Goal: Task Accomplishment & Management: Use online tool/utility

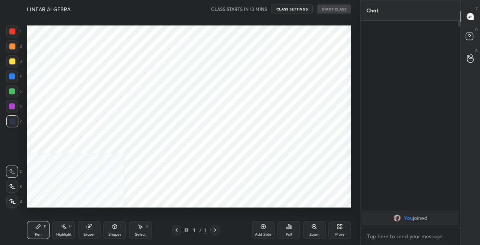
scroll to position [197, 330]
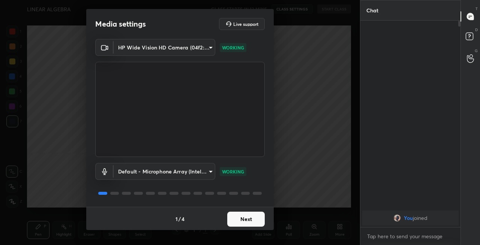
click at [244, 218] on button "Next" at bounding box center [245, 219] width 37 height 15
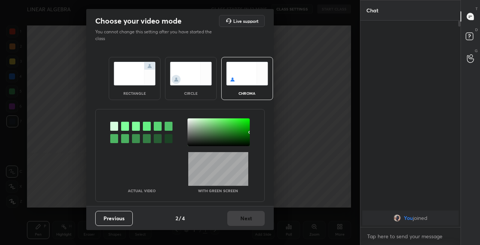
click at [136, 73] on img at bounding box center [135, 74] width 42 height 24
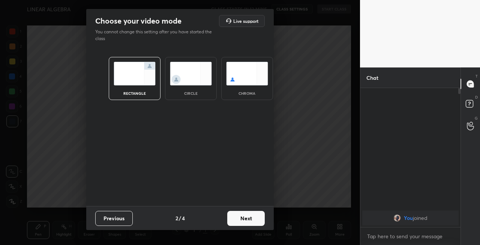
click at [250, 220] on button "Next" at bounding box center [245, 218] width 37 height 15
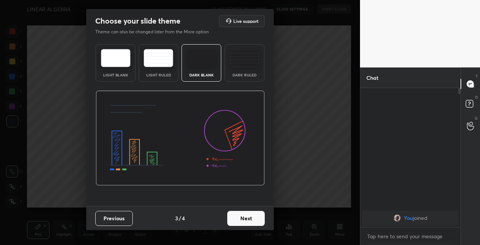
click at [255, 218] on button "Next" at bounding box center [245, 218] width 37 height 15
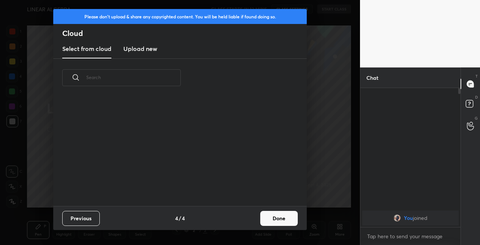
scroll to position [109, 241]
click at [280, 216] on button "Done" at bounding box center [278, 218] width 37 height 15
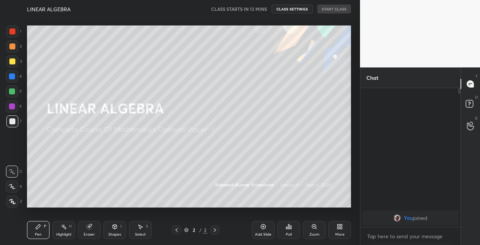
click at [15, 61] on div at bounding box center [12, 61] width 6 height 6
click at [11, 188] on icon at bounding box center [12, 186] width 7 height 5
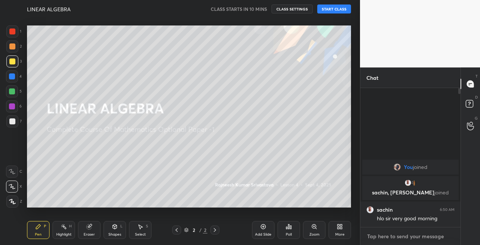
click at [404, 238] on textarea at bounding box center [410, 236] width 88 height 12
click at [399, 237] on textarea at bounding box center [410, 236] width 88 height 12
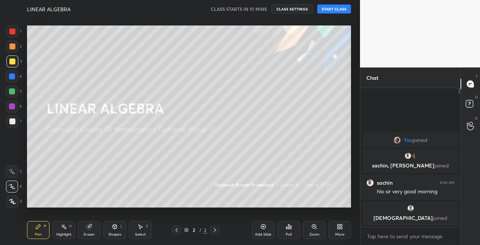
click at [334, 9] on button "START CLASS" at bounding box center [334, 8] width 34 height 9
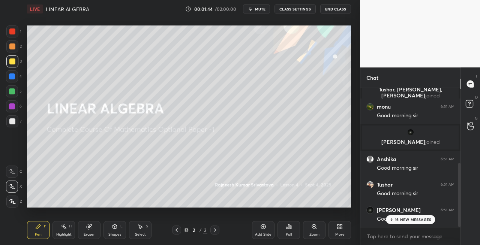
scroll to position [190, 0]
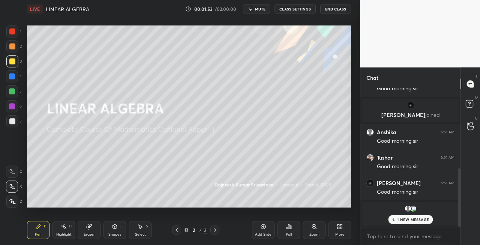
click at [260, 10] on span "mute" at bounding box center [260, 8] width 10 height 5
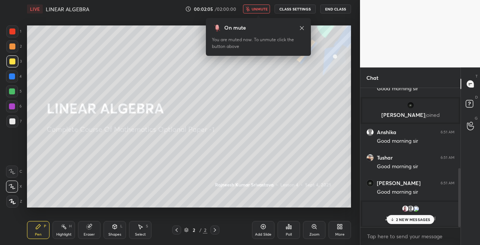
click at [260, 10] on span "unmute" at bounding box center [259, 8] width 16 height 5
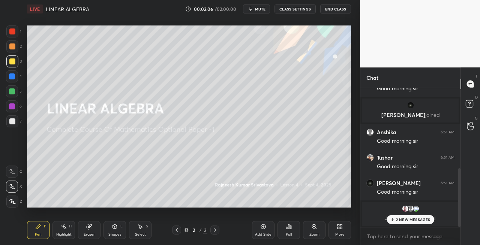
click at [408, 221] on p "2 NEW MESSAGES" at bounding box center [413, 219] width 34 height 4
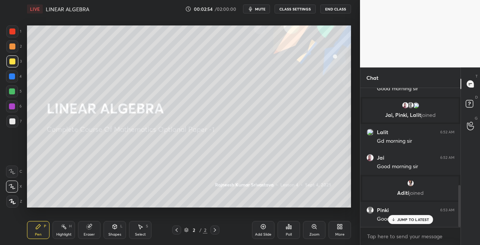
scroll to position [321, 0]
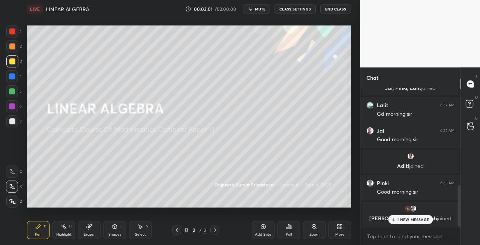
click at [398, 219] on p "1 NEW MESSAGE" at bounding box center [413, 219] width 32 height 4
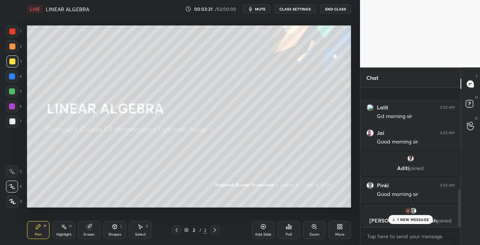
scroll to position [372, 0]
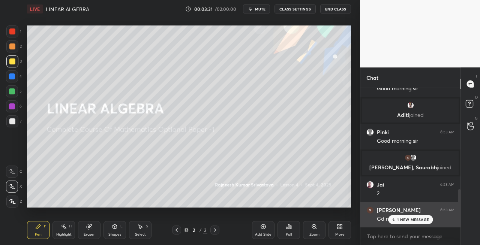
click at [402, 222] on div "1 NEW MESSAGE" at bounding box center [410, 219] width 45 height 9
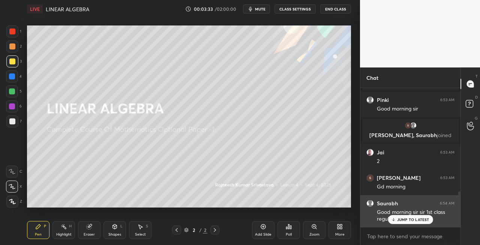
click at [401, 221] on p "JUMP TO LATEST" at bounding box center [413, 219] width 32 height 4
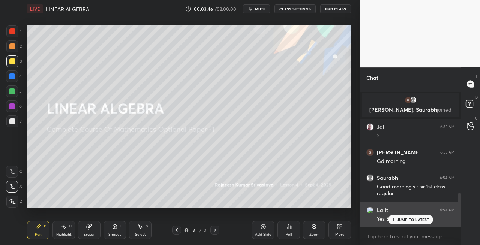
click at [399, 220] on p "JUMP TO LATEST" at bounding box center [413, 219] width 32 height 4
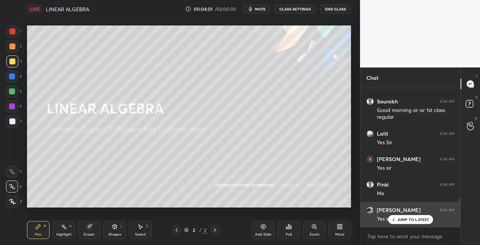
scroll to position [538, 0]
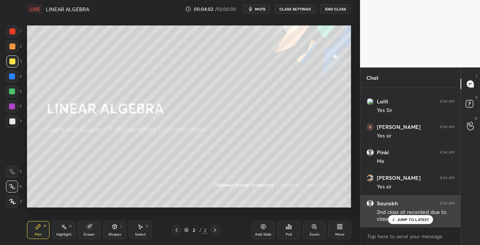
click at [403, 220] on p "JUMP TO LATEST" at bounding box center [413, 219] width 32 height 4
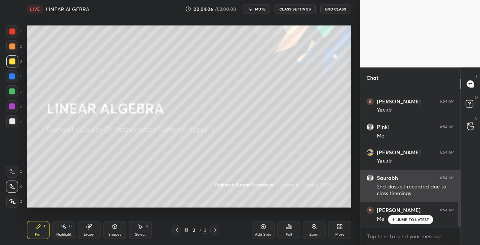
scroll to position [589, 0]
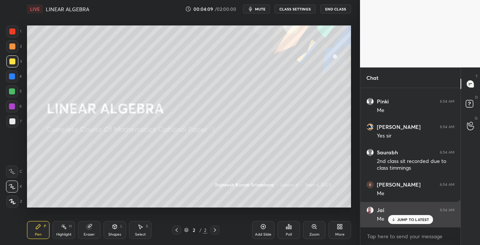
click at [403, 220] on p "JUMP TO LATEST" at bounding box center [413, 219] width 32 height 4
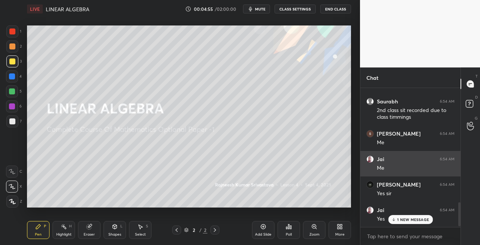
scroll to position [666, 0]
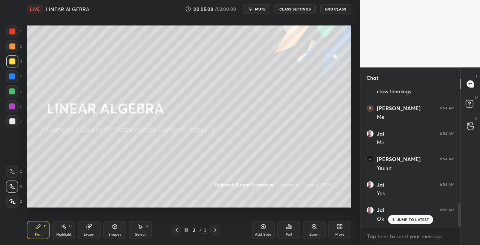
click at [115, 228] on icon at bounding box center [115, 227] width 4 height 4
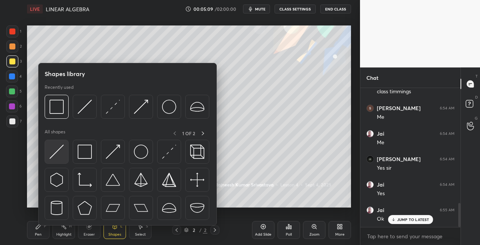
click at [52, 151] on img at bounding box center [56, 152] width 14 height 14
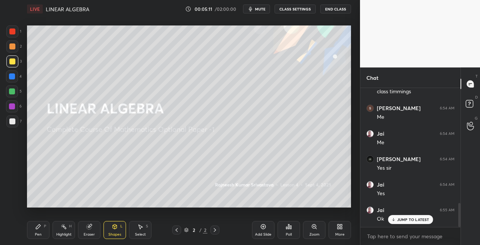
click at [38, 234] on div "Pen" at bounding box center [38, 235] width 7 height 4
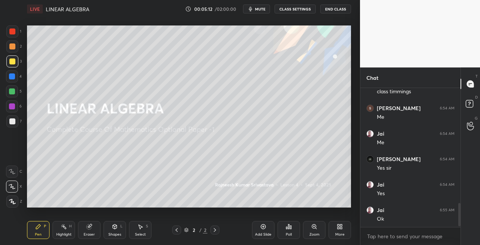
scroll to position [693, 0]
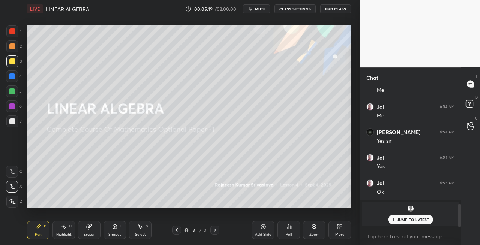
click at [86, 233] on div "Eraser" at bounding box center [89, 235] width 11 height 4
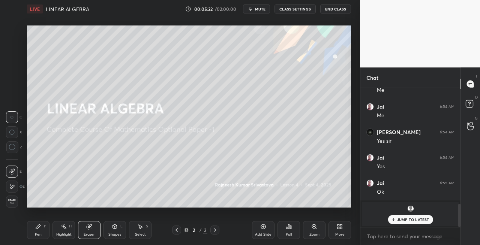
click at [43, 230] on div "Pen P" at bounding box center [38, 230] width 22 height 18
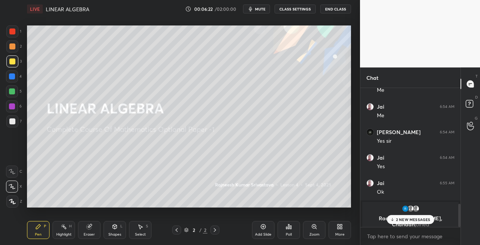
click at [16, 126] on div at bounding box center [12, 121] width 12 height 12
click at [116, 226] on icon at bounding box center [115, 226] width 4 height 1
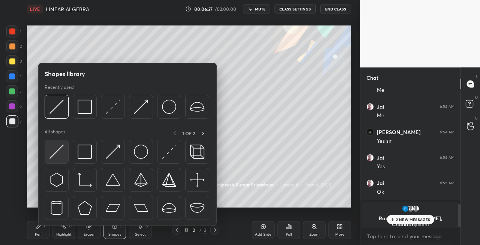
click at [57, 156] on img at bounding box center [56, 152] width 14 height 14
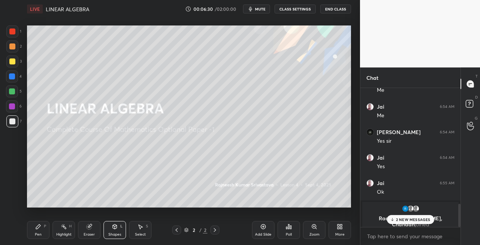
click at [46, 229] on div "Pen P" at bounding box center [38, 230] width 22 height 18
click at [94, 232] on div "Eraser" at bounding box center [89, 230] width 22 height 18
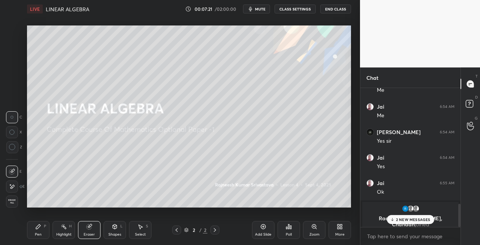
click at [42, 231] on div "Pen P" at bounding box center [38, 230] width 22 height 18
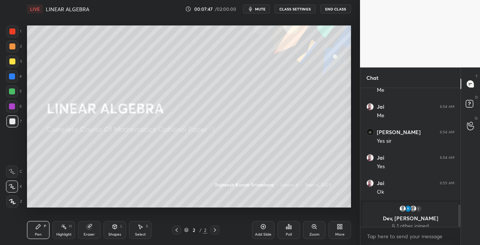
scroll to position [718, 0]
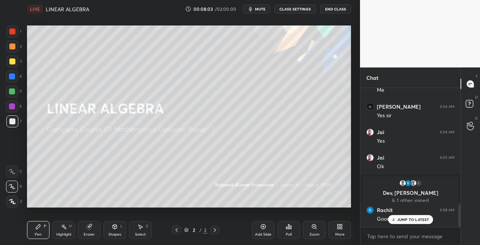
click at [353, 137] on div "Setting up your live class Poll for secs No correct answer Start poll" at bounding box center [189, 116] width 330 height 197
click at [93, 227] on div "Eraser" at bounding box center [89, 230] width 22 height 18
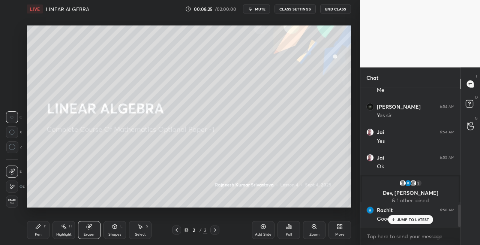
click at [37, 236] on div "Pen" at bounding box center [38, 235] width 7 height 4
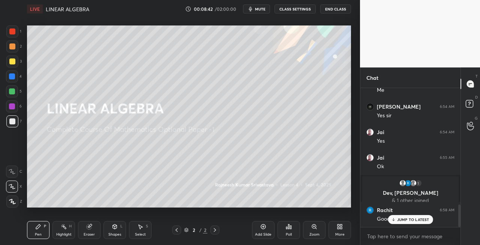
click at [116, 229] on icon at bounding box center [115, 227] width 6 height 6
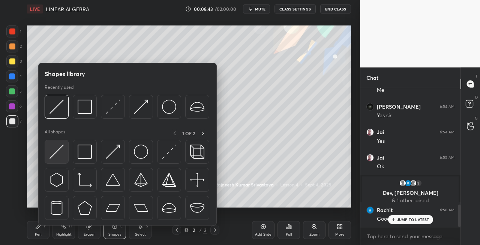
click at [57, 157] on img at bounding box center [56, 152] width 14 height 14
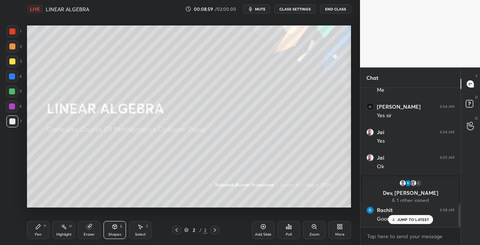
click at [34, 223] on div "Pen P" at bounding box center [38, 230] width 22 height 18
click at [112, 225] on icon at bounding box center [115, 227] width 6 height 6
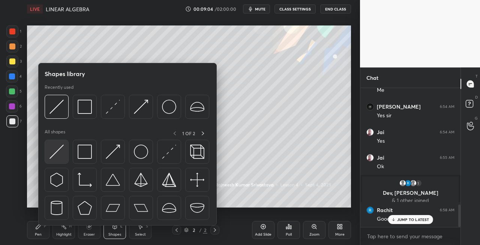
click at [58, 156] on img at bounding box center [56, 152] width 14 height 14
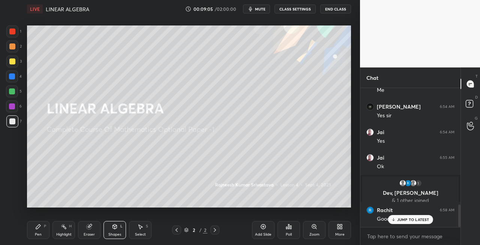
click at [39, 226] on icon at bounding box center [38, 227] width 4 height 4
click at [112, 229] on icon at bounding box center [115, 227] width 6 height 6
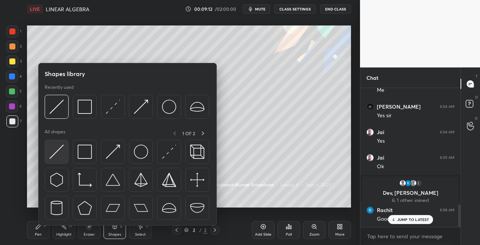
click at [54, 155] on img at bounding box center [56, 152] width 14 height 14
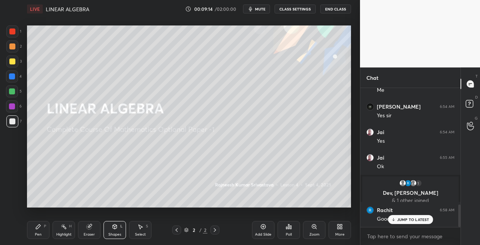
click at [40, 228] on icon at bounding box center [38, 227] width 6 height 6
click at [105, 230] on div "Shapes L" at bounding box center [114, 230] width 22 height 18
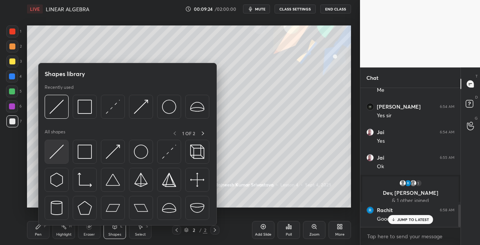
click at [53, 156] on img at bounding box center [56, 152] width 14 height 14
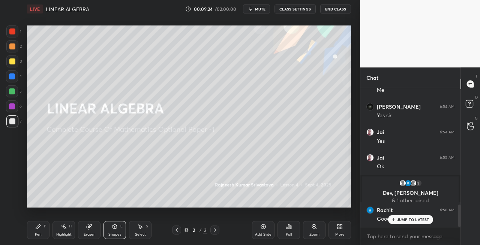
click at [93, 231] on div "Eraser" at bounding box center [89, 230] width 22 height 18
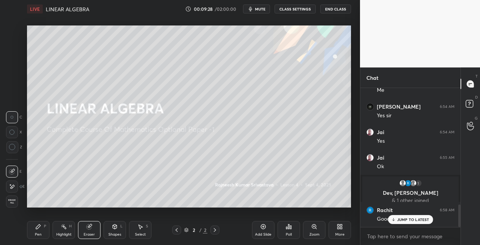
click at [33, 230] on div "Pen P" at bounding box center [38, 230] width 22 height 18
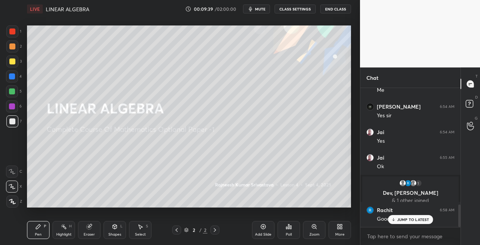
click at [117, 224] on icon at bounding box center [115, 227] width 6 height 6
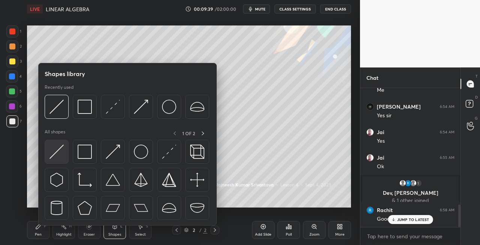
click at [58, 157] on img at bounding box center [56, 152] width 14 height 14
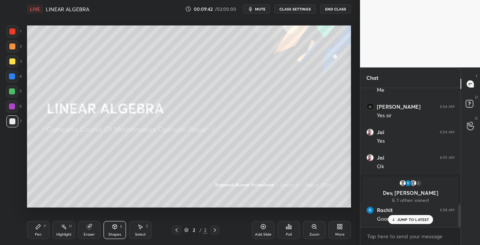
click at [45, 233] on div "Pen P" at bounding box center [38, 230] width 22 height 18
click at [173, 208] on div "Setting up your live class Poll for secs No correct answer Start poll" at bounding box center [189, 116] width 330 height 197
click at [217, 231] on icon at bounding box center [215, 230] width 6 height 6
click at [268, 234] on div "Add Slide" at bounding box center [263, 235] width 16 height 4
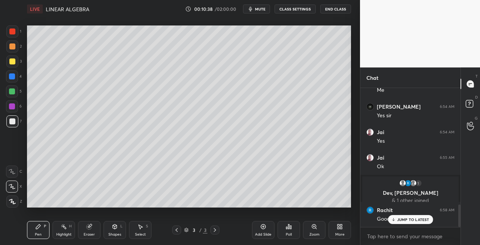
click at [173, 229] on div at bounding box center [176, 230] width 9 height 9
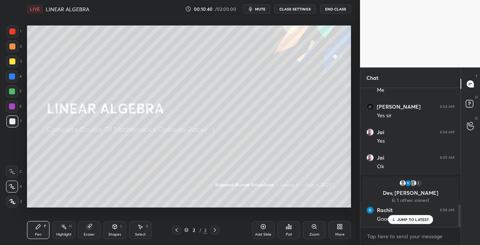
click at [214, 232] on icon at bounding box center [215, 230] width 6 height 6
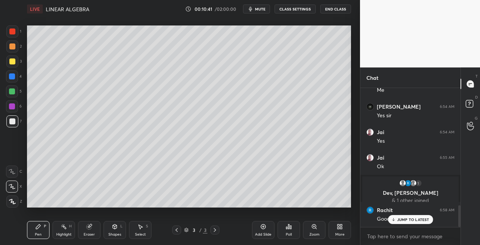
scroll to position [745, 0]
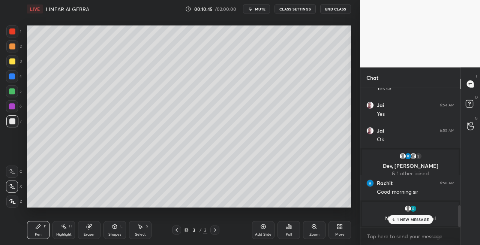
click at [120, 224] on div "Shapes L" at bounding box center [114, 230] width 22 height 18
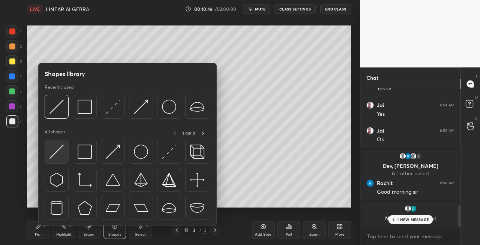
click at [54, 159] on div at bounding box center [57, 152] width 24 height 24
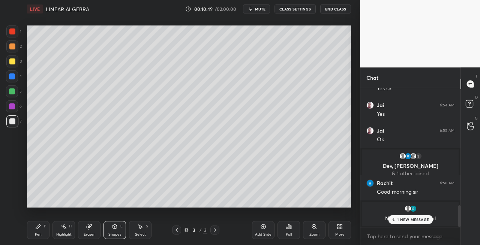
click at [41, 228] on div "Pen P" at bounding box center [38, 230] width 22 height 18
click at [115, 233] on div "Shapes" at bounding box center [114, 235] width 13 height 4
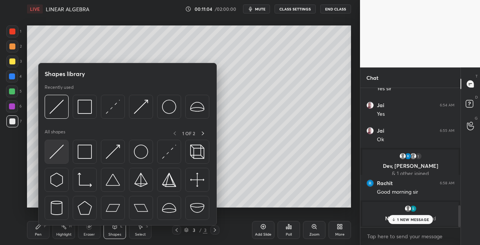
click at [58, 153] on img at bounding box center [56, 152] width 14 height 14
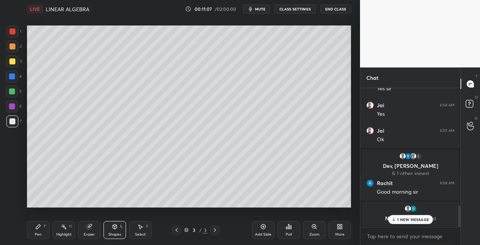
click at [42, 227] on div "Pen P" at bounding box center [38, 230] width 22 height 18
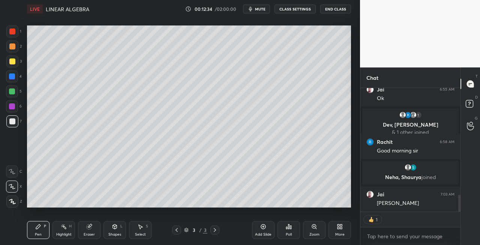
scroll to position [771, 0]
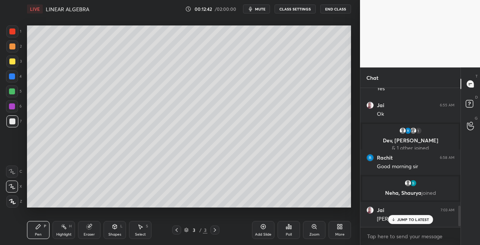
click at [13, 60] on div at bounding box center [12, 61] width 6 height 6
click at [178, 232] on icon at bounding box center [176, 230] width 2 height 4
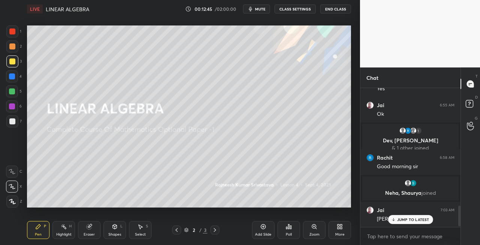
click at [216, 232] on icon at bounding box center [215, 230] width 6 height 6
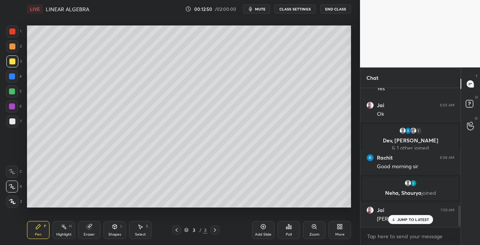
click at [175, 229] on icon at bounding box center [177, 230] width 6 height 6
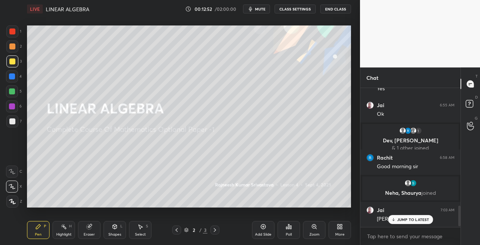
click at [216, 231] on icon at bounding box center [215, 230] width 6 height 6
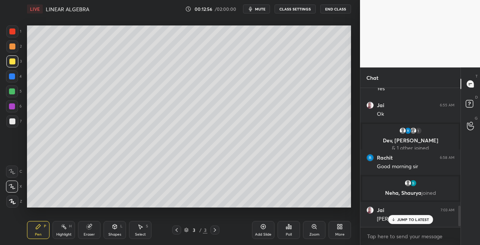
click at [110, 228] on div "Shapes L" at bounding box center [114, 230] width 22 height 18
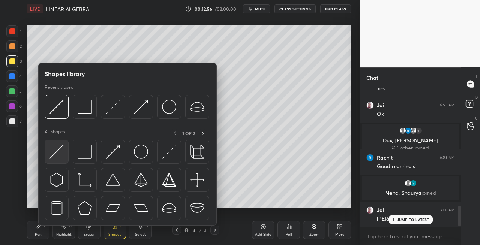
click at [55, 156] on img at bounding box center [56, 152] width 14 height 14
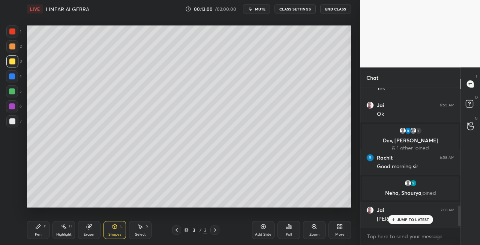
click at [37, 233] on div "Pen" at bounding box center [38, 235] width 7 height 4
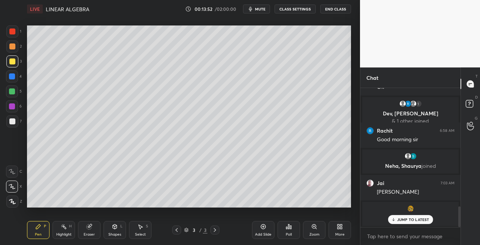
click at [88, 230] on div "Eraser" at bounding box center [89, 230] width 22 height 18
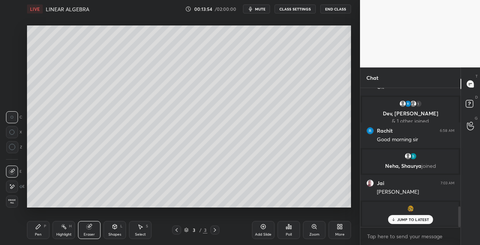
click at [39, 229] on icon at bounding box center [38, 227] width 6 height 6
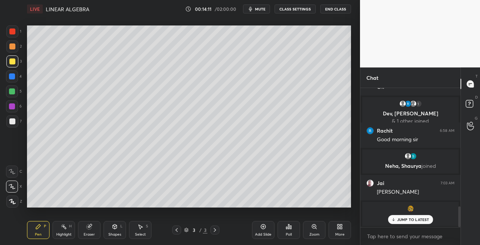
scroll to position [823, 0]
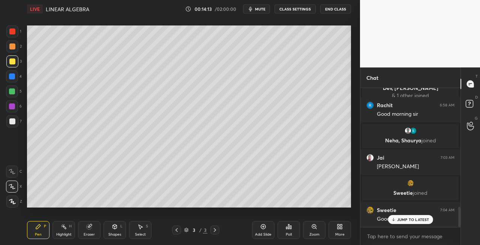
click at [10, 125] on div at bounding box center [12, 121] width 12 height 12
click at [114, 226] on icon at bounding box center [115, 226] width 4 height 1
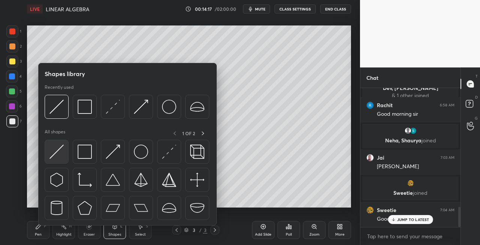
click at [57, 158] on img at bounding box center [56, 152] width 14 height 14
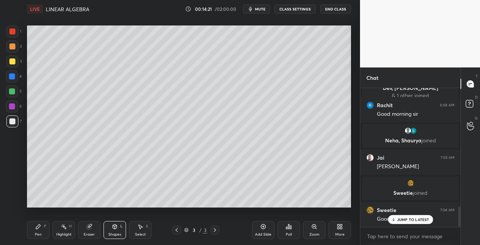
click at [43, 226] on div "Pen P" at bounding box center [38, 230] width 22 height 18
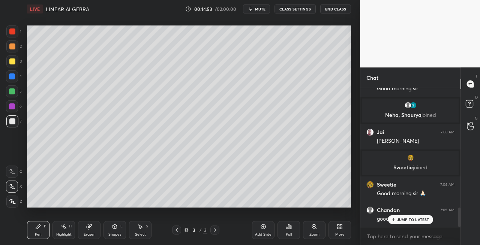
click at [216, 228] on icon at bounding box center [215, 230] width 6 height 6
click at [254, 230] on div "Add Slide" at bounding box center [263, 230] width 22 height 18
click at [178, 230] on icon at bounding box center [177, 230] width 6 height 6
click at [215, 231] on icon at bounding box center [215, 230] width 6 height 6
click at [178, 229] on icon at bounding box center [177, 230] width 6 height 6
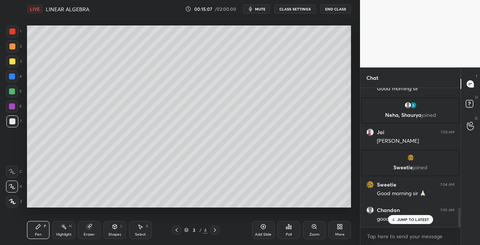
click at [215, 232] on icon at bounding box center [215, 230] width 6 height 6
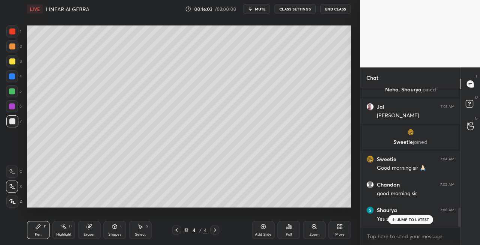
click at [176, 233] on div at bounding box center [176, 230] width 9 height 9
click at [216, 230] on icon at bounding box center [215, 230] width 6 height 6
click at [177, 231] on icon at bounding box center [176, 230] width 2 height 4
click at [215, 231] on icon at bounding box center [215, 230] width 6 height 6
click at [112, 230] on div "Shapes L" at bounding box center [114, 230] width 22 height 18
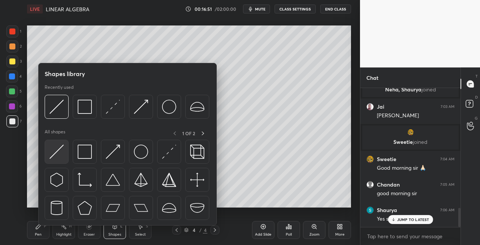
click at [48, 150] on div at bounding box center [57, 152] width 24 height 24
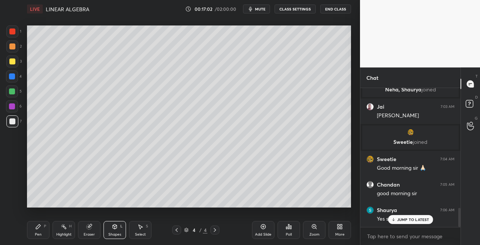
click at [39, 232] on div "Pen P" at bounding box center [38, 230] width 22 height 18
click at [88, 233] on div "Eraser" at bounding box center [89, 235] width 11 height 4
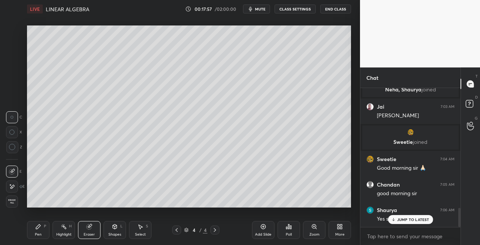
click at [37, 229] on icon at bounding box center [38, 227] width 4 height 4
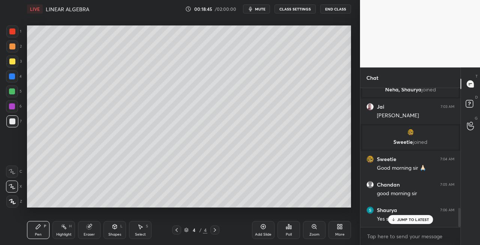
click at [94, 224] on div "Eraser" at bounding box center [89, 230] width 22 height 18
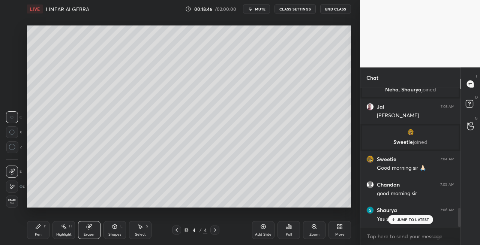
click at [33, 231] on div "Pen P" at bounding box center [38, 230] width 22 height 18
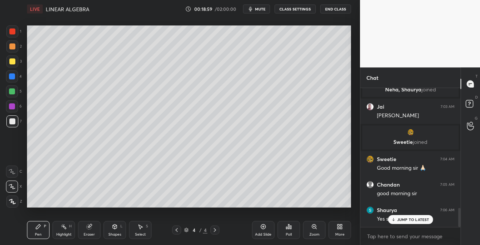
click at [215, 231] on icon at bounding box center [215, 230] width 2 height 4
click at [257, 233] on div "Add Slide" at bounding box center [263, 235] width 16 height 4
click at [88, 226] on icon at bounding box center [89, 227] width 5 height 5
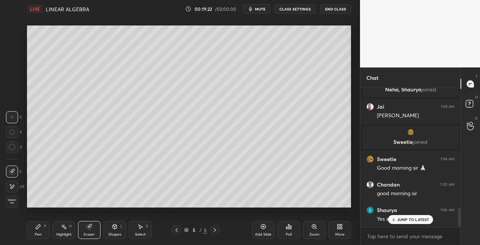
click at [33, 235] on div "Pen P" at bounding box center [38, 230] width 22 height 18
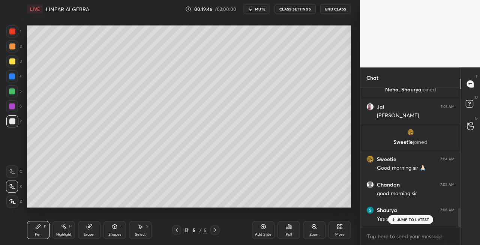
click at [175, 231] on icon at bounding box center [177, 230] width 6 height 6
click at [174, 229] on icon at bounding box center [177, 230] width 6 height 6
click at [220, 230] on div "3 / 5" at bounding box center [195, 230] width 112 height 9
click at [213, 232] on icon at bounding box center [215, 230] width 6 height 6
click at [215, 230] on icon at bounding box center [215, 230] width 2 height 4
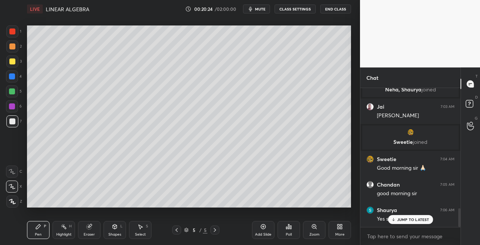
scroll to position [900, 0]
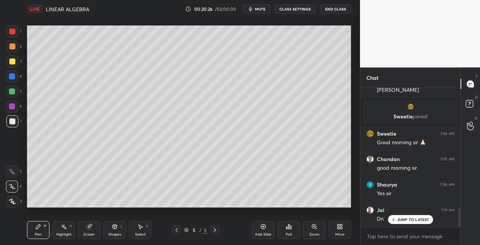
click at [14, 63] on div at bounding box center [12, 61] width 6 height 6
click at [177, 230] on icon at bounding box center [177, 230] width 6 height 6
click at [177, 231] on icon at bounding box center [176, 230] width 2 height 4
click at [216, 232] on icon at bounding box center [215, 230] width 6 height 6
click at [217, 232] on icon at bounding box center [215, 230] width 6 height 6
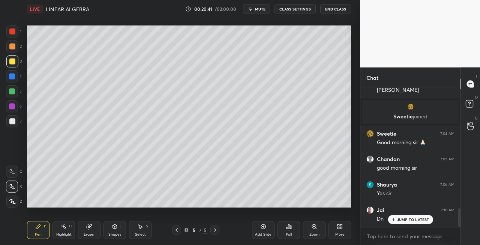
click at [89, 230] on div "Eraser" at bounding box center [89, 230] width 22 height 18
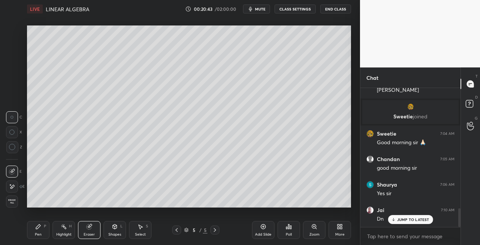
click at [34, 233] on div "Pen P" at bounding box center [38, 230] width 22 height 18
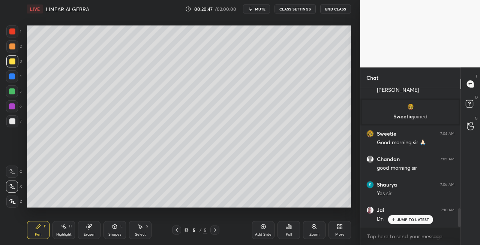
click at [116, 228] on icon at bounding box center [115, 227] width 4 height 4
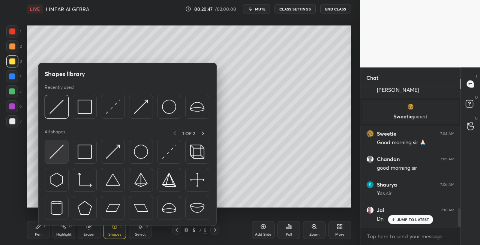
click at [53, 150] on img at bounding box center [56, 152] width 14 height 14
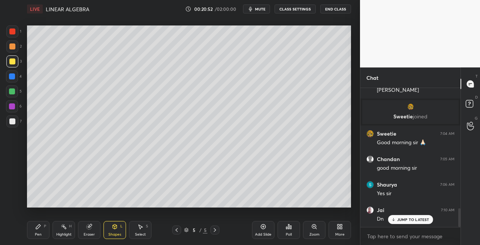
click at [37, 229] on icon at bounding box center [38, 227] width 4 height 4
click at [113, 229] on icon at bounding box center [115, 227] width 6 height 6
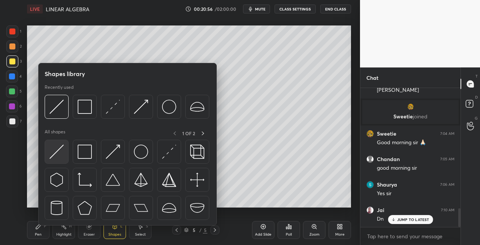
click at [57, 154] on img at bounding box center [56, 152] width 14 height 14
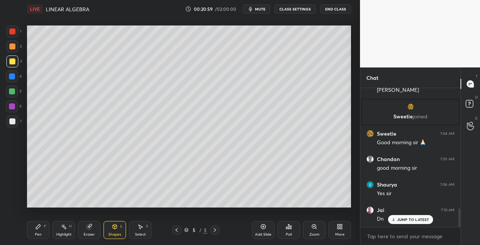
click at [44, 226] on div "P" at bounding box center [45, 227] width 2 height 4
click at [17, 125] on div at bounding box center [12, 121] width 12 height 12
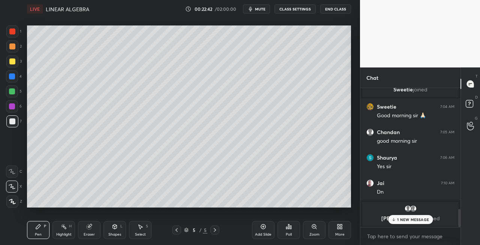
click at [9, 61] on div at bounding box center [12, 61] width 12 height 12
click at [114, 230] on div "Shapes L" at bounding box center [114, 230] width 22 height 18
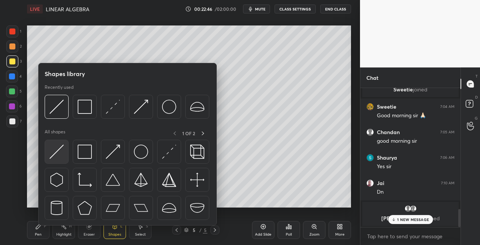
click at [54, 150] on img at bounding box center [56, 152] width 14 height 14
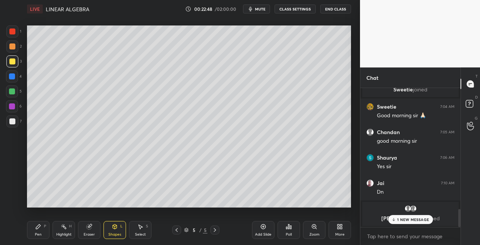
click at [45, 221] on div "Pen P" at bounding box center [38, 230] width 22 height 18
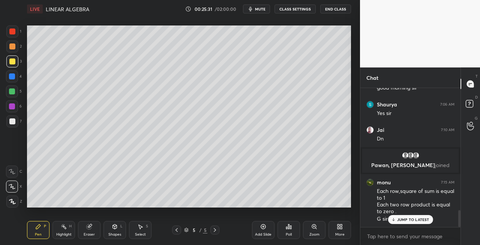
scroll to position [1005, 0]
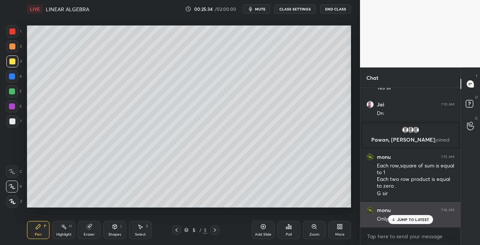
click at [400, 219] on p "JUMP TO LATEST" at bounding box center [413, 219] width 32 height 4
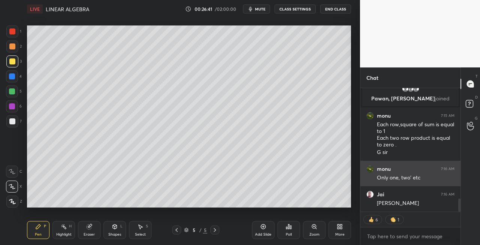
scroll to position [1031, 0]
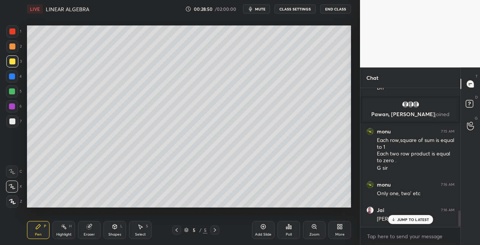
click at [15, 121] on div at bounding box center [12, 121] width 12 height 12
click at [89, 231] on div "Eraser" at bounding box center [89, 230] width 22 height 18
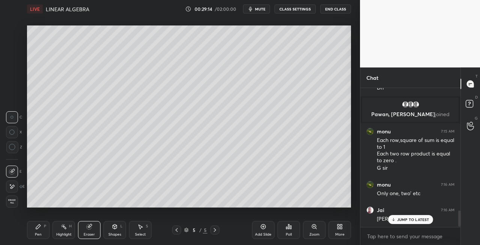
click at [37, 233] on div "Pen" at bounding box center [38, 235] width 7 height 4
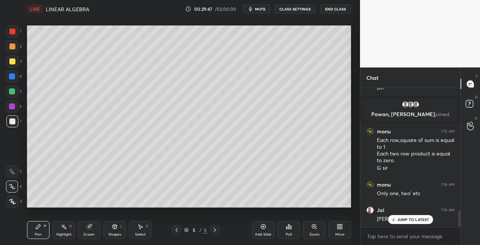
click at [95, 226] on div "Eraser" at bounding box center [89, 230] width 22 height 18
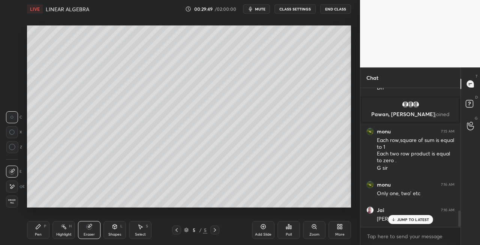
click at [35, 230] on div "Pen P" at bounding box center [38, 230] width 22 height 18
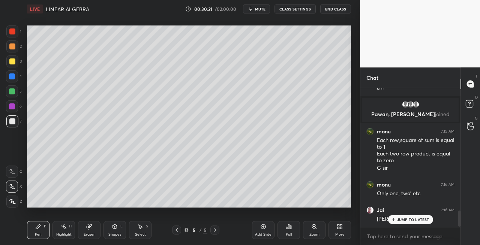
click at [111, 231] on div "Shapes L" at bounding box center [114, 230] width 22 height 18
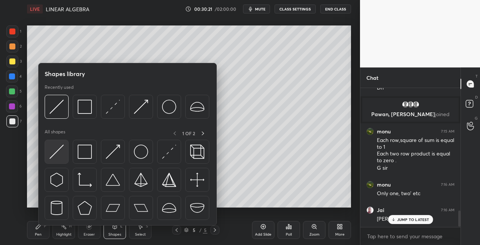
click at [55, 157] on img at bounding box center [56, 152] width 14 height 14
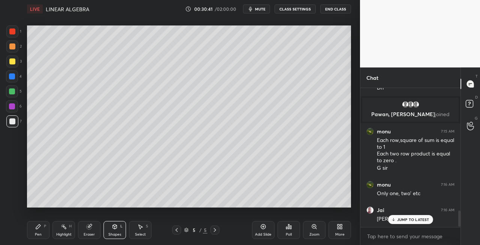
click at [34, 230] on div "Pen P" at bounding box center [38, 230] width 22 height 18
click at [90, 233] on div "Eraser" at bounding box center [89, 235] width 11 height 4
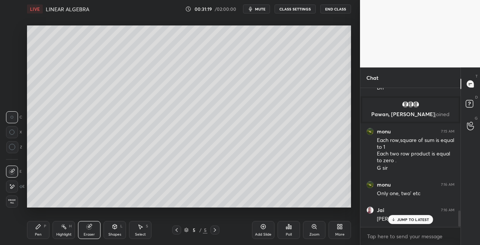
click at [43, 229] on div "Pen P" at bounding box center [38, 230] width 22 height 18
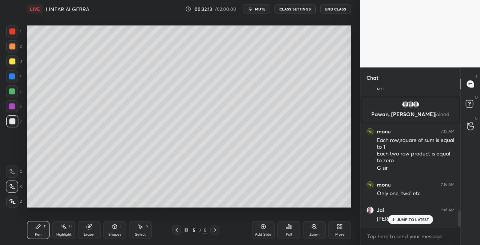
click at [213, 231] on icon at bounding box center [215, 230] width 6 height 6
click at [213, 232] on icon at bounding box center [215, 230] width 6 height 6
click at [262, 235] on div "Add Slide" at bounding box center [263, 235] width 16 height 4
click at [21, 66] on div "3" at bounding box center [13, 61] width 15 height 12
click at [176, 232] on icon at bounding box center [177, 230] width 6 height 6
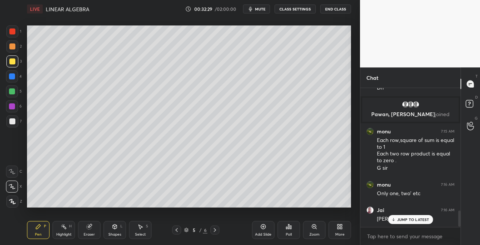
click at [177, 231] on icon at bounding box center [177, 230] width 6 height 6
click at [177, 231] on icon at bounding box center [176, 230] width 2 height 4
click at [217, 231] on icon at bounding box center [215, 230] width 6 height 6
click at [216, 230] on icon at bounding box center [215, 230] width 6 height 6
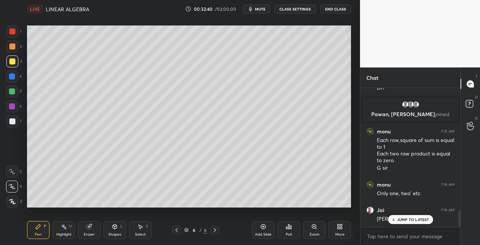
click at [115, 225] on icon at bounding box center [115, 227] width 4 height 4
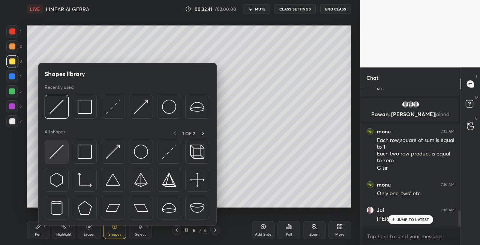
click at [55, 154] on img at bounding box center [56, 152] width 14 height 14
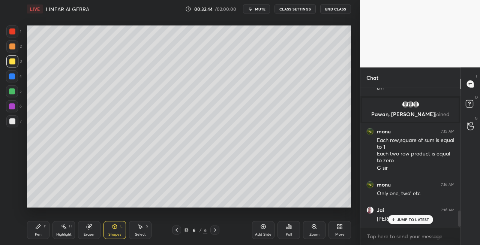
click at [44, 229] on div "Pen P" at bounding box center [38, 230] width 22 height 18
click at [91, 224] on icon at bounding box center [89, 227] width 6 height 6
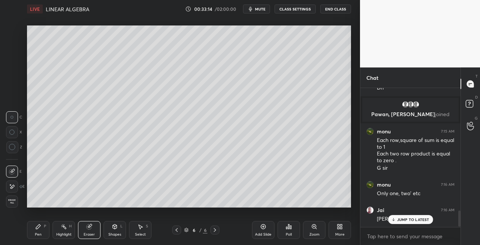
click at [34, 232] on div "Pen P" at bounding box center [38, 230] width 22 height 18
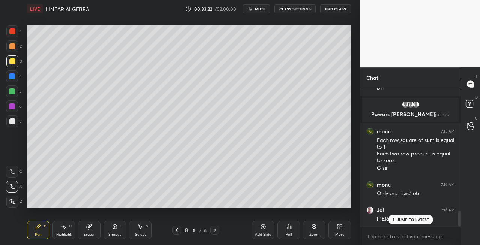
click at [87, 232] on div "Eraser" at bounding box center [89, 230] width 22 height 18
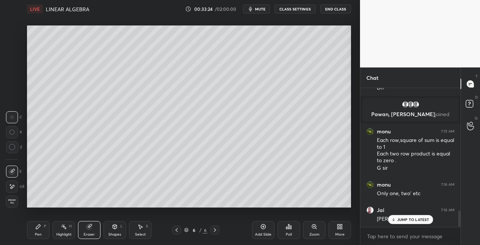
click at [43, 233] on div "Pen P" at bounding box center [38, 230] width 22 height 18
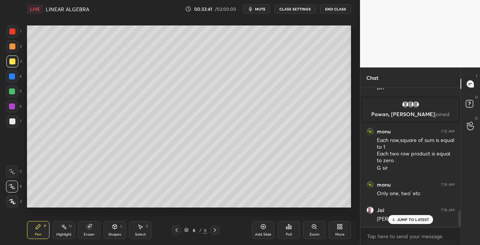
click at [16, 124] on div at bounding box center [12, 121] width 12 height 12
click at [113, 232] on div "Shapes L" at bounding box center [114, 230] width 22 height 18
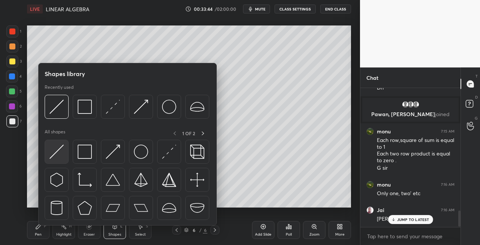
click at [55, 150] on img at bounding box center [56, 152] width 14 height 14
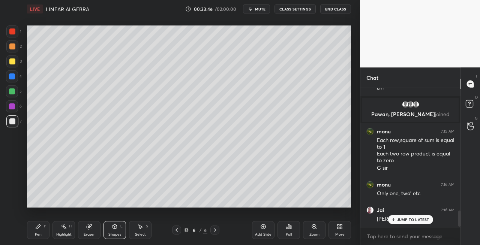
click at [39, 227] on icon at bounding box center [38, 227] width 6 height 6
click at [88, 229] on icon at bounding box center [89, 227] width 6 height 6
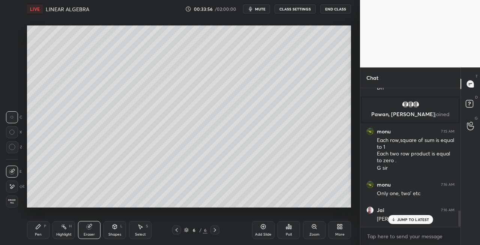
click at [46, 231] on div "Pen P" at bounding box center [38, 230] width 22 height 18
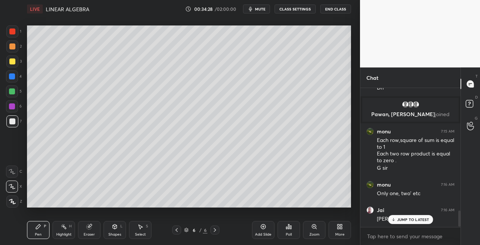
click at [93, 225] on div "Eraser" at bounding box center [89, 230] width 22 height 18
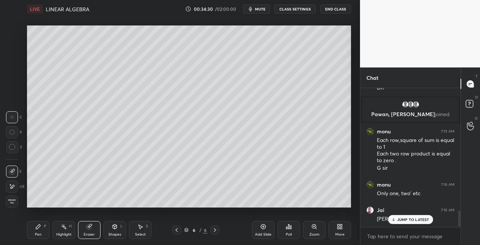
click at [35, 230] on div "Pen P" at bounding box center [38, 230] width 22 height 18
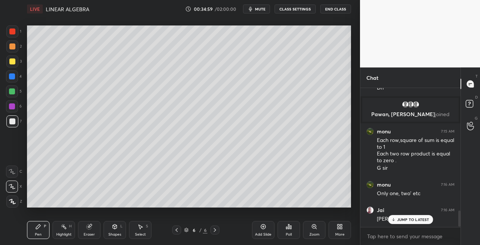
click at [93, 218] on div "Pen P Highlight H Eraser Shapes L Select S 6 / 6 Add Slide Poll Zoom More" at bounding box center [189, 230] width 324 height 30
click at [91, 225] on icon at bounding box center [90, 226] width 4 height 4
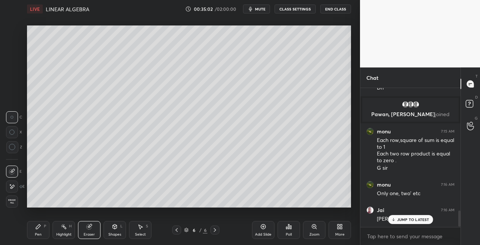
click at [41, 234] on div "Pen P" at bounding box center [38, 230] width 22 height 18
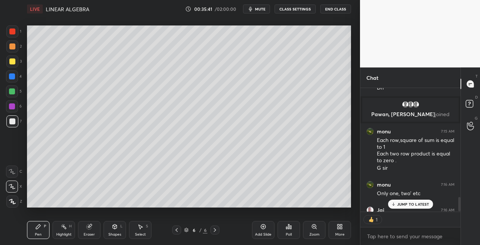
scroll to position [137, 98]
click at [215, 229] on icon at bounding box center [215, 230] width 2 height 4
click at [256, 233] on div "Add Slide" at bounding box center [263, 235] width 16 height 4
click at [113, 226] on icon at bounding box center [115, 226] width 4 height 1
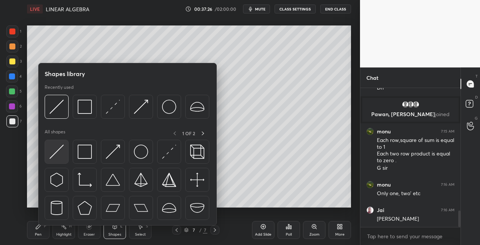
click at [57, 159] on div at bounding box center [57, 152] width 24 height 24
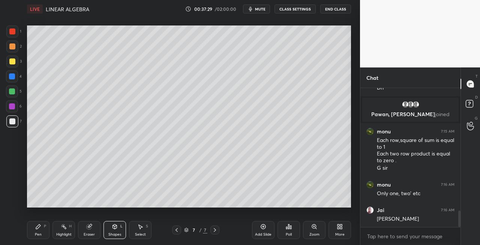
click at [39, 231] on div "Pen P" at bounding box center [38, 230] width 22 height 18
click at [116, 228] on icon at bounding box center [115, 227] width 4 height 4
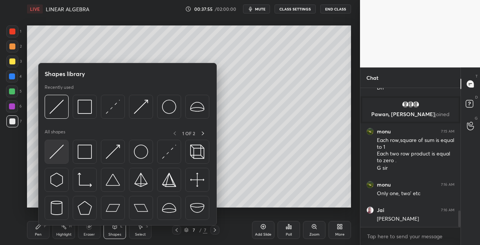
click at [56, 154] on img at bounding box center [56, 152] width 14 height 14
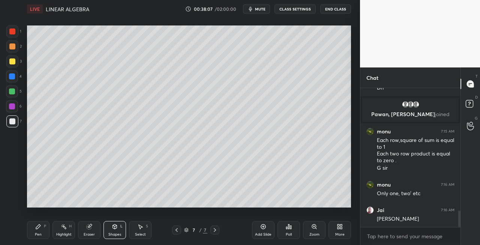
click at [176, 233] on div at bounding box center [176, 230] width 9 height 9
click at [219, 229] on div at bounding box center [214, 230] width 9 height 9
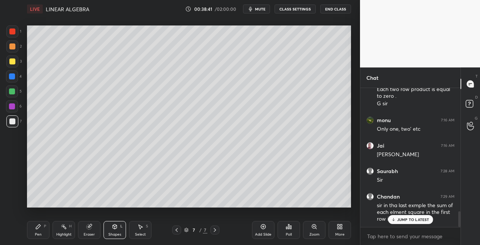
scroll to position [1121, 0]
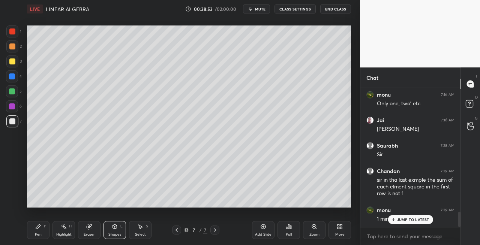
click at [175, 230] on icon at bounding box center [177, 230] width 6 height 6
click at [177, 231] on icon at bounding box center [177, 230] width 6 height 6
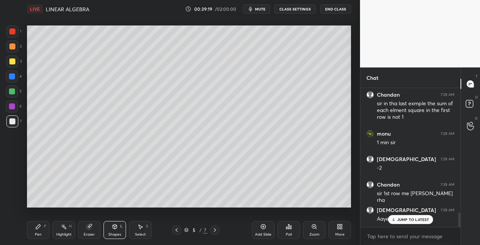
scroll to position [1236, 0]
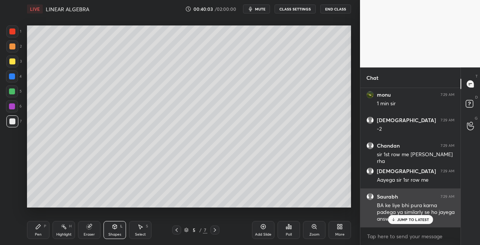
click at [403, 220] on p "JUMP TO LATEST" at bounding box center [413, 219] width 32 height 4
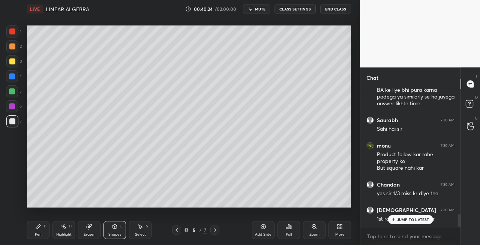
scroll to position [1377, 0]
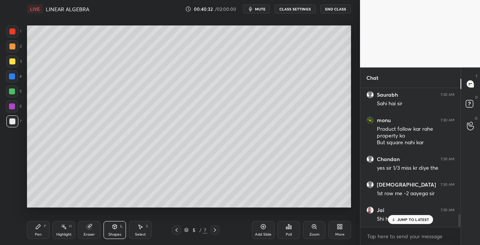
click at [213, 229] on icon at bounding box center [215, 230] width 6 height 6
click at [214, 229] on icon at bounding box center [215, 230] width 6 height 6
click at [42, 234] on div "Pen P" at bounding box center [38, 230] width 22 height 18
click at [16, 66] on div at bounding box center [12, 61] width 12 height 12
click at [175, 230] on icon at bounding box center [177, 230] width 6 height 6
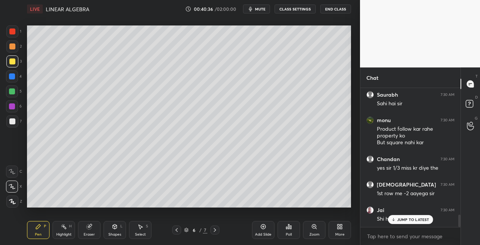
scroll to position [1402, 0]
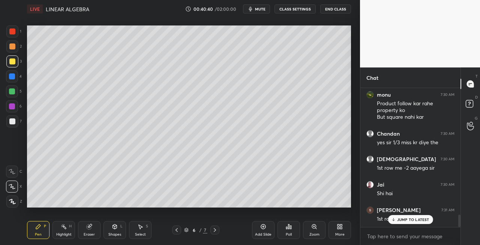
click at [216, 230] on icon at bounding box center [215, 230] width 6 height 6
click at [118, 230] on div "Shapes L" at bounding box center [114, 230] width 22 height 18
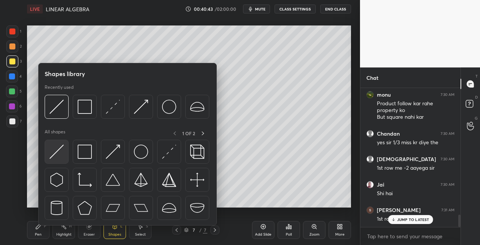
click at [54, 148] on img at bounding box center [56, 152] width 14 height 14
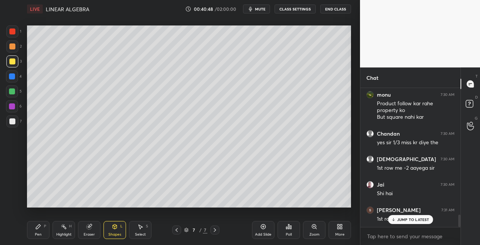
click at [38, 226] on icon at bounding box center [38, 227] width 4 height 4
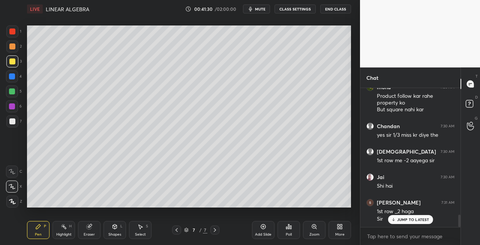
click at [175, 231] on icon at bounding box center [177, 230] width 6 height 6
click at [174, 232] on icon at bounding box center [177, 230] width 6 height 6
click at [216, 232] on icon at bounding box center [215, 230] width 6 height 6
click at [217, 231] on icon at bounding box center [215, 230] width 6 height 6
click at [217, 229] on icon at bounding box center [215, 230] width 6 height 6
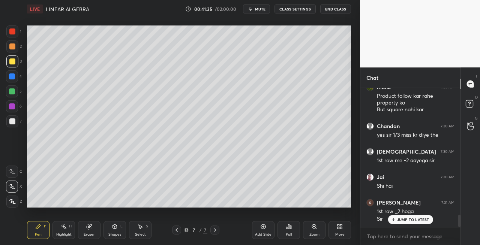
click at [15, 121] on div at bounding box center [12, 121] width 6 height 6
click at [177, 230] on icon at bounding box center [177, 230] width 6 height 6
click at [178, 230] on icon at bounding box center [177, 230] width 6 height 6
click at [215, 230] on icon at bounding box center [215, 230] width 2 height 4
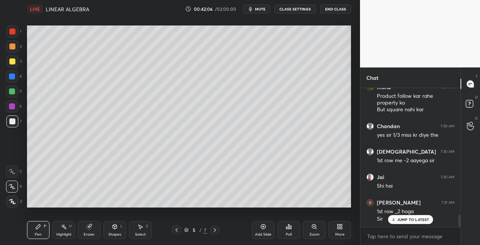
scroll to position [1435, 0]
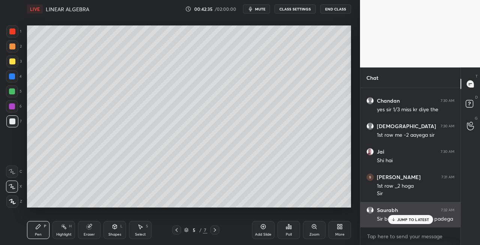
click at [397, 218] on p "JUMP TO LATEST" at bounding box center [413, 219] width 32 height 4
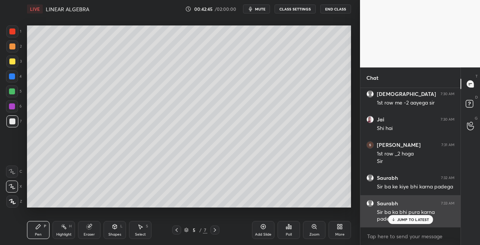
click at [395, 219] on icon at bounding box center [393, 219] width 5 height 4
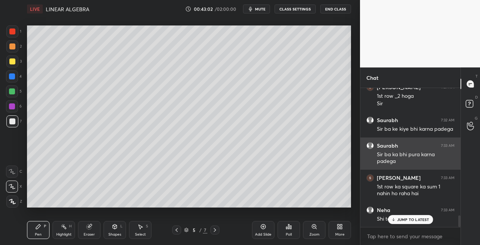
scroll to position [1551, 0]
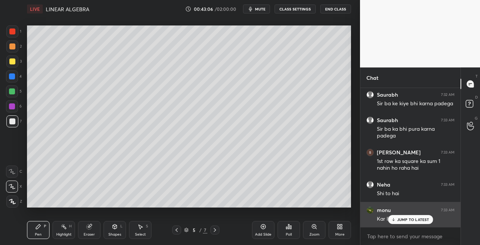
click at [398, 220] on p "JUMP TO LATEST" at bounding box center [413, 219] width 32 height 4
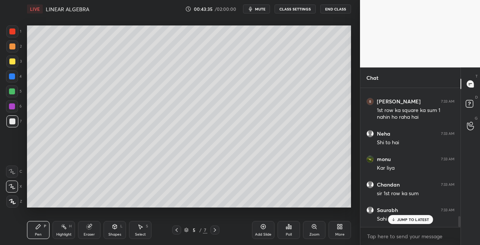
scroll to position [1627, 0]
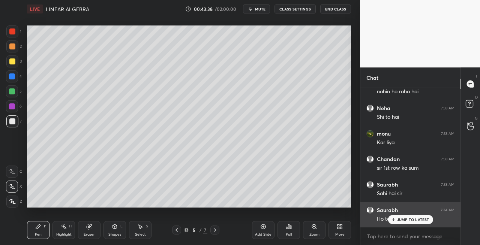
click at [395, 219] on icon at bounding box center [393, 219] width 5 height 4
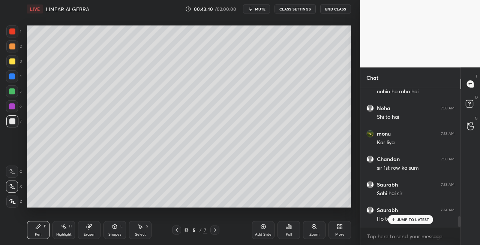
scroll to position [1653, 0]
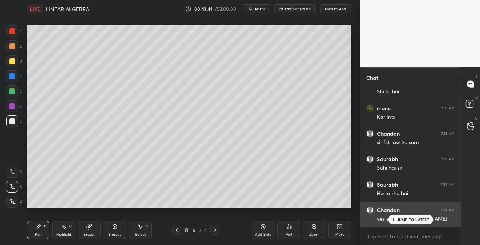
click at [395, 219] on icon at bounding box center [393, 219] width 5 height 4
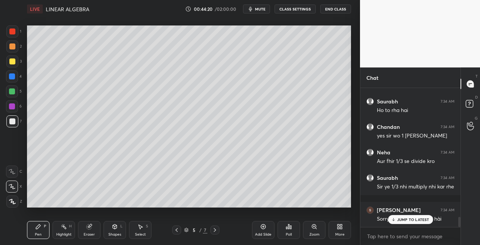
scroll to position [1762, 0]
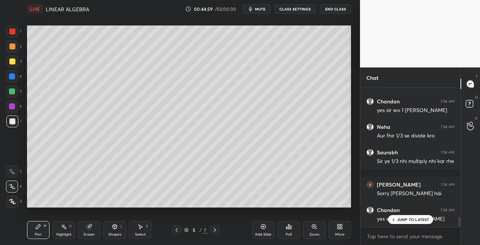
click at [177, 230] on icon at bounding box center [177, 230] width 6 height 6
click at [178, 230] on icon at bounding box center [177, 230] width 6 height 6
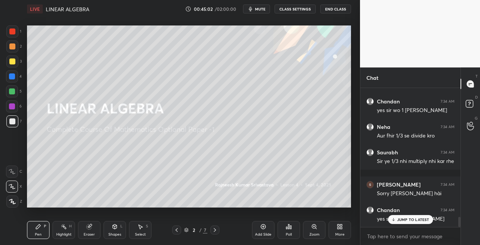
click at [215, 232] on icon at bounding box center [215, 230] width 6 height 6
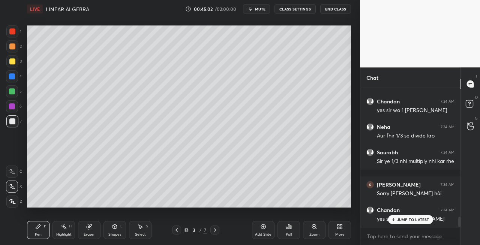
click at [216, 229] on icon at bounding box center [215, 230] width 6 height 6
click at [173, 229] on div at bounding box center [176, 230] width 9 height 9
click at [217, 229] on icon at bounding box center [215, 230] width 6 height 6
click at [216, 230] on icon at bounding box center [215, 230] width 6 height 6
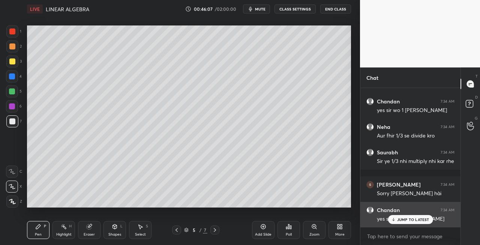
click at [400, 217] on p "JUMP TO LATEST" at bounding box center [413, 219] width 32 height 4
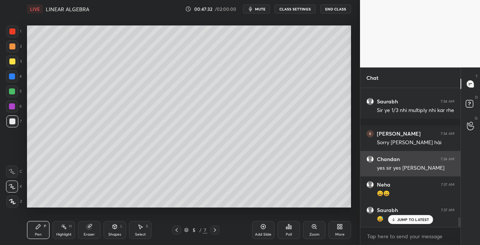
scroll to position [1865, 0]
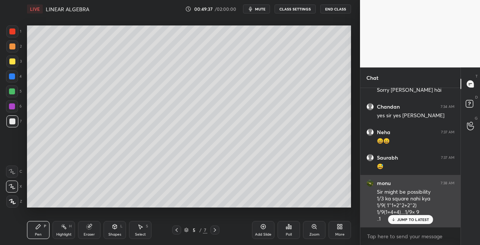
click at [397, 219] on div "JUMP TO LATEST" at bounding box center [410, 219] width 45 height 9
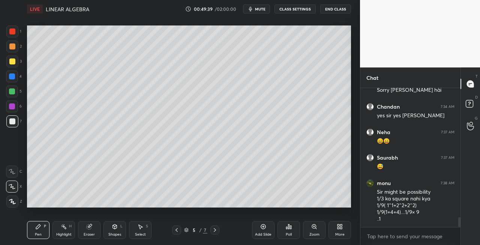
click at [213, 231] on icon at bounding box center [215, 230] width 6 height 6
click at [214, 231] on icon at bounding box center [215, 230] width 6 height 6
click at [176, 231] on icon at bounding box center [177, 230] width 6 height 6
click at [175, 230] on icon at bounding box center [177, 230] width 6 height 6
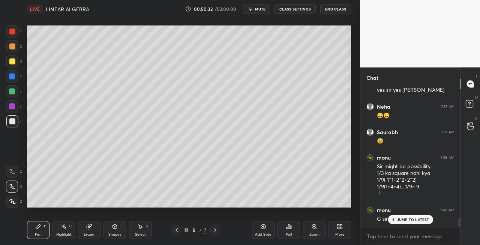
click at [212, 231] on icon at bounding box center [215, 230] width 6 height 6
click at [213, 231] on icon at bounding box center [215, 230] width 6 height 6
click at [178, 229] on icon at bounding box center [177, 230] width 6 height 6
click at [178, 230] on icon at bounding box center [177, 230] width 6 height 6
click at [215, 231] on icon at bounding box center [215, 230] width 6 height 6
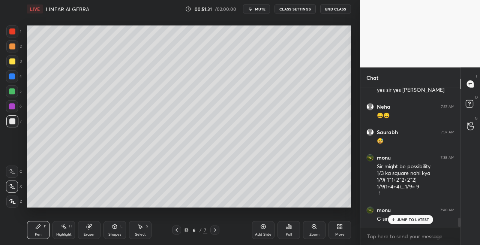
click at [216, 232] on icon at bounding box center [215, 230] width 6 height 6
click at [214, 228] on icon at bounding box center [215, 230] width 2 height 4
click at [17, 121] on div at bounding box center [12, 121] width 12 height 12
click at [112, 221] on div "Shapes L" at bounding box center [114, 230] width 22 height 18
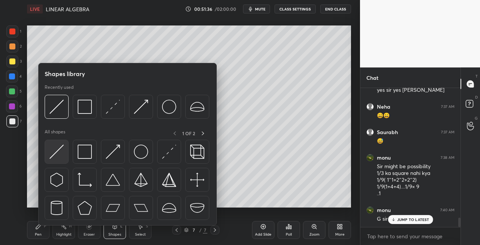
click at [58, 153] on img at bounding box center [56, 152] width 14 height 14
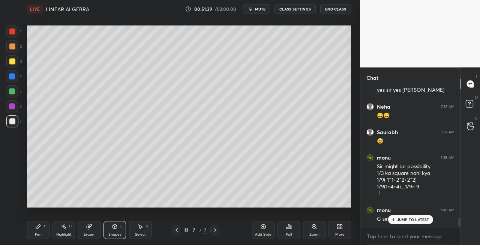
click at [39, 232] on div "Pen P" at bounding box center [38, 230] width 22 height 18
click at [40, 235] on div "Pen" at bounding box center [38, 235] width 7 height 4
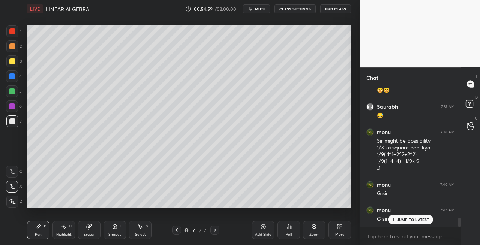
scroll to position [1941, 0]
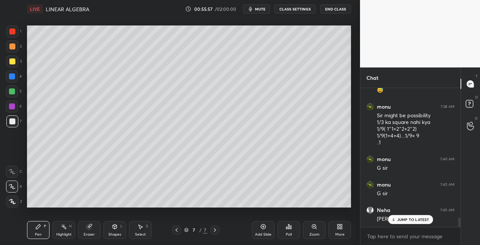
click at [176, 210] on div "Setting up your live class Poll for secs No correct answer Start poll" at bounding box center [189, 116] width 330 height 197
click at [183, 208] on div "Setting up your live class Poll for secs No correct answer Start poll" at bounding box center [189, 116] width 330 height 197
click at [84, 230] on div "Eraser" at bounding box center [89, 230] width 22 height 18
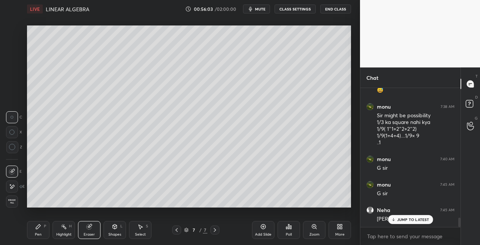
click at [33, 232] on div "Pen P" at bounding box center [38, 230] width 22 height 18
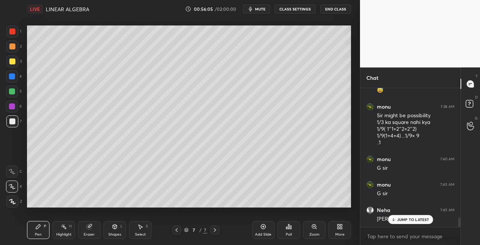
click at [88, 230] on div "Eraser" at bounding box center [89, 230] width 22 height 18
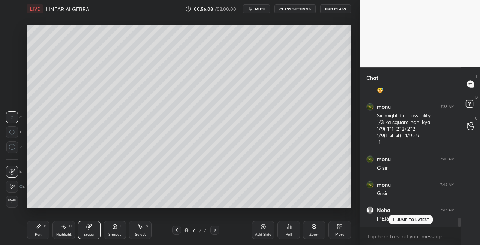
click at [44, 232] on div "Pen P" at bounding box center [38, 230] width 22 height 18
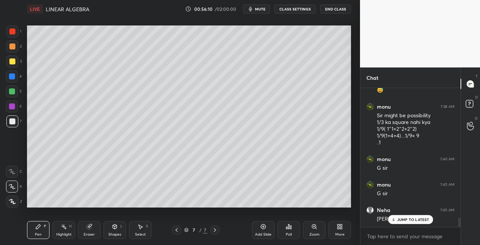
click at [186, 208] on div "Setting up your live class Poll for secs No correct answer Start poll" at bounding box center [189, 116] width 330 height 197
click at [210, 208] on div "Setting up your live class Poll for secs No correct answer Start poll" at bounding box center [189, 116] width 330 height 197
click at [257, 208] on div "Setting up your live class Poll for secs No correct answer Start poll" at bounding box center [189, 116] width 330 height 197
click at [215, 230] on icon at bounding box center [215, 230] width 2 height 4
click at [219, 231] on div at bounding box center [214, 230] width 9 height 9
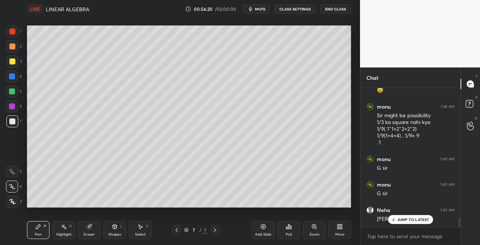
click at [270, 233] on div "Add Slide" at bounding box center [263, 235] width 16 height 4
click at [177, 230] on icon at bounding box center [177, 230] width 6 height 6
click at [116, 227] on icon at bounding box center [115, 227] width 4 height 4
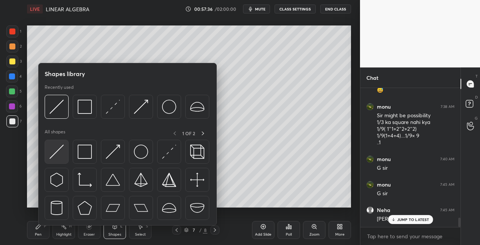
click at [55, 154] on img at bounding box center [56, 152] width 14 height 14
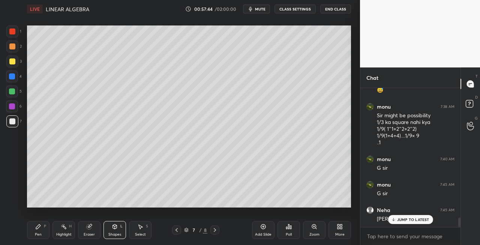
click at [213, 232] on icon at bounding box center [215, 230] width 6 height 6
click at [31, 229] on div "Pen P" at bounding box center [38, 230] width 22 height 18
click at [91, 227] on icon at bounding box center [89, 227] width 5 height 5
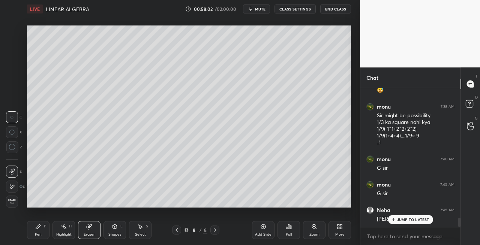
click at [45, 229] on div "Pen P" at bounding box center [38, 230] width 22 height 18
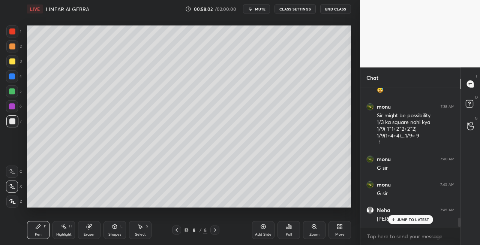
click at [15, 64] on div at bounding box center [12, 61] width 12 height 12
click at [114, 229] on icon at bounding box center [115, 227] width 6 height 6
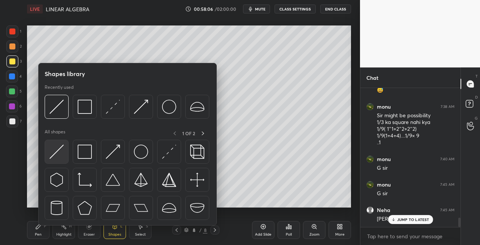
click at [53, 155] on img at bounding box center [56, 152] width 14 height 14
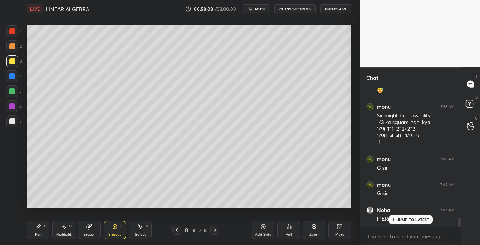
click at [38, 228] on icon at bounding box center [38, 227] width 6 height 6
click at [92, 229] on div "Eraser" at bounding box center [89, 230] width 22 height 18
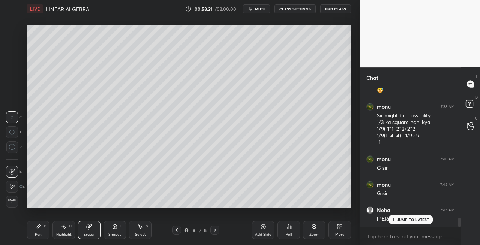
click at [45, 225] on div "P" at bounding box center [45, 227] width 2 height 4
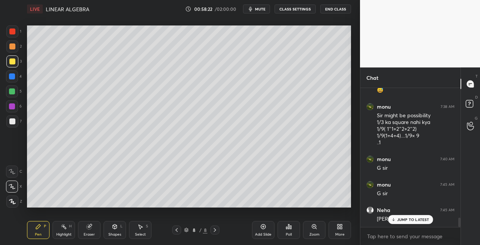
click at [9, 126] on div at bounding box center [12, 121] width 12 height 12
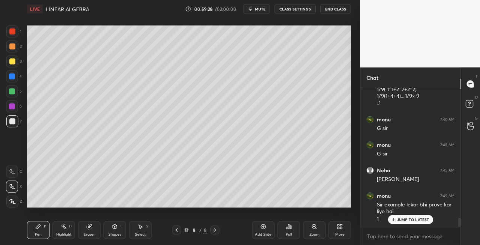
scroll to position [2007, 0]
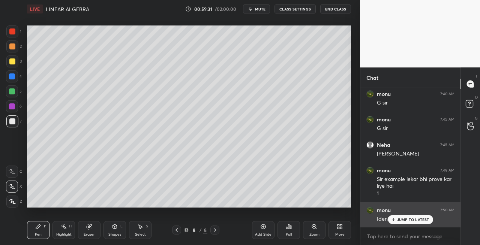
click at [395, 220] on icon at bounding box center [393, 219] width 5 height 4
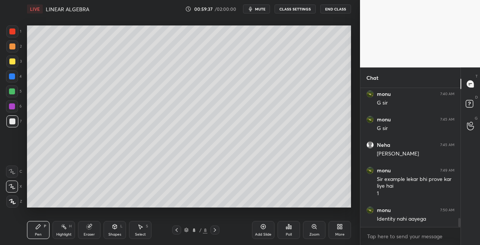
click at [114, 230] on div "Shapes L" at bounding box center [114, 230] width 22 height 18
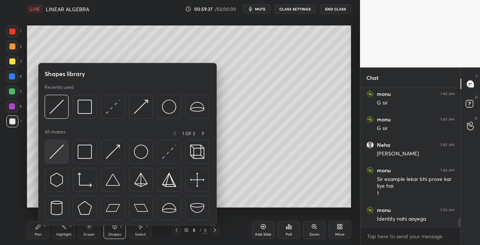
click at [54, 160] on div at bounding box center [57, 152] width 24 height 24
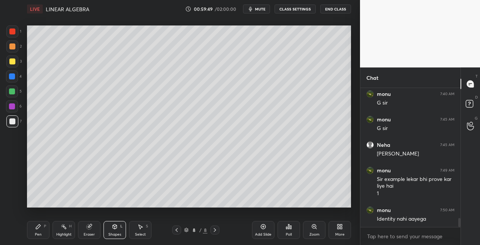
click at [113, 231] on div "Shapes L" at bounding box center [114, 230] width 22 height 18
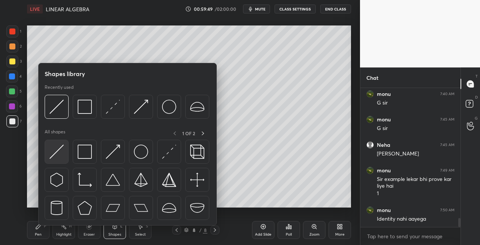
click at [52, 156] on img at bounding box center [56, 152] width 14 height 14
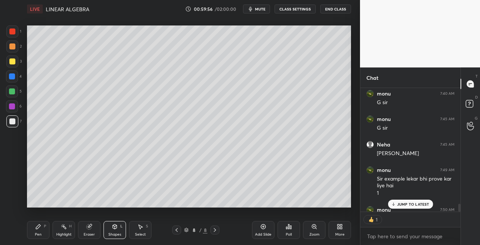
scroll to position [2, 2]
click at [172, 230] on div at bounding box center [176, 230] width 9 height 9
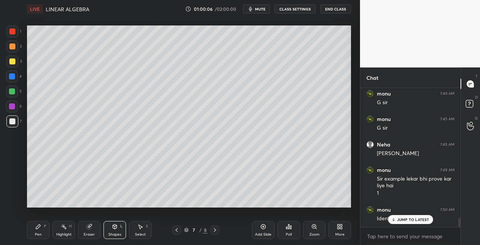
scroll to position [2007, 0]
click at [39, 229] on icon at bounding box center [38, 227] width 6 height 6
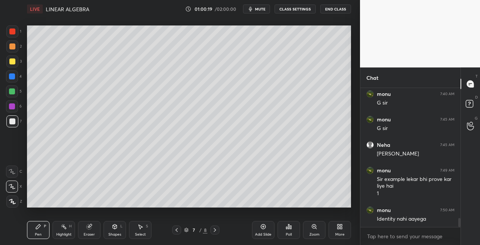
click at [13, 68] on div "3" at bounding box center [13, 62] width 15 height 15
click at [213, 232] on icon at bounding box center [215, 230] width 6 height 6
click at [178, 230] on icon at bounding box center [177, 230] width 6 height 6
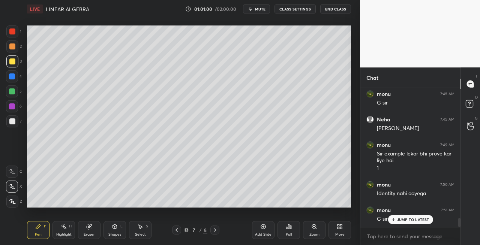
click at [178, 232] on icon at bounding box center [177, 230] width 6 height 6
click at [215, 233] on div at bounding box center [214, 230] width 9 height 9
click at [213, 232] on icon at bounding box center [215, 230] width 6 height 6
click at [211, 232] on div at bounding box center [214, 230] width 9 height 9
click at [212, 234] on div at bounding box center [214, 230] width 9 height 9
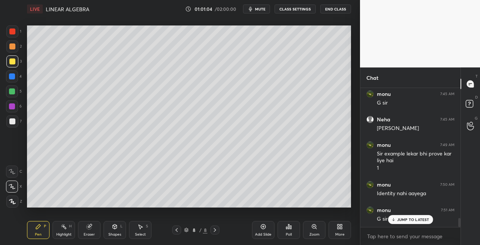
click at [263, 235] on div "Add Slide" at bounding box center [263, 235] width 16 height 4
click at [115, 225] on icon at bounding box center [115, 227] width 4 height 4
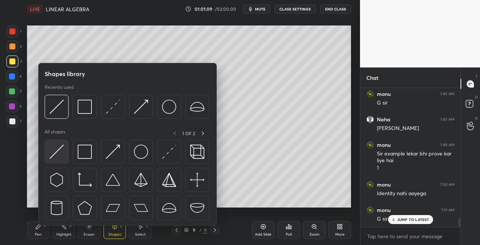
click at [54, 153] on img at bounding box center [56, 152] width 14 height 14
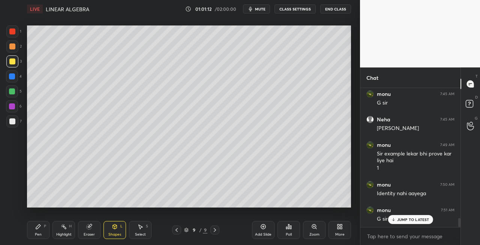
click at [40, 234] on div "Pen" at bounding box center [38, 235] width 7 height 4
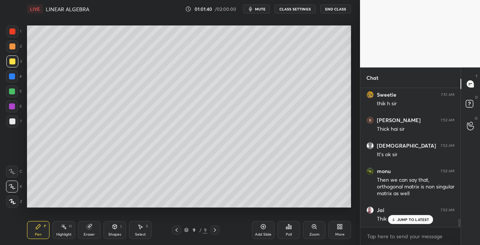
scroll to position [2199, 0]
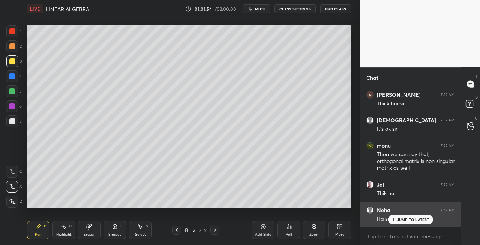
click at [399, 219] on p "JUMP TO LATEST" at bounding box center [413, 219] width 32 height 4
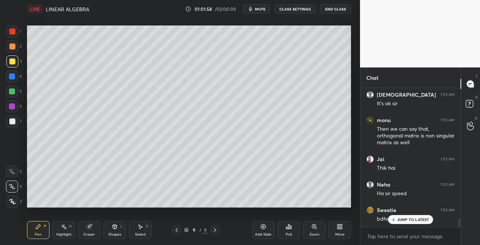
scroll to position [2250, 0]
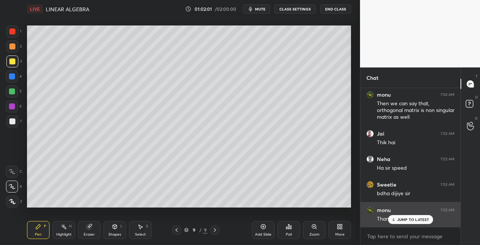
click at [403, 222] on p "JUMP TO LATEST" at bounding box center [413, 219] width 32 height 4
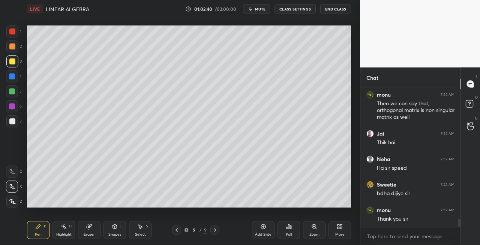
click at [13, 120] on div at bounding box center [12, 121] width 6 height 6
click at [116, 234] on div "Shapes" at bounding box center [114, 235] width 13 height 4
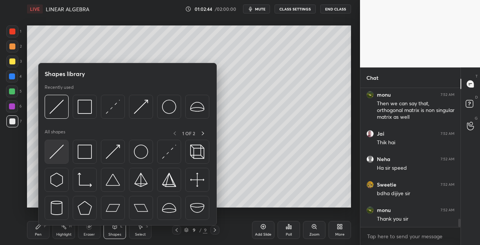
click at [56, 152] on img at bounding box center [56, 152] width 14 height 14
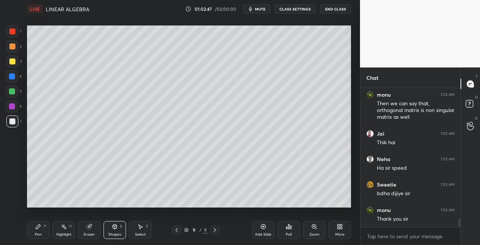
click at [175, 232] on icon at bounding box center [177, 230] width 6 height 6
click at [214, 230] on icon at bounding box center [215, 230] width 6 height 6
click at [42, 230] on div "Pen P" at bounding box center [38, 230] width 22 height 18
click at [93, 231] on div "Eraser" at bounding box center [89, 230] width 22 height 18
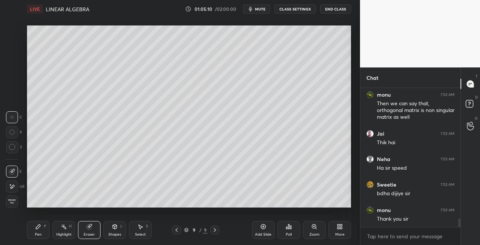
click at [40, 233] on div "Pen" at bounding box center [38, 235] width 7 height 4
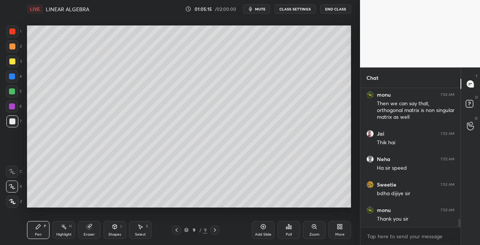
click at [177, 231] on icon at bounding box center [177, 230] width 6 height 6
click at [177, 232] on icon at bounding box center [177, 230] width 6 height 6
click at [179, 233] on div at bounding box center [176, 230] width 9 height 9
click at [214, 230] on icon at bounding box center [215, 230] width 6 height 6
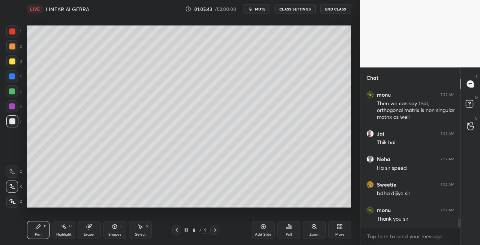
click at [9, 64] on div at bounding box center [12, 61] width 12 height 12
click at [214, 232] on icon at bounding box center [215, 230] width 6 height 6
click at [213, 232] on icon at bounding box center [215, 230] width 6 height 6
click at [114, 227] on icon at bounding box center [115, 227] width 4 height 4
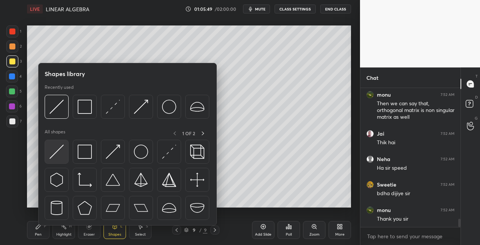
click at [54, 148] on img at bounding box center [56, 152] width 14 height 14
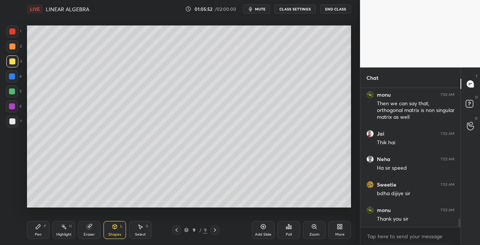
click at [39, 224] on icon at bounding box center [38, 227] width 6 height 6
click at [114, 229] on icon at bounding box center [115, 227] width 6 height 6
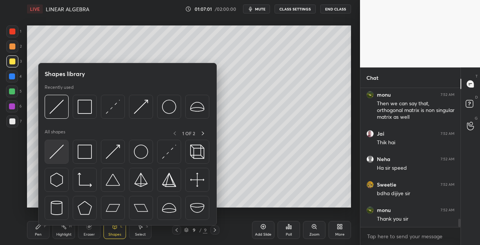
scroll to position [2288, 0]
click at [49, 149] on img at bounding box center [56, 152] width 14 height 14
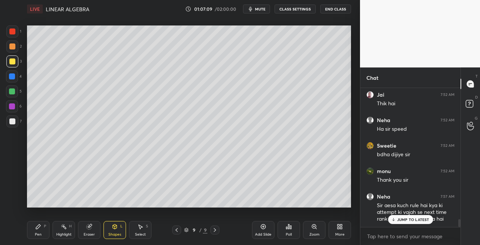
click at [39, 230] on div "Pen P" at bounding box center [38, 230] width 22 height 18
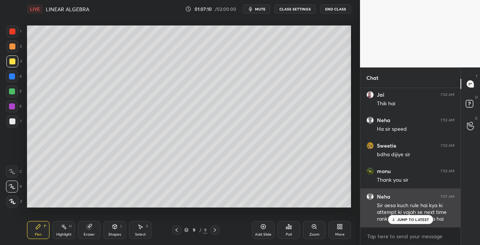
click at [396, 216] on div "JUMP TO LATEST" at bounding box center [410, 219] width 45 height 9
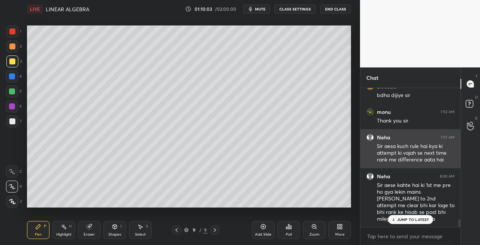
scroll to position [2373, 0]
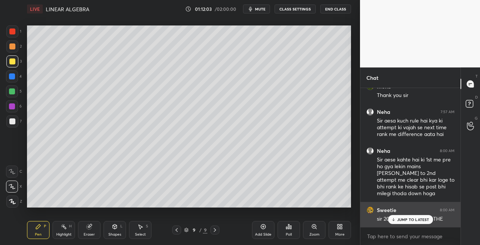
click at [397, 223] on div "JUMP TO LATEST" at bounding box center [410, 219] width 45 height 9
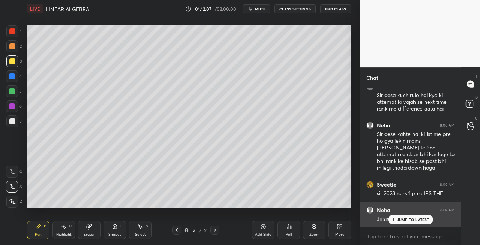
click at [404, 221] on p "JUMP TO LATEST" at bounding box center [413, 219] width 32 height 4
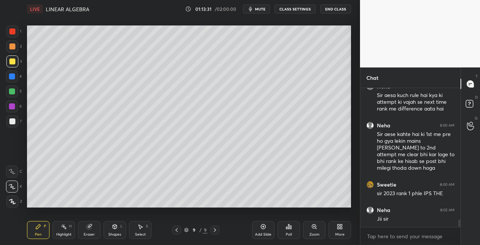
click at [215, 229] on icon at bounding box center [215, 230] width 6 height 6
click at [261, 230] on div "Add Slide" at bounding box center [263, 230] width 22 height 18
click at [176, 231] on icon at bounding box center [176, 230] width 2 height 4
click at [214, 230] on icon at bounding box center [215, 230] width 6 height 6
click at [13, 121] on div at bounding box center [12, 121] width 6 height 6
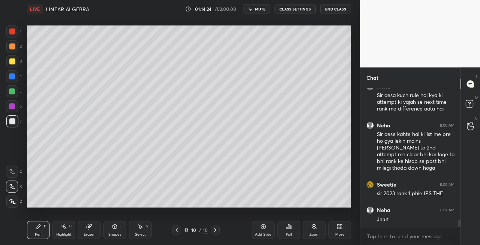
click at [118, 234] on div "Shapes" at bounding box center [114, 235] width 13 height 4
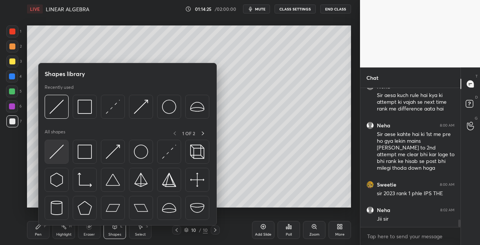
click at [54, 156] on img at bounding box center [56, 152] width 14 height 14
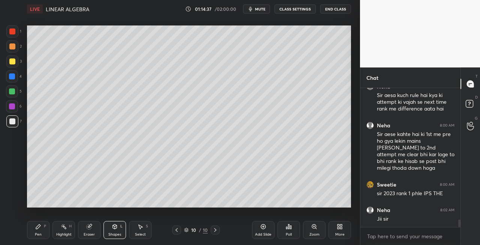
click at [175, 229] on icon at bounding box center [177, 230] width 6 height 6
click at [218, 230] on div at bounding box center [215, 230] width 9 height 9
click at [48, 227] on div "Pen P" at bounding box center [38, 230] width 22 height 18
click at [121, 234] on div "Shapes L" at bounding box center [114, 230] width 22 height 18
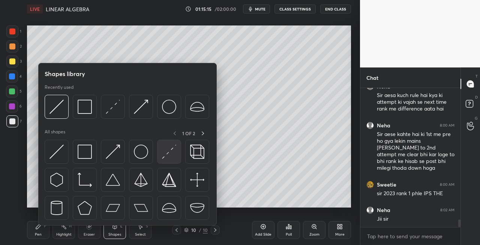
click at [168, 154] on img at bounding box center [169, 152] width 14 height 14
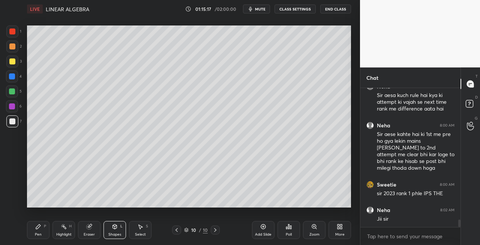
click at [39, 235] on div "Pen" at bounding box center [38, 235] width 7 height 4
click at [112, 231] on div "Shapes L" at bounding box center [114, 230] width 22 height 18
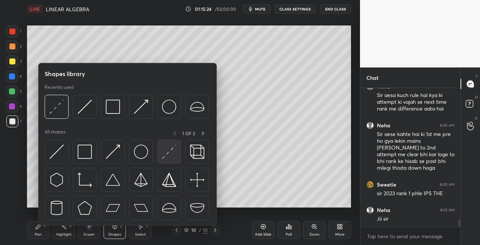
click at [169, 152] on img at bounding box center [169, 152] width 14 height 14
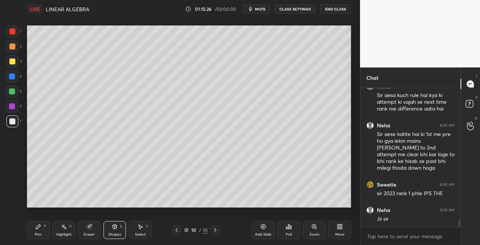
click at [38, 231] on div "Pen P" at bounding box center [38, 230] width 22 height 18
click at [118, 229] on div "Shapes L" at bounding box center [114, 230] width 22 height 18
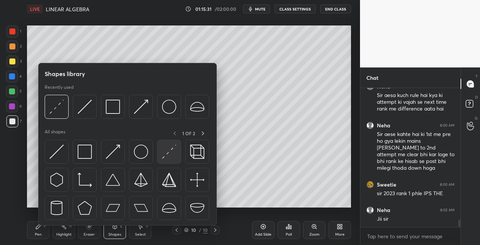
click at [165, 151] on img at bounding box center [169, 152] width 14 height 14
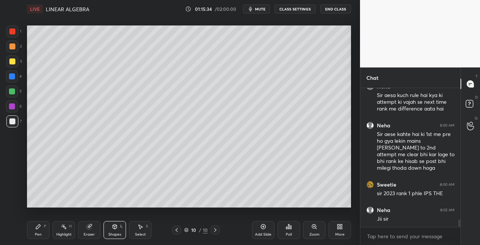
click at [34, 231] on div "Pen P" at bounding box center [38, 230] width 22 height 18
click at [117, 228] on icon at bounding box center [115, 227] width 6 height 6
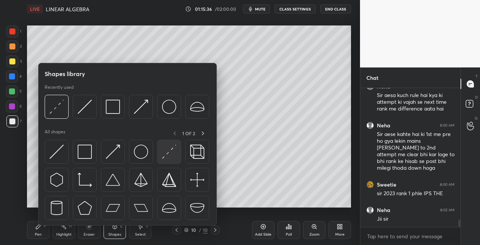
click at [167, 151] on img at bounding box center [169, 152] width 14 height 14
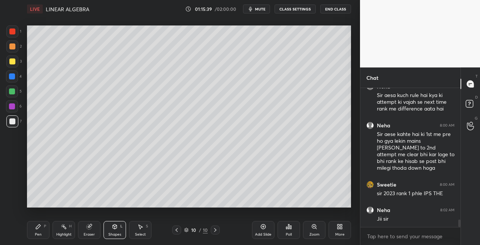
click at [89, 226] on icon at bounding box center [89, 227] width 5 height 5
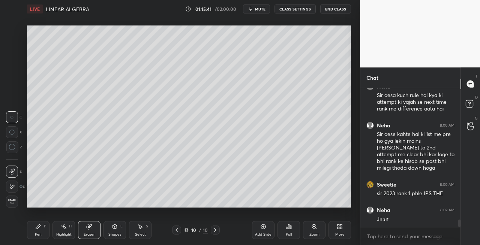
click at [117, 233] on div "Shapes" at bounding box center [114, 235] width 13 height 4
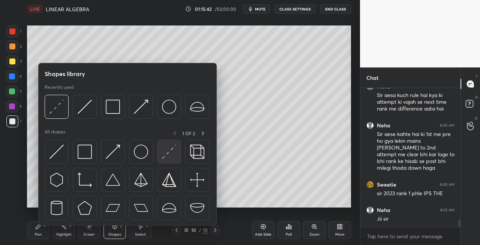
click at [167, 151] on img at bounding box center [169, 152] width 14 height 14
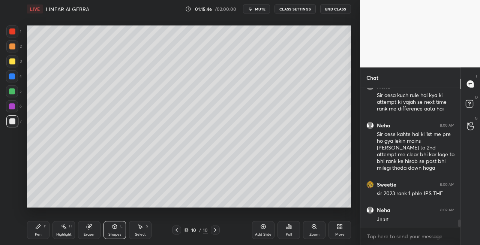
click at [40, 225] on icon at bounding box center [38, 227] width 6 height 6
click at [118, 234] on div "Shapes" at bounding box center [114, 235] width 13 height 4
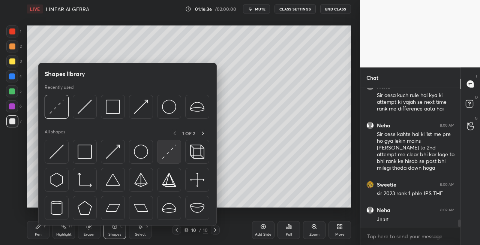
click at [164, 156] on img at bounding box center [169, 152] width 14 height 14
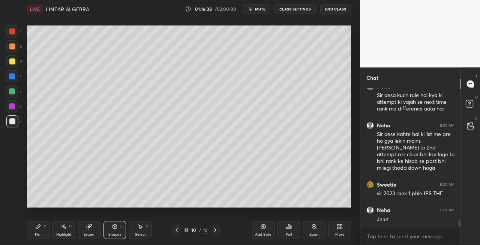
click at [37, 235] on div "Pen" at bounding box center [38, 235] width 7 height 4
click at [177, 232] on icon at bounding box center [177, 230] width 6 height 6
click at [178, 232] on icon at bounding box center [177, 230] width 6 height 6
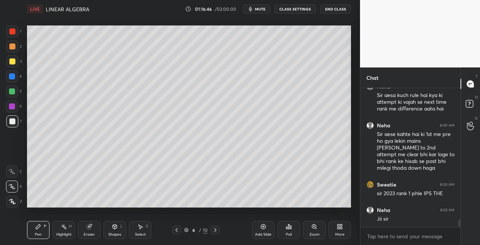
click at [179, 233] on div at bounding box center [176, 230] width 9 height 9
click at [214, 232] on icon at bounding box center [215, 230] width 6 height 6
click at [217, 232] on icon at bounding box center [215, 230] width 6 height 6
click at [217, 231] on icon at bounding box center [215, 230] width 6 height 6
click at [216, 231] on icon at bounding box center [215, 230] width 6 height 6
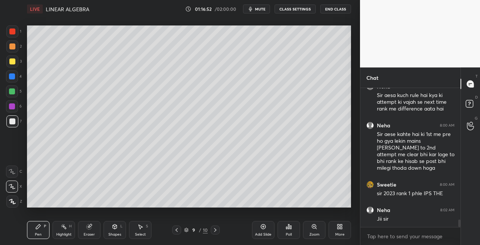
click at [215, 231] on icon at bounding box center [215, 230] width 2 height 4
click at [114, 231] on div "Shapes L" at bounding box center [114, 230] width 22 height 18
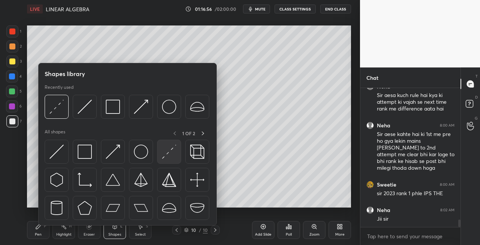
click at [163, 154] on img at bounding box center [169, 152] width 14 height 14
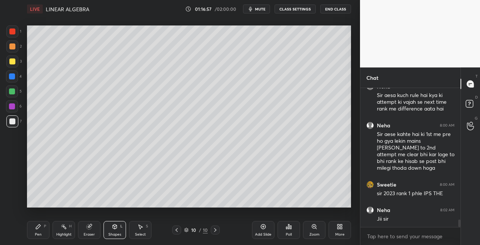
click at [44, 235] on div "Pen P" at bounding box center [38, 230] width 22 height 18
click at [118, 225] on div "Shapes L" at bounding box center [114, 230] width 22 height 18
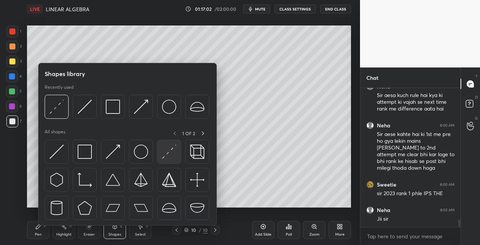
click at [163, 157] on img at bounding box center [169, 152] width 14 height 14
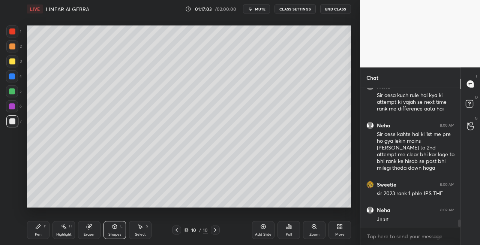
click at [43, 235] on div "Pen P" at bounding box center [38, 230] width 22 height 18
click at [112, 230] on div "Shapes L" at bounding box center [114, 230] width 22 height 18
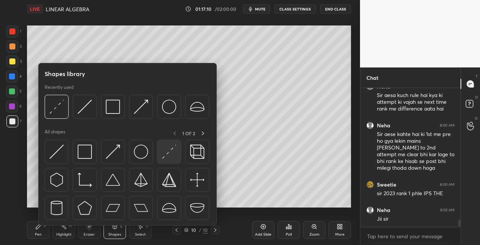
click at [166, 151] on img at bounding box center [169, 152] width 14 height 14
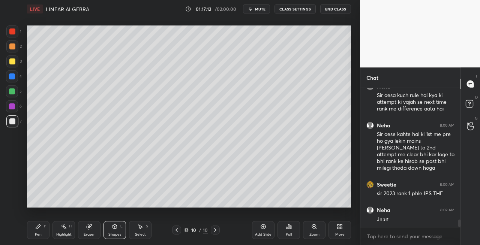
click at [42, 225] on div "Pen P" at bounding box center [38, 230] width 22 height 18
click at [118, 229] on div "Shapes L" at bounding box center [114, 230] width 22 height 18
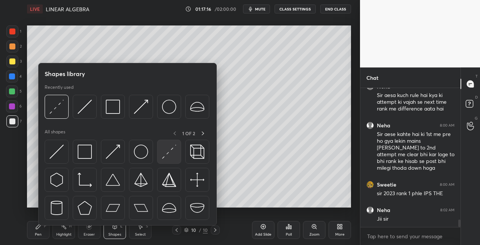
click at [165, 154] on img at bounding box center [169, 152] width 14 height 14
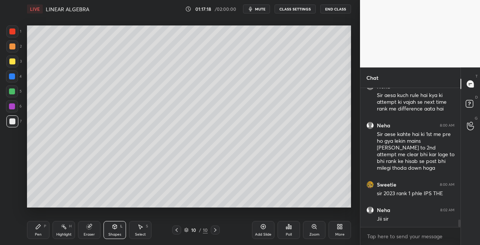
click at [28, 232] on div "Pen P" at bounding box center [38, 230] width 22 height 18
click at [118, 231] on div "Shapes L" at bounding box center [114, 230] width 22 height 18
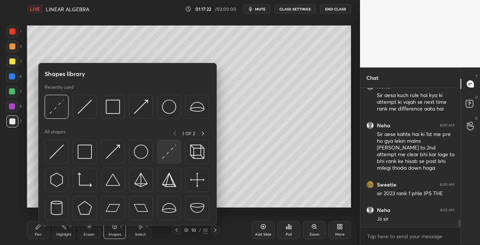
click at [165, 156] on img at bounding box center [169, 152] width 14 height 14
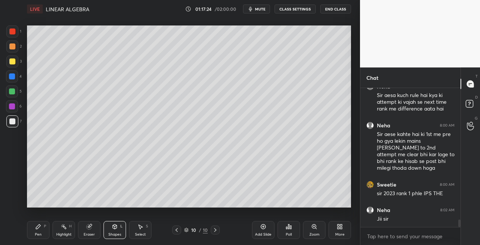
click at [43, 230] on div "Pen P" at bounding box center [38, 230] width 22 height 18
click at [89, 230] on div "Eraser" at bounding box center [89, 230] width 22 height 18
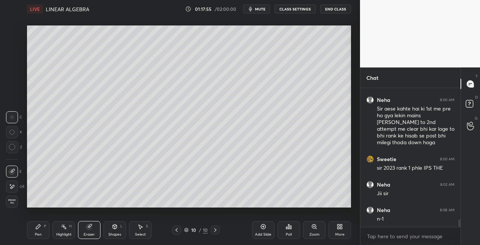
click at [35, 229] on icon at bounding box center [38, 227] width 6 height 6
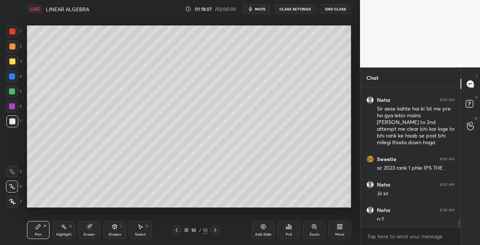
click at [119, 230] on div "Shapes L" at bounding box center [114, 230] width 22 height 18
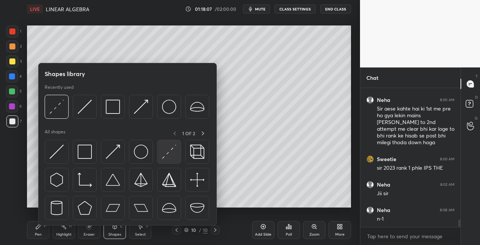
click at [164, 157] on img at bounding box center [169, 152] width 14 height 14
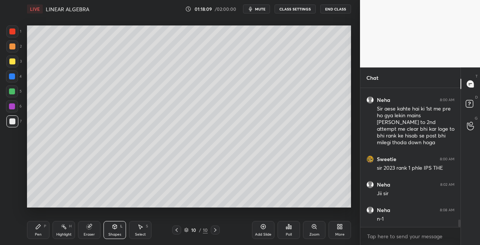
click at [49, 231] on div "Pen P" at bounding box center [38, 230] width 22 height 18
click at [116, 228] on icon at bounding box center [115, 227] width 4 height 4
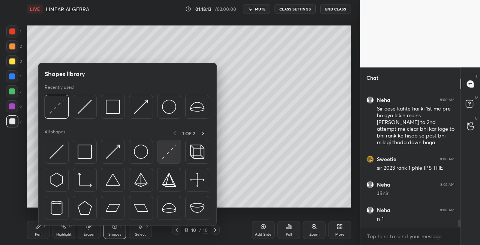
click at [163, 157] on img at bounding box center [169, 152] width 14 height 14
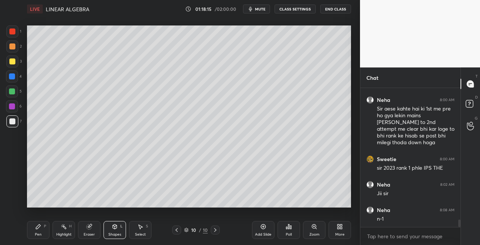
click at [28, 232] on div "Pen P" at bounding box center [38, 230] width 22 height 18
click at [115, 225] on icon at bounding box center [115, 227] width 4 height 4
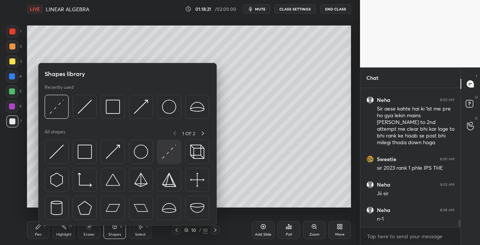
click at [163, 156] on img at bounding box center [169, 152] width 14 height 14
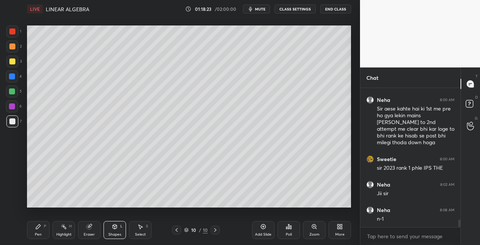
click at [43, 227] on div "Pen P" at bounding box center [38, 230] width 22 height 18
click at [223, 208] on div "Setting up your live class Poll for secs No correct answer Start poll" at bounding box center [189, 116] width 330 height 197
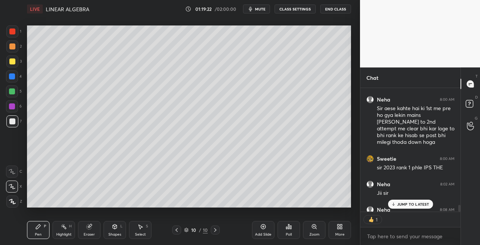
scroll to position [2, 2]
click at [215, 231] on icon at bounding box center [215, 230] width 6 height 6
click at [260, 234] on div "Add Slide" at bounding box center [263, 235] width 16 height 4
click at [176, 231] on icon at bounding box center [177, 230] width 6 height 6
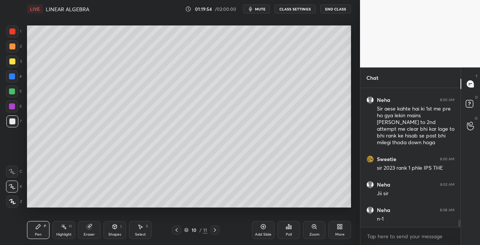
click at [216, 232] on icon at bounding box center [215, 230] width 6 height 6
click at [93, 232] on div "Eraser" at bounding box center [89, 230] width 22 height 18
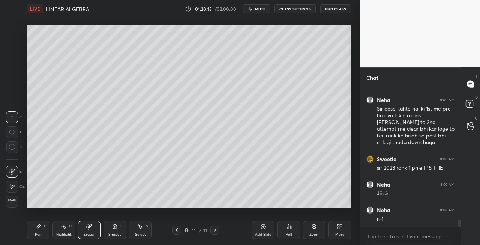
click at [178, 234] on div at bounding box center [176, 230] width 9 height 9
click at [214, 230] on icon at bounding box center [215, 230] width 6 height 6
click at [49, 231] on div "Pen P" at bounding box center [38, 230] width 22 height 18
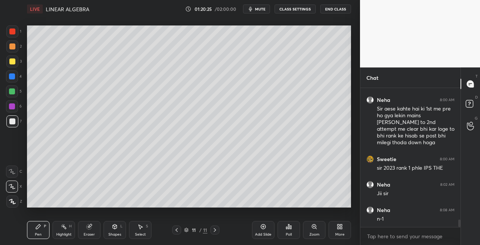
click at [178, 230] on icon at bounding box center [177, 230] width 6 height 6
click at [214, 232] on icon at bounding box center [215, 230] width 6 height 6
click at [176, 232] on icon at bounding box center [177, 230] width 6 height 6
click at [218, 234] on div at bounding box center [214, 230] width 9 height 9
click at [178, 231] on icon at bounding box center [177, 230] width 6 height 6
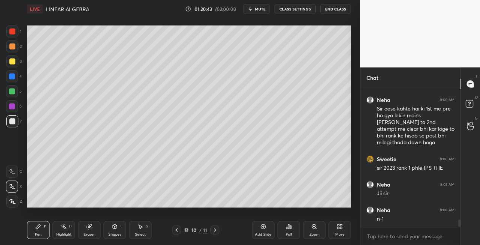
click at [216, 233] on icon at bounding box center [215, 230] width 6 height 6
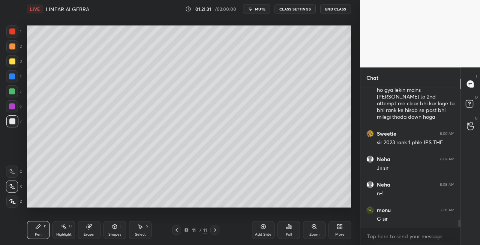
click at [110, 226] on div "Shapes L" at bounding box center [114, 230] width 22 height 18
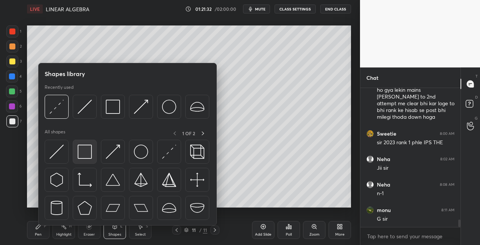
click at [85, 158] on img at bounding box center [85, 152] width 14 height 14
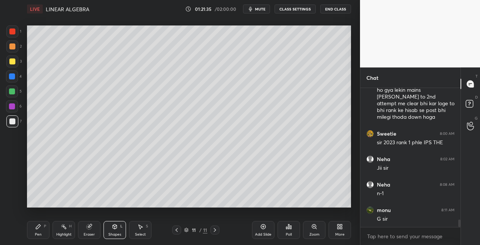
click at [55, 229] on div "Highlight H" at bounding box center [63, 230] width 22 height 18
click at [37, 226] on icon at bounding box center [38, 227] width 4 height 4
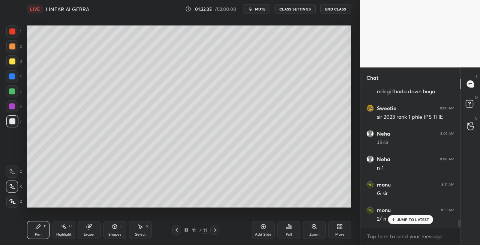
click at [111, 232] on div "Shapes L" at bounding box center [114, 230] width 22 height 18
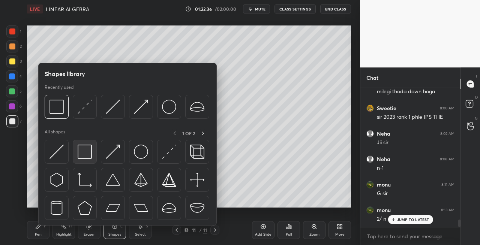
click at [90, 156] on img at bounding box center [85, 152] width 14 height 14
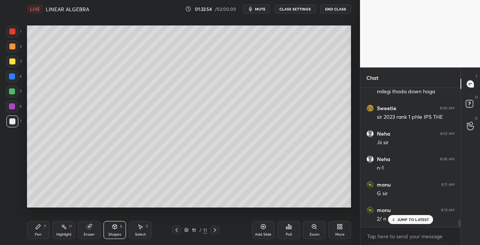
click at [176, 230] on icon at bounding box center [177, 230] width 6 height 6
click at [214, 232] on icon at bounding box center [215, 230] width 6 height 6
click at [109, 226] on div "Shapes L" at bounding box center [114, 230] width 22 height 18
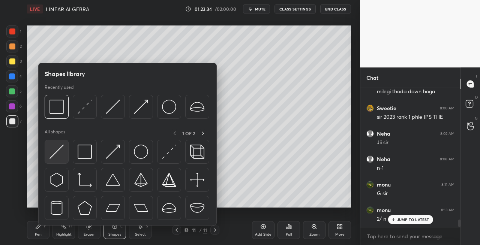
click at [56, 157] on img at bounding box center [56, 152] width 14 height 14
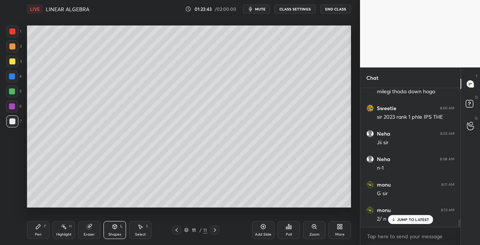
scroll to position [2501, 0]
click at [174, 231] on icon at bounding box center [177, 230] width 6 height 6
click at [177, 232] on icon at bounding box center [177, 230] width 6 height 6
click at [216, 231] on icon at bounding box center [215, 230] width 6 height 6
click at [214, 232] on icon at bounding box center [215, 230] width 6 height 6
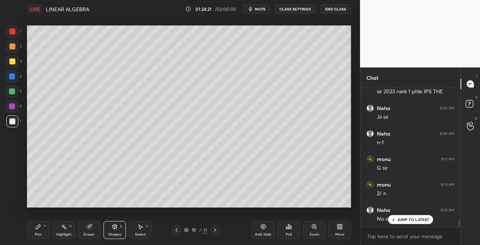
click at [213, 230] on icon at bounding box center [215, 230] width 6 height 6
click at [213, 232] on icon at bounding box center [215, 230] width 6 height 6
click at [216, 232] on icon at bounding box center [215, 230] width 6 height 6
click at [265, 235] on div "Add Slide" at bounding box center [263, 235] width 16 height 4
click at [13, 61] on div at bounding box center [12, 61] width 6 height 6
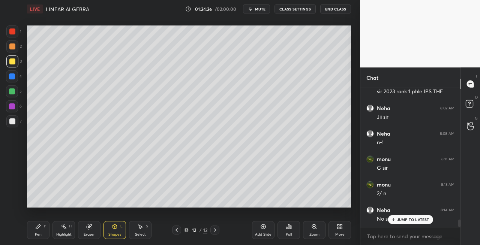
click at [36, 230] on div "Pen P" at bounding box center [38, 230] width 22 height 18
click at [112, 236] on div "Shapes" at bounding box center [114, 235] width 13 height 4
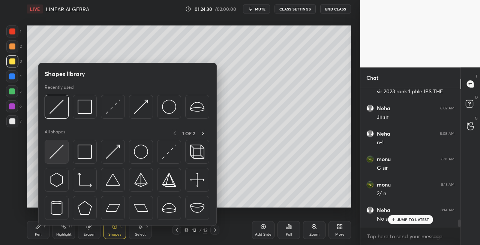
click at [56, 151] on img at bounding box center [56, 152] width 14 height 14
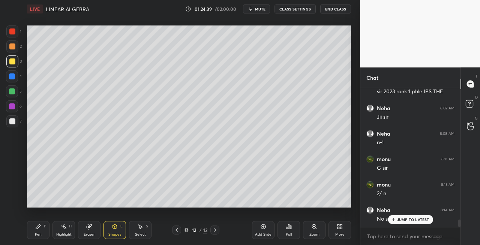
click at [43, 233] on div "Pen P" at bounding box center [38, 230] width 22 height 18
click at [89, 231] on div "Eraser" at bounding box center [89, 230] width 22 height 18
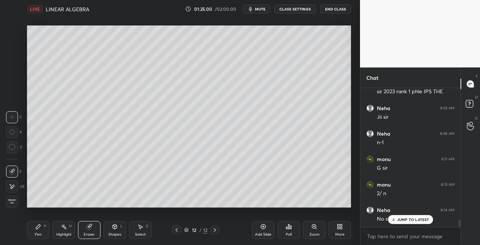
click at [43, 232] on div "Pen P" at bounding box center [38, 230] width 22 height 18
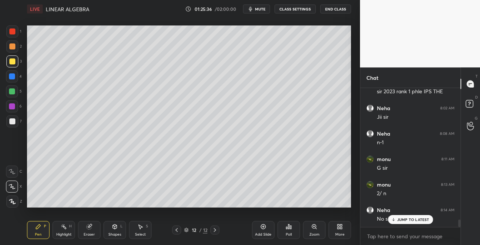
click at [259, 8] on span "mute" at bounding box center [260, 8] width 10 height 5
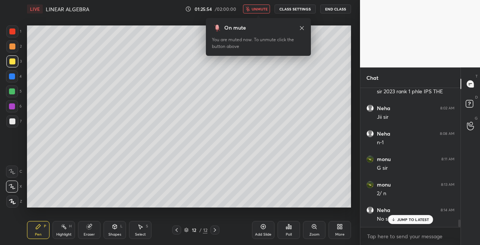
click at [266, 10] on span "unmute" at bounding box center [259, 8] width 16 height 5
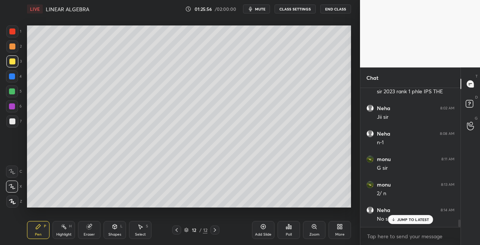
click at [87, 234] on div "Eraser" at bounding box center [89, 235] width 11 height 4
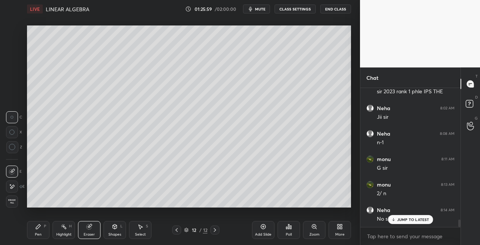
click at [30, 231] on div "Pen P" at bounding box center [38, 230] width 22 height 18
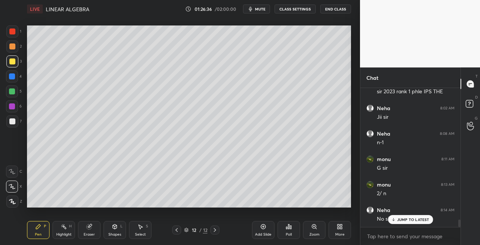
click at [88, 233] on div "Eraser" at bounding box center [89, 235] width 11 height 4
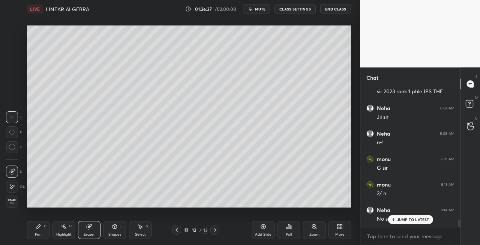
scroll to position [2533, 0]
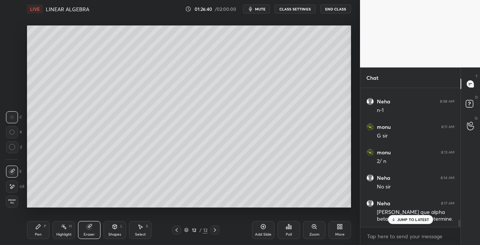
click at [38, 231] on div "Pen P" at bounding box center [38, 230] width 22 height 18
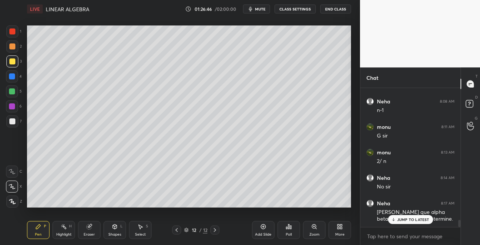
click at [18, 123] on div "7" at bounding box center [13, 121] width 15 height 12
click at [113, 229] on icon at bounding box center [115, 227] width 6 height 6
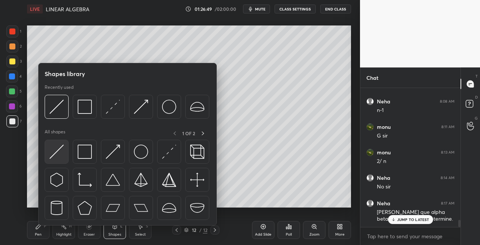
click at [52, 152] on img at bounding box center [56, 152] width 14 height 14
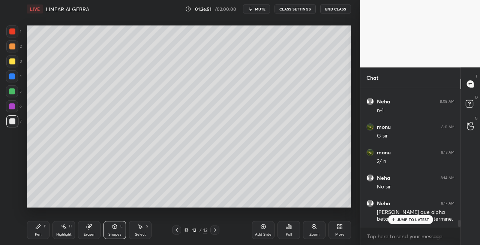
click at [32, 232] on div "Pen P" at bounding box center [38, 230] width 22 height 18
click at [112, 231] on div "Shapes L" at bounding box center [114, 230] width 22 height 18
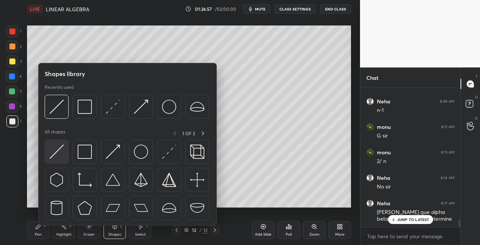
click at [55, 155] on img at bounding box center [56, 152] width 14 height 14
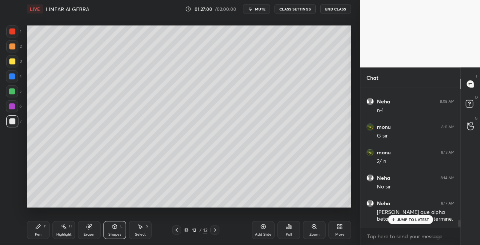
click at [43, 236] on div "Pen P" at bounding box center [38, 230] width 22 height 18
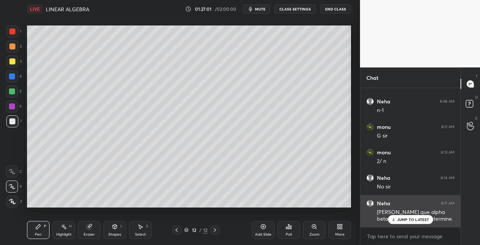
click at [403, 222] on div "JUMP TO LATEST" at bounding box center [410, 219] width 45 height 9
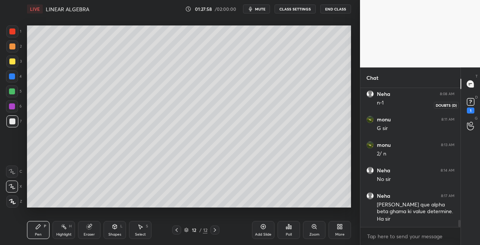
click at [468, 109] on div "1" at bounding box center [470, 111] width 7 height 6
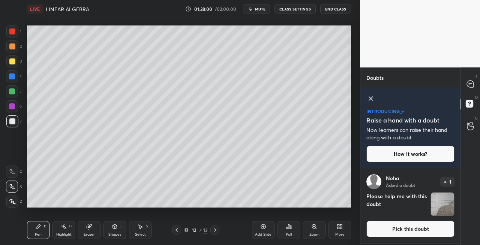
click at [444, 206] on img "grid" at bounding box center [442, 204] width 23 height 23
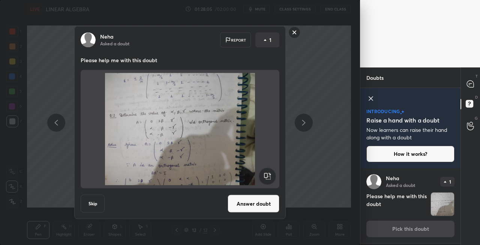
click at [295, 31] on rect at bounding box center [295, 33] width 12 height 12
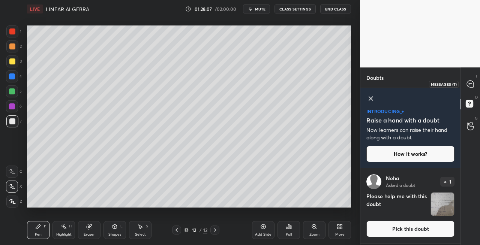
click at [467, 83] on icon at bounding box center [470, 84] width 7 height 7
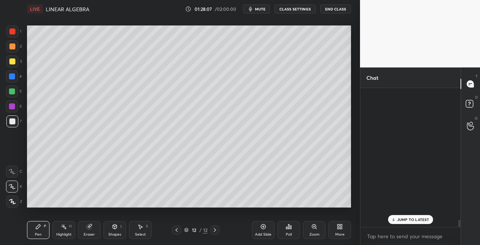
scroll to position [137, 98]
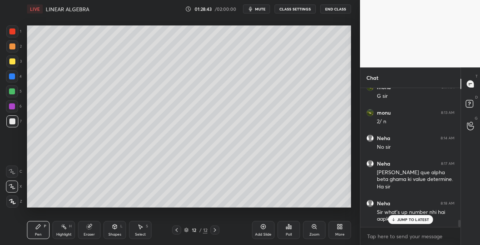
click at [96, 232] on div "Eraser" at bounding box center [89, 230] width 22 height 18
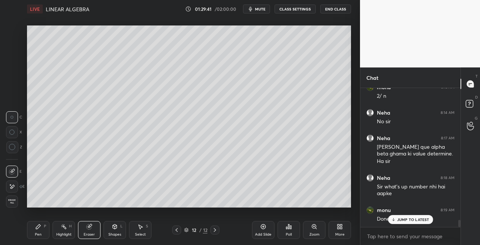
scroll to position [2, 2]
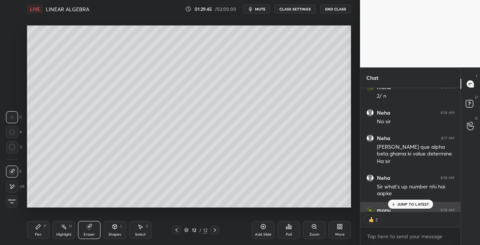
click at [405, 205] on p "JUMP TO LATEST" at bounding box center [413, 204] width 32 height 4
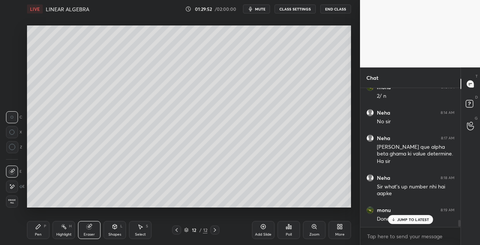
scroll to position [137, 98]
click at [34, 234] on div "Pen P" at bounding box center [38, 230] width 22 height 18
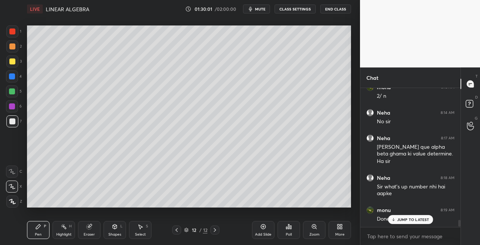
click at [13, 61] on div at bounding box center [12, 61] width 6 height 6
click at [115, 233] on div "Shapes" at bounding box center [114, 235] width 13 height 4
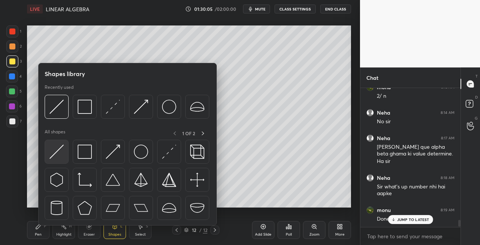
click at [56, 156] on img at bounding box center [56, 152] width 14 height 14
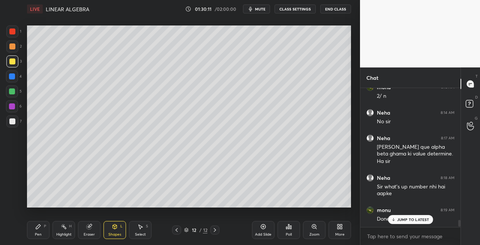
click at [38, 234] on div "Pen" at bounding box center [38, 235] width 7 height 4
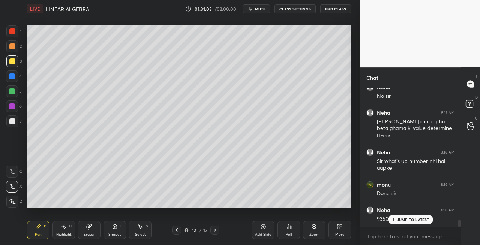
click at [89, 228] on icon at bounding box center [89, 227] width 5 height 5
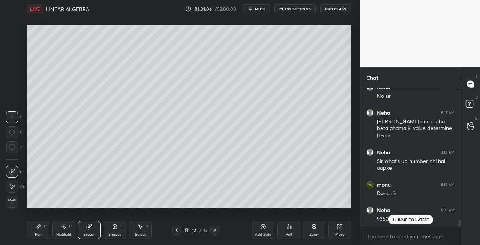
click at [38, 231] on div "Pen P" at bounding box center [38, 230] width 22 height 18
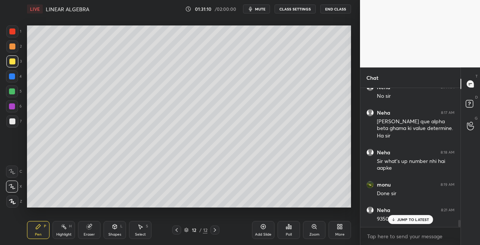
scroll to position [2638, 0]
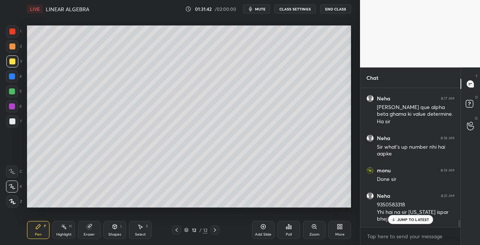
click at [13, 128] on div "7" at bounding box center [13, 122] width 15 height 15
click at [115, 227] on icon at bounding box center [115, 227] width 0 height 3
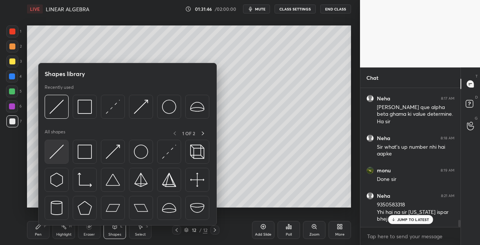
click at [51, 159] on img at bounding box center [56, 152] width 14 height 14
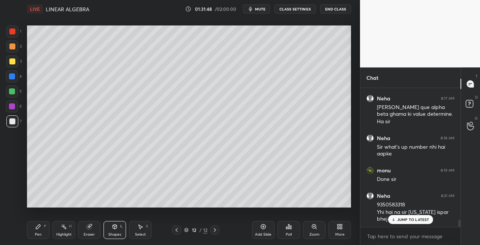
click at [42, 227] on div "Pen P" at bounding box center [38, 230] width 22 height 18
click at [96, 228] on div "Eraser" at bounding box center [89, 230] width 22 height 18
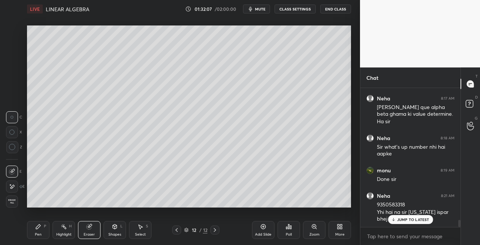
click at [36, 228] on icon at bounding box center [38, 227] width 4 height 4
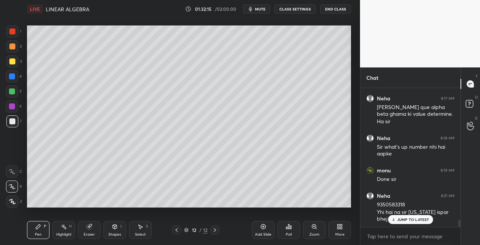
click at [215, 230] on icon at bounding box center [215, 230] width 6 height 6
click at [249, 234] on div "12 / 12" at bounding box center [195, 230] width 112 height 9
click at [215, 230] on icon at bounding box center [215, 230] width 2 height 4
click at [216, 231] on icon at bounding box center [215, 230] width 6 height 6
click at [262, 231] on div "Add Slide" at bounding box center [263, 230] width 22 height 18
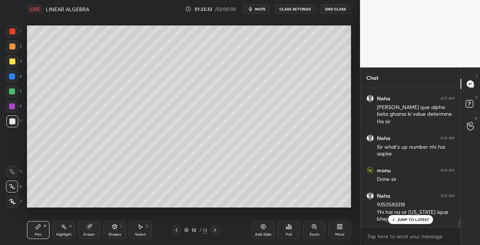
click at [177, 231] on icon at bounding box center [177, 230] width 6 height 6
click at [214, 230] on icon at bounding box center [215, 230] width 6 height 6
click at [177, 230] on icon at bounding box center [177, 230] width 6 height 6
click at [215, 232] on icon at bounding box center [215, 230] width 6 height 6
click at [91, 226] on icon at bounding box center [89, 227] width 6 height 6
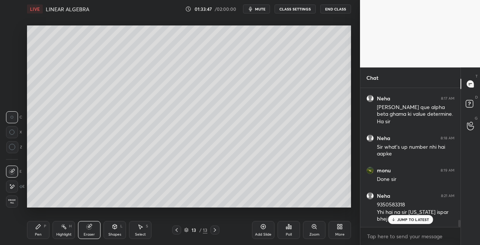
click at [52, 225] on div "Pen P Highlight H Eraser Shapes L Select S" at bounding box center [83, 230] width 112 height 18
click at [43, 233] on div "Pen P" at bounding box center [38, 230] width 22 height 18
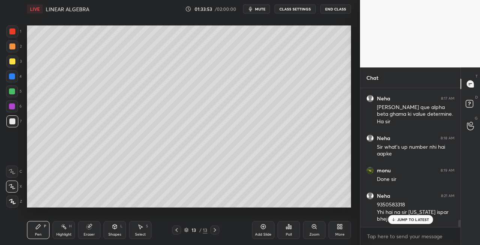
click at [175, 230] on icon at bounding box center [177, 230] width 6 height 6
click at [216, 231] on icon at bounding box center [215, 230] width 6 height 6
click at [177, 232] on icon at bounding box center [177, 230] width 6 height 6
click at [215, 230] on icon at bounding box center [215, 230] width 2 height 4
click at [178, 229] on icon at bounding box center [177, 230] width 6 height 6
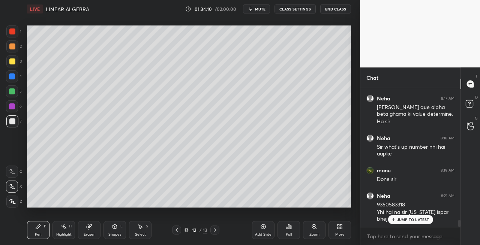
click at [218, 232] on div at bounding box center [214, 230] width 9 height 9
click at [100, 223] on div "Pen P Highlight H Eraser Shapes L Select S" at bounding box center [83, 230] width 112 height 18
click at [116, 227] on icon at bounding box center [115, 227] width 4 height 4
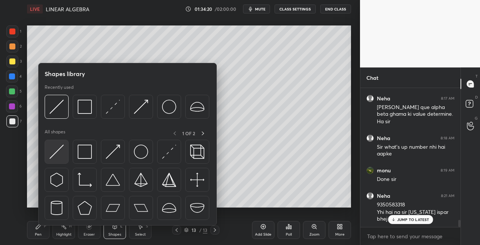
click at [56, 155] on img at bounding box center [56, 152] width 14 height 14
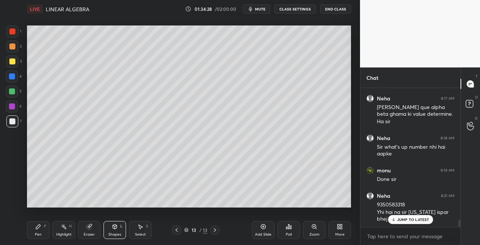
click at [38, 229] on icon at bounding box center [38, 227] width 6 height 6
click at [118, 230] on div "Shapes L" at bounding box center [114, 230] width 22 height 18
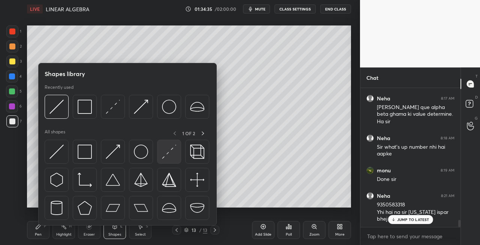
click at [163, 150] on img at bounding box center [169, 152] width 14 height 14
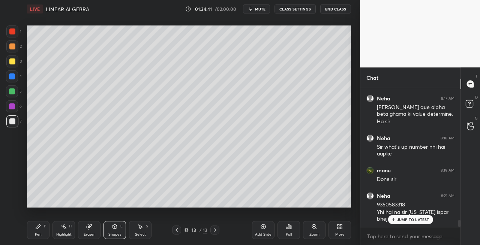
click at [38, 232] on div "Pen P" at bounding box center [38, 230] width 22 height 18
click at [36, 234] on div "Pen" at bounding box center [38, 235] width 7 height 4
click at [108, 232] on div "Shapes L" at bounding box center [114, 230] width 22 height 18
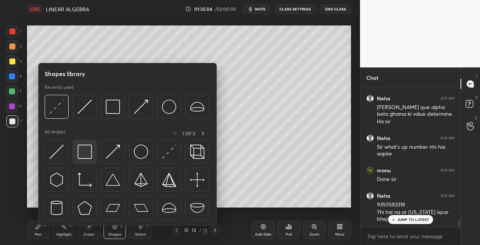
click at [87, 159] on div at bounding box center [85, 152] width 24 height 24
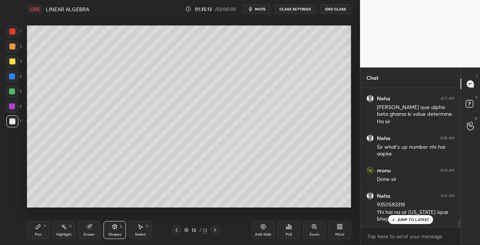
click at [214, 229] on icon at bounding box center [215, 230] width 2 height 4
click at [215, 230] on icon at bounding box center [215, 230] width 6 height 6
click at [261, 233] on div "Add Slide" at bounding box center [263, 235] width 16 height 4
click at [37, 230] on div "Pen P" at bounding box center [38, 230] width 22 height 18
click at [178, 231] on icon at bounding box center [177, 230] width 6 height 6
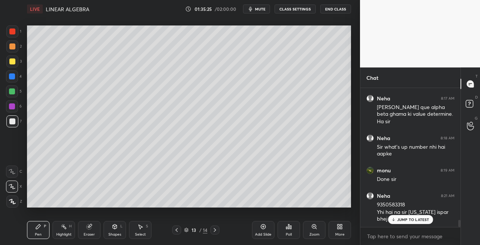
click at [217, 231] on icon at bounding box center [215, 230] width 6 height 6
click at [109, 230] on div "Shapes L" at bounding box center [114, 230] width 22 height 18
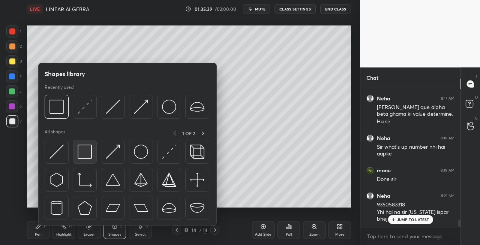
click at [83, 154] on img at bounding box center [85, 152] width 14 height 14
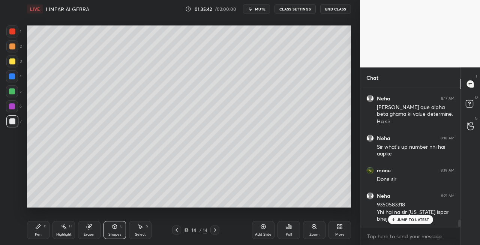
click at [34, 232] on div "Pen P" at bounding box center [38, 230] width 22 height 18
click at [178, 231] on icon at bounding box center [177, 230] width 6 height 6
click at [215, 231] on icon at bounding box center [215, 230] width 6 height 6
click at [175, 230] on icon at bounding box center [177, 230] width 6 height 6
click at [214, 231] on icon at bounding box center [215, 230] width 2 height 4
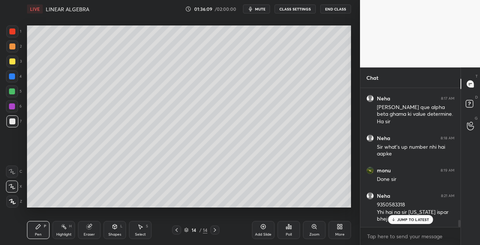
click at [88, 231] on div "Eraser" at bounding box center [89, 230] width 22 height 18
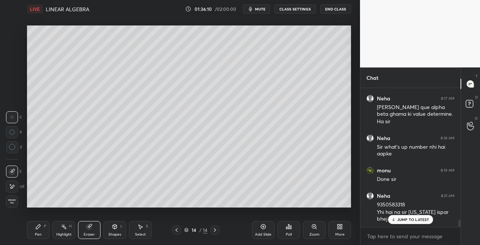
click at [36, 234] on div "Pen" at bounding box center [38, 235] width 7 height 4
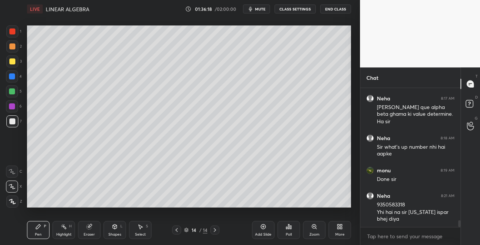
scroll to position [2677, 0]
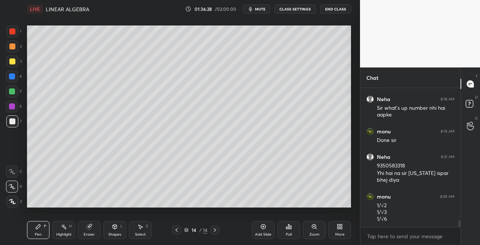
click at [109, 230] on div "Shapes L" at bounding box center [114, 230] width 22 height 18
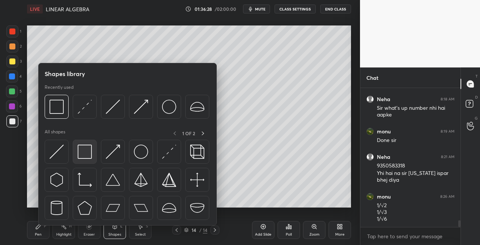
click at [85, 159] on img at bounding box center [85, 152] width 14 height 14
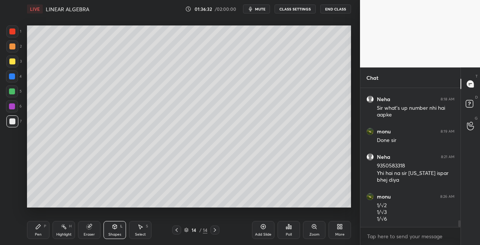
click at [36, 227] on icon at bounding box center [38, 227] width 6 height 6
click at [111, 231] on div "Shapes L" at bounding box center [114, 230] width 22 height 18
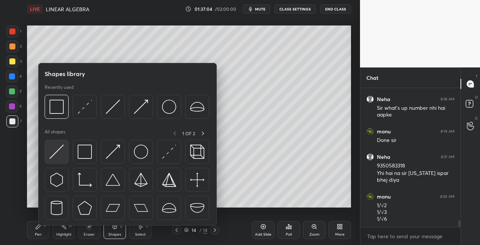
click at [55, 154] on img at bounding box center [56, 152] width 14 height 14
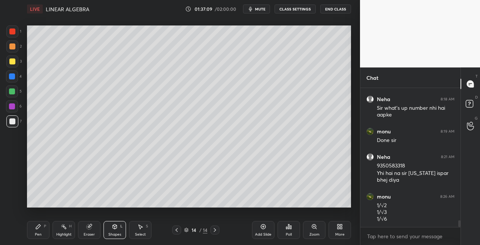
click at [175, 232] on icon at bounding box center [177, 230] width 6 height 6
click at [176, 231] on icon at bounding box center [177, 230] width 6 height 6
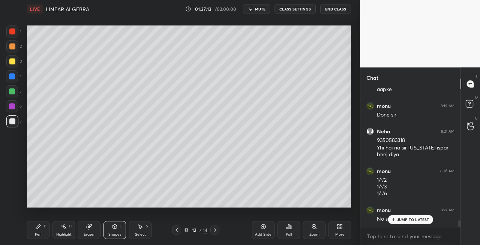
click at [36, 229] on icon at bounding box center [38, 227] width 6 height 6
click at [177, 231] on icon at bounding box center [176, 230] width 2 height 4
click at [176, 231] on icon at bounding box center [177, 230] width 6 height 6
click at [177, 234] on div at bounding box center [176, 230] width 9 height 9
click at [217, 233] on div at bounding box center [214, 230] width 9 height 9
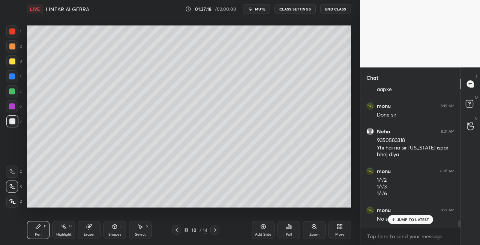
click at [217, 233] on div at bounding box center [214, 230] width 9 height 9
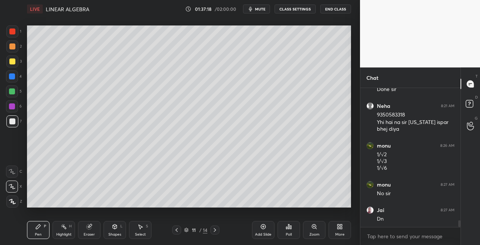
click at [216, 233] on icon at bounding box center [215, 230] width 6 height 6
click at [217, 232] on icon at bounding box center [215, 230] width 6 height 6
click at [216, 232] on icon at bounding box center [215, 230] width 6 height 6
click at [215, 230] on icon at bounding box center [215, 230] width 2 height 4
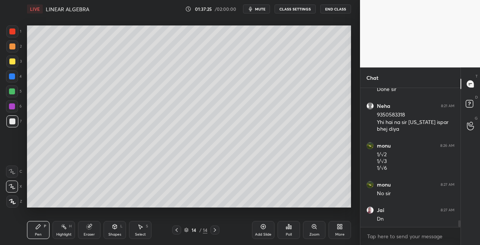
click at [10, 63] on div at bounding box center [12, 61] width 6 height 6
click at [213, 231] on icon at bounding box center [215, 230] width 6 height 6
click at [214, 231] on icon at bounding box center [215, 230] width 6 height 6
click at [266, 232] on div "Add Slide" at bounding box center [263, 230] width 22 height 18
click at [15, 61] on div at bounding box center [12, 61] width 6 height 6
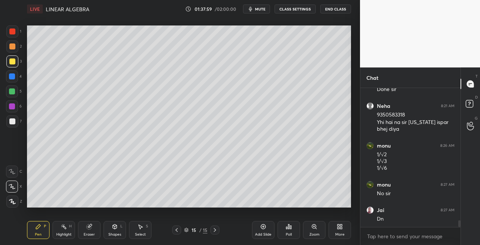
click at [9, 64] on div at bounding box center [12, 61] width 6 height 6
click at [115, 233] on div "Shapes" at bounding box center [114, 235] width 13 height 4
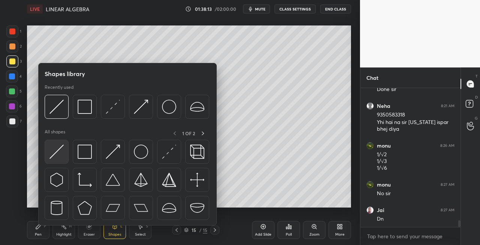
click at [56, 153] on img at bounding box center [56, 152] width 14 height 14
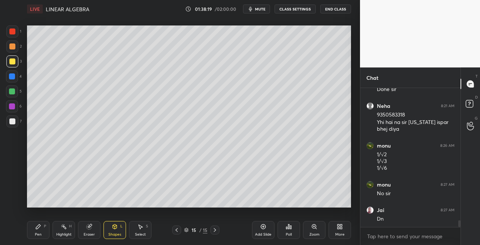
click at [44, 233] on div "Pen P" at bounding box center [38, 230] width 22 height 18
click at [15, 119] on div at bounding box center [12, 121] width 6 height 6
click at [90, 233] on div "Eraser" at bounding box center [89, 235] width 11 height 4
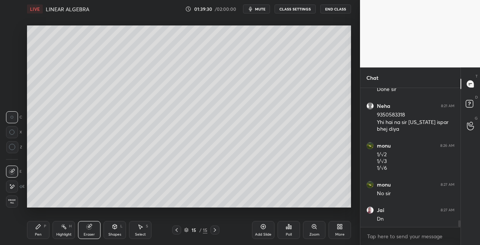
click at [44, 231] on div "Pen P" at bounding box center [38, 230] width 22 height 18
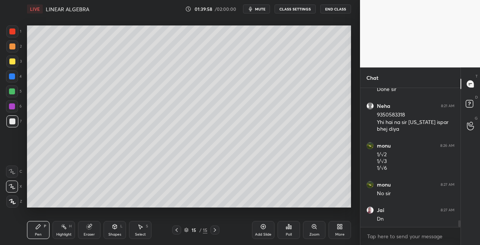
click at [16, 62] on div at bounding box center [12, 61] width 12 height 12
click at [112, 223] on div "Shapes L" at bounding box center [114, 230] width 22 height 18
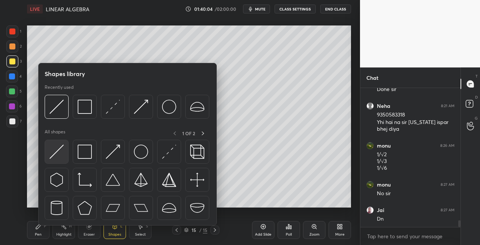
click at [53, 153] on img at bounding box center [56, 152] width 14 height 14
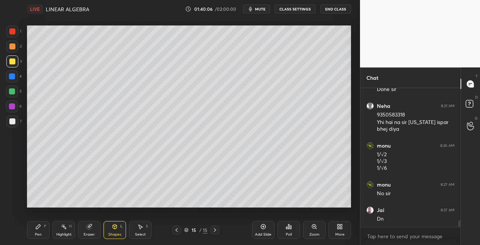
click at [39, 228] on icon at bounding box center [38, 227] width 6 height 6
click at [15, 123] on div at bounding box center [12, 121] width 6 height 6
click at [115, 226] on icon at bounding box center [115, 226] width 4 height 1
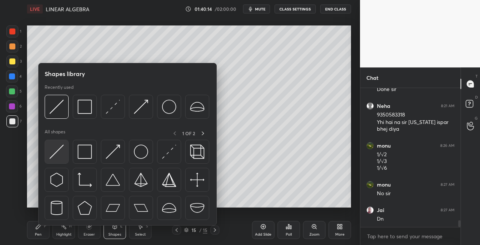
click at [60, 153] on img at bounding box center [56, 152] width 14 height 14
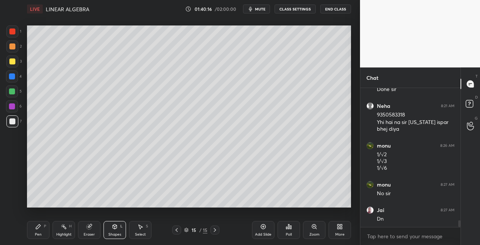
click at [40, 228] on icon at bounding box center [38, 227] width 6 height 6
click at [114, 228] on icon at bounding box center [115, 227] width 4 height 4
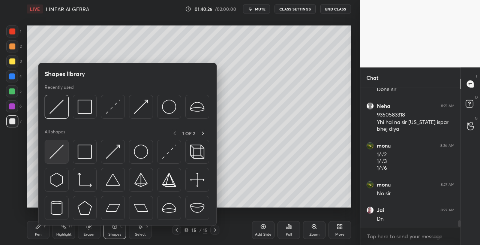
click at [60, 155] on img at bounding box center [56, 152] width 14 height 14
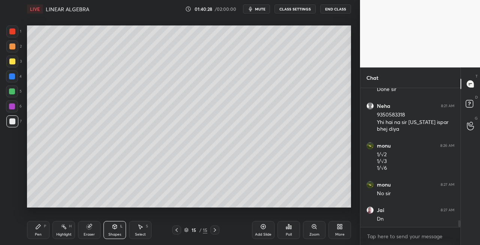
click at [37, 233] on div "Pen" at bounding box center [38, 235] width 7 height 4
click at [110, 229] on div "Shapes L" at bounding box center [114, 230] width 22 height 18
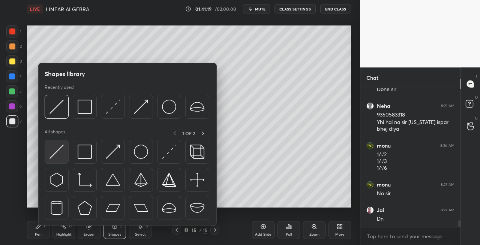
click at [58, 154] on img at bounding box center [56, 152] width 14 height 14
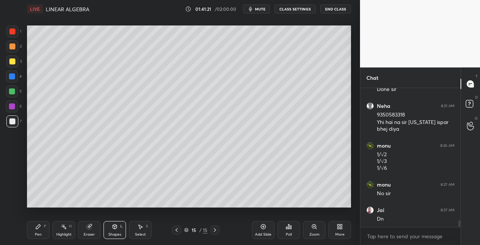
click at [47, 227] on div "Pen P" at bounding box center [38, 230] width 22 height 18
click at [117, 231] on div "Shapes L" at bounding box center [114, 230] width 22 height 18
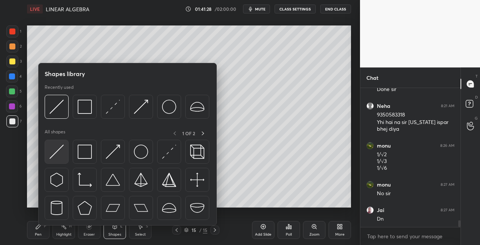
click at [54, 160] on div at bounding box center [57, 152] width 24 height 24
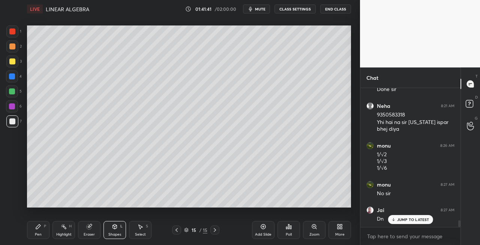
scroll to position [2767, 0]
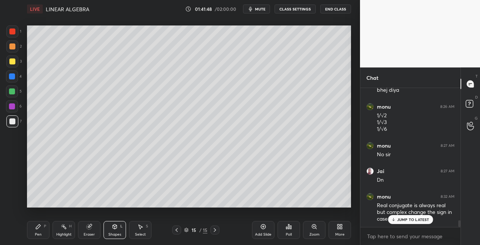
click at [214, 232] on icon at bounding box center [215, 230] width 6 height 6
click at [215, 231] on icon at bounding box center [215, 230] width 6 height 6
click at [214, 230] on icon at bounding box center [215, 230] width 6 height 6
click at [210, 228] on div at bounding box center [214, 230] width 9 height 9
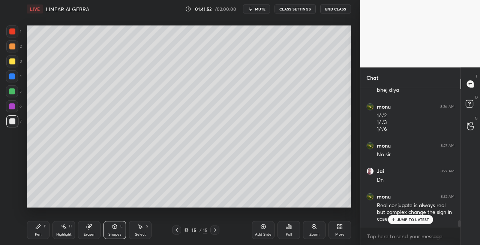
click at [210, 230] on div at bounding box center [214, 230] width 9 height 9
click at [220, 232] on div "15 / 15" at bounding box center [195, 230] width 112 height 9
click at [268, 231] on div "Add Slide" at bounding box center [263, 230] width 22 height 18
click at [34, 235] on div "Pen P" at bounding box center [38, 230] width 22 height 18
click at [10, 64] on div at bounding box center [12, 61] width 6 height 6
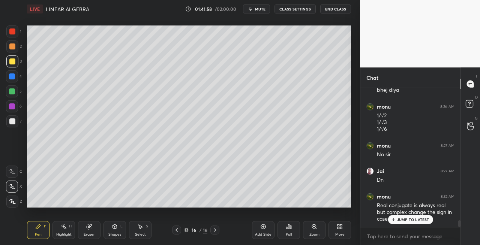
click at [111, 231] on div "Shapes L" at bounding box center [114, 230] width 22 height 18
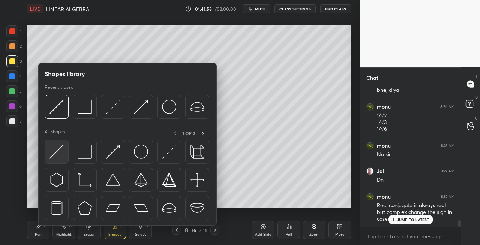
click at [56, 154] on img at bounding box center [56, 152] width 14 height 14
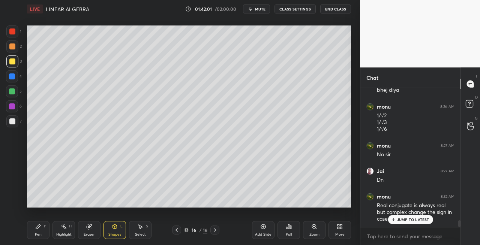
click at [11, 126] on div at bounding box center [12, 121] width 12 height 12
click at [51, 233] on div "Pen P Highlight H Eraser Shapes L Select S" at bounding box center [83, 230] width 112 height 18
click at [39, 233] on div "Pen" at bounding box center [38, 235] width 7 height 4
click at [91, 230] on div "Eraser" at bounding box center [89, 230] width 22 height 18
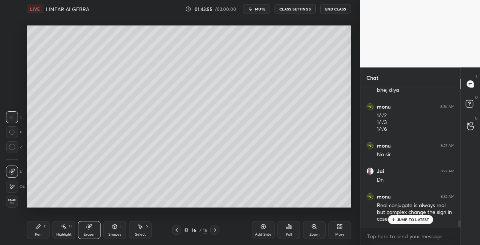
click at [39, 228] on icon at bounding box center [38, 227] width 6 height 6
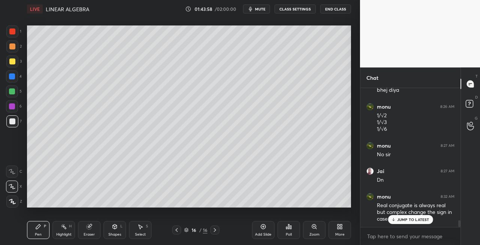
click at [114, 229] on icon at bounding box center [115, 227] width 6 height 6
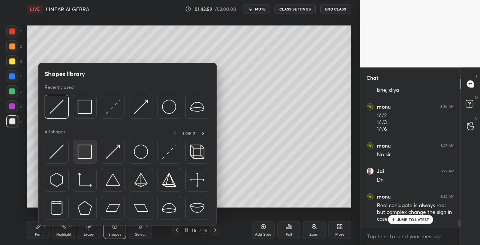
click at [81, 154] on img at bounding box center [85, 152] width 14 height 14
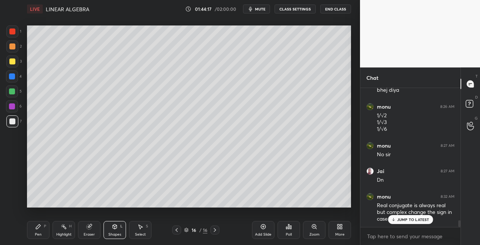
click at [265, 9] on span "mute" at bounding box center [260, 8] width 10 height 5
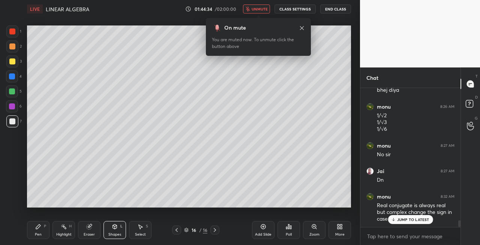
click at [265, 7] on span "unmute" at bounding box center [259, 8] width 16 height 5
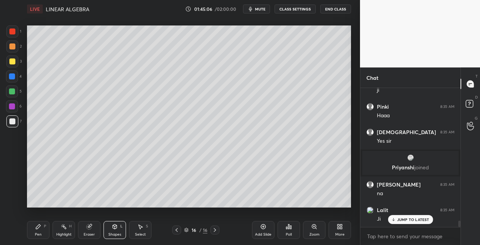
scroll to position [2947, 0]
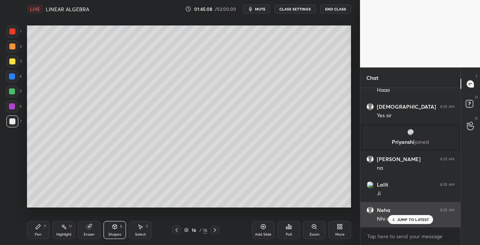
click at [409, 220] on p "JUMP TO LATEST" at bounding box center [413, 219] width 32 height 4
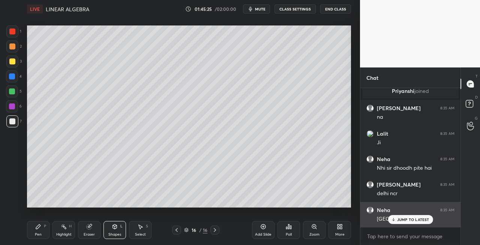
click at [400, 219] on p "JUMP TO LATEST" at bounding box center [413, 219] width 32 height 4
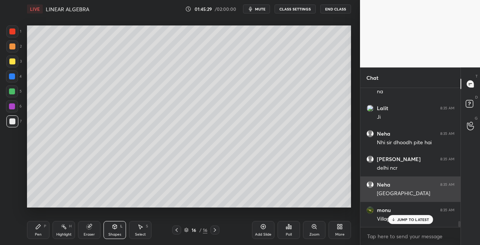
scroll to position [3049, 0]
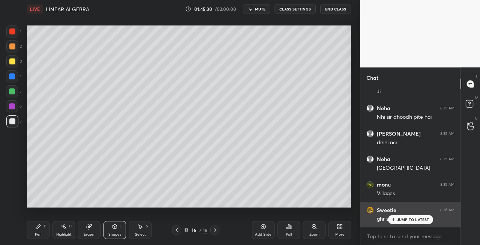
click at [400, 220] on p "JUMP TO LATEST" at bounding box center [413, 219] width 32 height 4
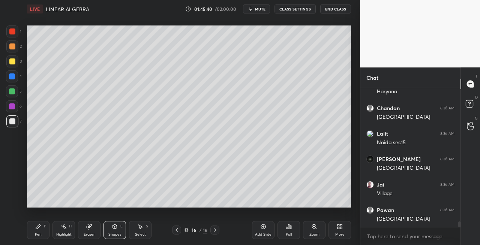
scroll to position [3227, 0]
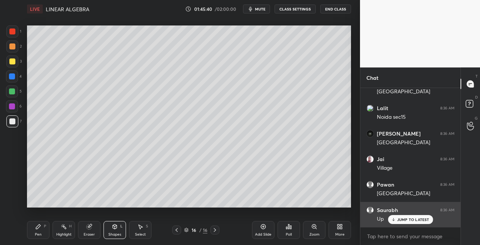
click at [402, 220] on p "JUMP TO LATEST" at bounding box center [413, 219] width 32 height 4
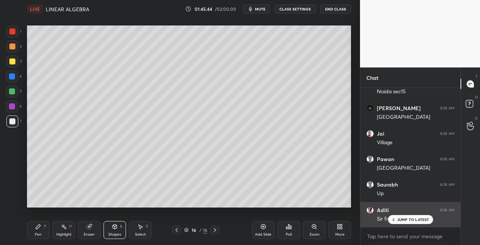
click at [397, 221] on div "JUMP TO LATEST" at bounding box center [410, 219] width 45 height 9
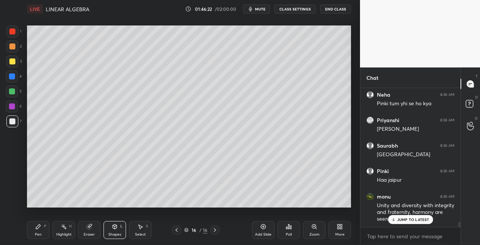
scroll to position [3521, 0]
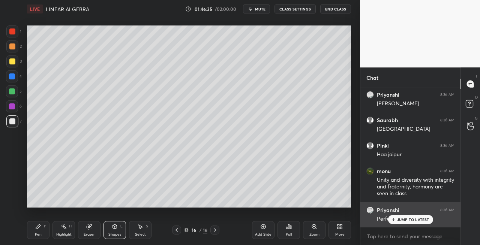
click at [400, 220] on p "JUMP TO LATEST" at bounding box center [413, 219] width 32 height 4
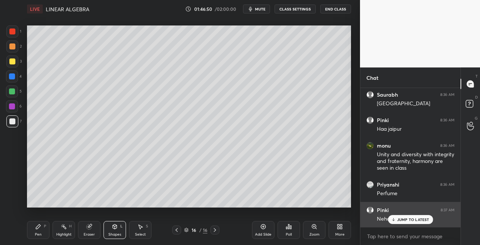
click at [400, 221] on p "JUMP TO LATEST" at bounding box center [413, 219] width 32 height 4
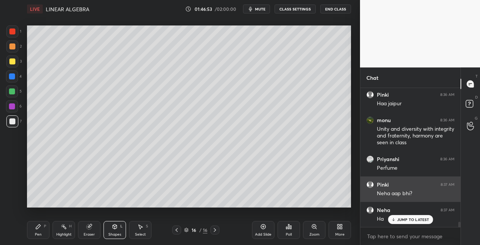
scroll to position [3604, 0]
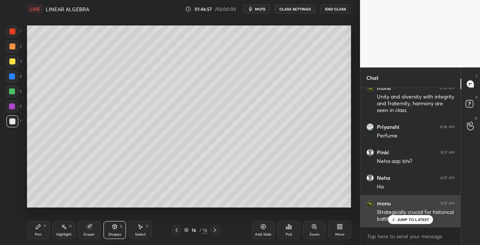
click at [403, 219] on p "JUMP TO LATEST" at bounding box center [413, 219] width 32 height 4
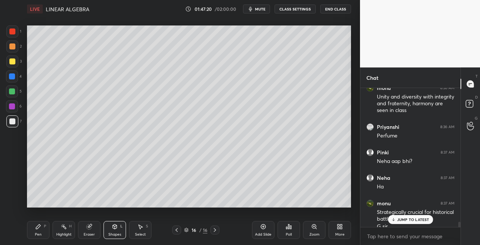
scroll to position [3612, 0]
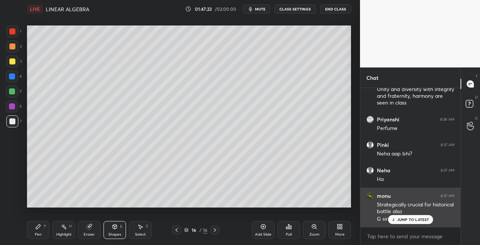
click at [402, 219] on p "JUMP TO LATEST" at bounding box center [413, 219] width 32 height 4
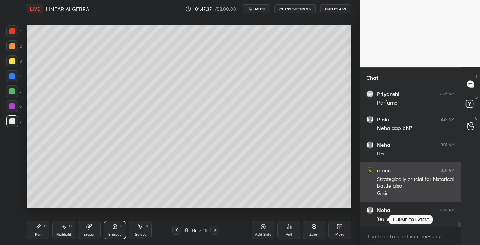
scroll to position [3662, 0]
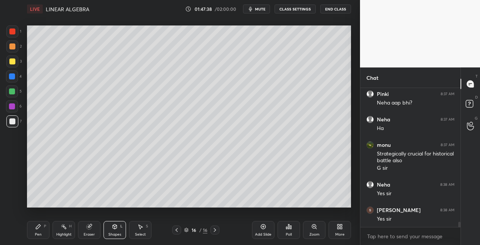
click at [404, 239] on div "JUMP TO LATEST" at bounding box center [410, 243] width 45 height 9
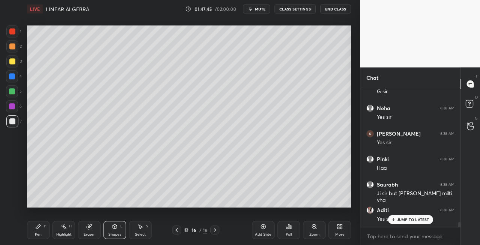
scroll to position [3764, 0]
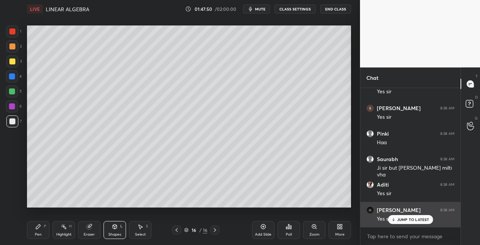
click at [400, 222] on p "JUMP TO LATEST" at bounding box center [413, 219] width 32 height 4
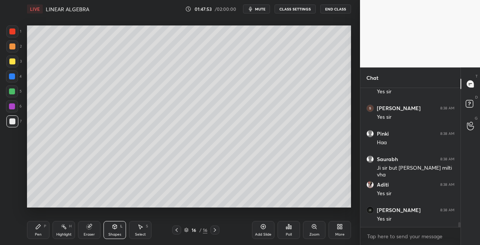
click at [177, 230] on icon at bounding box center [177, 230] width 6 height 6
click at [179, 230] on icon at bounding box center [177, 230] width 6 height 6
click at [178, 231] on icon at bounding box center [177, 230] width 6 height 6
click at [215, 231] on icon at bounding box center [215, 230] width 6 height 6
click at [214, 231] on icon at bounding box center [215, 230] width 6 height 6
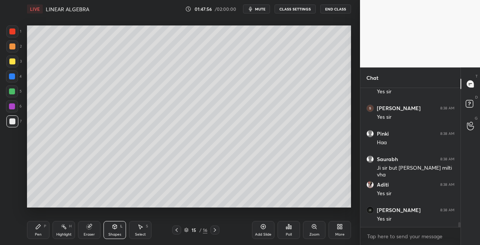
click at [215, 230] on icon at bounding box center [215, 230] width 2 height 4
click at [215, 231] on icon at bounding box center [215, 230] width 2 height 4
click at [37, 229] on icon at bounding box center [38, 227] width 4 height 4
click at [214, 230] on icon at bounding box center [215, 230] width 6 height 6
click at [263, 231] on div "Add Slide" at bounding box center [263, 230] width 22 height 18
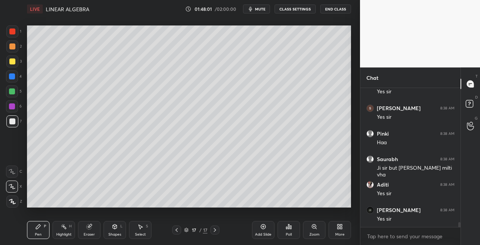
click at [16, 63] on div at bounding box center [12, 61] width 12 height 12
click at [108, 233] on div "Shapes L" at bounding box center [114, 230] width 22 height 18
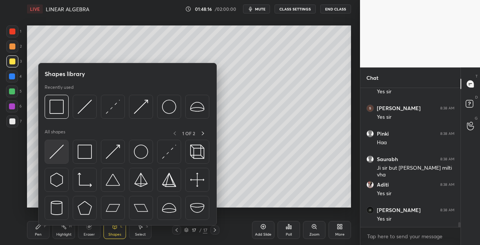
click at [51, 152] on img at bounding box center [56, 152] width 14 height 14
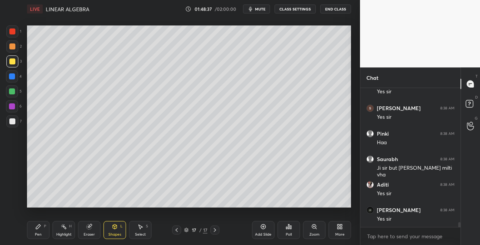
click at [42, 228] on div "Pen P" at bounding box center [38, 230] width 22 height 18
click at [15, 119] on div at bounding box center [12, 121] width 12 height 12
click at [95, 230] on div "Eraser" at bounding box center [89, 230] width 22 height 18
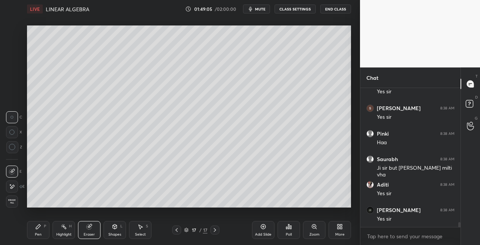
click at [43, 226] on div "Pen P" at bounding box center [38, 230] width 22 height 18
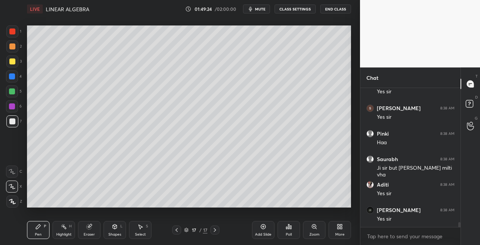
click at [117, 228] on icon at bounding box center [115, 227] width 6 height 6
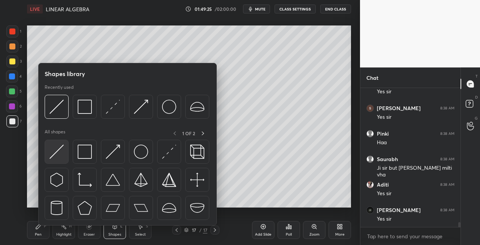
click at [57, 155] on img at bounding box center [56, 152] width 14 height 14
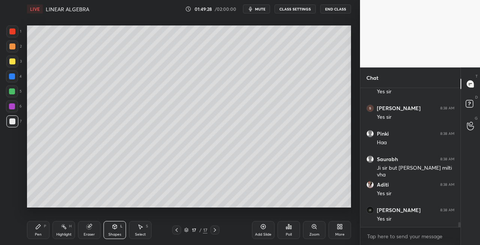
click at [42, 233] on div "Pen P" at bounding box center [38, 230] width 22 height 18
click at [116, 229] on icon at bounding box center [115, 227] width 6 height 6
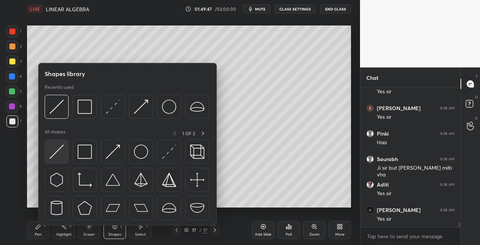
click at [56, 152] on img at bounding box center [56, 152] width 14 height 14
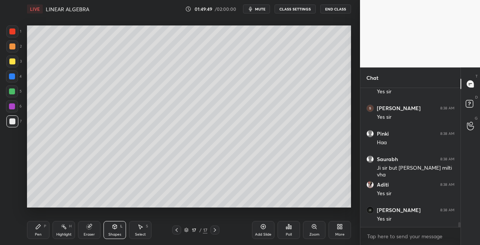
click at [36, 226] on icon at bounding box center [38, 227] width 6 height 6
click at [93, 225] on div "Eraser" at bounding box center [89, 230] width 22 height 18
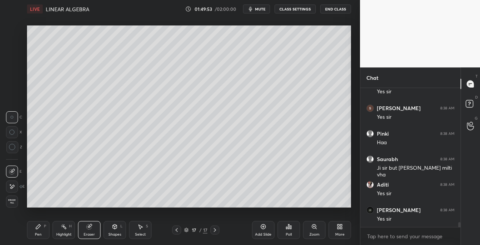
click at [37, 233] on div "Pen" at bounding box center [38, 235] width 7 height 4
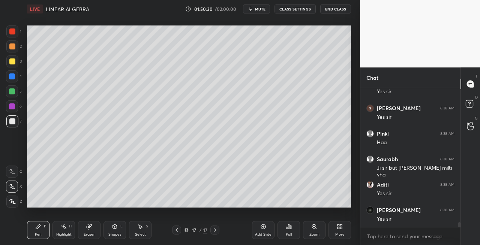
click at [89, 230] on div "Eraser" at bounding box center [89, 230] width 22 height 18
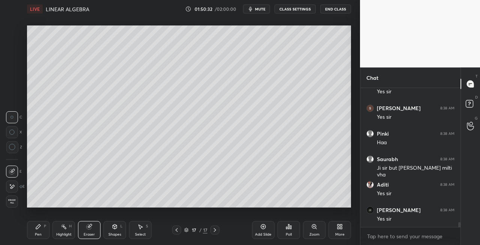
click at [40, 232] on div "Pen P" at bounding box center [38, 230] width 22 height 18
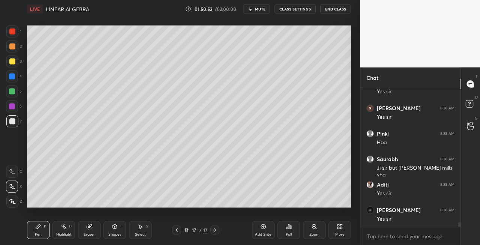
click at [13, 64] on div at bounding box center [12, 61] width 6 height 6
click at [114, 226] on icon at bounding box center [115, 226] width 4 height 1
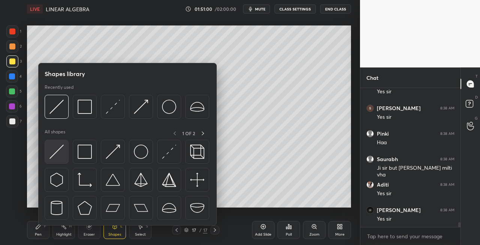
click at [52, 154] on img at bounding box center [56, 152] width 14 height 14
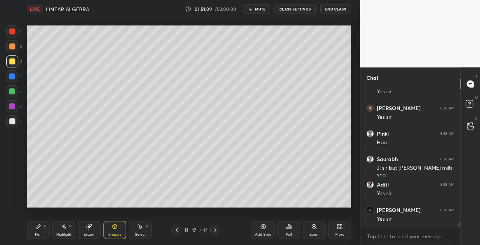
click at [44, 230] on div "Pen P" at bounding box center [38, 230] width 22 height 18
click at [15, 124] on div at bounding box center [12, 121] width 12 height 12
click at [135, 210] on div "Setting up your live class Poll for secs No correct answer Start poll" at bounding box center [189, 116] width 330 height 197
click at [90, 233] on div "Eraser" at bounding box center [89, 235] width 11 height 4
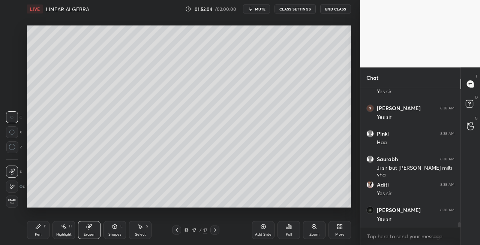
click at [40, 229] on icon at bounding box center [38, 227] width 6 height 6
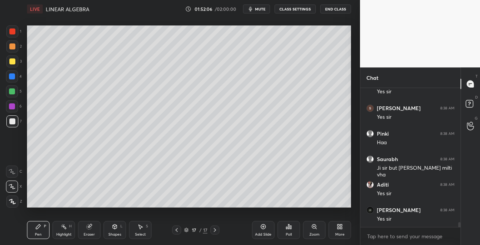
click at [142, 208] on div "Setting up your live class Poll for secs No correct answer Start poll" at bounding box center [189, 116] width 330 height 197
click at [139, 208] on div "Setting up your live class Poll for secs No correct answer Start poll" at bounding box center [189, 116] width 330 height 197
click at [177, 208] on div "Setting up your live class Poll for secs No correct answer Start poll" at bounding box center [189, 116] width 330 height 197
click at [174, 208] on div "Setting up your live class Poll for secs No correct answer Start poll" at bounding box center [189, 116] width 330 height 197
click at [92, 232] on div "Eraser" at bounding box center [89, 230] width 22 height 18
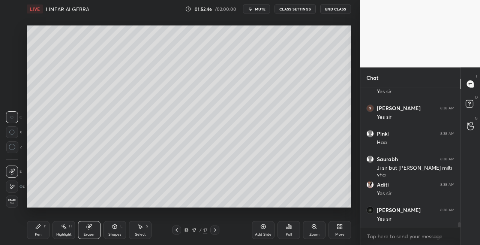
click at [33, 232] on div "Pen P" at bounding box center [38, 230] width 22 height 18
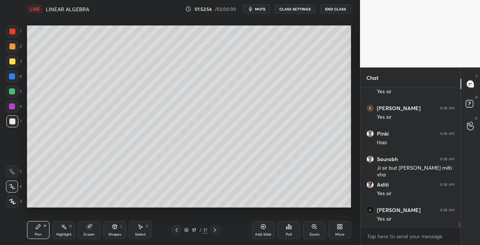
scroll to position [3790, 0]
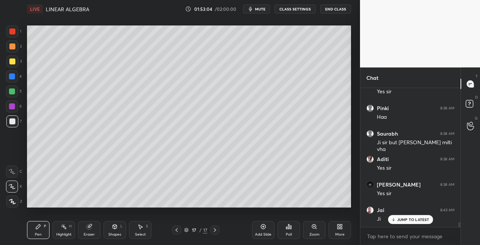
click at [104, 228] on div "Shapes L" at bounding box center [114, 230] width 22 height 18
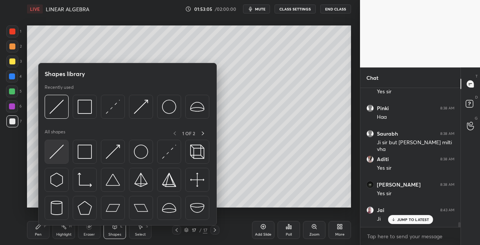
click at [56, 156] on img at bounding box center [56, 152] width 14 height 14
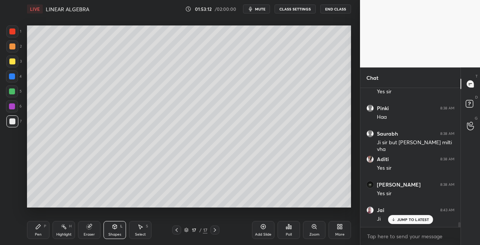
click at [13, 63] on div at bounding box center [12, 61] width 6 height 6
click at [217, 229] on icon at bounding box center [215, 230] width 6 height 6
click at [217, 231] on icon at bounding box center [215, 230] width 6 height 6
click at [262, 231] on div "Add Slide" at bounding box center [263, 230] width 22 height 18
click at [41, 230] on div "Pen P" at bounding box center [38, 230] width 22 height 18
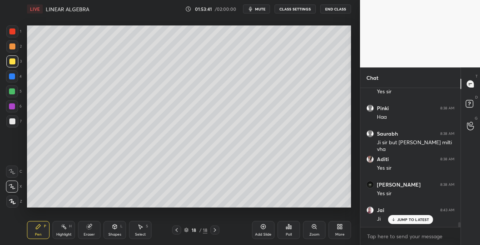
click at [109, 230] on div "Shapes L" at bounding box center [114, 230] width 22 height 18
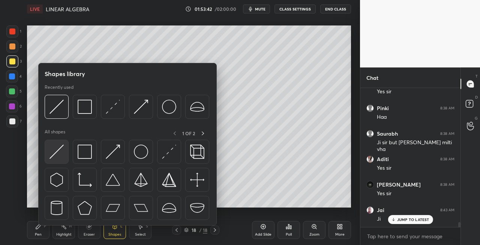
click at [52, 151] on img at bounding box center [56, 152] width 14 height 14
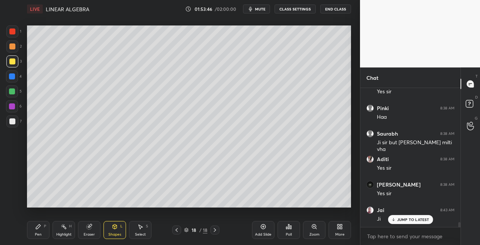
click at [42, 229] on div "Pen P" at bounding box center [38, 230] width 22 height 18
click at [12, 119] on div at bounding box center [12, 121] width 6 height 6
click at [116, 229] on icon at bounding box center [115, 227] width 6 height 6
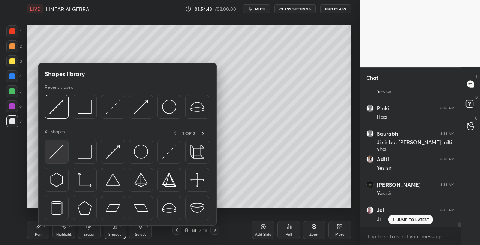
click at [60, 157] on img at bounding box center [56, 152] width 14 height 14
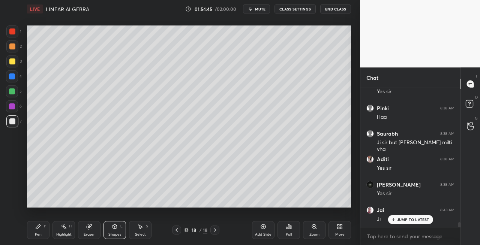
click at [41, 230] on div "Pen P" at bounding box center [38, 230] width 22 height 18
click at [12, 62] on div at bounding box center [12, 61] width 6 height 6
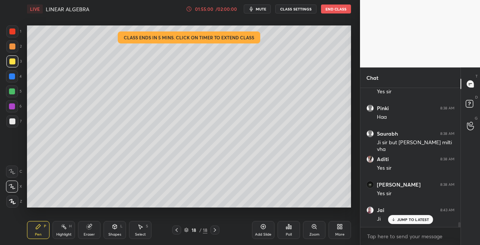
click at [119, 229] on div "Shapes L" at bounding box center [114, 230] width 22 height 18
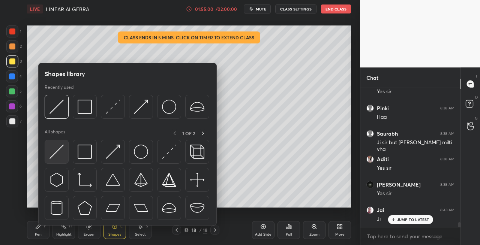
click at [56, 151] on img at bounding box center [56, 152] width 14 height 14
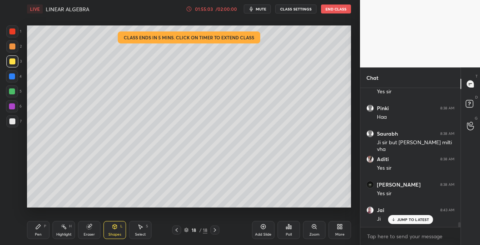
click at [40, 229] on icon at bounding box center [38, 227] width 6 height 6
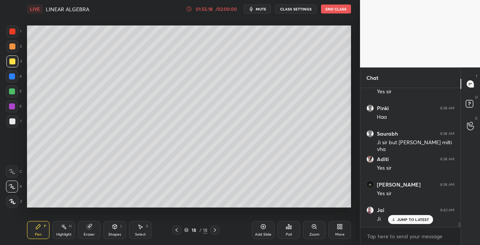
click at [12, 122] on div at bounding box center [12, 121] width 6 height 6
click at [115, 232] on div "Shapes L" at bounding box center [114, 230] width 22 height 18
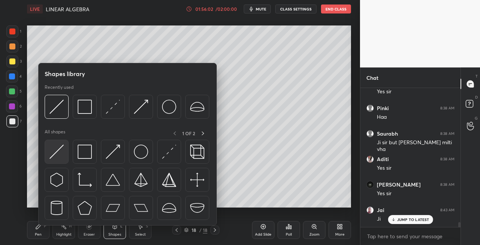
click at [54, 152] on img at bounding box center [56, 152] width 14 height 14
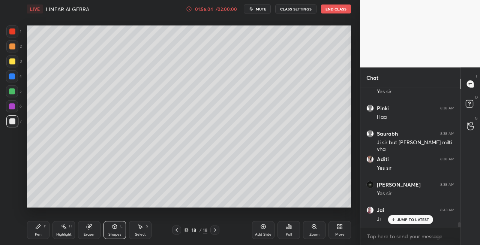
click at [43, 226] on div "Pen P" at bounding box center [38, 230] width 22 height 18
click at [97, 229] on div "Eraser" at bounding box center [89, 230] width 22 height 18
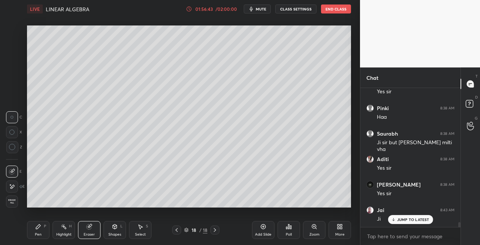
click at [31, 235] on div "Pen P" at bounding box center [38, 230] width 22 height 18
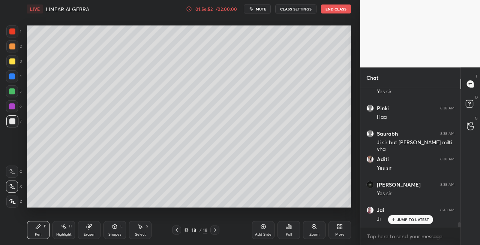
click at [113, 227] on icon at bounding box center [115, 227] width 4 height 4
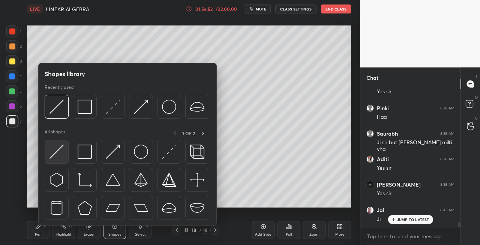
click at [59, 156] on img at bounding box center [56, 152] width 14 height 14
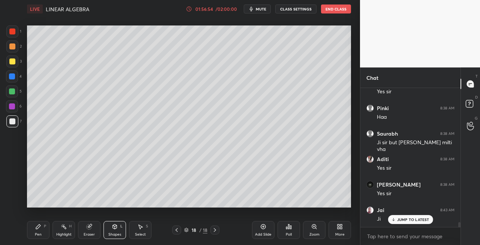
click at [38, 234] on div "Pen" at bounding box center [38, 235] width 7 height 4
click at [114, 227] on icon at bounding box center [115, 227] width 4 height 4
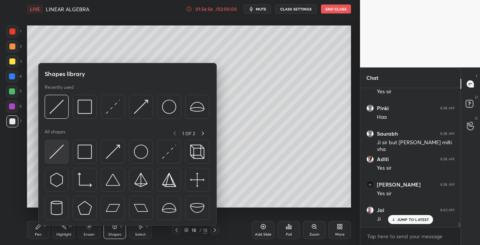
click at [53, 151] on img at bounding box center [56, 152] width 14 height 14
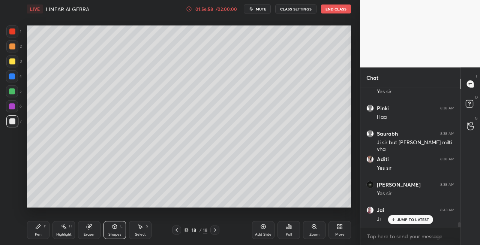
click at [37, 231] on div "Pen P" at bounding box center [38, 230] width 22 height 18
click at [92, 228] on div "Eraser" at bounding box center [89, 230] width 22 height 18
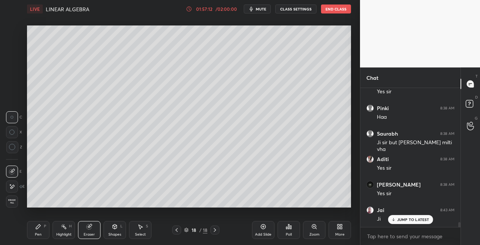
click at [39, 231] on div "Pen P" at bounding box center [38, 230] width 22 height 18
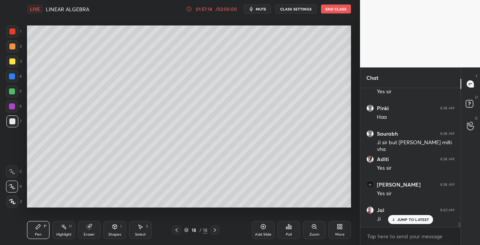
click at [177, 230] on icon at bounding box center [177, 230] width 6 height 6
click at [175, 230] on icon at bounding box center [177, 230] width 6 height 6
click at [216, 233] on div at bounding box center [214, 230] width 9 height 9
click at [216, 233] on icon at bounding box center [215, 230] width 6 height 6
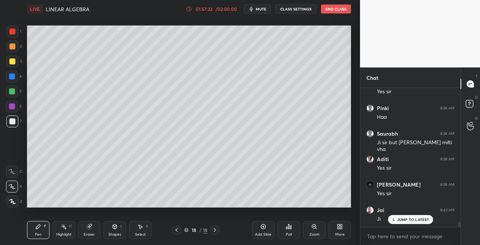
click at [216, 232] on icon at bounding box center [215, 230] width 6 height 6
click at [215, 229] on icon at bounding box center [215, 230] width 6 height 6
click at [257, 230] on div "Add Slide" at bounding box center [263, 230] width 22 height 18
click at [111, 231] on div "Shapes L" at bounding box center [114, 230] width 22 height 18
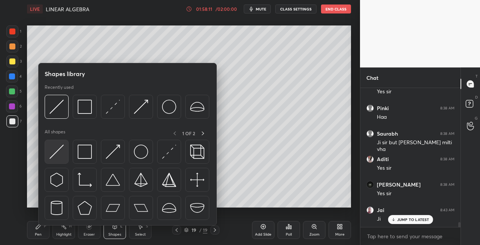
click at [55, 154] on img at bounding box center [56, 152] width 14 height 14
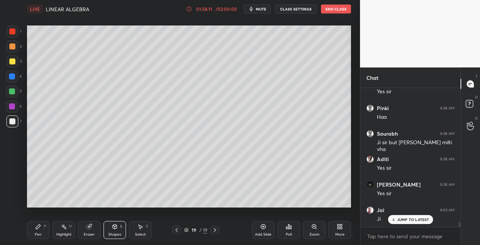
click at [177, 233] on div at bounding box center [176, 230] width 9 height 9
click at [114, 229] on icon at bounding box center [115, 227] width 6 height 6
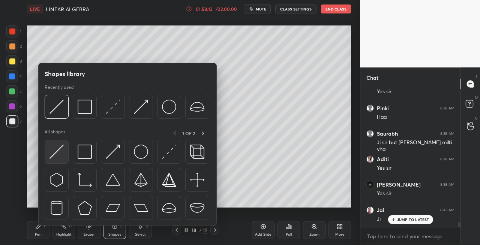
click at [55, 158] on img at bounding box center [56, 152] width 14 height 14
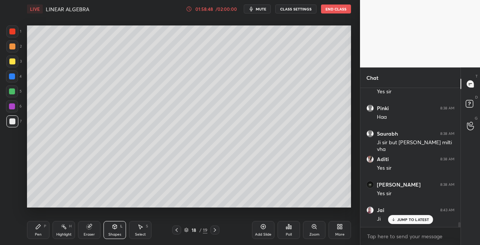
click at [213, 230] on icon at bounding box center [215, 230] width 6 height 6
click at [42, 232] on div "Pen P" at bounding box center [38, 230] width 22 height 18
click at [96, 229] on div "Eraser" at bounding box center [89, 230] width 22 height 18
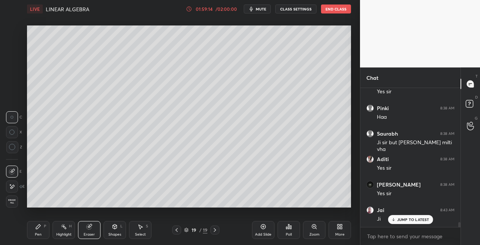
click at [33, 230] on div "Pen P" at bounding box center [38, 230] width 22 height 18
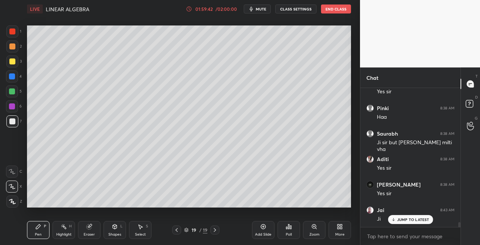
click at [93, 233] on div "Eraser" at bounding box center [89, 235] width 11 height 4
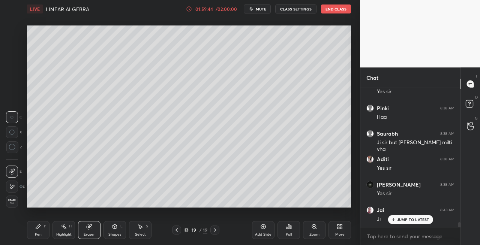
click at [32, 234] on div "Pen P" at bounding box center [38, 230] width 22 height 18
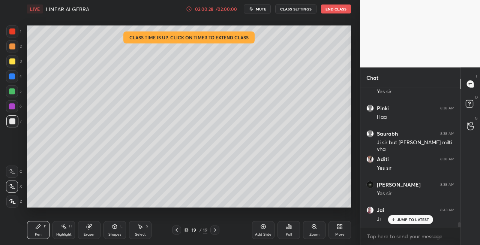
click at [92, 226] on div "Eraser" at bounding box center [89, 230] width 22 height 18
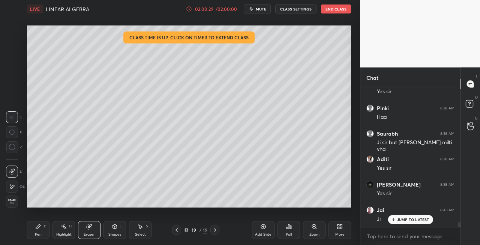
click at [41, 228] on div "Pen P" at bounding box center [38, 230] width 22 height 18
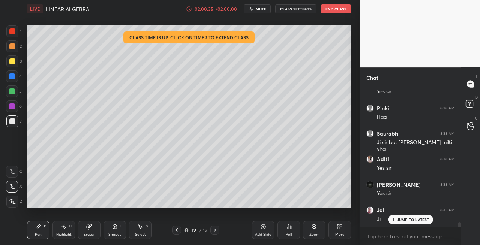
click at [92, 230] on div "Eraser" at bounding box center [89, 230] width 22 height 18
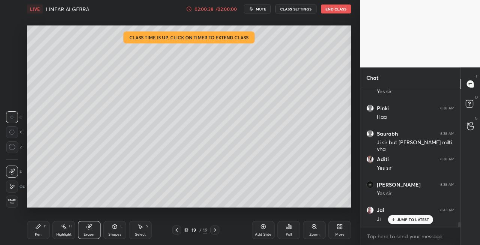
click at [42, 231] on div "Pen P" at bounding box center [38, 230] width 22 height 18
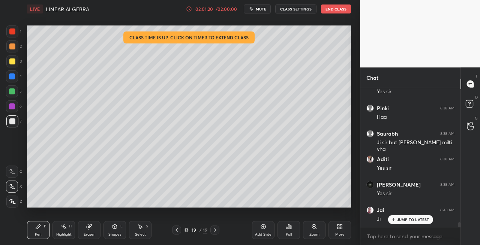
click at [94, 225] on div "Eraser" at bounding box center [89, 230] width 22 height 18
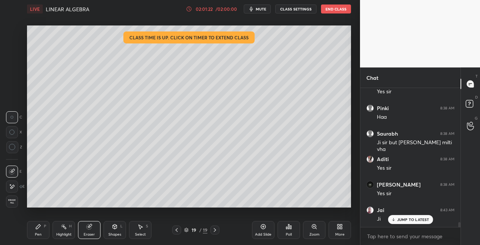
click at [37, 228] on icon at bounding box center [38, 227] width 4 height 4
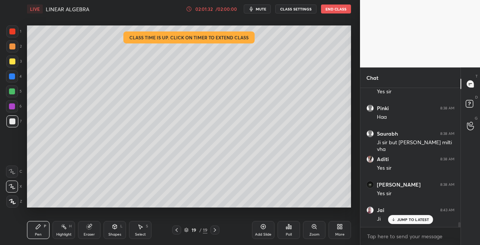
click at [112, 228] on icon at bounding box center [115, 227] width 6 height 6
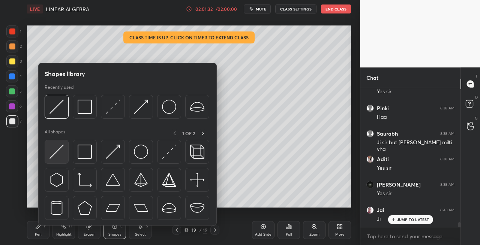
click at [58, 157] on img at bounding box center [56, 152] width 14 height 14
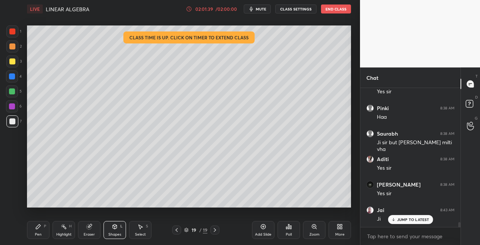
click at [175, 230] on icon at bounding box center [177, 230] width 6 height 6
click at [214, 229] on icon at bounding box center [215, 230] width 6 height 6
click at [116, 229] on icon at bounding box center [115, 227] width 6 height 6
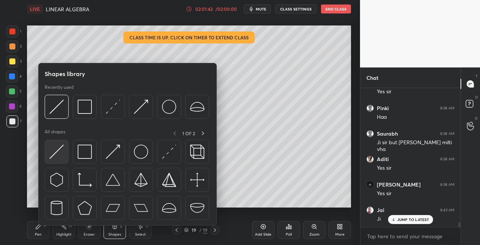
click at [58, 153] on img at bounding box center [56, 152] width 14 height 14
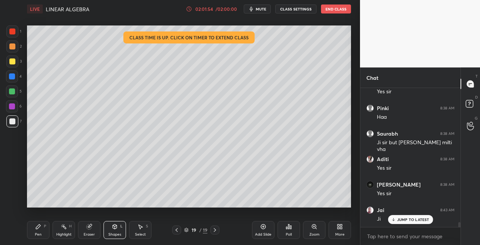
click at [179, 231] on icon at bounding box center [177, 230] width 6 height 6
click at [177, 232] on icon at bounding box center [177, 230] width 6 height 6
click at [213, 231] on icon at bounding box center [215, 230] width 6 height 6
click at [212, 230] on icon at bounding box center [215, 230] width 6 height 6
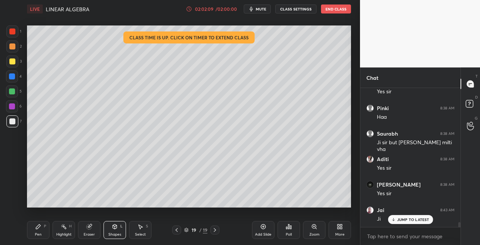
click at [210, 230] on div "19 / 19" at bounding box center [195, 230] width 47 height 9
click at [208, 230] on div "19 / 19" at bounding box center [195, 230] width 47 height 9
click at [212, 230] on icon at bounding box center [215, 230] width 6 height 6
click at [264, 234] on div "Add Slide" at bounding box center [263, 235] width 16 height 4
click at [46, 233] on div "Pen P" at bounding box center [38, 230] width 22 height 18
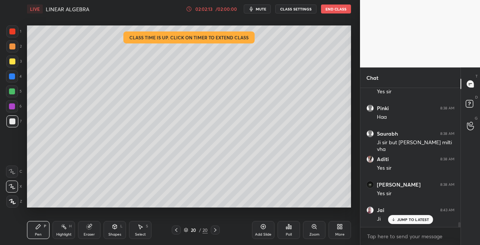
click at [219, 8] on div "/ 02:00:00" at bounding box center [225, 9] width 23 height 4
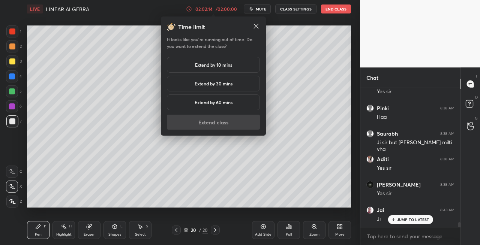
click at [215, 66] on h5 "Extend by 10 mins" at bounding box center [213, 64] width 37 height 7
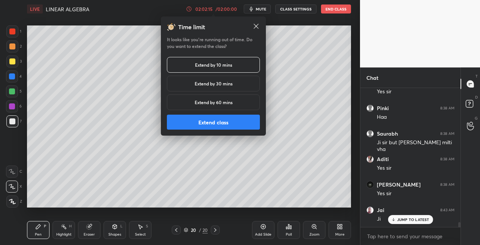
click at [218, 120] on button "Extend class" at bounding box center [213, 122] width 93 height 15
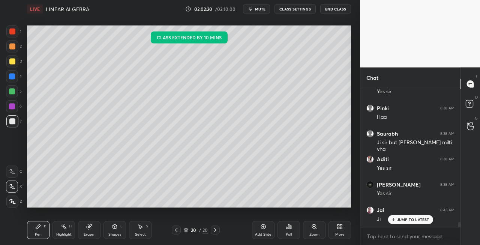
click at [13, 62] on div at bounding box center [12, 61] width 6 height 6
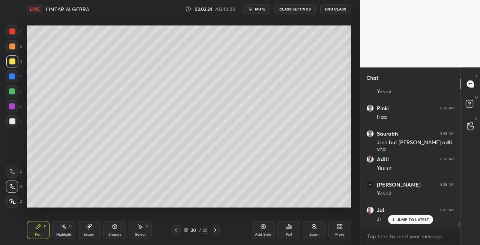
click at [116, 229] on icon at bounding box center [115, 227] width 6 height 6
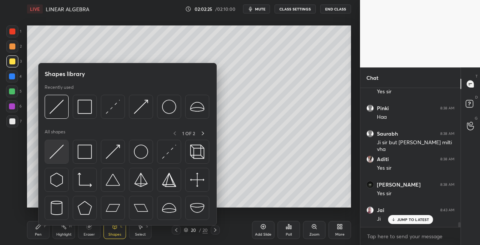
click at [55, 151] on img at bounding box center [56, 152] width 14 height 14
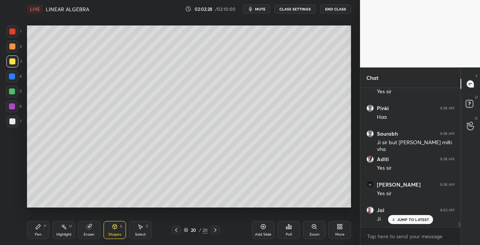
click at [38, 226] on icon at bounding box center [38, 227] width 4 height 4
click at [13, 123] on div at bounding box center [12, 121] width 6 height 6
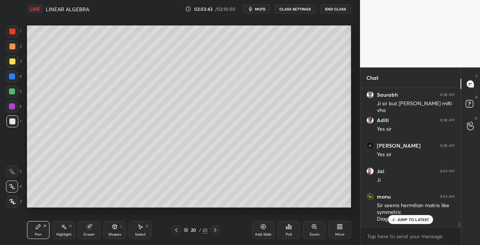
click at [91, 230] on div "Eraser" at bounding box center [89, 230] width 22 height 18
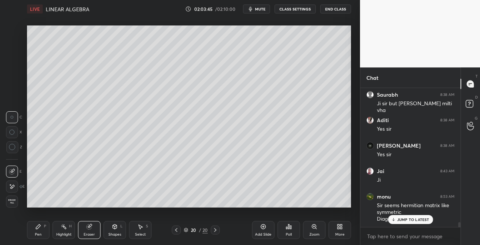
click at [42, 232] on div "Pen P" at bounding box center [38, 230] width 22 height 18
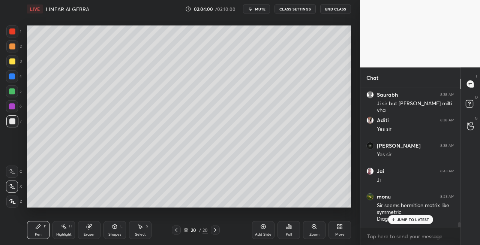
click at [117, 221] on div "Shapes L" at bounding box center [114, 230] width 22 height 18
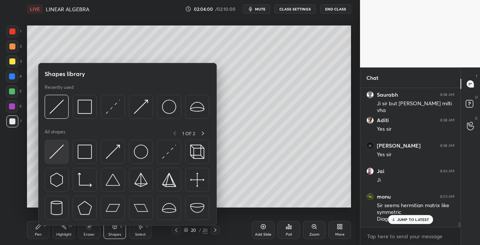
click at [56, 153] on img at bounding box center [56, 152] width 14 height 14
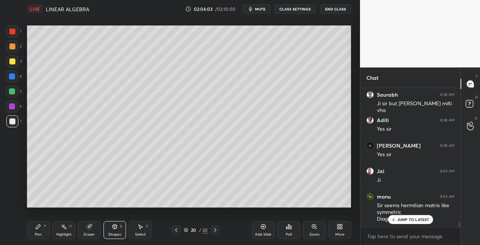
click at [38, 230] on div "Pen P" at bounding box center [38, 230] width 22 height 18
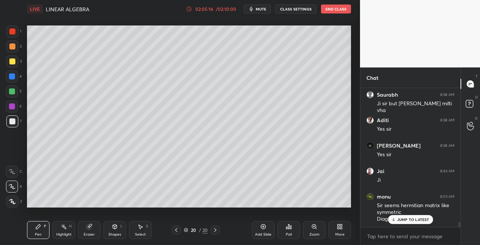
click at [81, 229] on div "Eraser" at bounding box center [89, 230] width 22 height 18
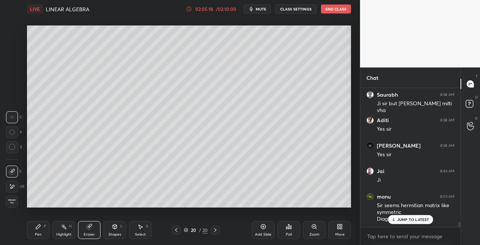
click at [40, 226] on icon at bounding box center [38, 227] width 6 height 6
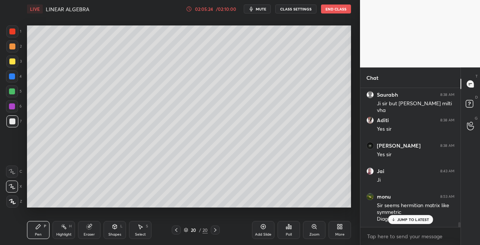
click at [177, 231] on icon at bounding box center [176, 230] width 6 height 6
click at [177, 232] on icon at bounding box center [176, 230] width 6 height 6
click at [177, 233] on icon at bounding box center [176, 230] width 6 height 6
click at [216, 230] on icon at bounding box center [215, 230] width 6 height 6
click at [216, 231] on icon at bounding box center [215, 230] width 6 height 6
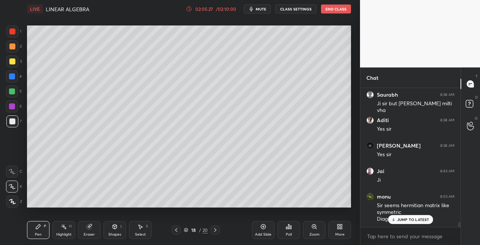
click at [217, 230] on icon at bounding box center [215, 230] width 6 height 6
click at [218, 229] on icon at bounding box center [215, 230] width 6 height 6
click at [92, 229] on div "Eraser" at bounding box center [89, 230] width 22 height 18
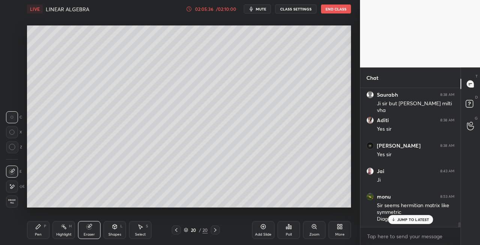
click at [46, 227] on div "Pen P" at bounding box center [38, 230] width 22 height 18
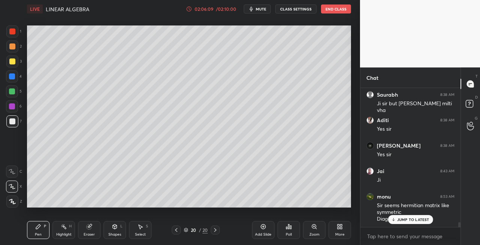
click at [94, 233] on div "Eraser" at bounding box center [89, 235] width 11 height 4
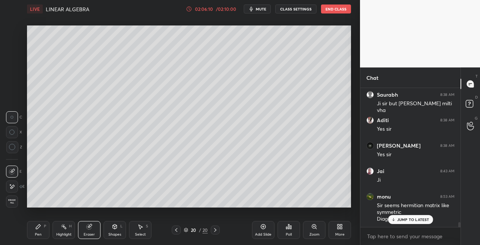
click at [41, 233] on div "Pen" at bounding box center [38, 235] width 7 height 4
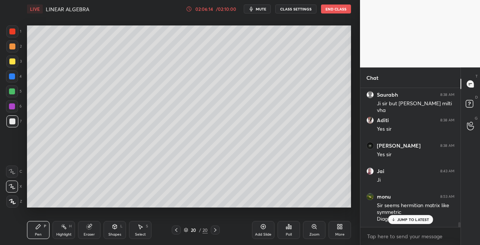
scroll to position [3854, 0]
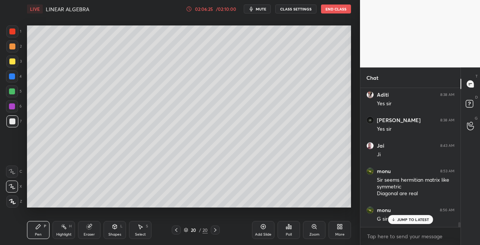
click at [118, 229] on div "Shapes L" at bounding box center [114, 230] width 22 height 18
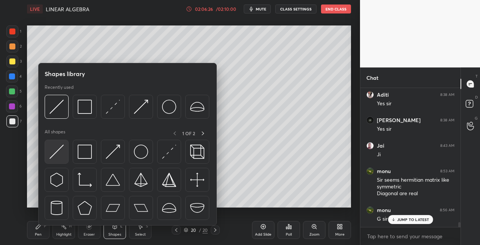
click at [59, 154] on img at bounding box center [56, 152] width 14 height 14
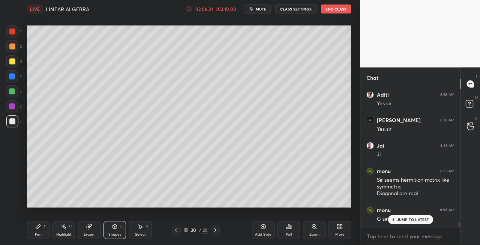
click at [85, 233] on div "Eraser" at bounding box center [89, 235] width 11 height 4
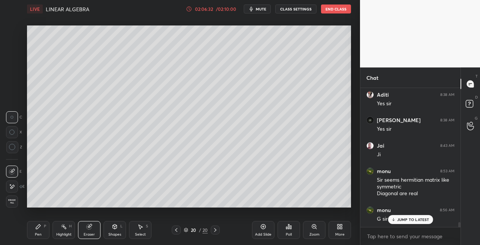
click at [40, 227] on icon at bounding box center [38, 227] width 6 height 6
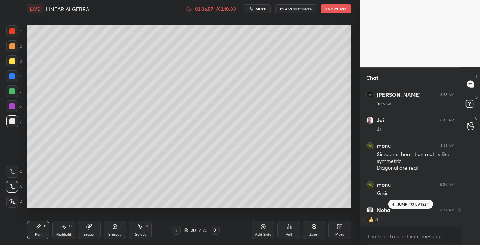
scroll to position [3921, 0]
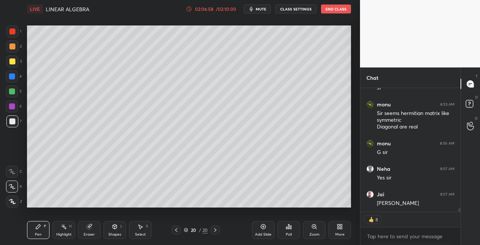
click at [92, 233] on div "Eraser" at bounding box center [89, 235] width 11 height 4
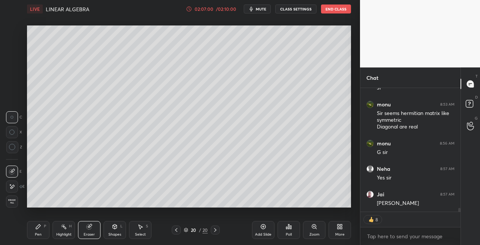
click at [34, 229] on div "Pen P" at bounding box center [38, 230] width 22 height 18
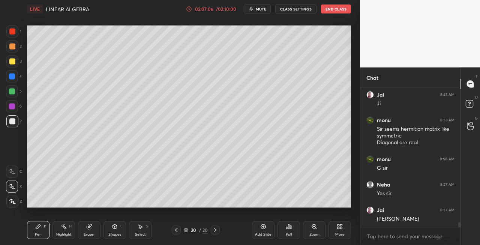
scroll to position [3905, 0]
click at [215, 230] on icon at bounding box center [215, 230] width 2 height 4
click at [214, 230] on icon at bounding box center [215, 230] width 6 height 6
click at [272, 235] on div "Add Slide" at bounding box center [263, 230] width 22 height 18
click at [115, 226] on icon at bounding box center [115, 227] width 4 height 4
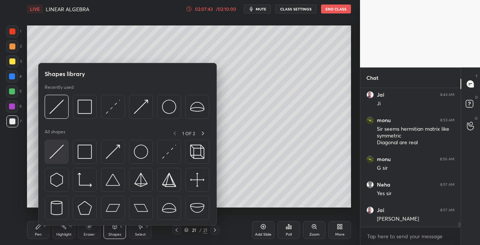
click at [54, 152] on img at bounding box center [56, 152] width 14 height 14
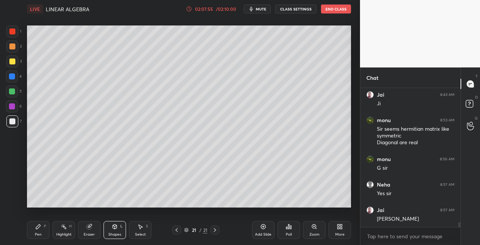
click at [35, 230] on div "Pen P" at bounding box center [38, 230] width 22 height 18
click at [178, 231] on icon at bounding box center [177, 230] width 6 height 6
click at [214, 232] on icon at bounding box center [215, 230] width 6 height 6
click at [115, 226] on icon at bounding box center [115, 226] width 4 height 1
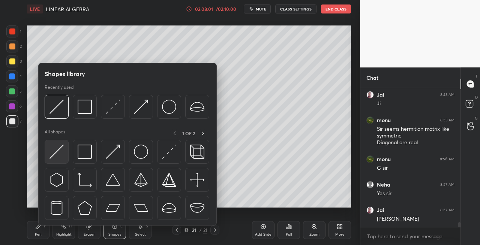
click at [52, 151] on img at bounding box center [56, 152] width 14 height 14
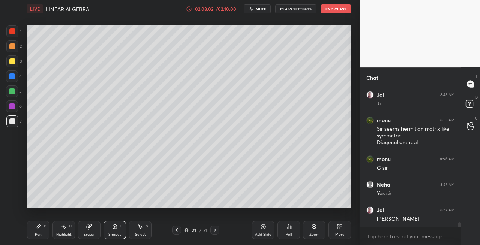
click at [40, 234] on div "Pen" at bounding box center [38, 235] width 7 height 4
click at [89, 229] on icon at bounding box center [89, 227] width 5 height 5
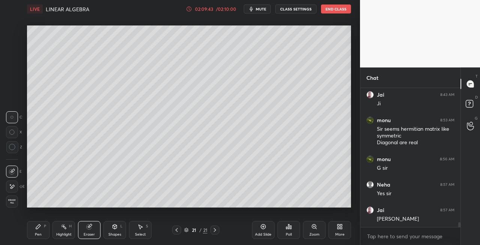
click at [37, 230] on div "Pen P" at bounding box center [38, 230] width 22 height 18
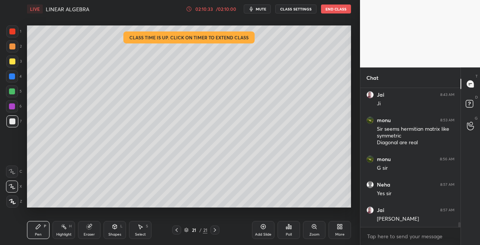
click at [214, 9] on div "02:10:33" at bounding box center [203, 9] width 21 height 4
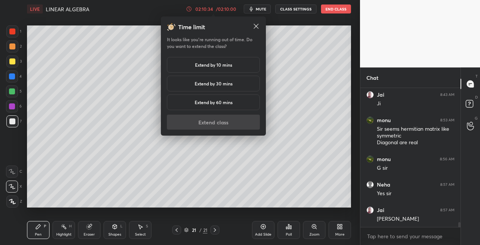
click at [216, 66] on h5 "Extend by 10 mins" at bounding box center [213, 64] width 37 height 7
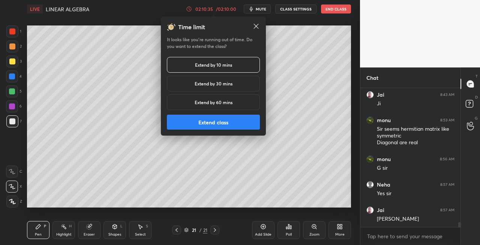
click at [212, 122] on button "Extend class" at bounding box center [213, 122] width 93 height 15
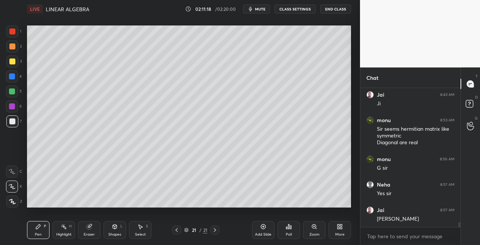
click at [91, 228] on icon at bounding box center [89, 227] width 5 height 5
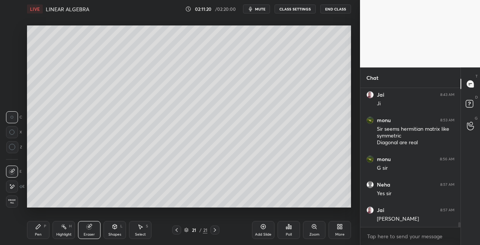
click at [35, 230] on div "Pen P" at bounding box center [38, 230] width 22 height 18
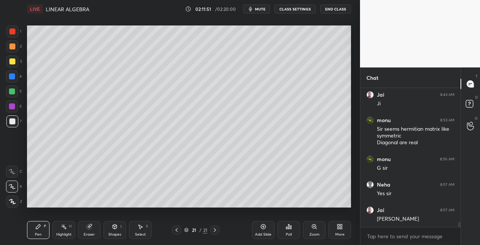
click at [88, 234] on div "Eraser" at bounding box center [89, 235] width 11 height 4
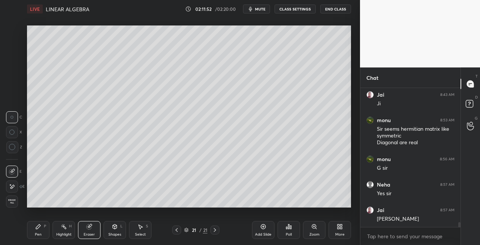
click at [43, 235] on div "Pen P" at bounding box center [38, 230] width 22 height 18
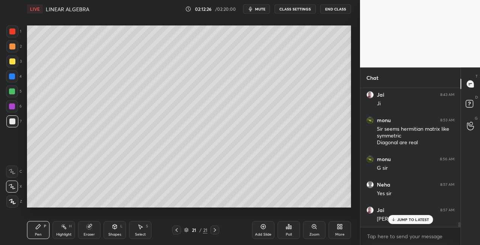
scroll to position [3931, 0]
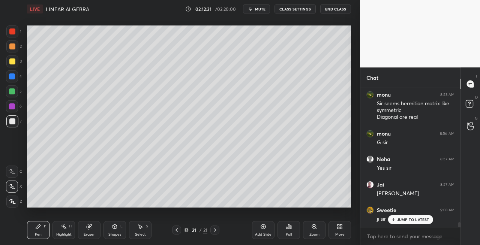
click at [214, 231] on icon at bounding box center [215, 230] width 2 height 4
click at [214, 232] on icon at bounding box center [215, 230] width 2 height 4
click at [260, 233] on div "Add Slide" at bounding box center [263, 235] width 16 height 4
click at [177, 230] on icon at bounding box center [177, 230] width 6 height 6
click at [176, 230] on icon at bounding box center [177, 230] width 6 height 6
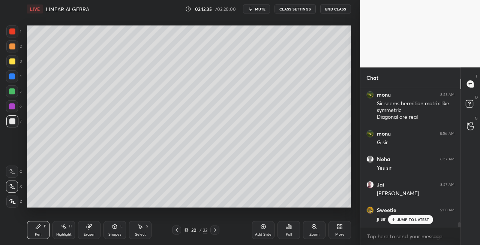
click at [178, 231] on icon at bounding box center [177, 230] width 6 height 6
click at [177, 231] on icon at bounding box center [177, 230] width 6 height 6
click at [178, 231] on icon at bounding box center [177, 230] width 6 height 6
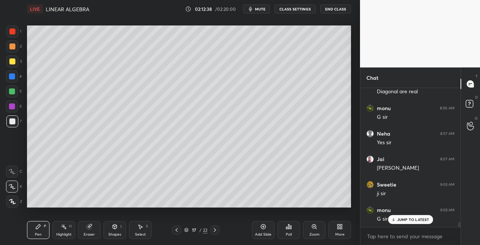
click at [213, 231] on icon at bounding box center [215, 230] width 6 height 6
click at [214, 231] on icon at bounding box center [215, 230] width 6 height 6
click at [214, 232] on icon at bounding box center [215, 230] width 6 height 6
click at [216, 233] on icon at bounding box center [215, 230] width 6 height 6
click at [216, 232] on icon at bounding box center [215, 230] width 6 height 6
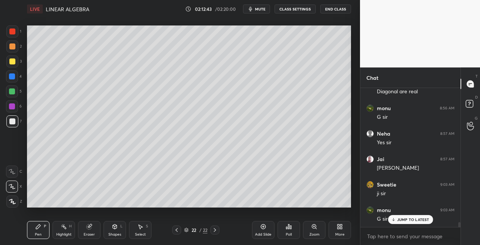
click at [15, 63] on div at bounding box center [12, 61] width 12 height 12
click at [110, 233] on div "Shapes" at bounding box center [114, 235] width 13 height 4
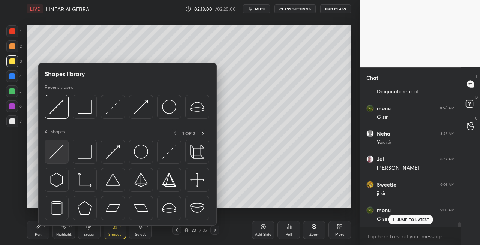
click at [55, 151] on img at bounding box center [56, 152] width 14 height 14
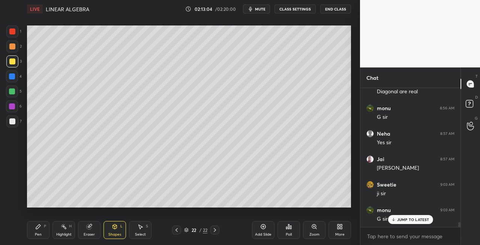
click at [42, 231] on div "Pen P" at bounding box center [38, 230] width 22 height 18
click at [13, 117] on div at bounding box center [12, 121] width 12 height 12
click at [115, 231] on div "Shapes L" at bounding box center [114, 230] width 22 height 18
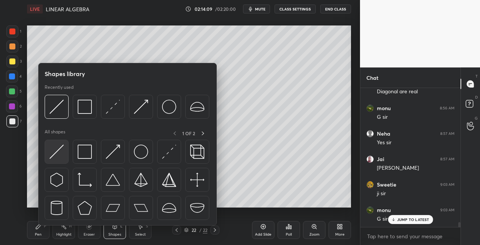
click at [58, 151] on img at bounding box center [56, 152] width 14 height 14
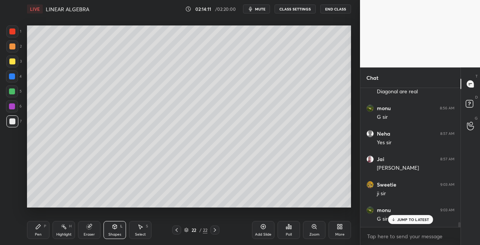
click at [34, 229] on div "Pen P" at bounding box center [38, 230] width 22 height 18
click at [175, 229] on icon at bounding box center [177, 230] width 6 height 6
click at [177, 230] on icon at bounding box center [177, 230] width 6 height 6
click at [181, 229] on div at bounding box center [176, 230] width 9 height 9
click at [178, 230] on icon at bounding box center [177, 230] width 6 height 6
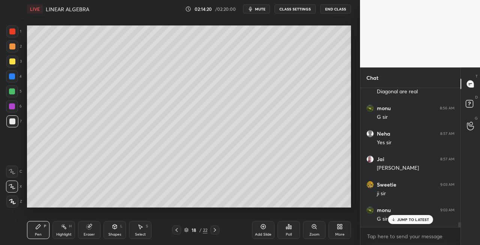
click at [114, 229] on icon at bounding box center [115, 227] width 4 height 4
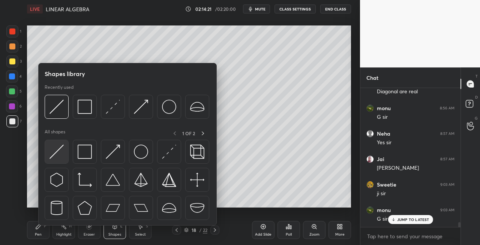
click at [50, 154] on img at bounding box center [56, 152] width 14 height 14
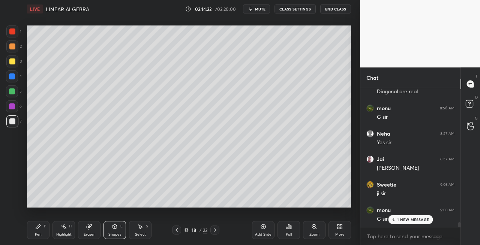
scroll to position [3989, 0]
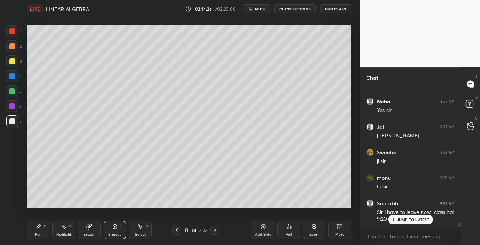
click at [215, 231] on icon at bounding box center [215, 230] width 6 height 6
click at [215, 232] on icon at bounding box center [215, 230] width 6 height 6
click at [216, 233] on icon at bounding box center [215, 230] width 6 height 6
click at [217, 232] on icon at bounding box center [215, 230] width 6 height 6
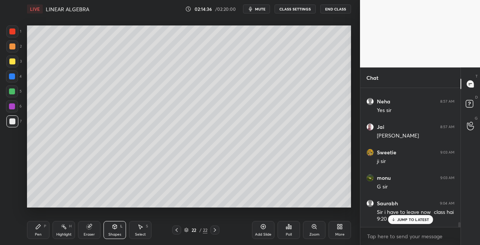
click at [43, 228] on div "Pen P" at bounding box center [38, 230] width 22 height 18
click at [10, 61] on div at bounding box center [12, 61] width 6 height 6
click at [114, 230] on div "Shapes L" at bounding box center [114, 230] width 22 height 18
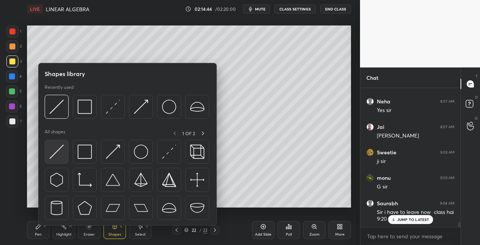
click at [54, 156] on img at bounding box center [56, 152] width 14 height 14
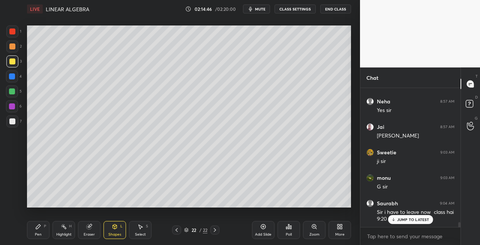
click at [42, 223] on div "Pen P" at bounding box center [38, 230] width 22 height 18
click at [12, 123] on div at bounding box center [12, 121] width 6 height 6
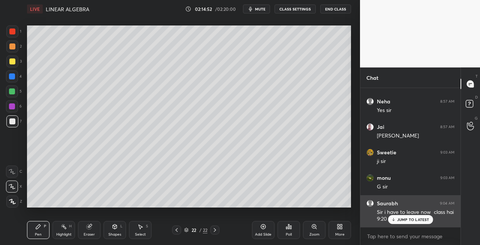
click at [400, 220] on p "JUMP TO LATEST" at bounding box center [413, 219] width 32 height 4
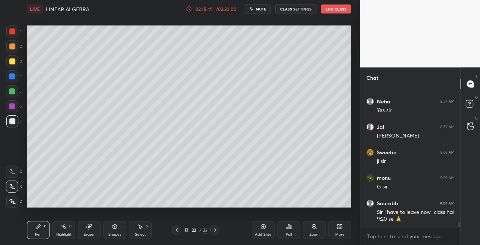
click at [89, 233] on div "Eraser" at bounding box center [89, 235] width 11 height 4
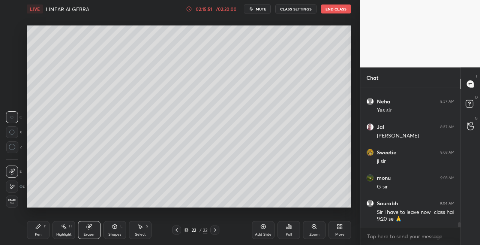
click at [42, 228] on div "Pen P" at bounding box center [38, 230] width 22 height 18
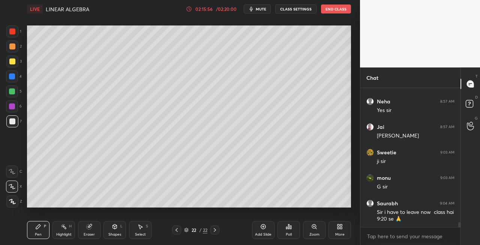
click at [174, 229] on icon at bounding box center [177, 230] width 6 height 6
click at [177, 230] on icon at bounding box center [177, 230] width 6 height 6
click at [177, 231] on icon at bounding box center [177, 230] width 6 height 6
click at [178, 231] on icon at bounding box center [177, 230] width 6 height 6
click at [216, 231] on icon at bounding box center [215, 230] width 6 height 6
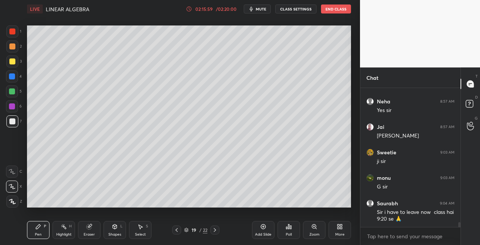
click at [217, 232] on icon at bounding box center [215, 230] width 6 height 6
click at [175, 229] on icon at bounding box center [177, 230] width 6 height 6
click at [215, 232] on icon at bounding box center [215, 230] width 6 height 6
click at [215, 231] on icon at bounding box center [215, 230] width 2 height 4
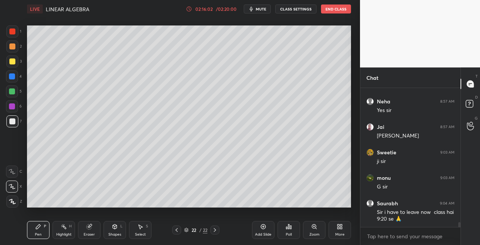
click at [216, 231] on icon at bounding box center [215, 230] width 6 height 6
click at [116, 229] on icon at bounding box center [115, 227] width 6 height 6
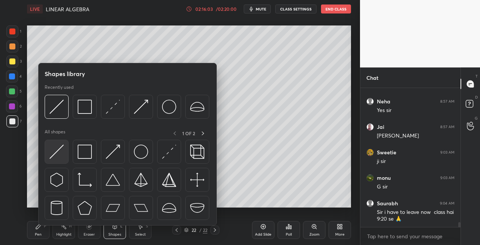
click at [61, 156] on img at bounding box center [56, 152] width 14 height 14
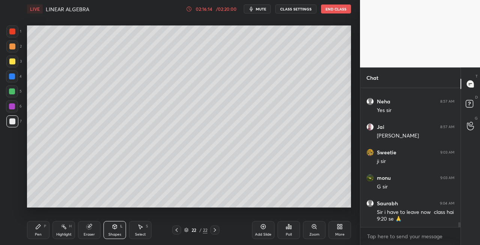
click at [41, 235] on div "Pen" at bounding box center [38, 235] width 7 height 4
click at [121, 226] on div "L" at bounding box center [121, 227] width 2 height 4
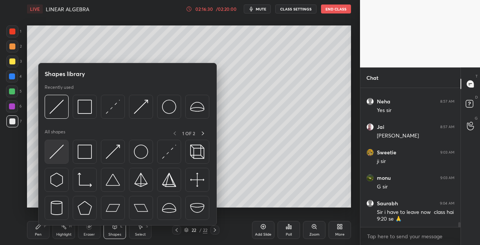
click at [56, 154] on img at bounding box center [56, 152] width 14 height 14
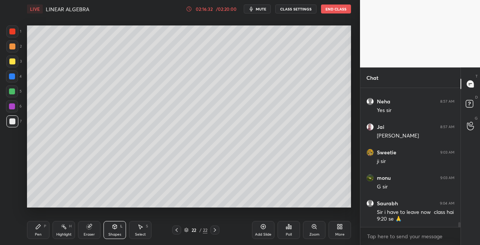
click at [44, 231] on div "Pen P" at bounding box center [38, 230] width 22 height 18
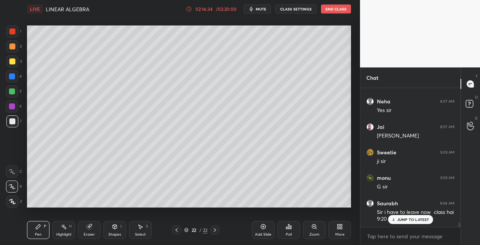
scroll to position [4014, 0]
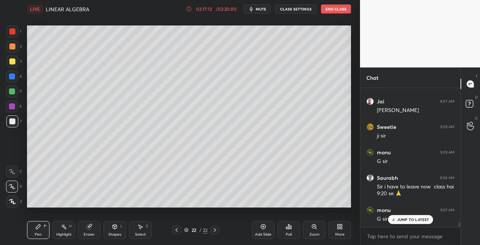
click at [214, 231] on icon at bounding box center [215, 230] width 6 height 6
click at [259, 233] on div "Add Slide" at bounding box center [263, 235] width 16 height 4
click at [88, 231] on div "Eraser" at bounding box center [89, 230] width 22 height 18
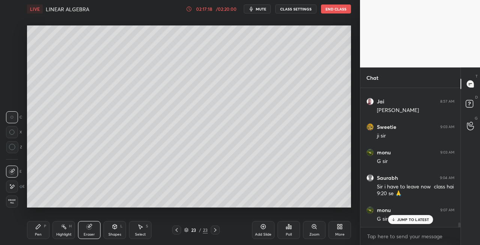
click at [40, 233] on div "Pen" at bounding box center [38, 235] width 7 height 4
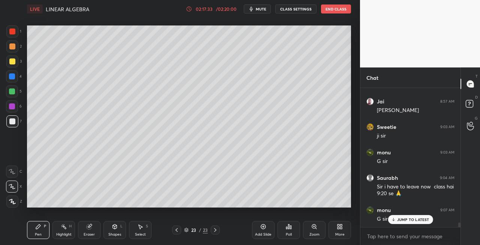
click at [88, 229] on icon at bounding box center [89, 227] width 5 height 5
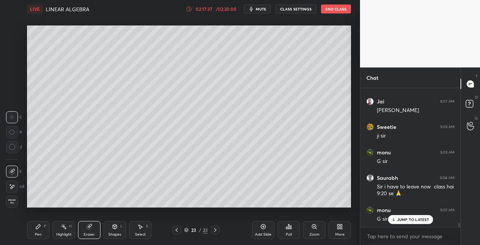
click at [39, 229] on icon at bounding box center [38, 227] width 6 height 6
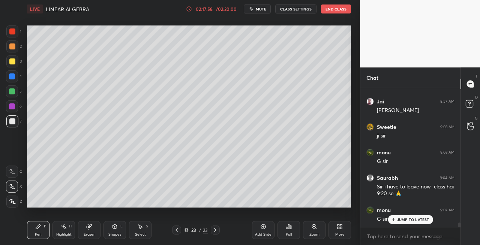
click at [178, 232] on icon at bounding box center [177, 230] width 6 height 6
click at [214, 231] on icon at bounding box center [215, 230] width 2 height 4
click at [90, 229] on icon at bounding box center [89, 227] width 5 height 5
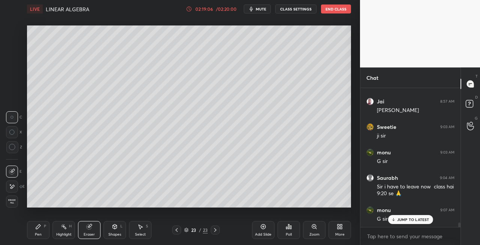
click at [45, 233] on div "Pen P" at bounding box center [38, 230] width 22 height 18
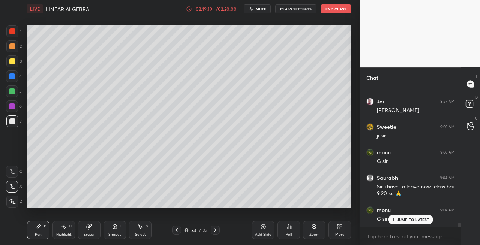
click at [88, 230] on div "Eraser" at bounding box center [89, 230] width 22 height 18
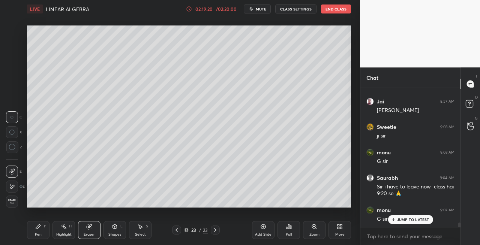
click at [37, 236] on div "Pen" at bounding box center [38, 235] width 7 height 4
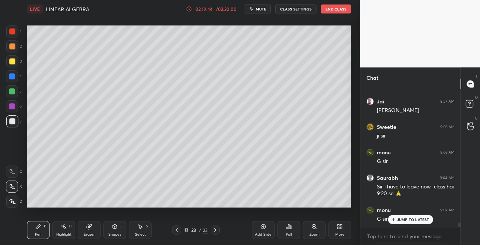
click at [92, 227] on div "Eraser" at bounding box center [89, 230] width 22 height 18
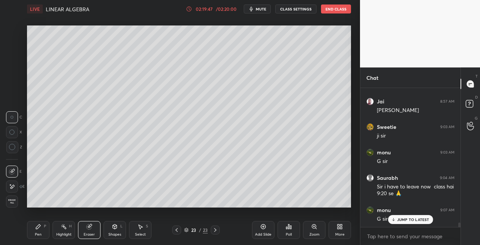
click at [35, 235] on div "Pen" at bounding box center [38, 235] width 7 height 4
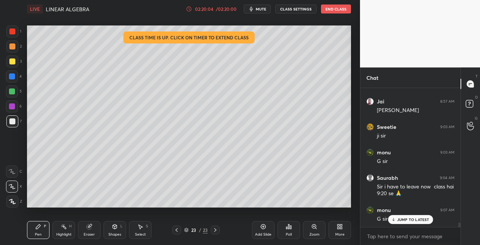
click at [117, 232] on div "Shapes L" at bounding box center [114, 230] width 22 height 18
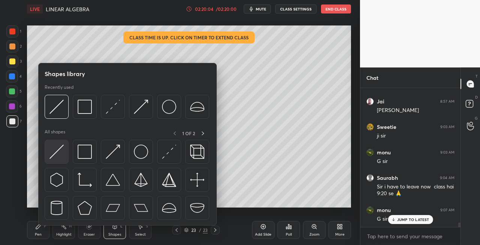
click at [55, 156] on img at bounding box center [56, 152] width 14 height 14
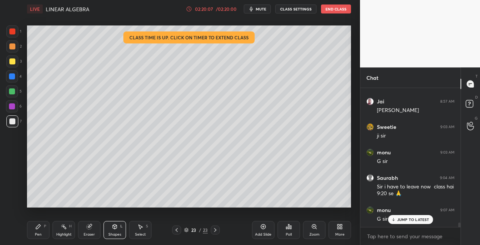
click at [118, 229] on div "Shapes L" at bounding box center [114, 230] width 22 height 18
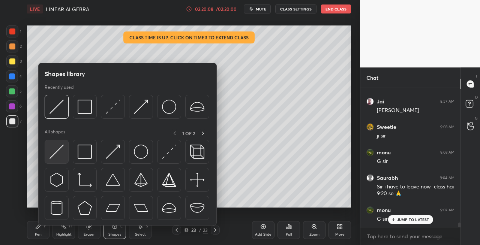
click at [48, 156] on div at bounding box center [57, 152] width 24 height 24
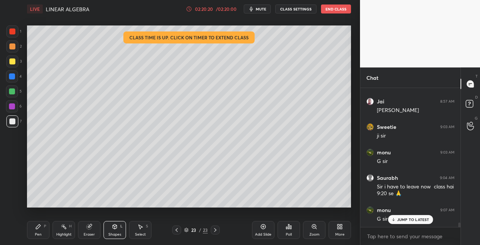
scroll to position [4046, 0]
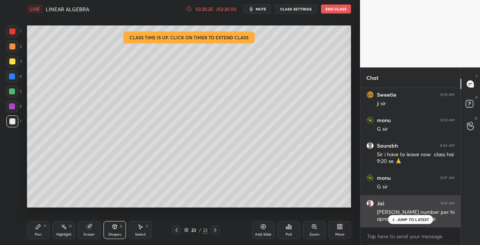
click at [404, 217] on div "JUMP TO LATEST" at bounding box center [410, 219] width 45 height 9
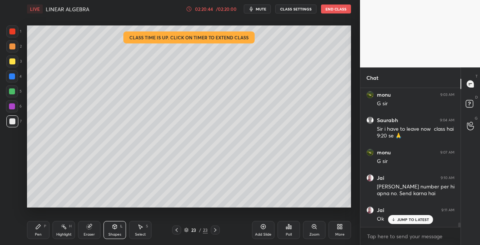
scroll to position [4097, 0]
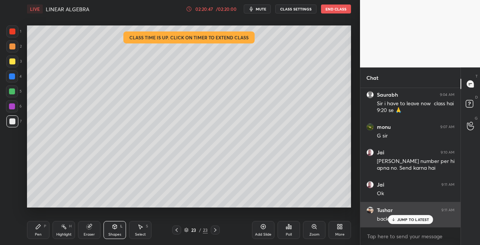
click at [394, 222] on div "JUMP TO LATEST" at bounding box center [410, 219] width 45 height 9
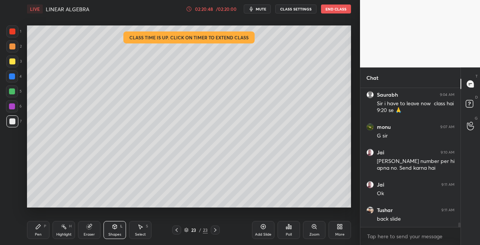
scroll to position [4123, 0]
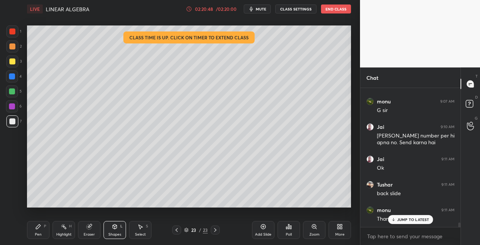
click at [178, 231] on icon at bounding box center [177, 230] width 6 height 6
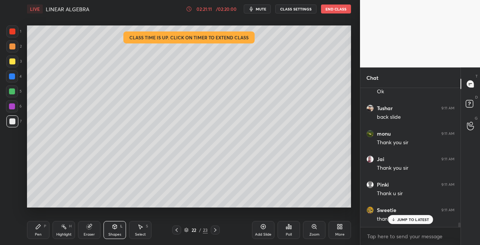
scroll to position [4225, 0]
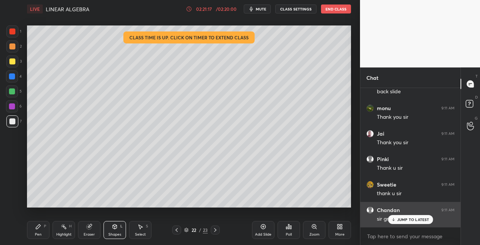
click at [395, 219] on icon at bounding box center [393, 219] width 5 height 4
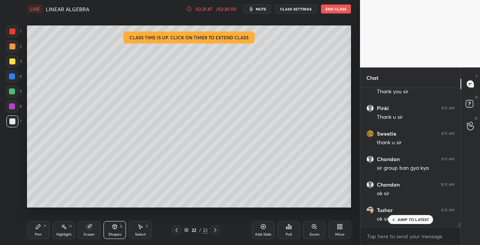
scroll to position [2, 2]
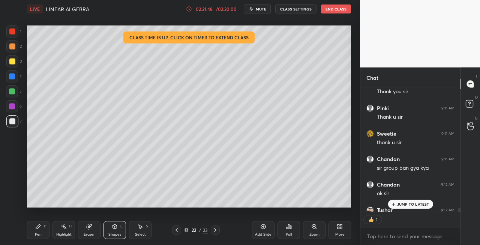
click at [335, 9] on button "End Class" at bounding box center [336, 8] width 30 height 9
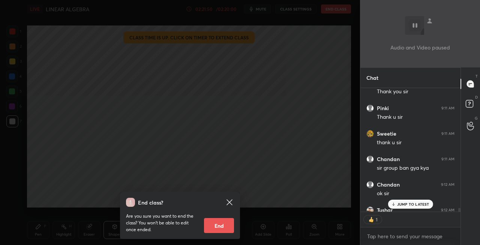
click at [220, 226] on button "End" at bounding box center [219, 225] width 30 height 15
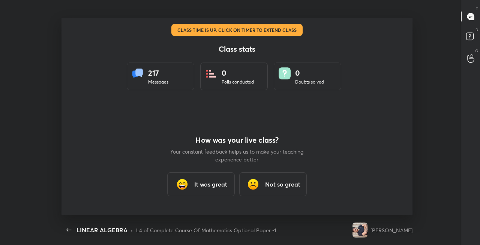
scroll to position [0, 0]
click at [213, 185] on h3 "It was great" at bounding box center [210, 184] width 33 height 9
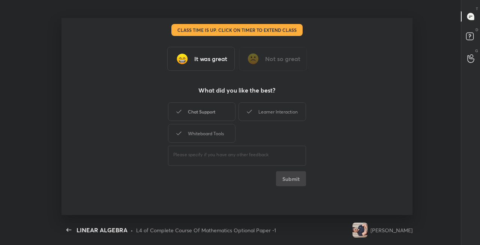
click at [204, 113] on div "Chat Support" at bounding box center [201, 111] width 67 height 19
click at [260, 115] on div "Learner Interaction" at bounding box center [271, 111] width 67 height 19
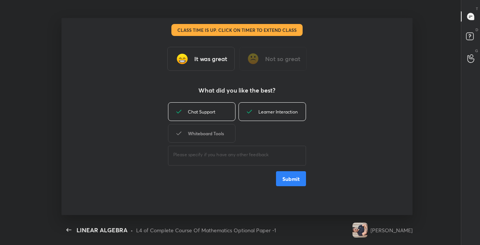
click at [219, 135] on div "Whiteboard Tools" at bounding box center [201, 133] width 67 height 19
click at [290, 180] on button "Submit" at bounding box center [291, 178] width 30 height 15
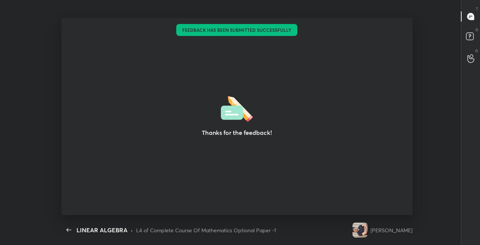
type textarea "x"
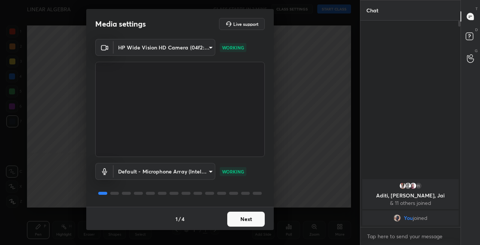
click at [242, 218] on button "Next" at bounding box center [245, 219] width 37 height 15
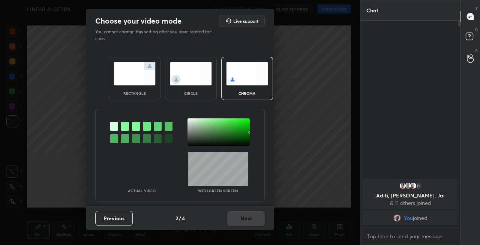
click at [132, 76] on img at bounding box center [135, 74] width 42 height 24
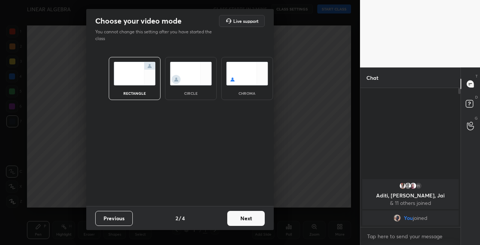
scroll to position [74, 98]
click at [243, 218] on button "Next" at bounding box center [245, 218] width 37 height 15
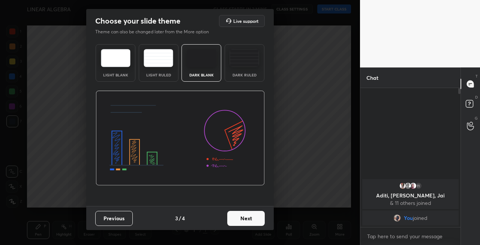
click at [250, 218] on button "Next" at bounding box center [245, 218] width 37 height 15
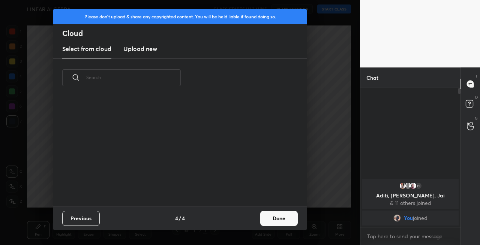
click at [275, 220] on button "Done" at bounding box center [278, 218] width 37 height 15
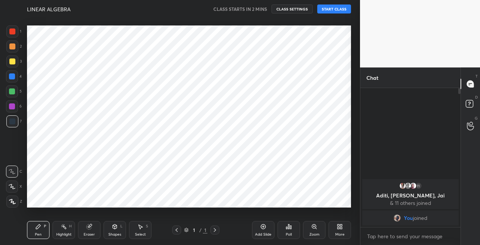
scroll to position [0, 0]
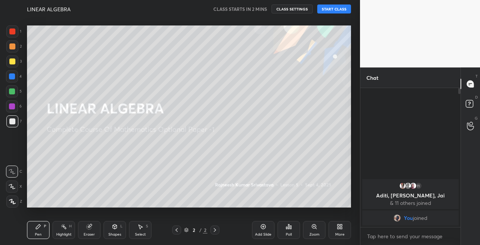
click at [13, 63] on div at bounding box center [12, 61] width 6 height 6
click at [13, 187] on icon at bounding box center [12, 186] width 6 height 4
click at [327, 9] on button "START CLASS" at bounding box center [334, 8] width 34 height 9
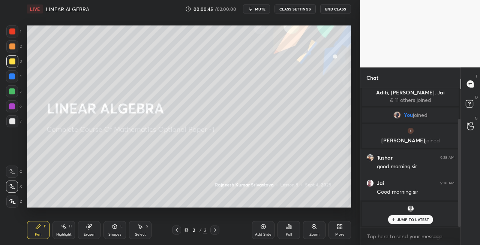
scroll to position [39, 0]
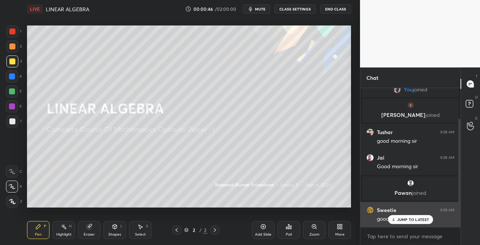
click at [405, 222] on div "JUMP TO LATEST" at bounding box center [410, 219] width 45 height 9
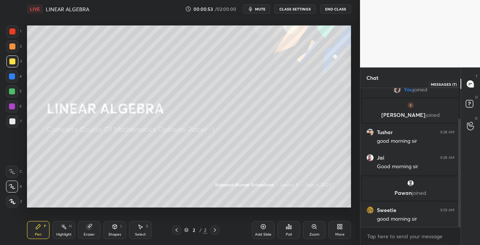
click at [471, 86] on icon at bounding box center [470, 84] width 7 height 7
click at [468, 87] on icon at bounding box center [470, 84] width 7 height 7
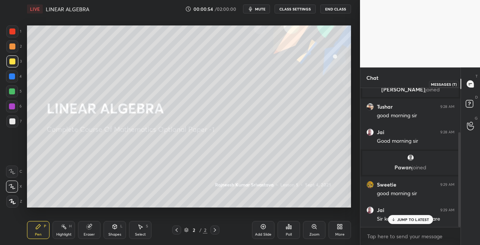
click at [468, 89] on div at bounding box center [470, 83] width 15 height 13
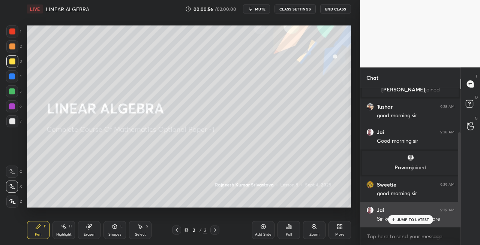
click at [409, 220] on p "JUMP TO LATEST" at bounding box center [413, 219] width 32 height 4
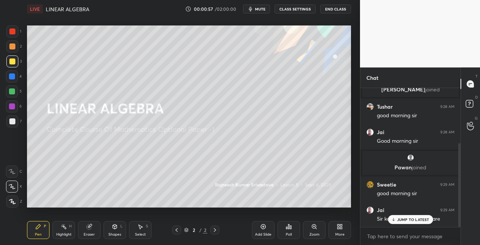
scroll to position [91, 0]
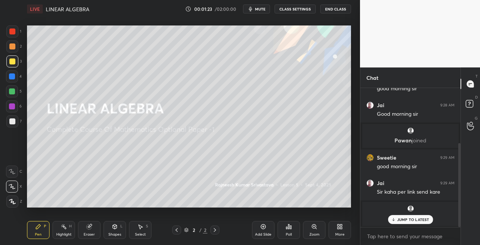
click at [412, 221] on p "JUMP TO LATEST" at bounding box center [413, 219] width 32 height 4
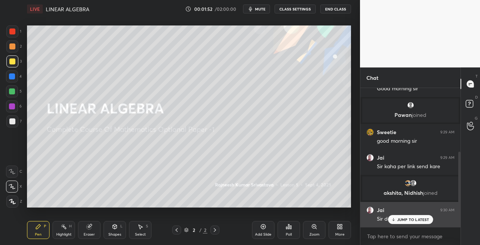
click at [406, 219] on p "JUMP TO LATEST" at bounding box center [413, 219] width 32 height 4
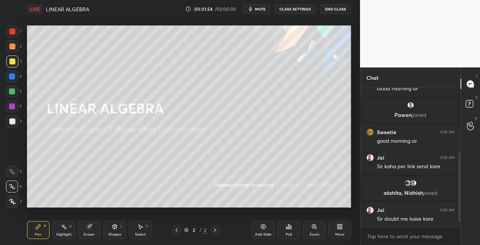
scroll to position [144, 0]
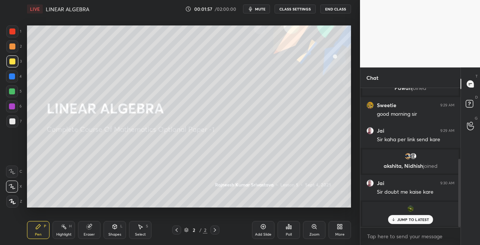
click at [409, 220] on p "JUMP TO LATEST" at bounding box center [413, 219] width 32 height 4
click at [469, 129] on icon at bounding box center [470, 126] width 7 height 9
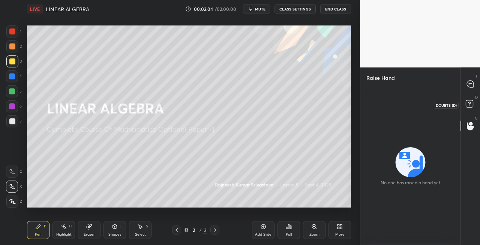
click at [468, 108] on icon at bounding box center [470, 104] width 13 height 13
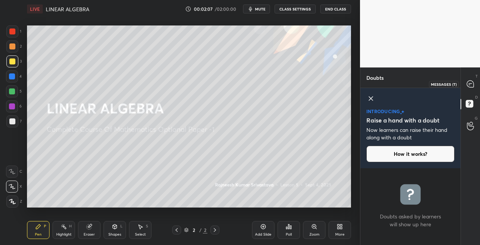
click at [471, 86] on icon at bounding box center [470, 84] width 7 height 7
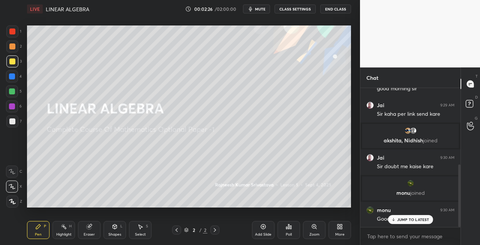
scroll to position [195, 0]
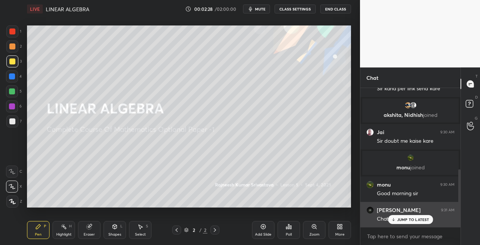
click at [397, 221] on div "JUMP TO LATEST" at bounding box center [410, 219] width 45 height 9
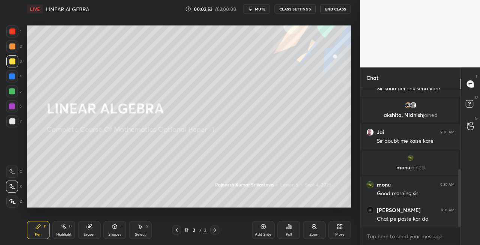
click at [17, 63] on div at bounding box center [12, 61] width 12 height 12
click at [113, 233] on div "Shapes" at bounding box center [114, 235] width 13 height 4
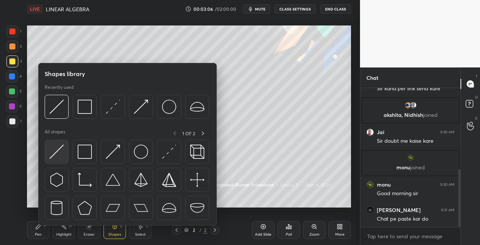
click at [55, 155] on img at bounding box center [56, 152] width 14 height 14
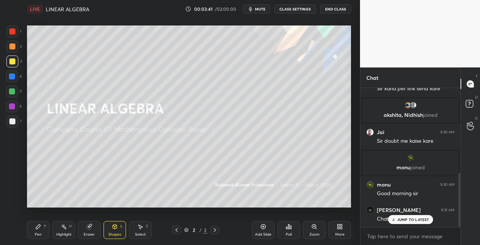
scroll to position [220, 0]
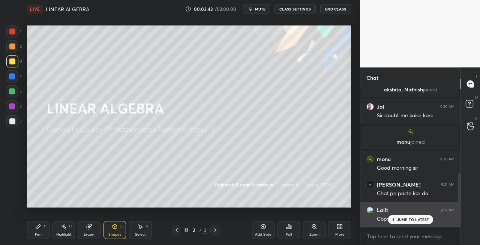
click at [404, 223] on div "JUMP TO LATEST" at bounding box center [410, 219] width 45 height 9
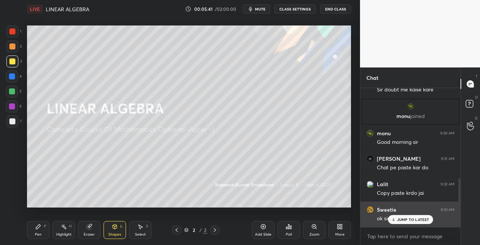
scroll to position [246, 0]
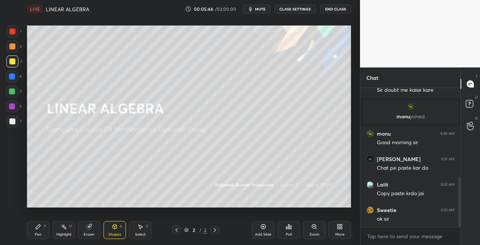
click at [33, 223] on div "Pen P" at bounding box center [38, 230] width 22 height 18
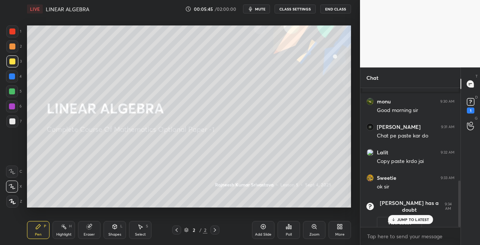
click at [12, 121] on div at bounding box center [12, 121] width 6 height 6
click at [469, 108] on div "1" at bounding box center [470, 111] width 7 height 6
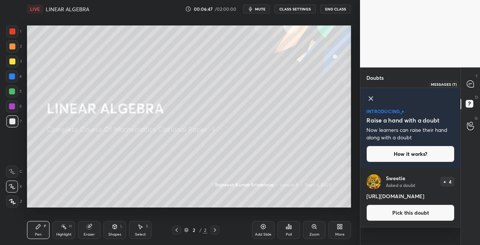
click at [470, 84] on icon at bounding box center [469, 84] width 3 height 0
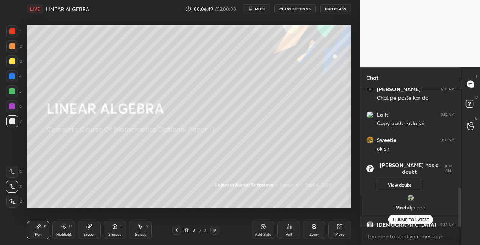
scroll to position [356, 0]
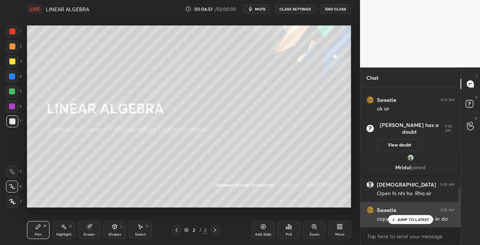
click at [401, 220] on p "JUMP TO LATEST" at bounding box center [413, 219] width 32 height 4
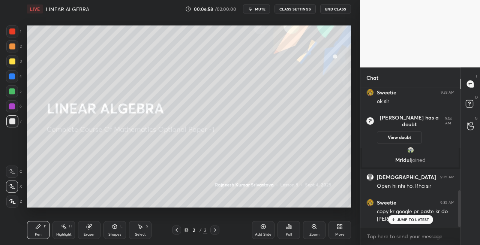
scroll to position [389, 0]
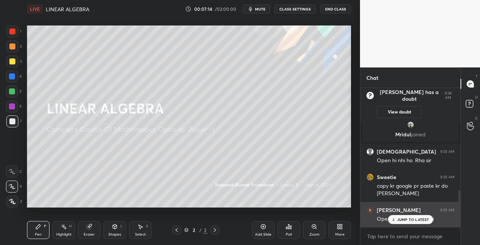
click at [404, 219] on p "JUMP TO LATEST" at bounding box center [413, 219] width 32 height 4
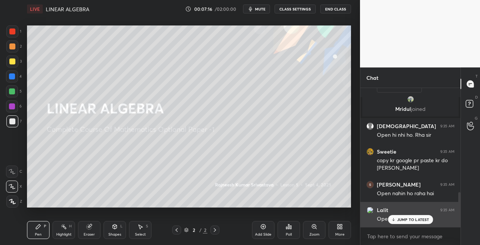
click at [397, 221] on div "JUMP TO LATEST" at bounding box center [410, 219] width 45 height 9
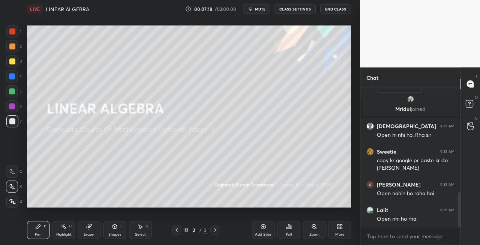
scroll to position [447, 0]
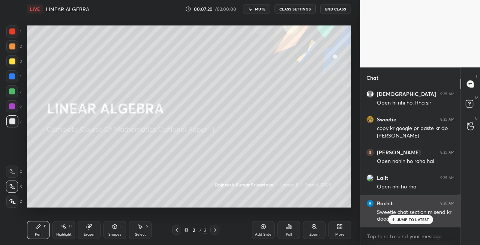
click at [408, 222] on p "JUMP TO LATEST" at bounding box center [413, 219] width 32 height 4
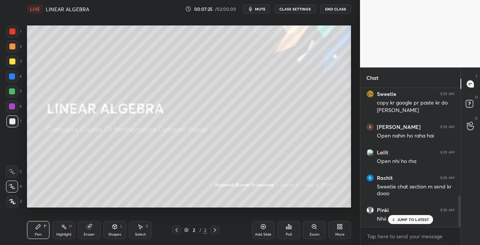
click at [398, 219] on p "JUMP TO LATEST" at bounding box center [413, 219] width 32 height 4
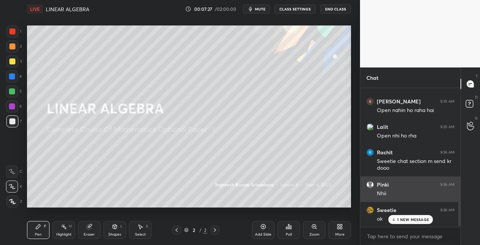
scroll to position [523, 0]
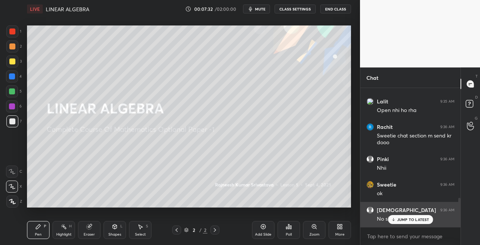
click at [404, 218] on p "JUMP TO LATEST" at bounding box center [413, 219] width 32 height 4
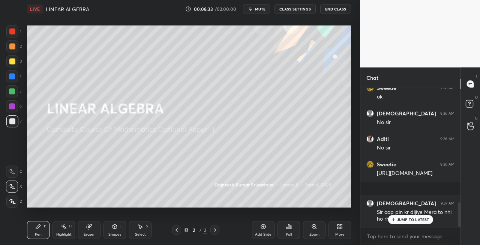
scroll to position [647, 0]
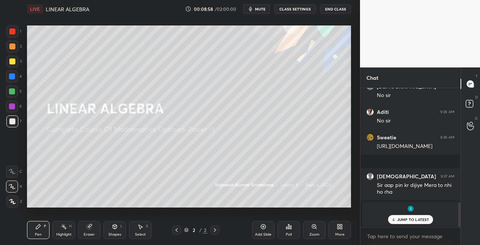
click at [89, 235] on div "Eraser" at bounding box center [89, 235] width 11 height 4
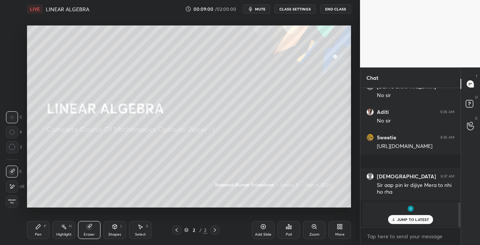
click at [40, 229] on icon at bounding box center [38, 227] width 6 height 6
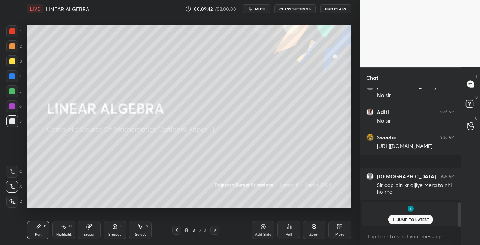
click at [85, 231] on div "Eraser" at bounding box center [89, 230] width 22 height 18
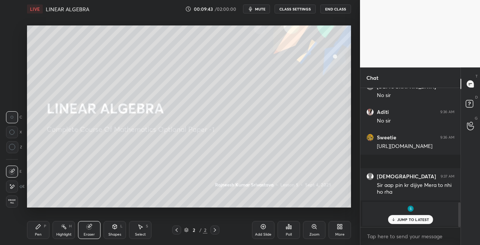
click at [33, 232] on div "Pen P" at bounding box center [38, 230] width 22 height 18
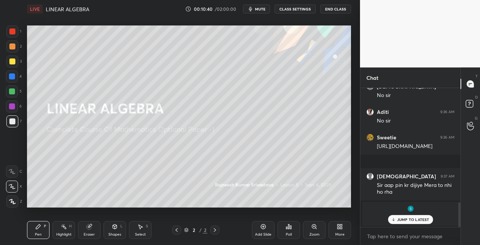
click at [400, 221] on p "JUMP TO LATEST" at bounding box center [413, 219] width 32 height 4
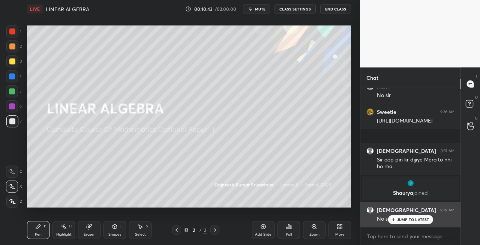
click at [395, 219] on icon at bounding box center [393, 219] width 5 height 4
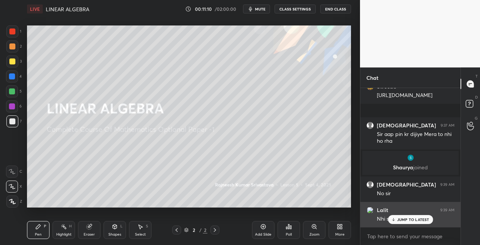
click at [403, 220] on p "JUMP TO LATEST" at bounding box center [413, 219] width 32 height 4
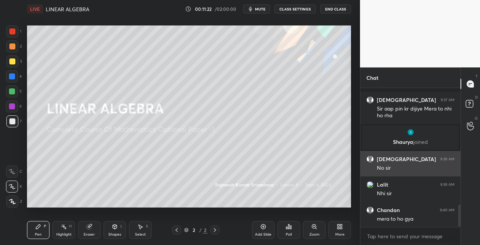
scroll to position [762, 0]
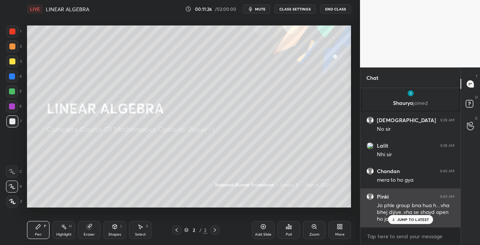
click at [402, 219] on p "JUMP TO LATEST" at bounding box center [413, 219] width 32 height 4
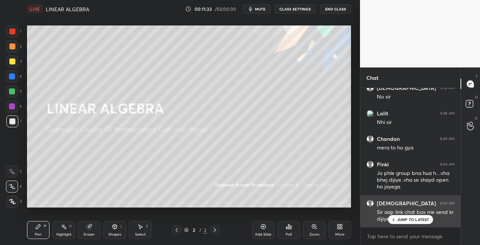
click at [410, 219] on p "JUMP TO LATEST" at bounding box center [413, 219] width 32 height 4
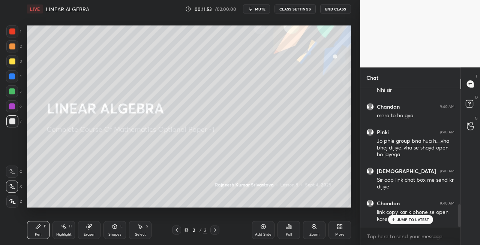
scroll to position [735, 0]
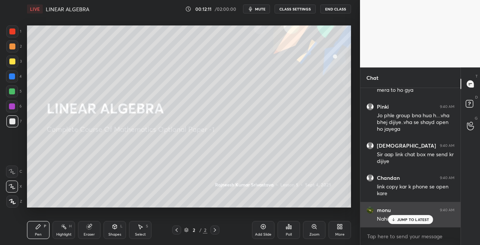
click at [397, 218] on p "JUMP TO LATEST" at bounding box center [413, 219] width 32 height 4
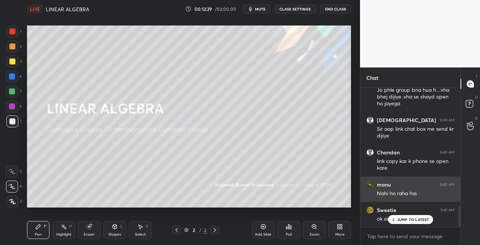
scroll to position [792, 0]
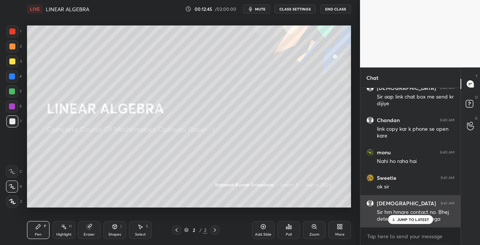
click at [404, 219] on p "JUMP TO LATEST" at bounding box center [413, 219] width 32 height 4
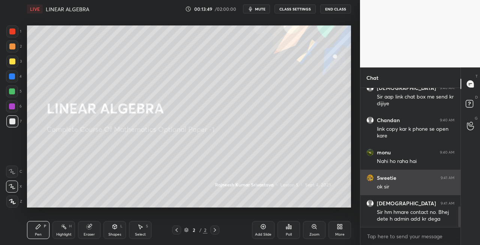
scroll to position [818, 0]
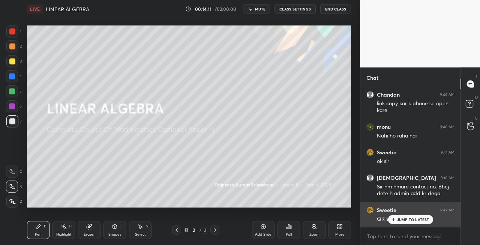
click at [398, 220] on p "JUMP TO LATEST" at bounding box center [413, 219] width 32 height 4
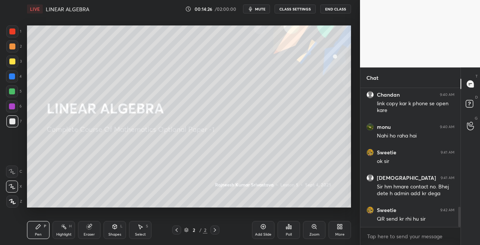
click at [93, 224] on div "Eraser" at bounding box center [89, 230] width 22 height 18
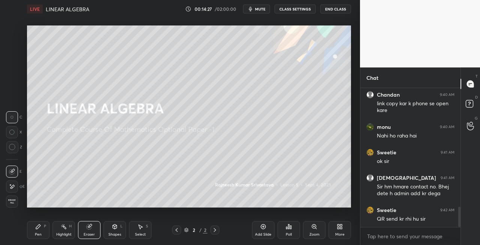
click at [37, 227] on icon at bounding box center [38, 227] width 4 height 4
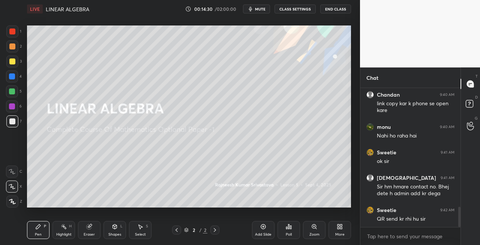
click at [91, 227] on icon at bounding box center [89, 227] width 6 height 6
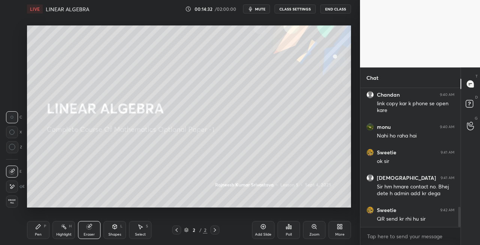
click at [41, 230] on div "Pen P" at bounding box center [38, 230] width 22 height 18
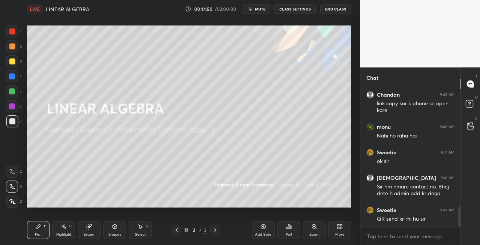
scroll to position [807, 0]
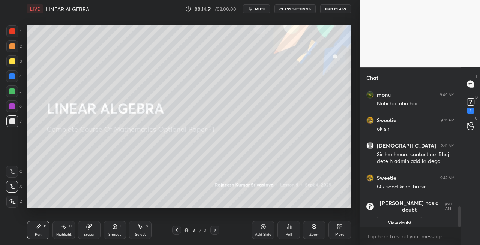
click at [93, 233] on div "Eraser" at bounding box center [89, 235] width 11 height 4
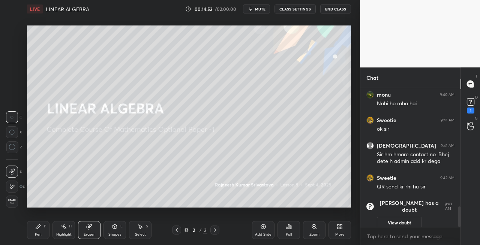
click at [40, 229] on icon at bounding box center [38, 227] width 6 height 6
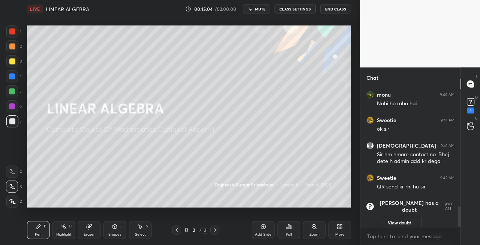
scroll to position [833, 0]
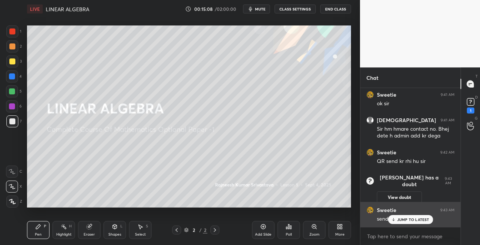
click at [397, 219] on p "JUMP TO LATEST" at bounding box center [413, 219] width 32 height 4
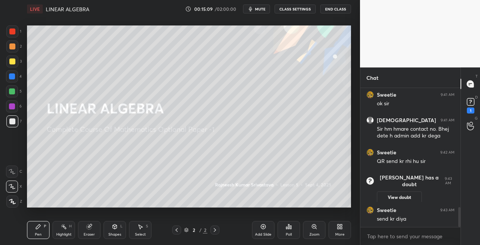
click at [468, 111] on div "1" at bounding box center [470, 111] width 7 height 6
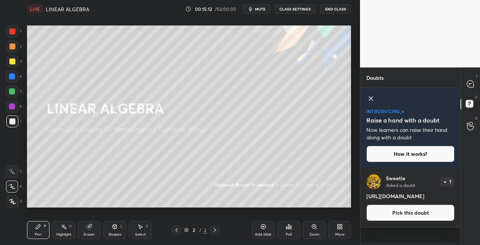
click at [406, 221] on button "Pick this doubt" at bounding box center [410, 213] width 88 height 16
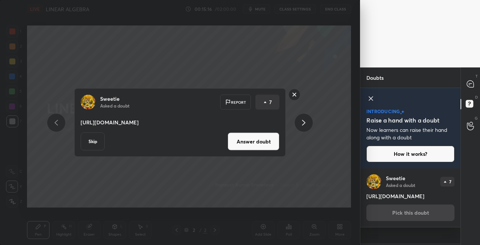
click at [294, 96] on rect at bounding box center [295, 95] width 12 height 12
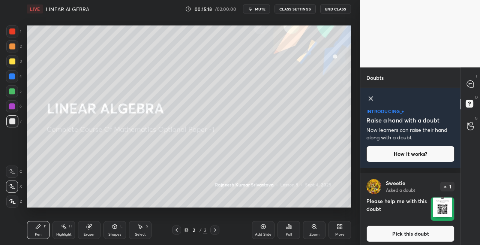
scroll to position [73, 0]
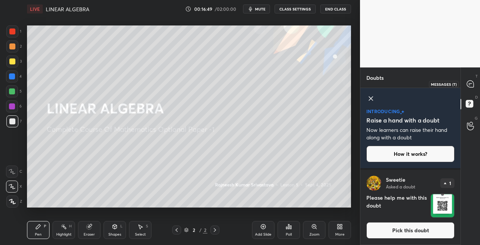
click at [474, 85] on div at bounding box center [470, 83] width 15 height 13
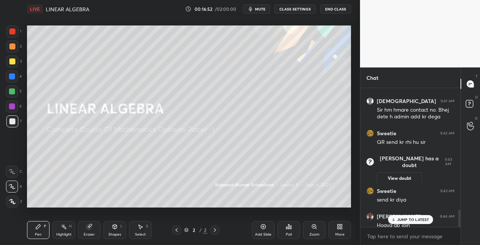
scroll to position [991, 0]
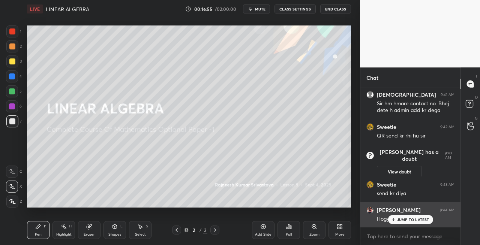
click at [401, 216] on div "JUMP TO LATEST" at bounding box center [410, 219] width 45 height 9
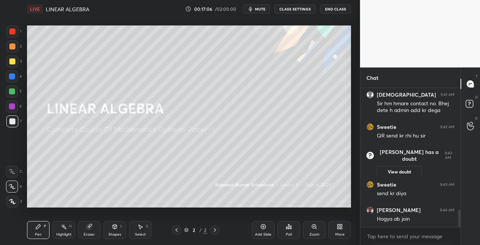
scroll to position [1016, 0]
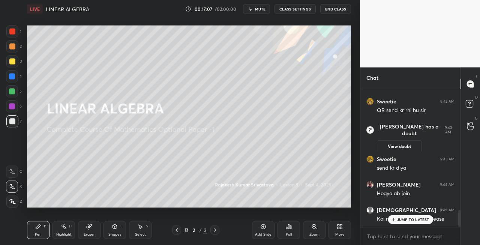
click at [107, 230] on div "Shapes L" at bounding box center [114, 230] width 22 height 18
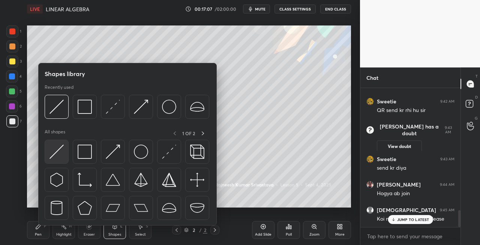
click at [54, 150] on img at bounding box center [56, 152] width 14 height 14
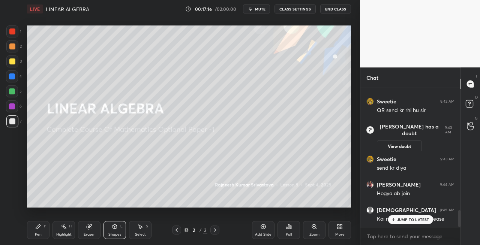
click at [37, 231] on div "Pen P" at bounding box center [38, 230] width 22 height 18
click at [99, 226] on div "Eraser" at bounding box center [89, 230] width 22 height 18
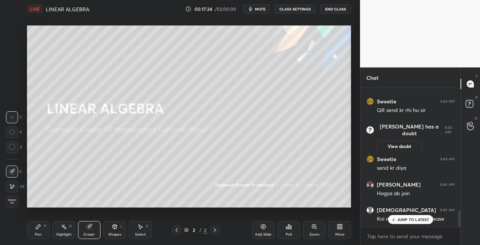
click at [36, 229] on icon at bounding box center [38, 227] width 4 height 4
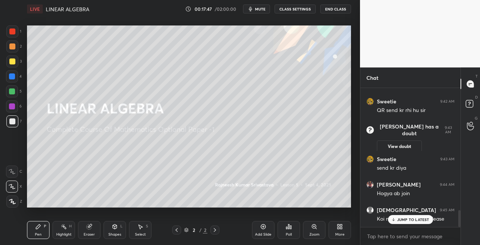
click at [217, 230] on icon at bounding box center [215, 230] width 6 height 6
click at [265, 233] on div "Add Slide" at bounding box center [263, 235] width 16 height 4
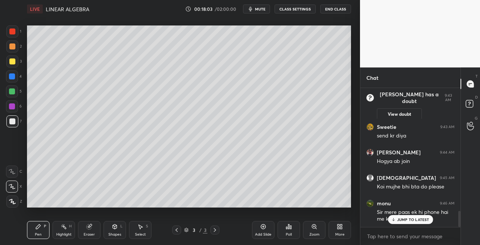
scroll to position [1056, 0]
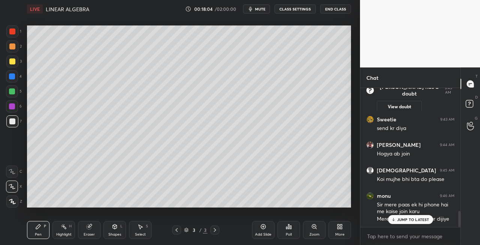
click at [177, 232] on icon at bounding box center [176, 230] width 2 height 4
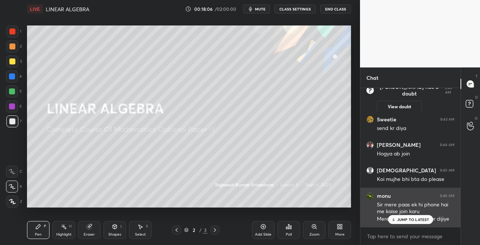
click at [406, 219] on p "JUMP TO LATEST" at bounding box center [413, 219] width 32 height 4
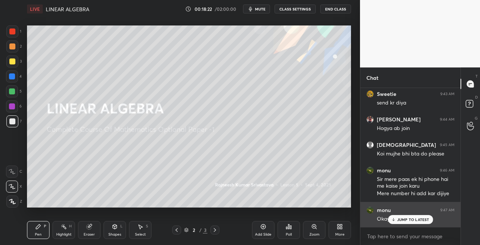
click at [398, 219] on p "JUMP TO LATEST" at bounding box center [413, 219] width 32 height 4
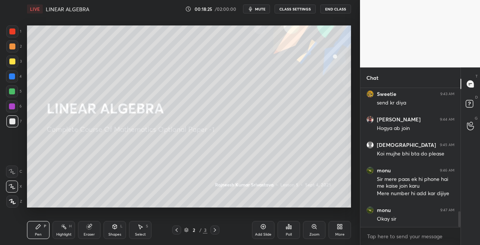
click at [214, 231] on icon at bounding box center [215, 230] width 2 height 4
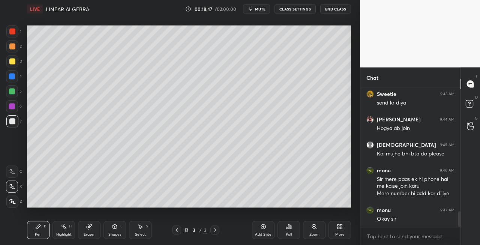
click at [179, 230] on icon at bounding box center [177, 230] width 6 height 6
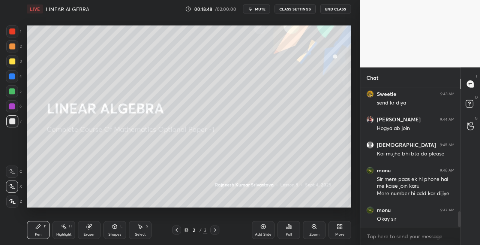
click at [218, 230] on div at bounding box center [214, 230] width 9 height 9
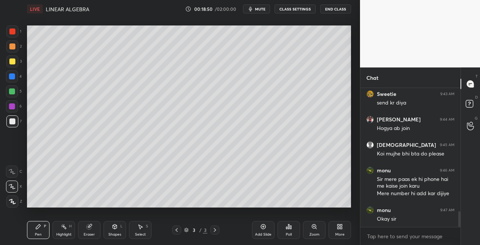
click at [172, 231] on div at bounding box center [176, 230] width 9 height 9
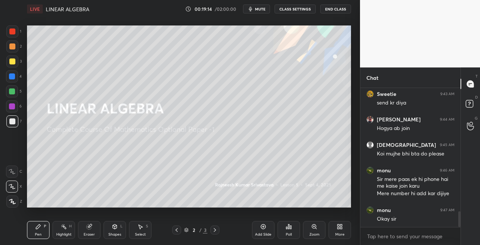
click at [214, 231] on icon at bounding box center [215, 230] width 2 height 4
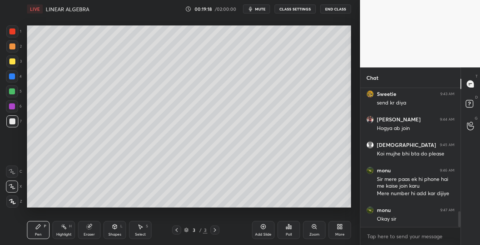
click at [116, 229] on icon at bounding box center [115, 227] width 6 height 6
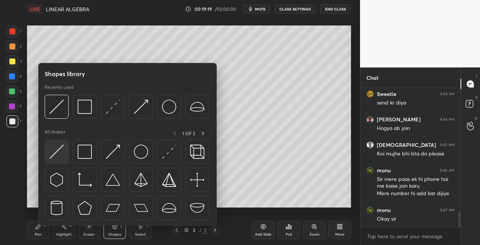
click at [56, 154] on img at bounding box center [56, 152] width 14 height 14
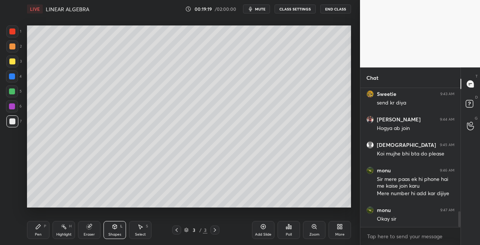
click at [35, 231] on div "Pen P" at bounding box center [38, 230] width 22 height 18
click at [92, 231] on div "Eraser" at bounding box center [89, 230] width 22 height 18
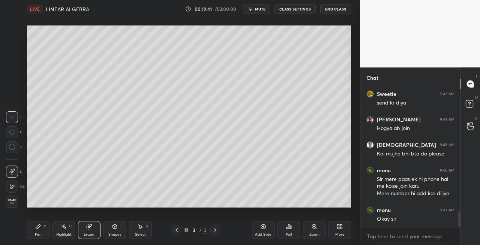
scroll to position [920, 0]
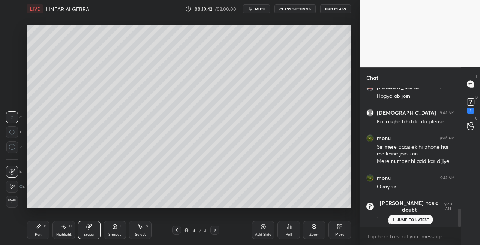
click at [44, 227] on div "P" at bounding box center [45, 227] width 2 height 4
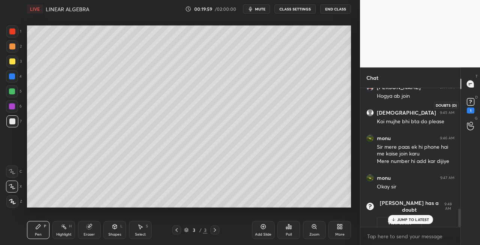
click at [467, 109] on div "1" at bounding box center [470, 111] width 7 height 6
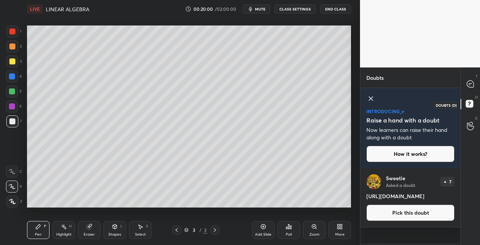
click at [470, 88] on icon at bounding box center [470, 84] width 8 height 8
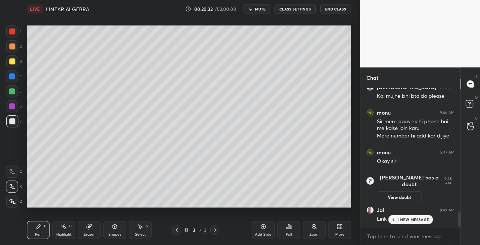
scroll to position [1106, 0]
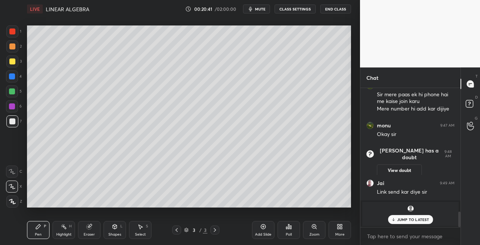
click at [110, 228] on div "Shapes L" at bounding box center [114, 230] width 22 height 18
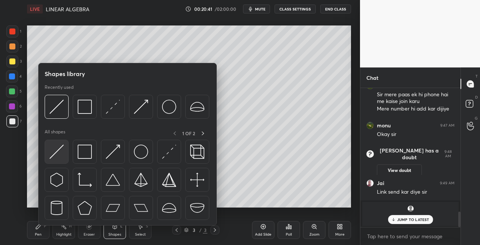
click at [58, 153] on img at bounding box center [56, 152] width 14 height 14
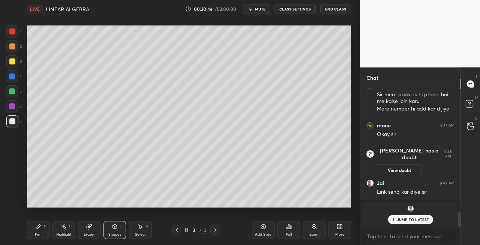
click at [173, 232] on div at bounding box center [176, 230] width 9 height 9
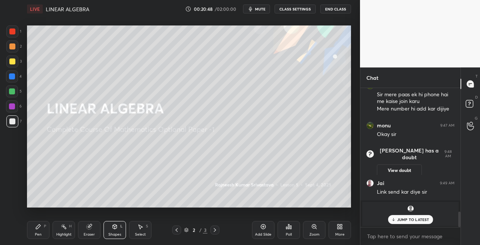
click at [216, 232] on icon at bounding box center [215, 230] width 6 height 6
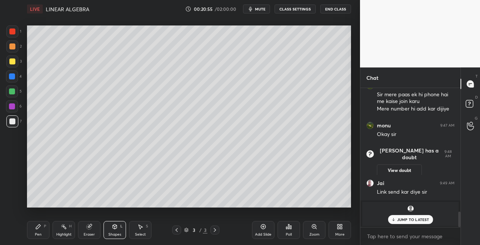
click at [176, 231] on icon at bounding box center [177, 230] width 6 height 6
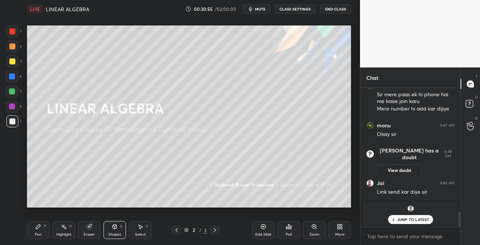
click at [178, 231] on icon at bounding box center [177, 230] width 6 height 6
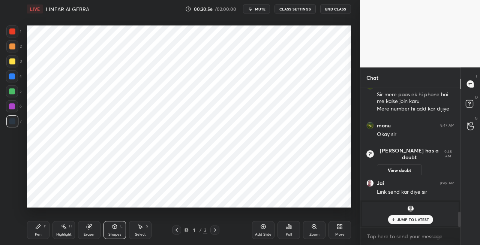
click at [215, 232] on icon at bounding box center [215, 230] width 6 height 6
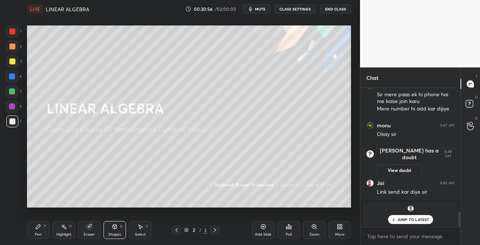
click at [217, 232] on icon at bounding box center [215, 230] width 6 height 6
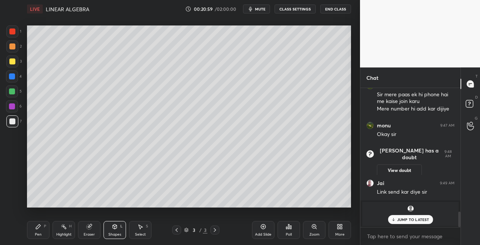
scroll to position [1131, 0]
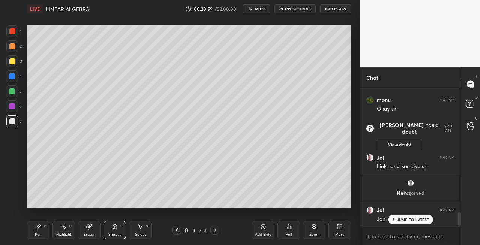
click at [37, 235] on div "Pen" at bounding box center [38, 235] width 7 height 4
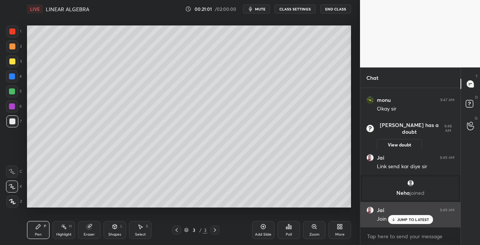
click at [400, 219] on p "JUMP TO LATEST" at bounding box center [413, 219] width 32 height 4
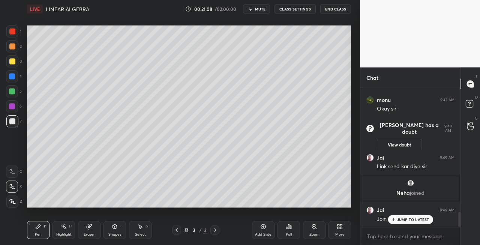
scroll to position [1157, 0]
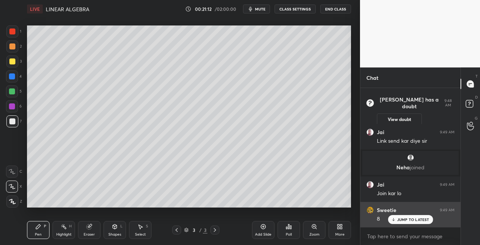
click at [402, 220] on p "JUMP TO LATEST" at bounding box center [413, 219] width 32 height 4
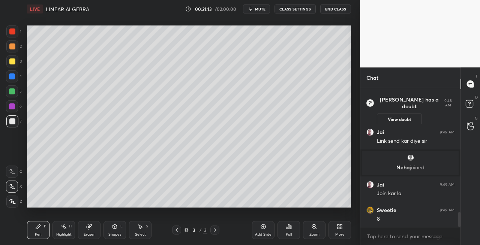
click at [8, 58] on div at bounding box center [12, 61] width 12 height 12
click at [114, 234] on div "Shapes" at bounding box center [114, 235] width 13 height 4
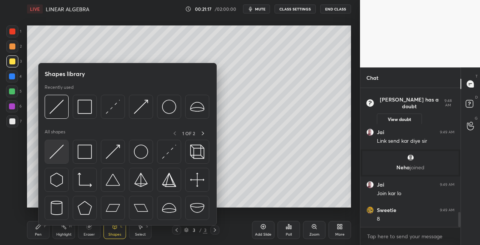
click at [54, 156] on img at bounding box center [56, 152] width 14 height 14
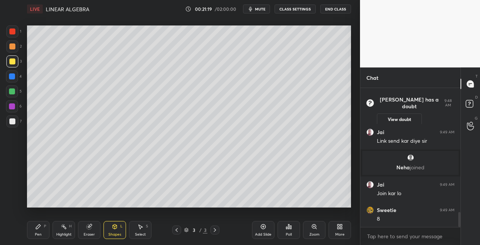
click at [42, 230] on div "Pen P" at bounding box center [38, 230] width 22 height 18
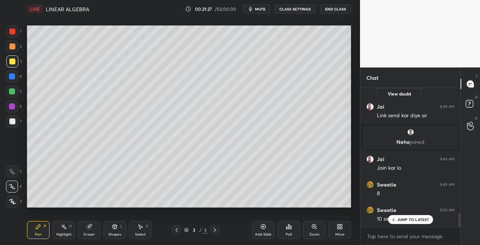
scroll to position [1208, 0]
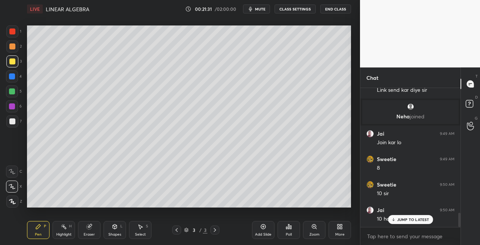
click at [90, 230] on div "Eraser" at bounding box center [89, 230] width 22 height 18
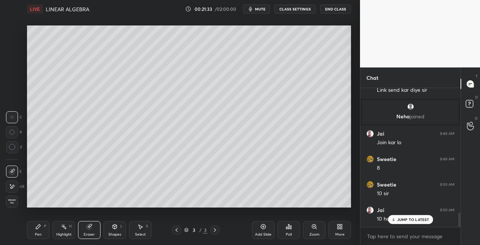
click at [39, 231] on div "Pen P" at bounding box center [38, 230] width 22 height 18
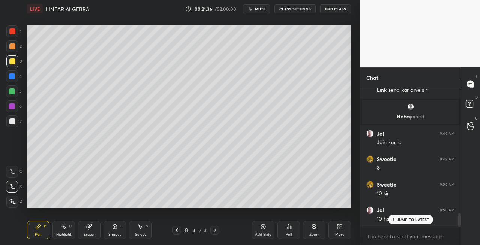
click at [115, 232] on div "Shapes L" at bounding box center [114, 230] width 22 height 18
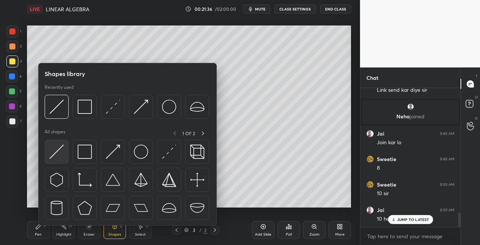
click at [52, 157] on img at bounding box center [56, 152] width 14 height 14
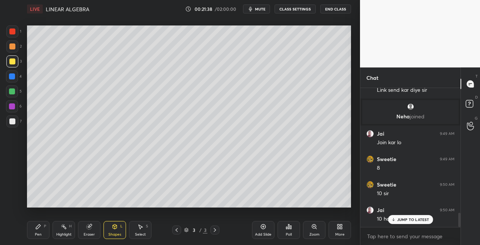
click at [40, 233] on div "Pen" at bounding box center [38, 235] width 7 height 4
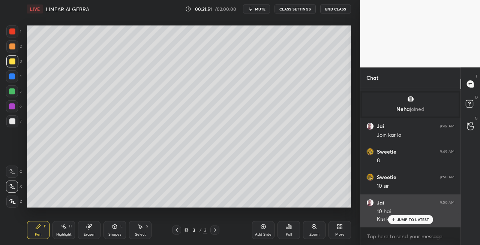
click at [395, 218] on icon at bounding box center [393, 219] width 5 height 4
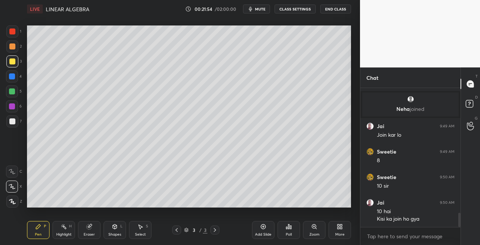
click at [97, 229] on div "Eraser" at bounding box center [89, 230] width 22 height 18
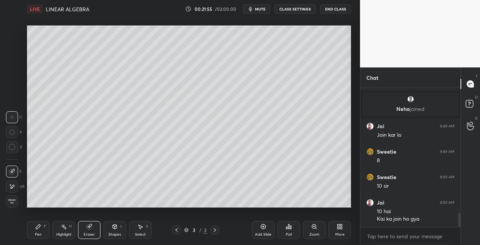
click at [41, 230] on div "Pen P" at bounding box center [38, 230] width 22 height 18
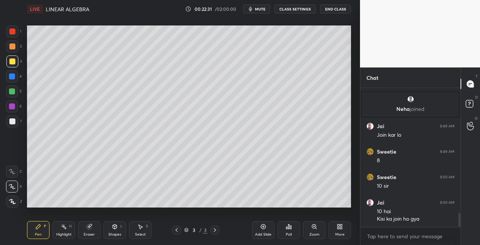
click at [15, 127] on div at bounding box center [12, 121] width 12 height 12
click at [114, 228] on icon at bounding box center [115, 227] width 4 height 4
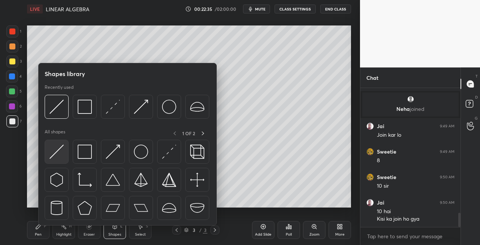
click at [56, 153] on img at bounding box center [56, 152] width 14 height 14
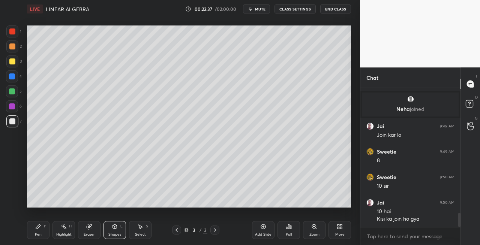
click at [37, 235] on div "Pen" at bounding box center [38, 235] width 7 height 4
click at [216, 231] on icon at bounding box center [215, 230] width 6 height 6
click at [262, 232] on div "Add Slide" at bounding box center [263, 230] width 22 height 18
click at [177, 231] on icon at bounding box center [176, 230] width 2 height 4
click at [215, 233] on div at bounding box center [214, 230] width 9 height 9
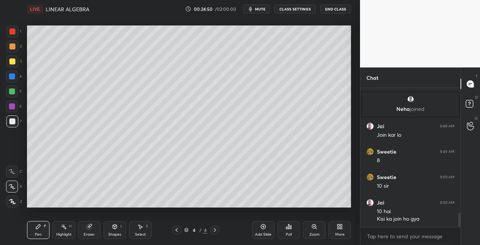
click at [115, 224] on icon at bounding box center [115, 227] width 6 height 6
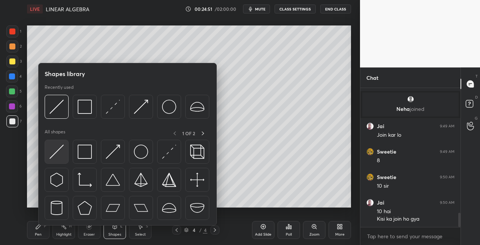
click at [58, 150] on img at bounding box center [56, 152] width 14 height 14
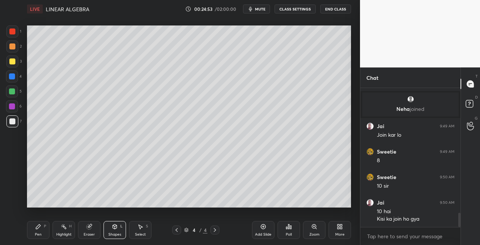
click at [41, 235] on div "Pen" at bounding box center [38, 235] width 7 height 4
click at [153, 208] on div "Setting up your live class Poll for secs No correct answer Start poll" at bounding box center [189, 116] width 330 height 197
click at [215, 232] on icon at bounding box center [215, 230] width 6 height 6
click at [257, 234] on div "Add Slide" at bounding box center [263, 235] width 16 height 4
click at [114, 232] on div "Shapes L" at bounding box center [114, 230] width 22 height 18
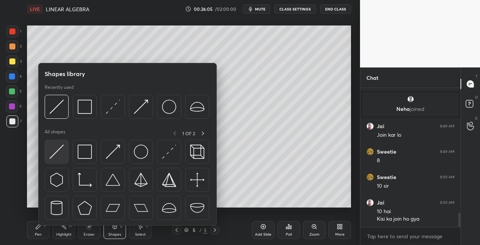
click at [53, 154] on img at bounding box center [56, 152] width 14 height 14
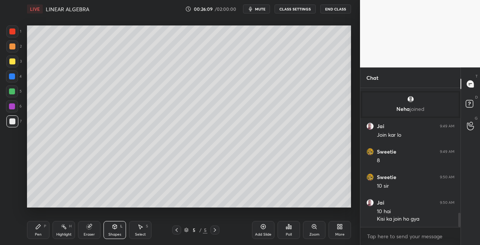
click at [176, 233] on icon at bounding box center [177, 230] width 6 height 6
click at [175, 233] on div at bounding box center [176, 230] width 9 height 9
click at [216, 231] on icon at bounding box center [215, 230] width 6 height 6
click at [214, 232] on icon at bounding box center [215, 230] width 6 height 6
click at [214, 230] on icon at bounding box center [215, 230] width 6 height 6
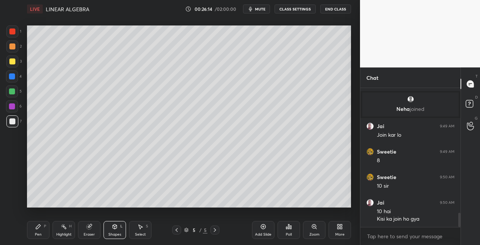
click at [39, 232] on div "Pen P" at bounding box center [38, 230] width 22 height 18
click at [120, 230] on div "Shapes L" at bounding box center [114, 230] width 22 height 18
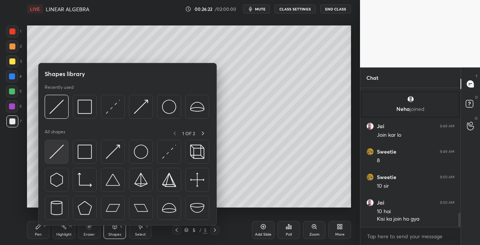
click at [56, 154] on img at bounding box center [56, 152] width 14 height 14
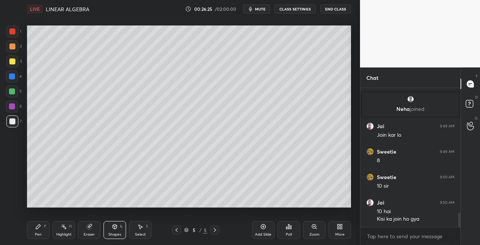
scroll to position [1247, 0]
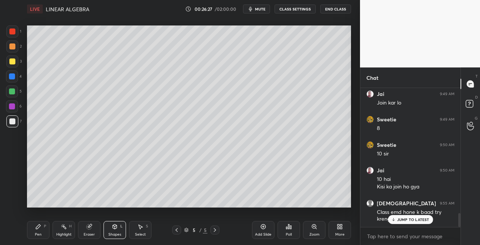
click at [43, 233] on div "Pen P" at bounding box center [38, 230] width 22 height 18
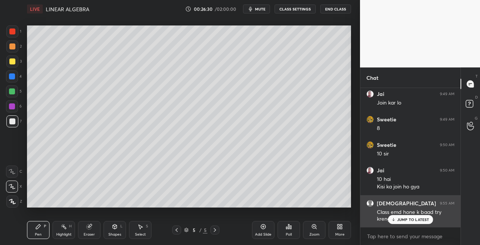
click at [397, 219] on p "JUMP TO LATEST" at bounding box center [413, 219] width 32 height 4
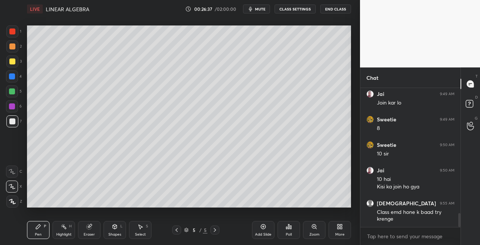
click at [88, 230] on div "Eraser" at bounding box center [89, 230] width 22 height 18
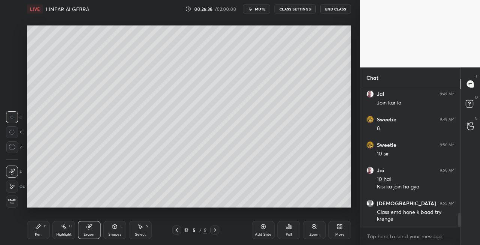
click at [47, 233] on div "Pen P" at bounding box center [38, 230] width 22 height 18
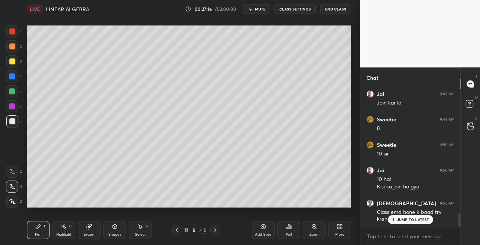
scroll to position [1273, 0]
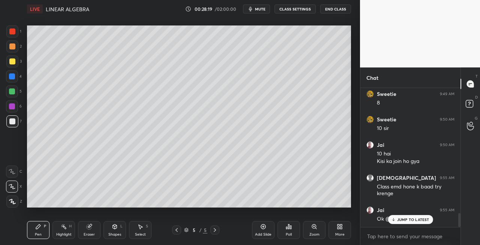
click at [96, 222] on div "Eraser" at bounding box center [89, 230] width 22 height 18
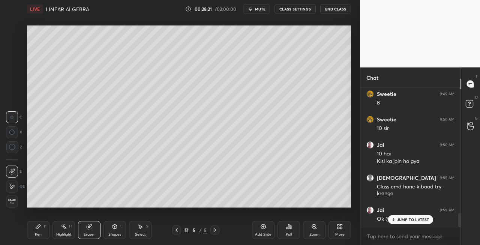
click at [36, 229] on icon at bounding box center [38, 227] width 4 height 4
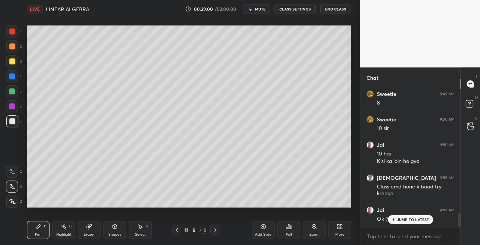
click at [209, 232] on div "5 / 5" at bounding box center [195, 230] width 47 height 9
click at [213, 230] on icon at bounding box center [215, 230] width 6 height 6
click at [264, 233] on div "Add Slide" at bounding box center [263, 235] width 16 height 4
click at [86, 229] on icon at bounding box center [89, 227] width 6 height 6
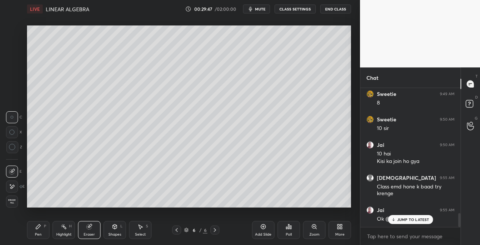
click at [33, 235] on div "Pen P" at bounding box center [38, 230] width 22 height 18
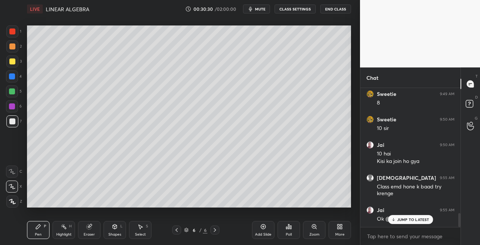
click at [100, 223] on div "Eraser" at bounding box center [89, 230] width 22 height 18
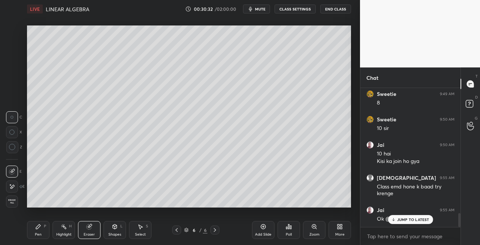
click at [38, 224] on icon at bounding box center [38, 227] width 6 height 6
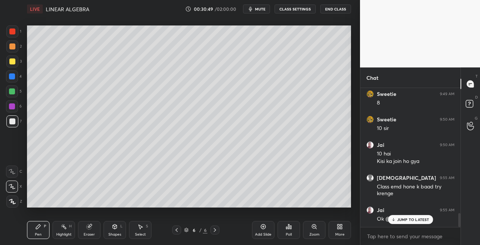
click at [108, 230] on div "Shapes L" at bounding box center [114, 230] width 22 height 18
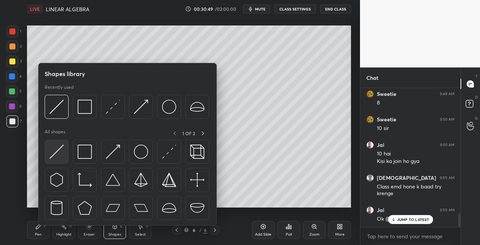
click at [48, 157] on div at bounding box center [57, 152] width 24 height 24
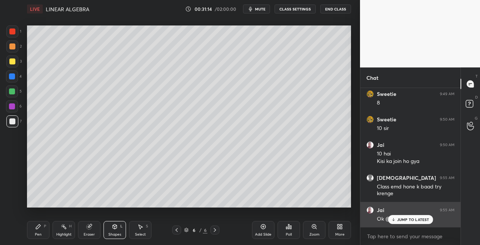
click at [405, 219] on p "JUMP TO LATEST" at bounding box center [413, 219] width 32 height 4
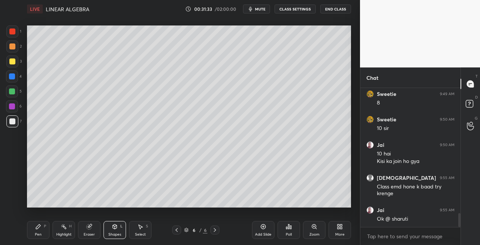
click at [5, 57] on div "1 2 3 4 5 6 7 C X Z C X Z E E Erase all H H" at bounding box center [12, 116] width 24 height 182
click at [36, 229] on icon at bounding box center [38, 227] width 4 height 4
click at [13, 67] on div at bounding box center [12, 61] width 12 height 12
click at [176, 232] on icon at bounding box center [177, 230] width 6 height 6
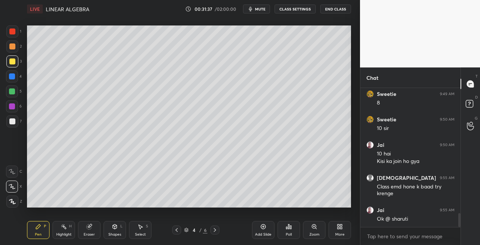
click at [175, 232] on icon at bounding box center [177, 230] width 6 height 6
click at [216, 232] on icon at bounding box center [215, 230] width 6 height 6
click at [216, 231] on icon at bounding box center [215, 230] width 6 height 6
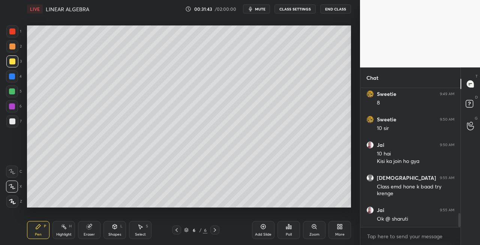
click at [115, 230] on div "Shapes L" at bounding box center [114, 230] width 22 height 18
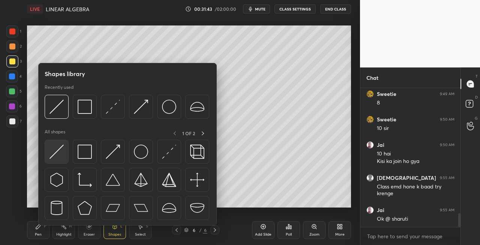
click at [52, 157] on img at bounding box center [56, 152] width 14 height 14
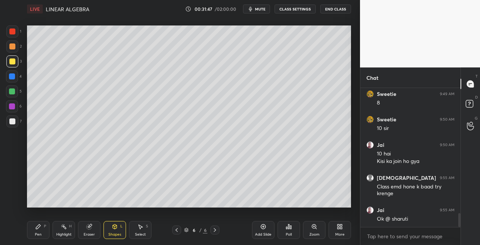
click at [43, 232] on div "Pen P" at bounding box center [38, 230] width 22 height 18
click at [97, 229] on div "Eraser" at bounding box center [89, 230] width 22 height 18
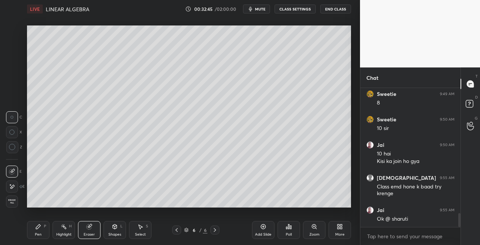
click at [39, 230] on div "Pen P" at bounding box center [38, 230] width 22 height 18
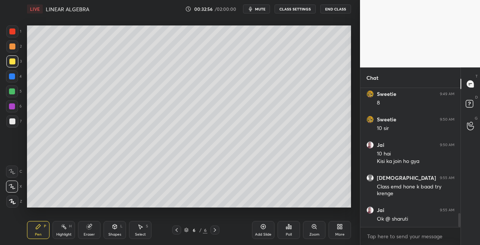
click at [93, 228] on div "Eraser" at bounding box center [89, 230] width 22 height 18
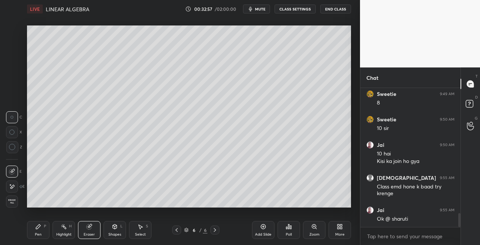
click at [40, 231] on div "Pen P" at bounding box center [38, 230] width 22 height 18
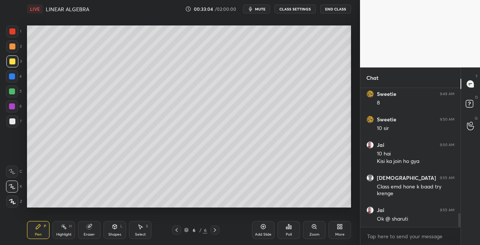
click at [92, 230] on div "Eraser" at bounding box center [89, 230] width 22 height 18
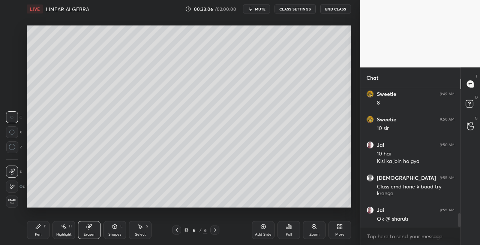
click at [37, 229] on icon at bounding box center [38, 227] width 4 height 4
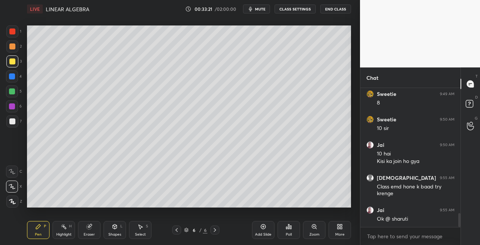
click at [111, 227] on div "Shapes L" at bounding box center [114, 230] width 22 height 18
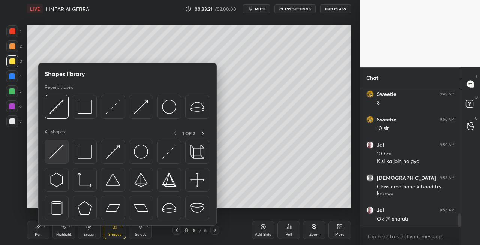
click at [45, 156] on div at bounding box center [57, 152] width 24 height 24
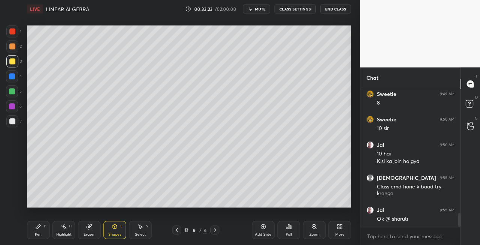
click at [45, 230] on div "Pen P" at bounding box center [38, 230] width 22 height 18
click at [215, 231] on icon at bounding box center [215, 230] width 6 height 6
click at [215, 230] on icon at bounding box center [215, 230] width 6 height 6
click at [215, 231] on icon at bounding box center [215, 230] width 2 height 4
click at [253, 232] on div "Add Slide" at bounding box center [263, 230] width 22 height 18
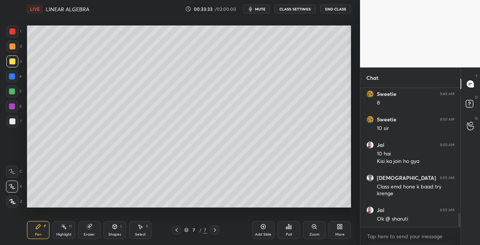
click at [19, 120] on div "7" at bounding box center [13, 121] width 15 height 12
click at [117, 223] on div "Shapes L" at bounding box center [114, 230] width 22 height 18
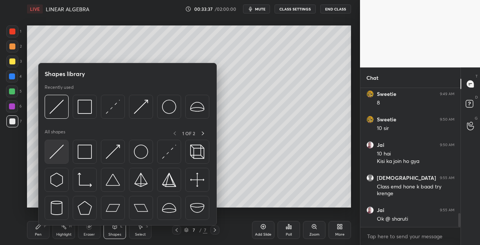
click at [52, 147] on img at bounding box center [56, 152] width 14 height 14
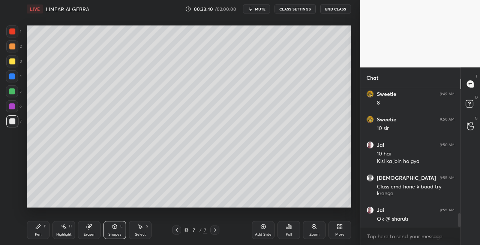
click at [43, 229] on div "Pen P" at bounding box center [38, 230] width 22 height 18
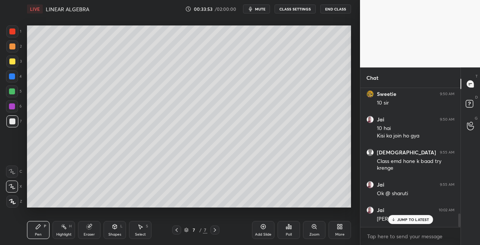
click at [181, 229] on div at bounding box center [176, 230] width 9 height 9
click at [214, 230] on icon at bounding box center [215, 230] width 6 height 6
click at [87, 226] on icon at bounding box center [89, 227] width 6 height 6
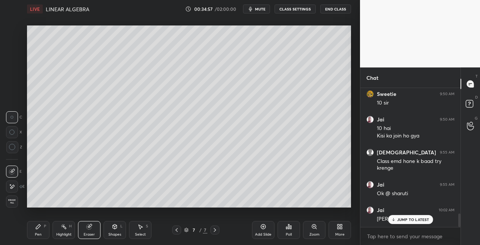
click at [39, 229] on icon at bounding box center [38, 227] width 6 height 6
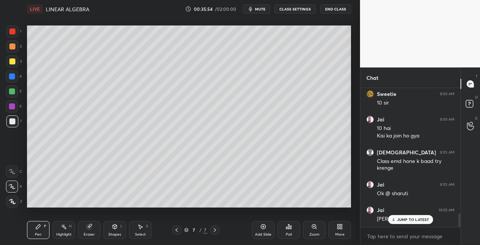
scroll to position [1325, 0]
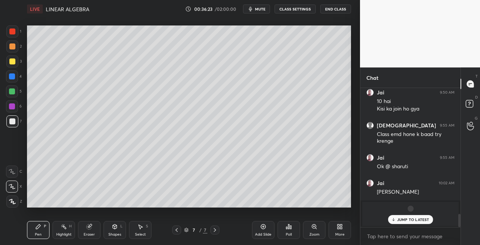
click at [115, 228] on icon at bounding box center [115, 227] width 4 height 4
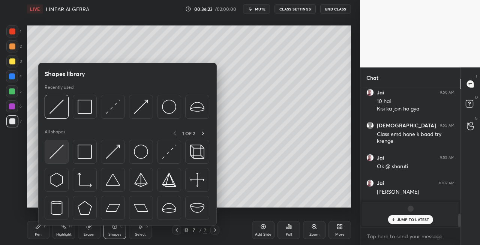
click at [58, 157] on img at bounding box center [56, 152] width 14 height 14
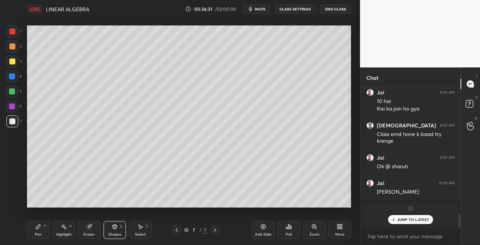
click at [215, 231] on icon at bounding box center [215, 230] width 6 height 6
click at [267, 236] on div "Add Slide" at bounding box center [263, 235] width 16 height 4
click at [42, 230] on div "Pen P" at bounding box center [38, 230] width 22 height 18
click at [112, 224] on icon at bounding box center [115, 227] width 6 height 6
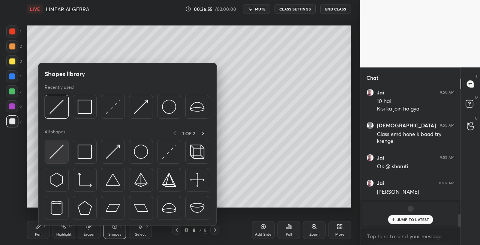
click at [51, 151] on img at bounding box center [56, 152] width 14 height 14
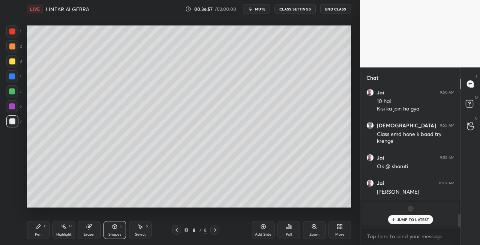
click at [38, 229] on icon at bounding box center [38, 227] width 6 height 6
click at [111, 232] on div "Shapes L" at bounding box center [114, 230] width 22 height 18
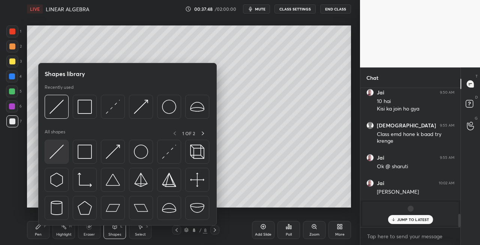
click at [51, 153] on img at bounding box center [56, 152] width 14 height 14
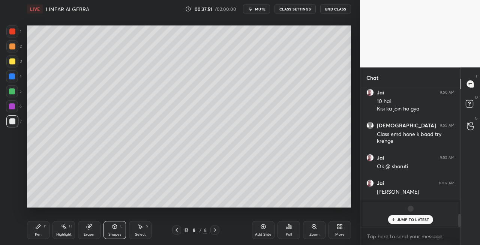
click at [45, 231] on div "Pen P" at bounding box center [38, 230] width 22 height 18
click at [177, 231] on icon at bounding box center [176, 230] width 2 height 4
click at [214, 232] on icon at bounding box center [215, 230] width 2 height 4
click at [117, 229] on icon at bounding box center [115, 227] width 6 height 6
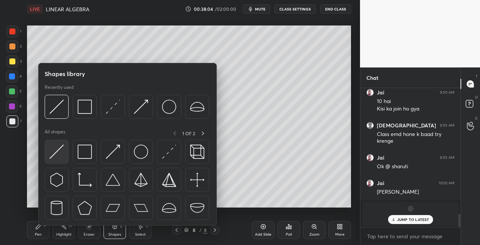
click at [51, 157] on img at bounding box center [56, 152] width 14 height 14
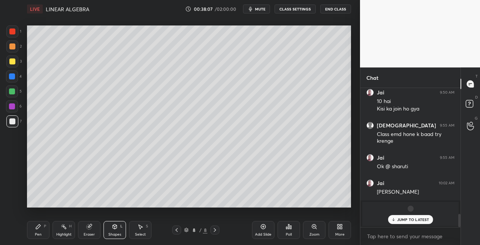
click at [45, 235] on div "Pen P" at bounding box center [38, 230] width 22 height 18
click at [92, 223] on div "Eraser" at bounding box center [89, 230] width 22 height 18
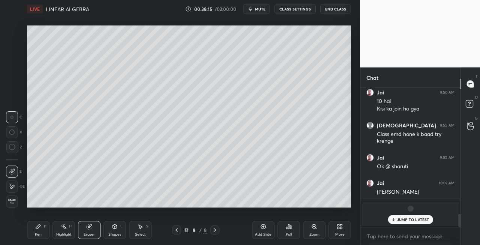
click at [48, 223] on div "Pen P" at bounding box center [38, 230] width 22 height 18
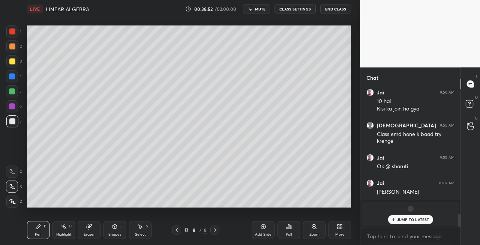
click at [183, 208] on div "Setting up your live class Poll for secs No correct answer Start poll" at bounding box center [189, 116] width 330 height 197
click at [248, 208] on div "Setting up your live class Poll for secs No correct answer Start poll" at bounding box center [189, 116] width 330 height 197
click at [283, 208] on div "Setting up your live class Poll for secs No correct answer Start poll" at bounding box center [189, 116] width 330 height 197
click at [217, 229] on icon at bounding box center [215, 230] width 6 height 6
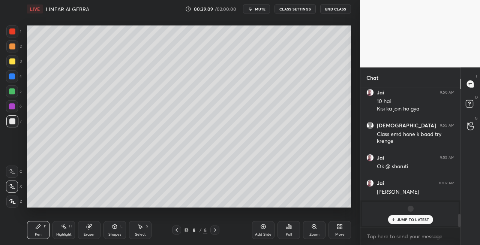
click at [265, 233] on div "Add Slide" at bounding box center [263, 235] width 16 height 4
click at [83, 226] on div "Eraser" at bounding box center [89, 230] width 22 height 18
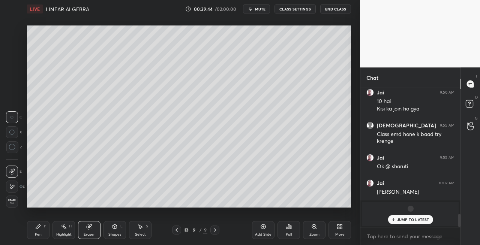
click at [35, 232] on div "Pen P" at bounding box center [38, 230] width 22 height 18
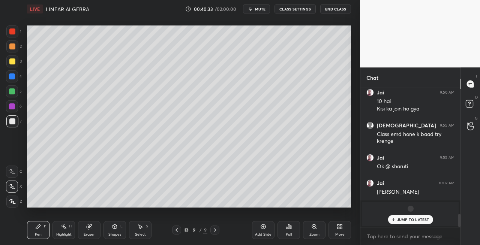
click at [79, 210] on div "Setting up your live class Poll for secs No correct answer Start poll" at bounding box center [189, 116] width 330 height 197
click at [84, 210] on div "Setting up your live class Poll for secs No correct answer Start poll" at bounding box center [189, 116] width 330 height 197
click at [82, 233] on div "Eraser" at bounding box center [89, 230] width 22 height 18
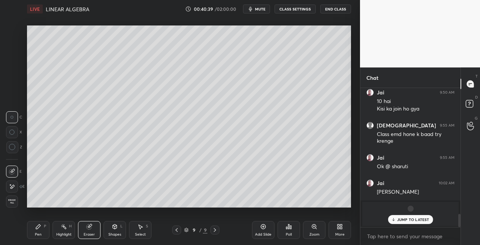
click at [38, 233] on div "Pen" at bounding box center [38, 235] width 7 height 4
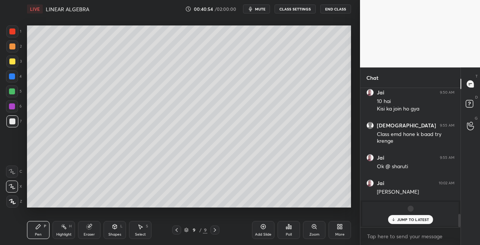
click at [109, 228] on div "Shapes L" at bounding box center [114, 230] width 22 height 18
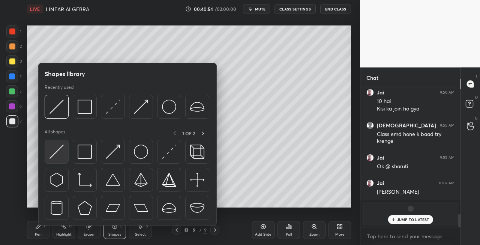
click at [54, 152] on img at bounding box center [56, 152] width 14 height 14
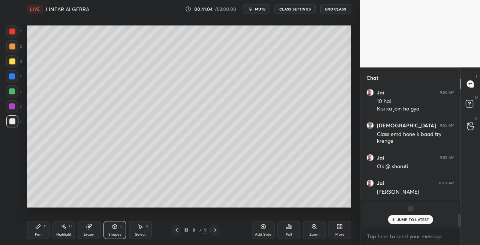
click at [177, 230] on icon at bounding box center [177, 230] width 6 height 6
click at [177, 229] on icon at bounding box center [176, 230] width 2 height 4
click at [175, 230] on icon at bounding box center [177, 230] width 6 height 6
click at [174, 231] on icon at bounding box center [177, 230] width 6 height 6
click at [178, 232] on icon at bounding box center [177, 230] width 6 height 6
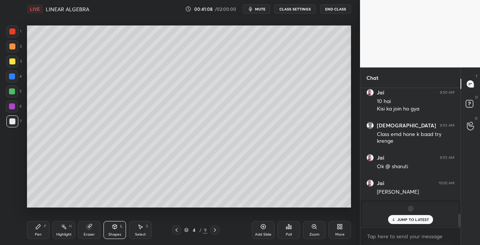
click at [178, 230] on icon at bounding box center [177, 230] width 6 height 6
click at [214, 231] on icon at bounding box center [215, 230] width 6 height 6
click at [214, 230] on icon at bounding box center [215, 230] width 6 height 6
click at [214, 231] on icon at bounding box center [215, 230] width 6 height 6
click at [213, 231] on icon at bounding box center [215, 230] width 6 height 6
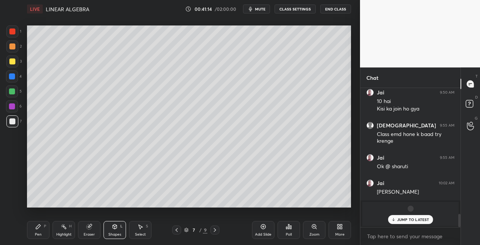
click at [214, 230] on icon at bounding box center [215, 230] width 6 height 6
click at [217, 231] on icon at bounding box center [215, 230] width 6 height 6
click at [218, 230] on div at bounding box center [214, 230] width 9 height 9
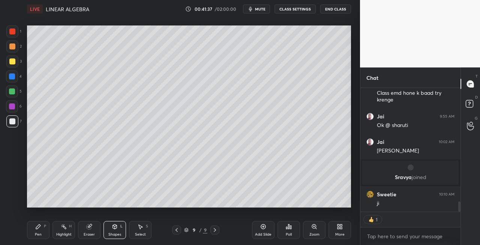
scroll to position [1392, 0]
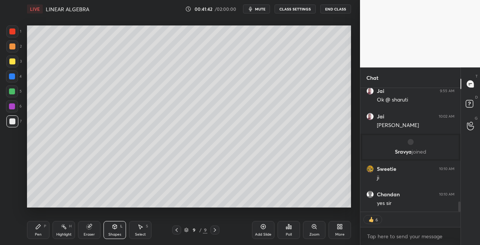
click at [178, 230] on icon at bounding box center [177, 230] width 6 height 6
click at [177, 229] on icon at bounding box center [177, 230] width 6 height 6
click at [176, 232] on icon at bounding box center [177, 230] width 6 height 6
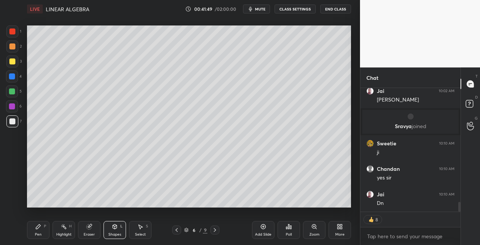
click at [217, 232] on icon at bounding box center [215, 230] width 6 height 6
click at [217, 231] on icon at bounding box center [215, 230] width 6 height 6
click at [219, 232] on div at bounding box center [214, 230] width 9 height 9
click at [214, 230] on icon at bounding box center [215, 230] width 6 height 6
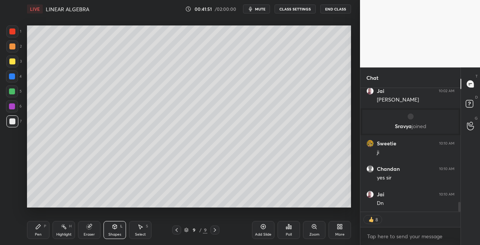
click at [216, 231] on icon at bounding box center [215, 230] width 6 height 6
click at [263, 236] on div "Add Slide" at bounding box center [263, 235] width 16 height 4
click at [44, 234] on div "Pen P" at bounding box center [38, 230] width 22 height 18
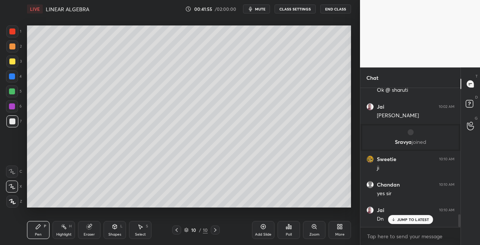
scroll to position [1402, 0]
click at [111, 229] on div "Shapes L" at bounding box center [114, 230] width 22 height 18
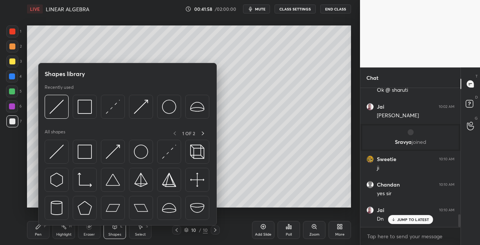
click at [91, 234] on div "Eraser" at bounding box center [89, 235] width 11 height 4
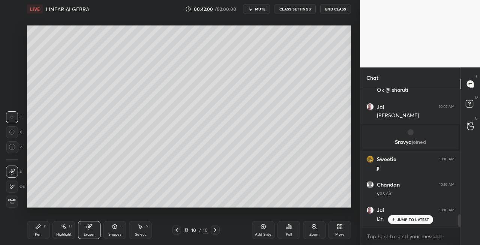
click at [45, 233] on div "Pen P" at bounding box center [38, 230] width 22 height 18
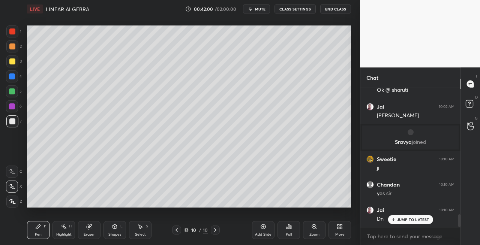
click at [12, 61] on div at bounding box center [12, 61] width 6 height 6
click at [117, 225] on icon at bounding box center [115, 227] width 6 height 6
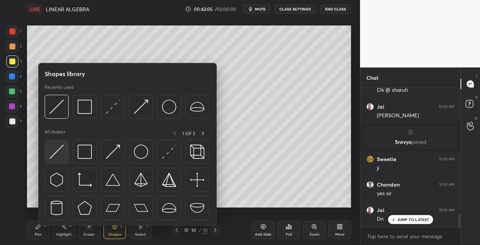
click at [55, 154] on img at bounding box center [56, 152] width 14 height 14
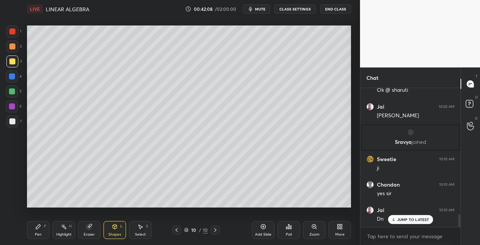
click at [43, 228] on div "Pen P" at bounding box center [38, 230] width 22 height 18
click at [88, 234] on div "Eraser" at bounding box center [89, 235] width 11 height 4
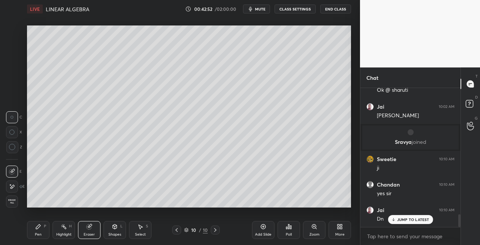
click at [39, 232] on div "Pen P" at bounding box center [38, 230] width 22 height 18
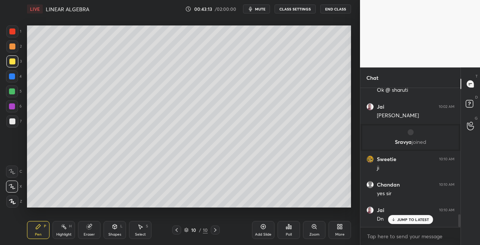
click at [13, 125] on div at bounding box center [12, 121] width 12 height 12
click at [114, 234] on div "Shapes" at bounding box center [114, 235] width 13 height 4
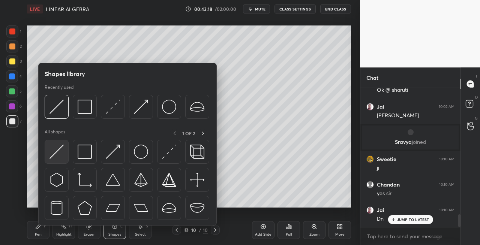
click at [53, 153] on img at bounding box center [56, 152] width 14 height 14
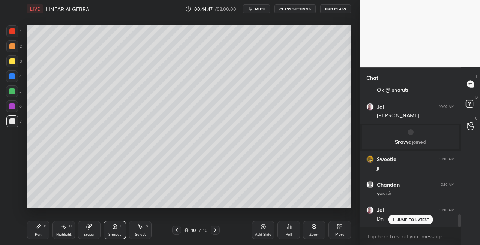
click at [40, 231] on div "Pen P" at bounding box center [38, 230] width 22 height 18
click at [97, 230] on div "Eraser" at bounding box center [89, 230] width 22 height 18
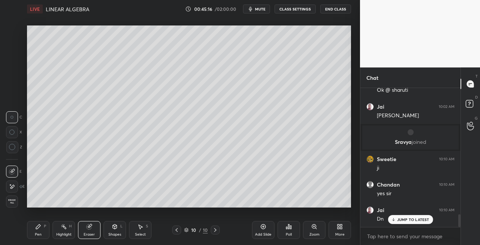
click at [117, 232] on div "Shapes L" at bounding box center [114, 230] width 22 height 18
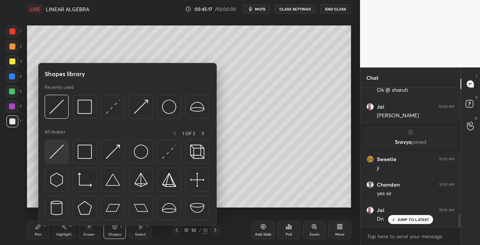
click at [58, 152] on img at bounding box center [56, 152] width 14 height 14
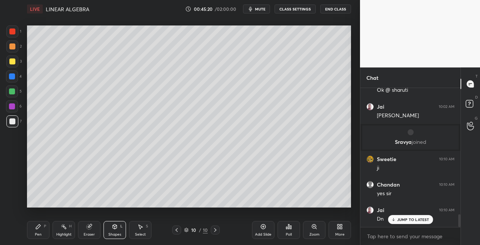
click at [41, 228] on div "Pen P" at bounding box center [38, 230] width 22 height 18
click at [86, 221] on div "Eraser" at bounding box center [89, 230] width 22 height 18
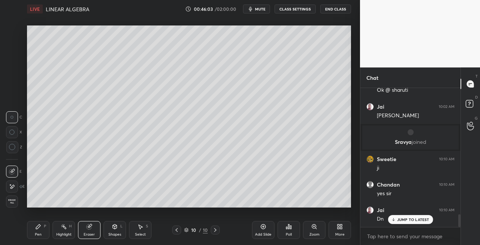
click at [43, 223] on div "Pen P" at bounding box center [38, 230] width 22 height 18
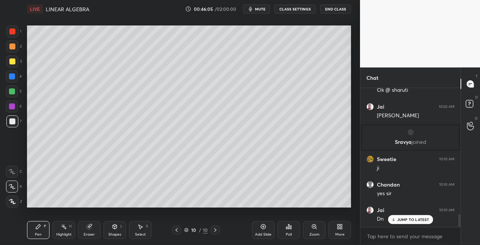
click at [85, 223] on div "Eraser" at bounding box center [89, 230] width 22 height 18
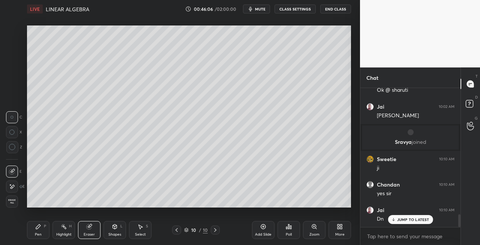
click at [42, 228] on div "Pen P" at bounding box center [38, 230] width 22 height 18
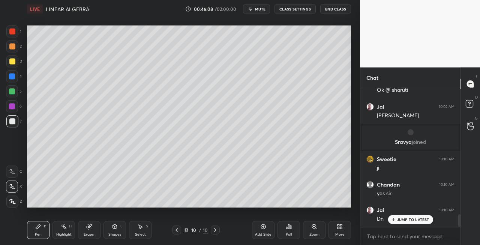
click at [264, 8] on span "mute" at bounding box center [260, 8] width 10 height 5
click at [262, 11] on span "unmute" at bounding box center [259, 8] width 16 height 5
click at [261, 9] on span "mute" at bounding box center [260, 8] width 10 height 5
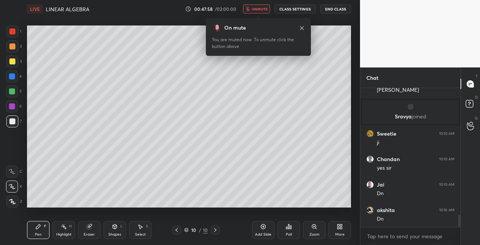
scroll to position [1453, 0]
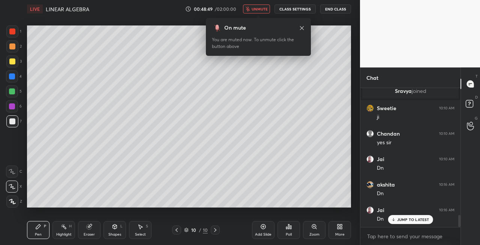
click at [260, 10] on span "unmute" at bounding box center [259, 8] width 16 height 5
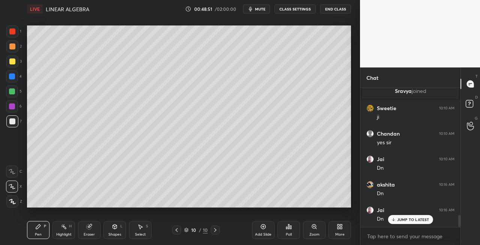
click at [268, 4] on div "LIVE LINEAR ALGEBRA 00:48:51 / 02:00:00 mute CLASS SETTINGS End Class" at bounding box center [189, 9] width 324 height 18
click at [264, 8] on span "mute" at bounding box center [260, 8] width 10 height 5
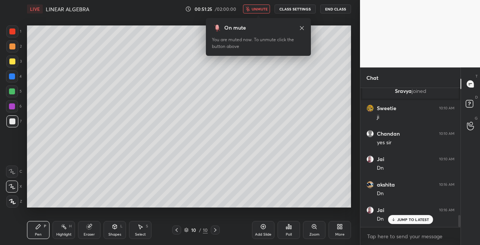
click at [255, 15] on div "On mute You are muted now. To unmute click the button above" at bounding box center [258, 34] width 105 height 42
click at [259, 11] on span "unmute" at bounding box center [259, 8] width 16 height 5
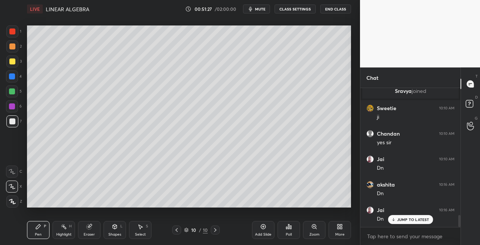
click at [261, 9] on span "mute" at bounding box center [260, 8] width 10 height 5
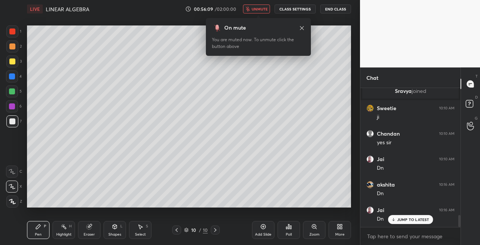
scroll to position [1485, 0]
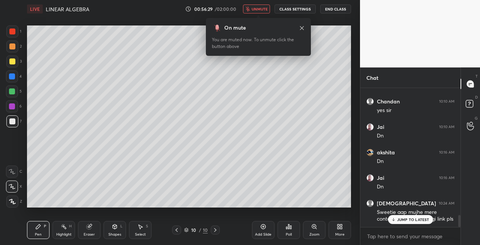
click at [259, 7] on span "unmute" at bounding box center [259, 8] width 16 height 5
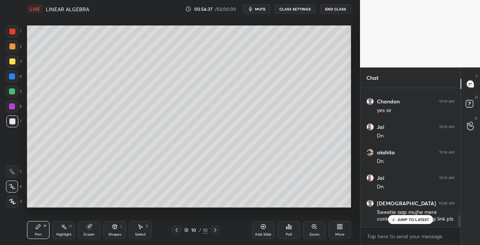
click at [41, 227] on div "Pen P" at bounding box center [38, 230] width 22 height 18
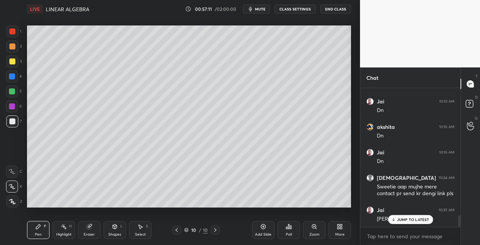
click at [151, 209] on div "Setting up your live class Poll for secs No correct answer Start poll" at bounding box center [189, 116] width 330 height 197
click at [172, 209] on div "Setting up your live class Poll for secs No correct answer Start poll" at bounding box center [189, 116] width 330 height 197
click at [91, 230] on div "Eraser" at bounding box center [89, 230] width 22 height 18
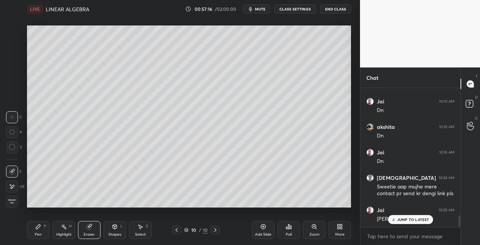
click at [40, 229] on icon at bounding box center [38, 227] width 6 height 6
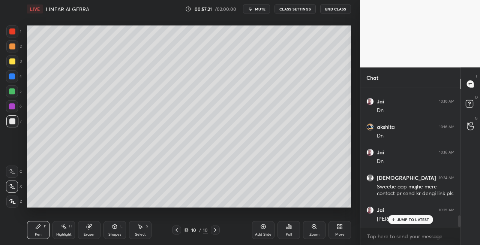
scroll to position [1536, 0]
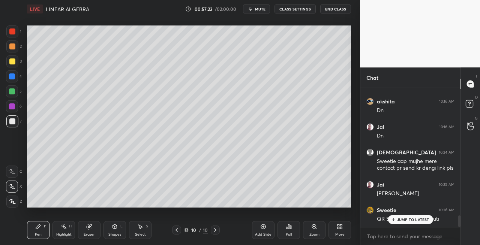
click at [145, 208] on div "Setting up your live class Poll for secs No correct answer Start poll" at bounding box center [189, 116] width 330 height 197
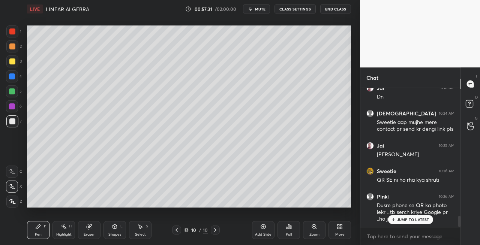
click at [268, 208] on div "Setting up your live class Poll for secs No correct answer Start poll" at bounding box center [189, 116] width 330 height 197
click at [264, 208] on div "Setting up your live class Poll for secs No correct answer Start poll" at bounding box center [189, 116] width 330 height 197
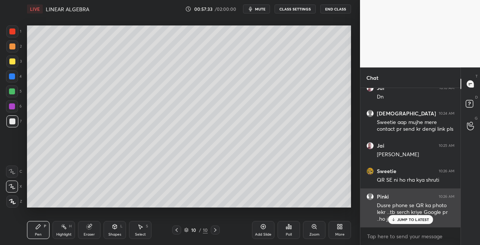
click at [402, 217] on p "JUMP TO LATEST" at bounding box center [413, 219] width 32 height 4
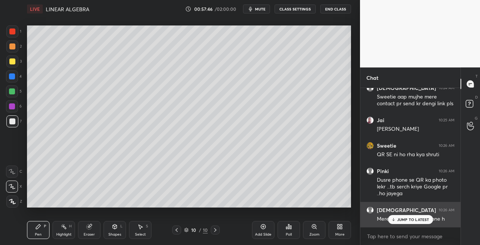
click at [402, 222] on div "JUMP TO LATEST" at bounding box center [410, 219] width 45 height 9
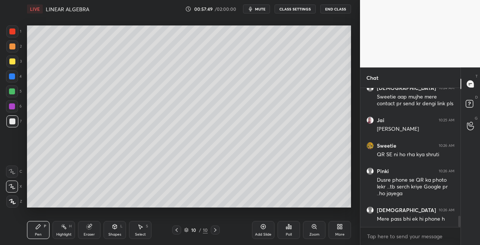
click at [14, 65] on div at bounding box center [12, 61] width 12 height 12
click at [214, 231] on icon at bounding box center [215, 230] width 2 height 4
click at [216, 232] on icon at bounding box center [215, 230] width 6 height 6
click at [263, 234] on div "Add Slide" at bounding box center [263, 235] width 16 height 4
click at [117, 229] on icon at bounding box center [115, 227] width 6 height 6
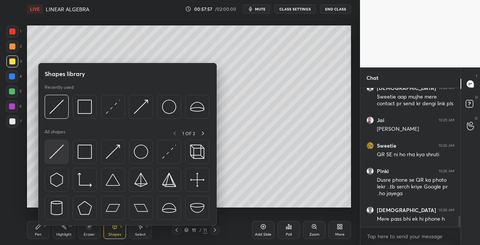
click at [52, 151] on img at bounding box center [56, 152] width 14 height 14
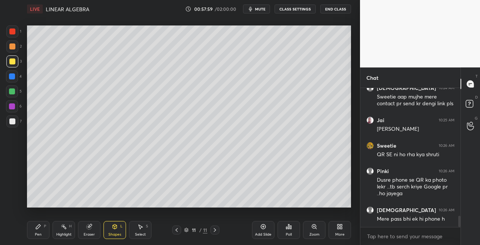
click at [33, 230] on div "Pen P" at bounding box center [38, 230] width 22 height 18
click at [87, 226] on icon at bounding box center [89, 227] width 5 height 5
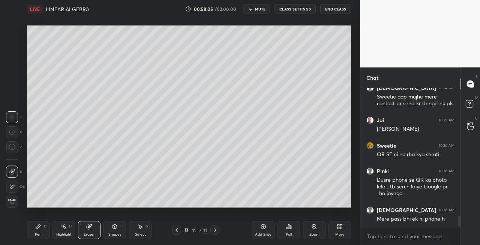
click at [39, 230] on div "Pen P" at bounding box center [38, 230] width 22 height 18
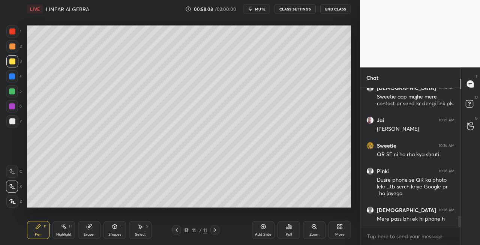
click at [113, 224] on icon at bounding box center [115, 227] width 6 height 6
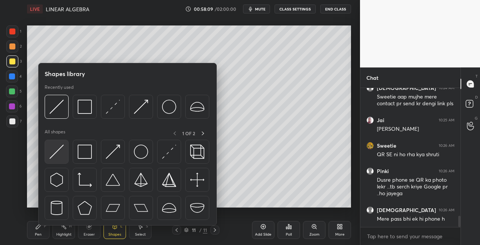
click at [52, 151] on img at bounding box center [56, 152] width 14 height 14
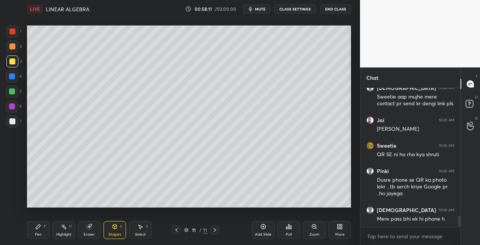
click at [49, 235] on div "Pen P" at bounding box center [38, 230] width 22 height 18
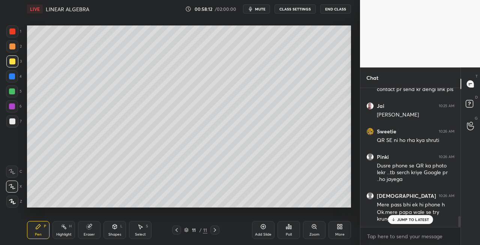
click at [181, 231] on div "11 / 11" at bounding box center [195, 230] width 47 height 9
click at [178, 231] on icon at bounding box center [177, 230] width 6 height 6
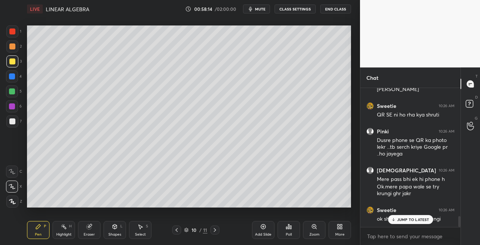
click at [214, 232] on icon at bounding box center [215, 230] width 2 height 4
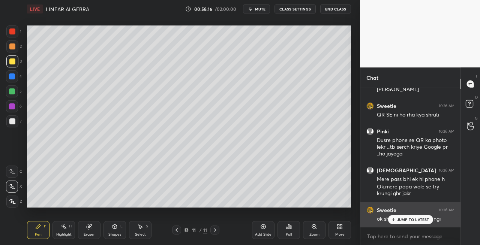
click at [404, 218] on p "JUMP TO LATEST" at bounding box center [413, 219] width 32 height 4
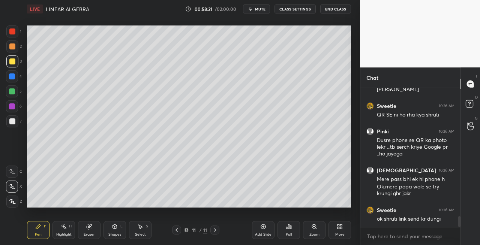
click at [175, 229] on icon at bounding box center [177, 230] width 6 height 6
click at [215, 231] on icon at bounding box center [215, 230] width 6 height 6
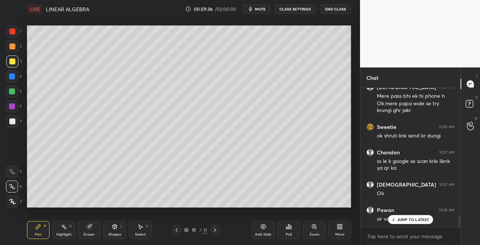
scroll to position [2, 2]
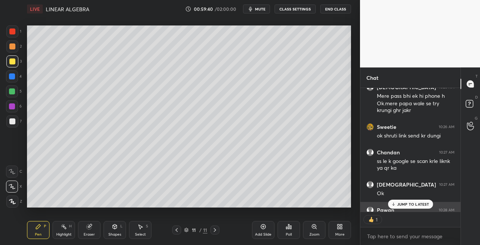
click at [401, 206] on p "JUMP TO LATEST" at bounding box center [413, 204] width 32 height 4
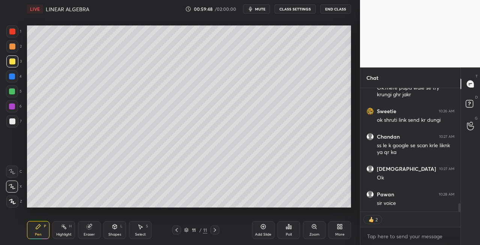
click at [16, 118] on div at bounding box center [12, 121] width 12 height 12
click at [115, 233] on div "Shapes" at bounding box center [114, 235] width 13 height 4
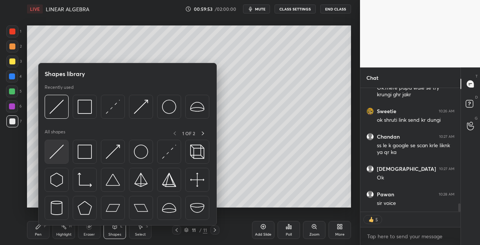
click at [55, 155] on img at bounding box center [56, 152] width 14 height 14
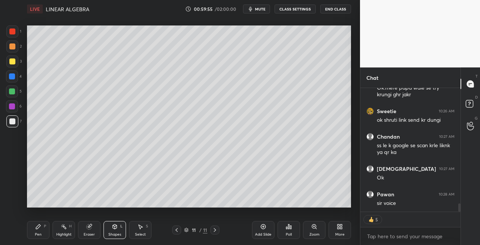
scroll to position [1765, 0]
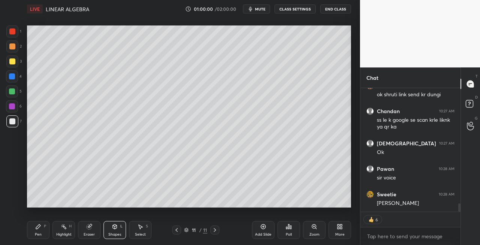
click at [265, 9] on span "mute" at bounding box center [260, 8] width 10 height 5
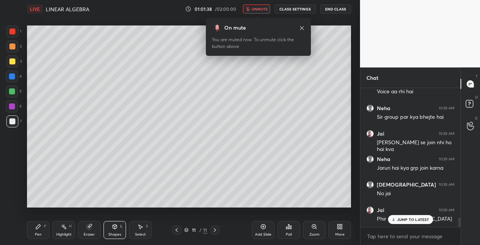
scroll to position [1927, 0]
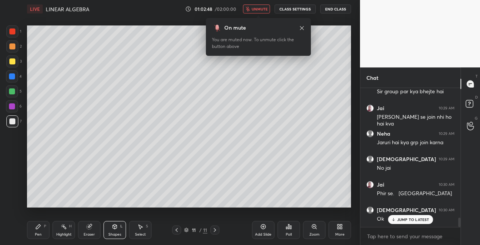
click at [259, 7] on span "unmute" at bounding box center [259, 8] width 16 height 5
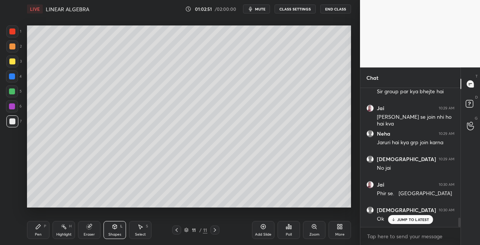
click at [48, 229] on div "Pen P" at bounding box center [38, 230] width 22 height 18
click at [84, 230] on div "Eraser" at bounding box center [89, 230] width 22 height 18
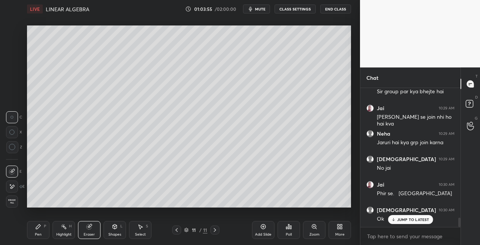
click at [32, 228] on div "Pen P" at bounding box center [38, 230] width 22 height 18
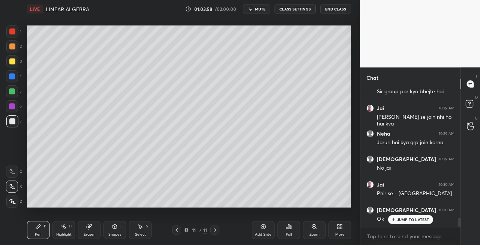
click at [112, 230] on div "Shapes L" at bounding box center [114, 230] width 22 height 18
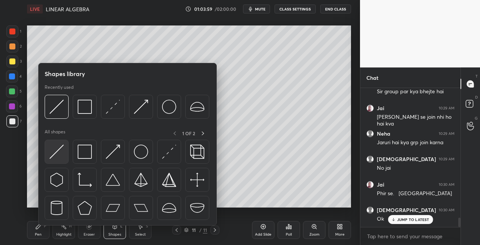
click at [53, 157] on img at bounding box center [56, 152] width 14 height 14
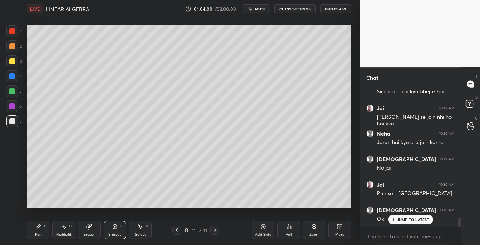
click at [34, 232] on div "Pen P" at bounding box center [38, 230] width 22 height 18
click at [91, 227] on icon at bounding box center [89, 227] width 5 height 5
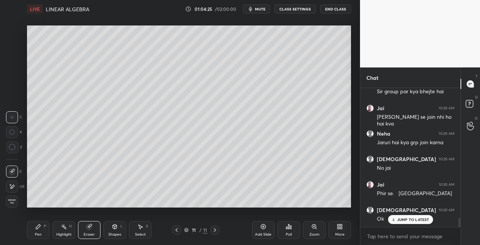
click at [42, 230] on div "Pen P" at bounding box center [38, 230] width 22 height 18
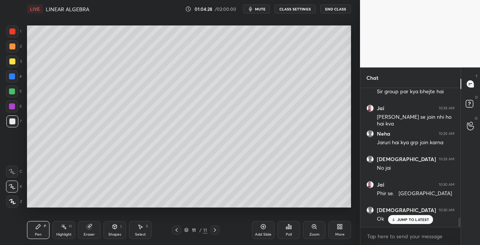
click at [88, 227] on icon at bounding box center [89, 227] width 5 height 5
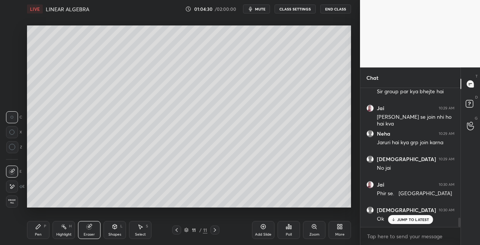
click at [48, 230] on div "Pen P" at bounding box center [38, 230] width 22 height 18
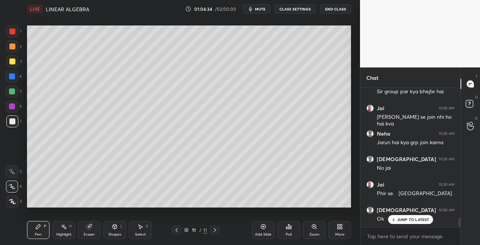
click at [263, 12] on button "mute" at bounding box center [256, 8] width 27 height 9
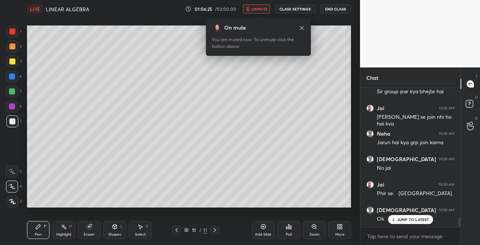
click at [264, 12] on button "unmute" at bounding box center [256, 8] width 27 height 9
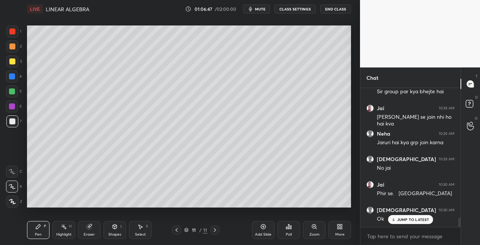
click at [90, 231] on div "Eraser" at bounding box center [89, 230] width 22 height 18
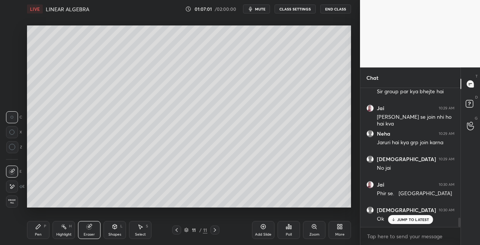
click at [36, 228] on icon at bounding box center [38, 227] width 4 height 4
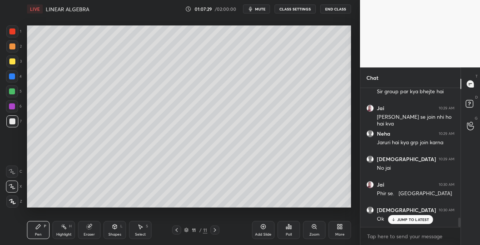
click at [95, 229] on div "Eraser" at bounding box center [89, 230] width 22 height 18
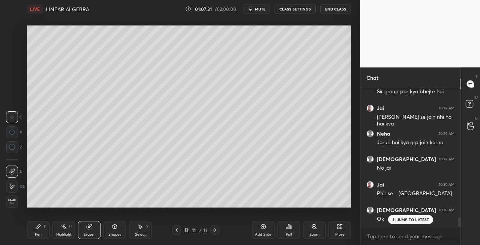
click at [37, 233] on div "Pen" at bounding box center [38, 235] width 7 height 4
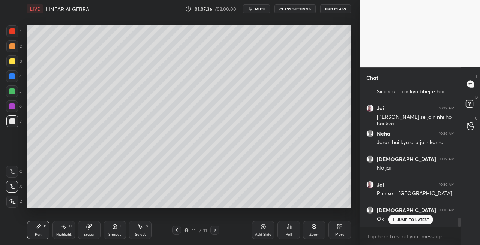
click at [215, 230] on icon at bounding box center [215, 230] width 2 height 4
click at [262, 235] on div "Add Slide" at bounding box center [263, 235] width 16 height 4
click at [178, 232] on icon at bounding box center [177, 230] width 6 height 6
click at [216, 230] on icon at bounding box center [215, 230] width 6 height 6
click at [92, 222] on div "Eraser" at bounding box center [89, 230] width 22 height 18
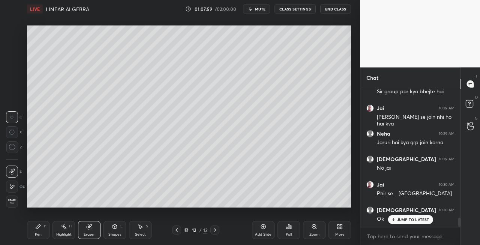
click at [34, 229] on div "Pen P" at bounding box center [38, 230] width 22 height 18
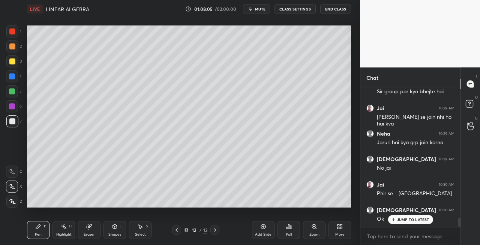
click at [174, 230] on icon at bounding box center [177, 230] width 6 height 6
click at [214, 233] on div at bounding box center [214, 230] width 9 height 9
click at [114, 230] on div "Shapes L" at bounding box center [114, 230] width 22 height 18
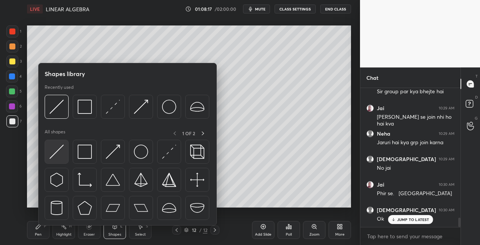
click at [53, 163] on div at bounding box center [57, 152] width 24 height 24
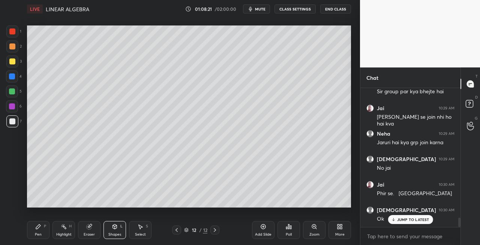
click at [175, 232] on icon at bounding box center [177, 230] width 6 height 6
click at [178, 232] on icon at bounding box center [177, 230] width 6 height 6
click at [216, 231] on icon at bounding box center [215, 230] width 6 height 6
click at [42, 235] on div "Pen P" at bounding box center [38, 230] width 22 height 18
click at [215, 230] on icon at bounding box center [215, 230] width 2 height 4
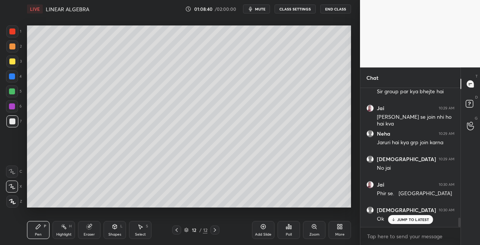
click at [114, 229] on icon at bounding box center [115, 227] width 6 height 6
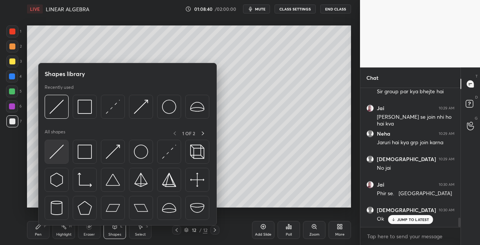
click at [57, 153] on img at bounding box center [56, 152] width 14 height 14
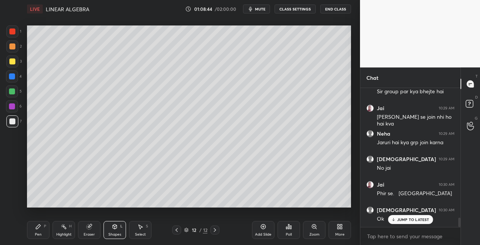
click at [87, 238] on div "Eraser" at bounding box center [89, 230] width 22 height 18
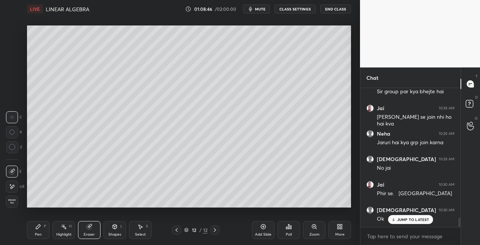
click at [43, 237] on div "Pen P" at bounding box center [38, 230] width 22 height 18
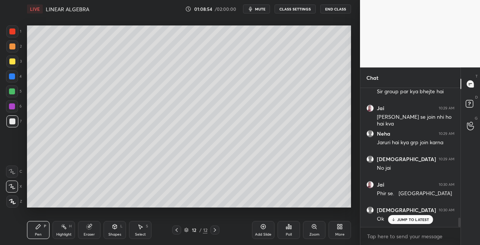
click at [109, 230] on div "Shapes L" at bounding box center [114, 230] width 22 height 18
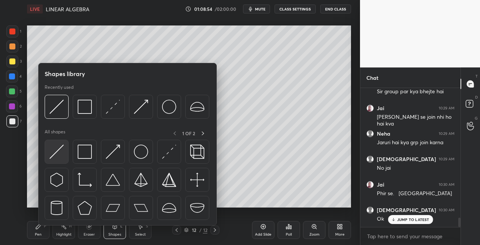
click at [55, 153] on img at bounding box center [56, 152] width 14 height 14
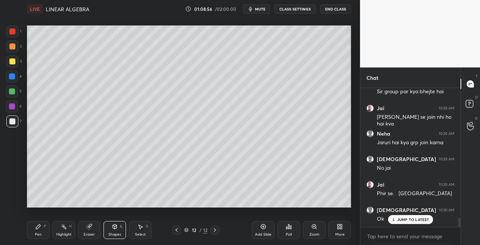
click at [37, 234] on div "Pen" at bounding box center [38, 235] width 7 height 4
click at [92, 231] on div "Eraser" at bounding box center [89, 230] width 22 height 18
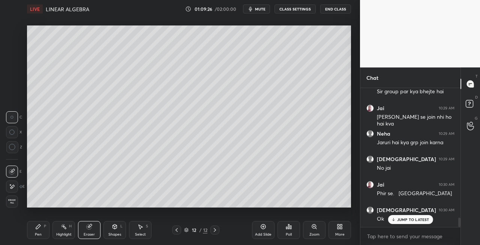
click at [114, 229] on icon at bounding box center [115, 227] width 4 height 4
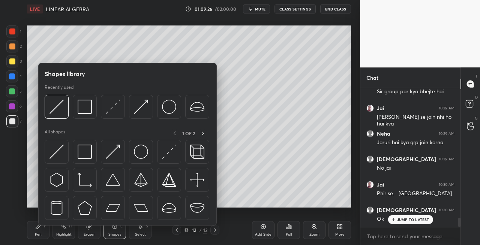
click at [94, 231] on div "Eraser" at bounding box center [89, 230] width 22 height 18
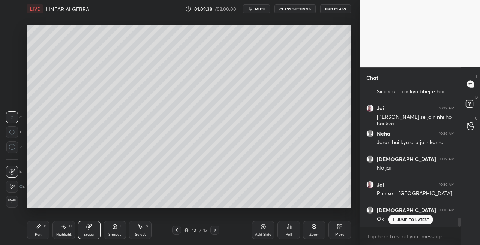
click at [38, 229] on icon at bounding box center [38, 227] width 6 height 6
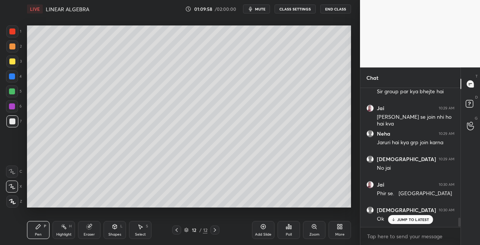
click at [174, 231] on icon at bounding box center [177, 230] width 6 height 6
click at [213, 233] on div at bounding box center [214, 230] width 9 height 9
click at [95, 225] on div "Eraser" at bounding box center [89, 230] width 22 height 18
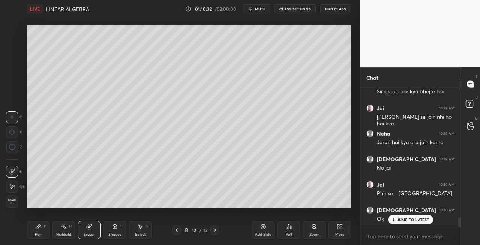
click at [40, 229] on icon at bounding box center [38, 227] width 6 height 6
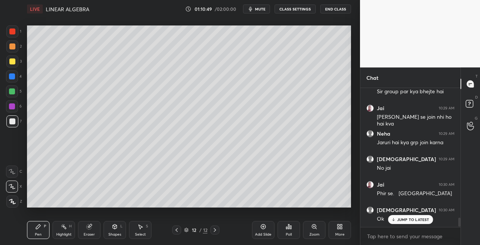
click at [176, 232] on icon at bounding box center [177, 230] width 6 height 6
click at [214, 232] on icon at bounding box center [215, 230] width 6 height 6
click at [216, 230] on icon at bounding box center [215, 230] width 6 height 6
click at [262, 236] on div "Add Slide" at bounding box center [263, 235] width 16 height 4
click at [175, 232] on icon at bounding box center [177, 230] width 6 height 6
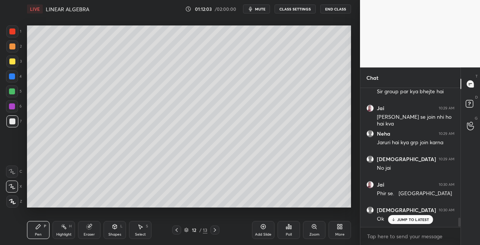
click at [124, 208] on div "Setting up your live class Poll for secs No correct answer Start poll" at bounding box center [189, 116] width 330 height 197
click at [142, 208] on div "Setting up your live class Poll for secs No correct answer Start poll" at bounding box center [189, 116] width 330 height 197
click at [108, 226] on div "Shapes L" at bounding box center [114, 230] width 22 height 18
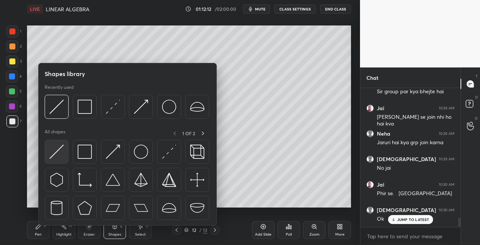
click at [49, 154] on img at bounding box center [56, 152] width 14 height 14
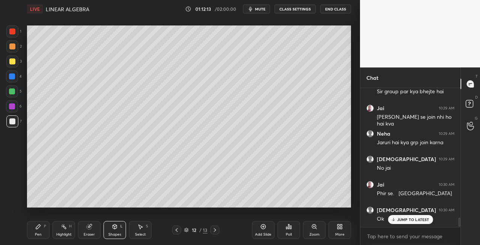
click at [114, 231] on div "Shapes L" at bounding box center [114, 230] width 22 height 18
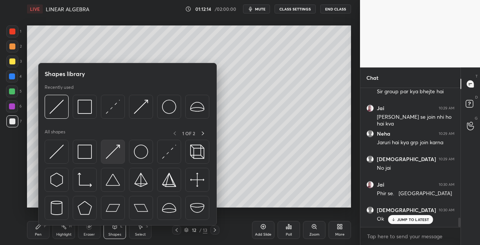
scroll to position [1954, 0]
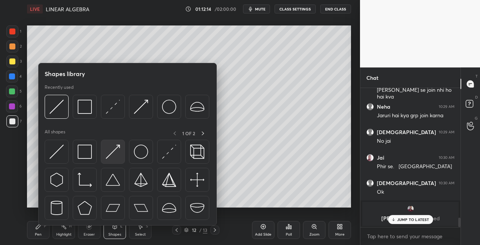
click at [110, 153] on img at bounding box center [113, 152] width 14 height 14
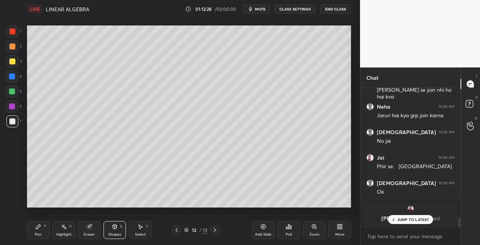
click at [95, 233] on div "Eraser" at bounding box center [89, 230] width 22 height 18
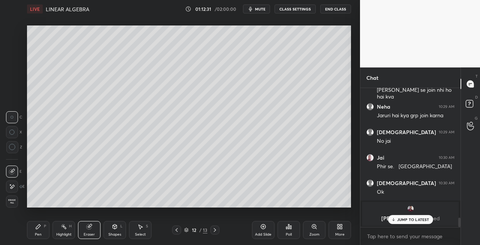
click at [34, 229] on div "Pen P" at bounding box center [38, 230] width 22 height 18
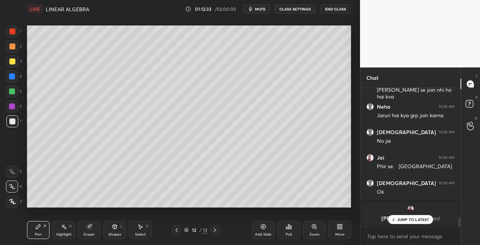
click at [91, 234] on div "Eraser" at bounding box center [89, 235] width 11 height 4
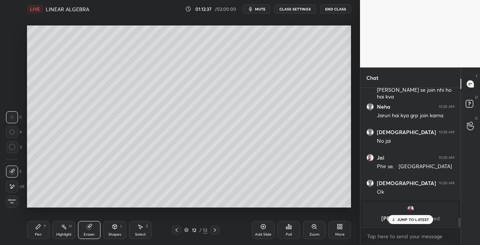
click at [36, 232] on div "Pen P" at bounding box center [38, 230] width 22 height 18
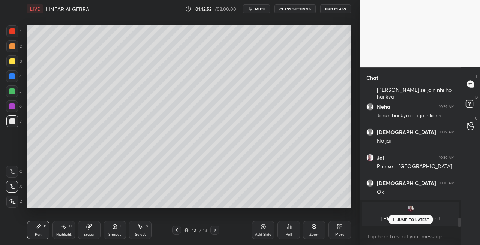
click at [115, 231] on div "Shapes L" at bounding box center [114, 230] width 22 height 18
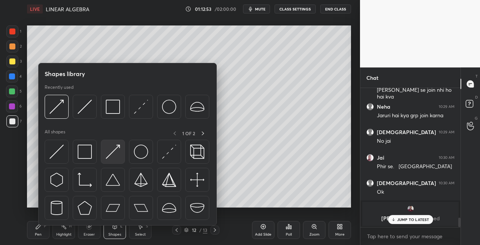
click at [112, 154] on img at bounding box center [113, 152] width 14 height 14
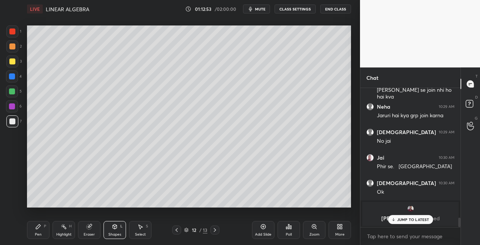
scroll to position [1980, 0]
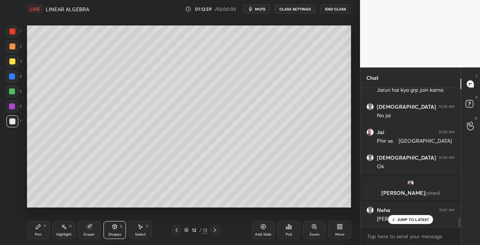
click at [213, 230] on icon at bounding box center [215, 230] width 6 height 6
click at [262, 236] on div "Add Slide" at bounding box center [263, 235] width 16 height 4
click at [176, 229] on icon at bounding box center [177, 230] width 6 height 6
click at [42, 232] on div "Pen P" at bounding box center [38, 230] width 22 height 18
click at [174, 230] on icon at bounding box center [177, 230] width 6 height 6
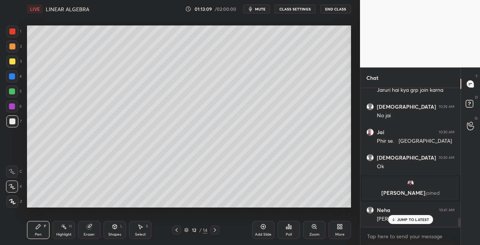
click at [175, 230] on icon at bounding box center [177, 230] width 6 height 6
click at [216, 231] on icon at bounding box center [215, 230] width 6 height 6
click at [215, 232] on icon at bounding box center [215, 230] width 6 height 6
click at [216, 230] on icon at bounding box center [215, 230] width 6 height 6
click at [174, 229] on icon at bounding box center [177, 230] width 6 height 6
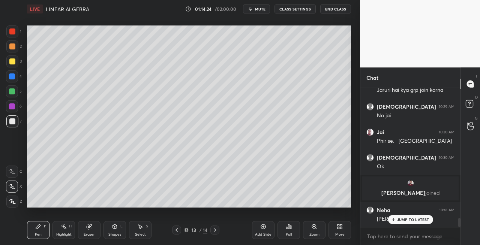
click at [93, 226] on div "Eraser" at bounding box center [89, 230] width 22 height 18
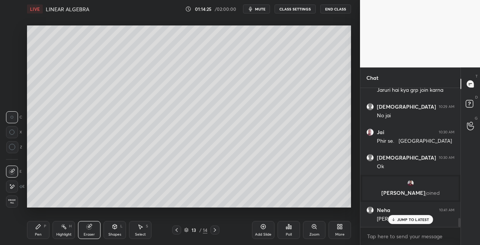
click at [39, 230] on div "Pen P" at bounding box center [38, 230] width 22 height 18
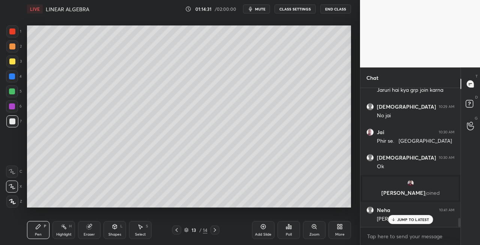
scroll to position [2025, 0]
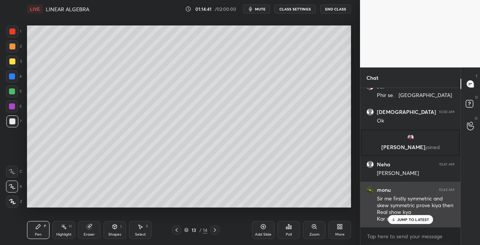
click at [400, 219] on p "JUMP TO LATEST" at bounding box center [413, 219] width 32 height 4
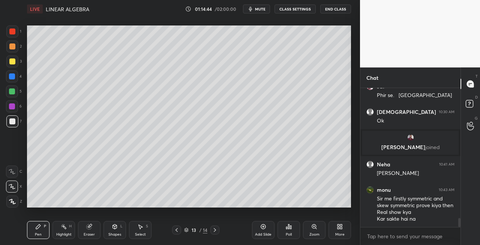
click at [176, 231] on icon at bounding box center [177, 230] width 6 height 6
click at [176, 232] on icon at bounding box center [177, 230] width 6 height 6
click at [214, 230] on icon at bounding box center [215, 230] width 6 height 6
click at [216, 230] on icon at bounding box center [215, 230] width 6 height 6
click at [114, 227] on icon at bounding box center [115, 227] width 4 height 4
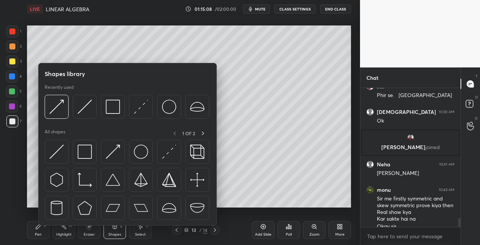
scroll to position [2033, 0]
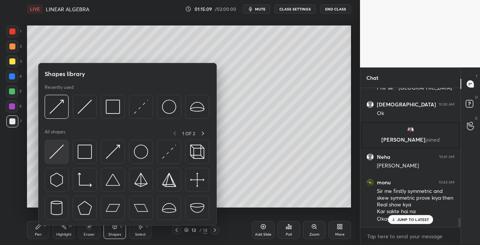
click at [60, 162] on div at bounding box center [57, 152] width 24 height 24
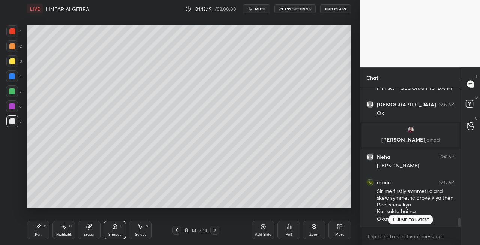
click at [175, 229] on icon at bounding box center [177, 230] width 6 height 6
click at [177, 230] on icon at bounding box center [177, 230] width 6 height 6
click at [178, 229] on icon at bounding box center [177, 230] width 6 height 6
click at [178, 230] on icon at bounding box center [177, 230] width 6 height 6
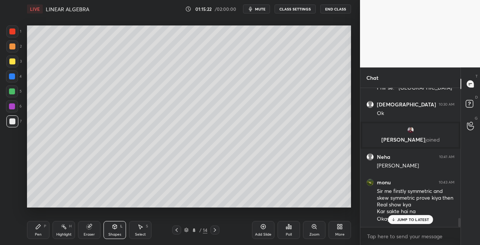
click at [178, 230] on icon at bounding box center [177, 230] width 6 height 6
click at [178, 231] on icon at bounding box center [177, 230] width 6 height 6
click at [216, 231] on icon at bounding box center [215, 230] width 6 height 6
click at [217, 230] on icon at bounding box center [215, 230] width 6 height 6
click at [174, 231] on icon at bounding box center [177, 230] width 6 height 6
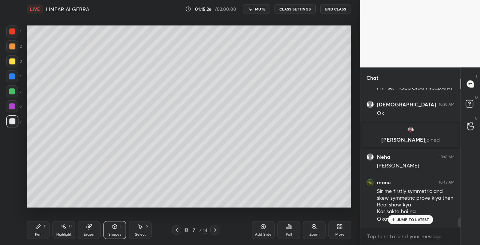
click at [178, 230] on icon at bounding box center [177, 230] width 6 height 6
click at [177, 232] on icon at bounding box center [176, 230] width 2 height 4
click at [179, 231] on icon at bounding box center [177, 230] width 6 height 6
click at [177, 229] on icon at bounding box center [176, 230] width 2 height 4
click at [214, 230] on icon at bounding box center [215, 230] width 6 height 6
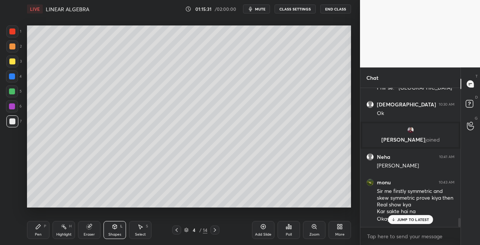
click at [214, 231] on icon at bounding box center [215, 230] width 6 height 6
click at [216, 230] on icon at bounding box center [215, 230] width 6 height 6
click at [215, 230] on icon at bounding box center [215, 230] width 2 height 4
click at [216, 231] on icon at bounding box center [215, 230] width 6 height 6
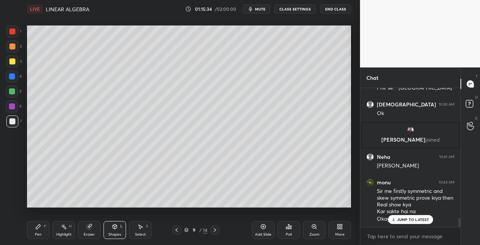
click at [214, 232] on icon at bounding box center [215, 230] width 2 height 4
click at [214, 231] on icon at bounding box center [215, 230] width 6 height 6
click at [213, 232] on icon at bounding box center [215, 230] width 6 height 6
click at [177, 232] on icon at bounding box center [176, 230] width 2 height 4
click at [214, 231] on icon at bounding box center [215, 230] width 6 height 6
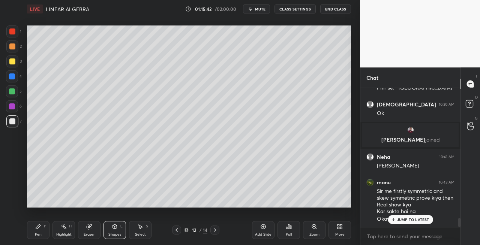
click at [215, 231] on icon at bounding box center [215, 230] width 6 height 6
click at [216, 232] on icon at bounding box center [215, 230] width 6 height 6
click at [177, 231] on icon at bounding box center [177, 230] width 6 height 6
click at [214, 232] on icon at bounding box center [215, 230] width 6 height 6
click at [36, 229] on icon at bounding box center [38, 227] width 6 height 6
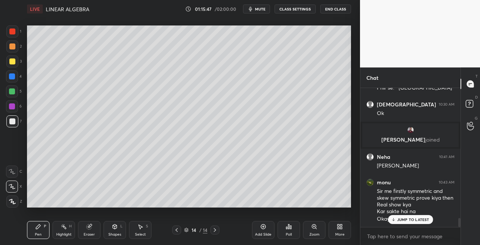
click at [12, 66] on div at bounding box center [12, 61] width 12 height 12
click at [111, 227] on div "Shapes L" at bounding box center [114, 230] width 22 height 18
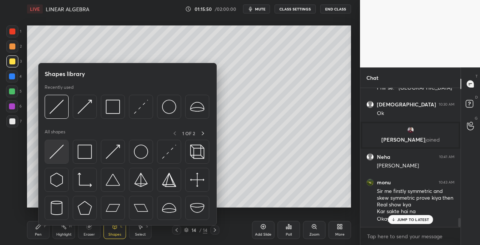
click at [55, 157] on img at bounding box center [56, 152] width 14 height 14
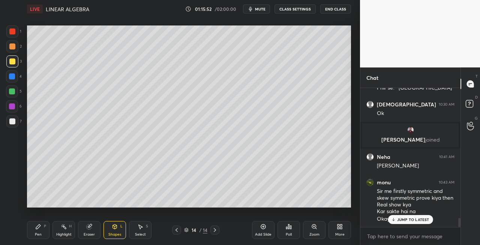
click at [40, 230] on div "Pen P" at bounding box center [38, 230] width 22 height 18
click at [90, 224] on icon at bounding box center [89, 227] width 6 height 6
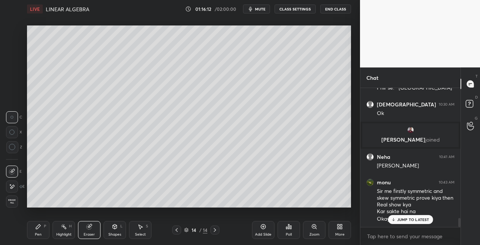
click at [39, 232] on div "Pen P" at bounding box center [38, 230] width 22 height 18
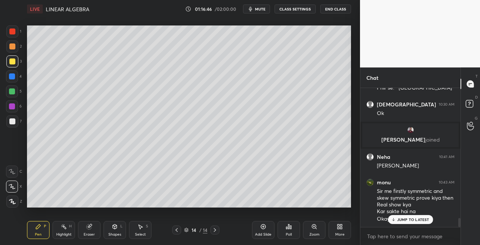
click at [11, 125] on div at bounding box center [12, 121] width 12 height 12
click at [111, 230] on div "Shapes L" at bounding box center [114, 230] width 22 height 18
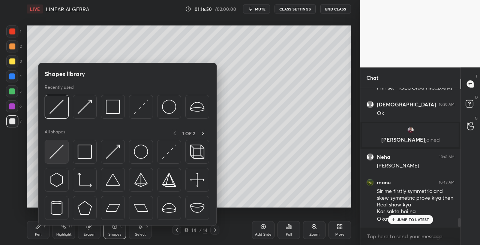
click at [54, 153] on img at bounding box center [56, 152] width 14 height 14
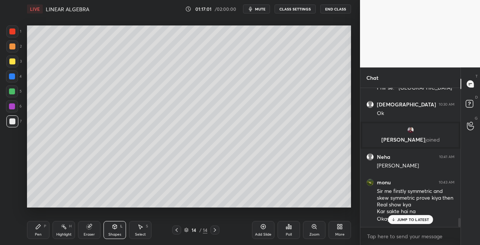
click at [39, 226] on icon at bounding box center [38, 227] width 4 height 4
click at [89, 226] on icon at bounding box center [89, 227] width 5 height 5
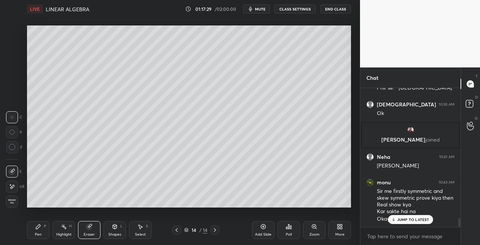
click at [37, 233] on div "Pen" at bounding box center [38, 235] width 7 height 4
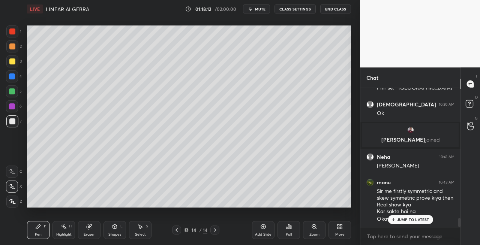
click at [91, 231] on div "Eraser" at bounding box center [89, 230] width 22 height 18
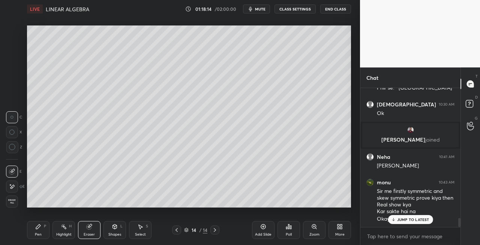
click at [35, 230] on div "Pen P" at bounding box center [38, 230] width 22 height 18
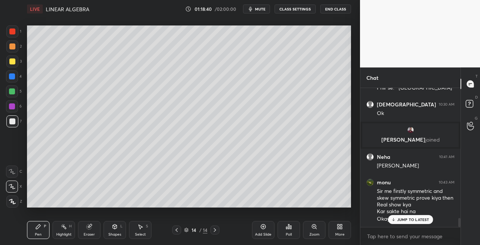
click at [114, 229] on icon at bounding box center [115, 227] width 4 height 4
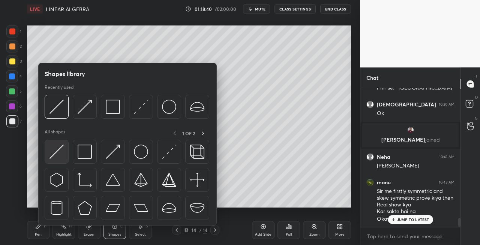
click at [49, 157] on div at bounding box center [57, 152] width 24 height 24
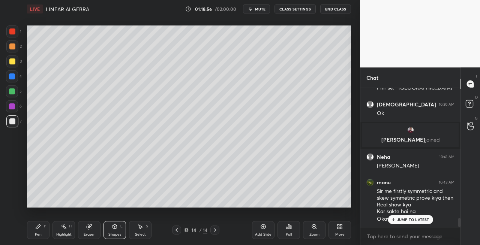
click at [260, 9] on span "mute" at bounding box center [260, 8] width 10 height 5
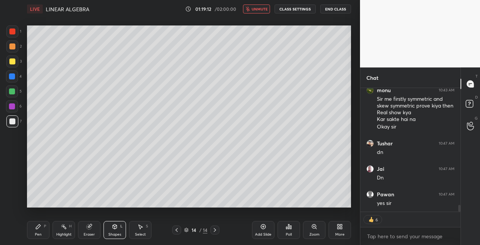
scroll to position [2109, 0]
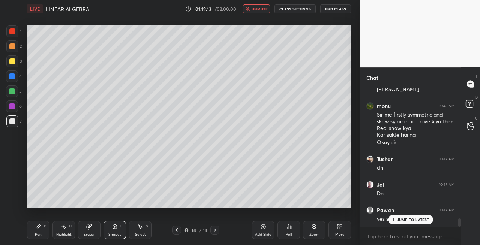
click at [37, 228] on icon at bounding box center [38, 227] width 4 height 4
click at [18, 62] on div "3" at bounding box center [13, 61] width 15 height 12
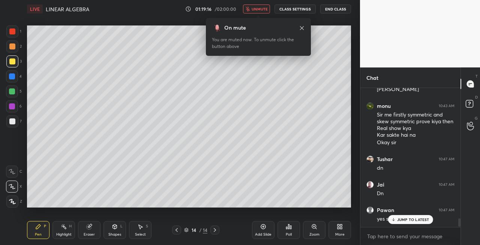
click at [259, 7] on span "unmute" at bounding box center [259, 8] width 16 height 5
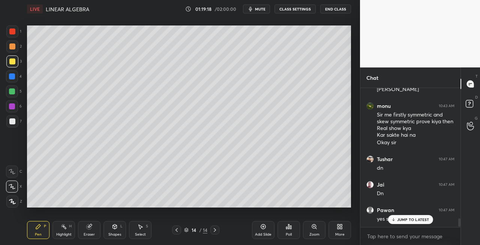
click at [91, 231] on div "Eraser" at bounding box center [89, 230] width 22 height 18
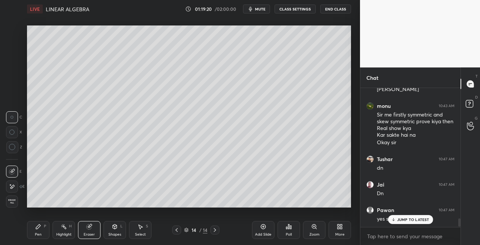
click at [31, 230] on div "Pen P" at bounding box center [38, 230] width 22 height 18
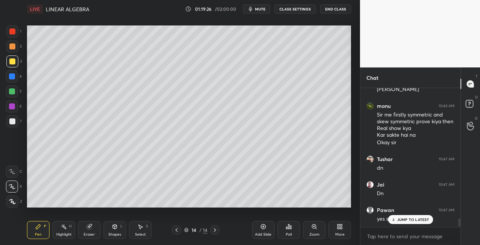
click at [109, 223] on div "Shapes L" at bounding box center [114, 230] width 22 height 18
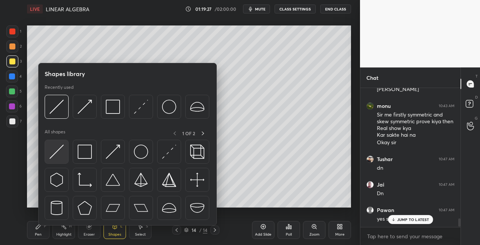
click at [52, 154] on img at bounding box center [56, 152] width 14 height 14
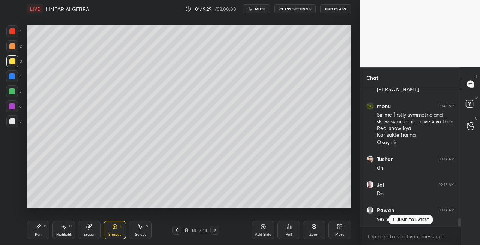
click at [43, 233] on div "Pen P" at bounding box center [38, 230] width 22 height 18
click at [265, 7] on span "mute" at bounding box center [260, 8] width 10 height 5
click at [256, 9] on span "unmute" at bounding box center [259, 8] width 16 height 5
click at [89, 232] on div "Eraser" at bounding box center [89, 230] width 22 height 18
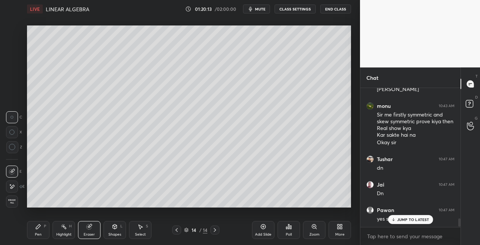
click at [36, 235] on div "Pen" at bounding box center [38, 235] width 7 height 4
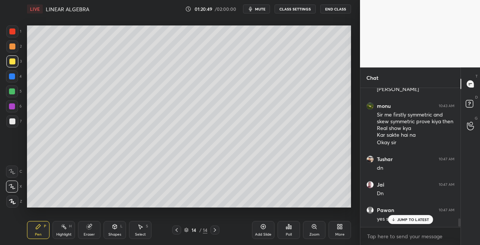
click at [217, 230] on icon at bounding box center [215, 230] width 6 height 6
click at [215, 232] on icon at bounding box center [215, 230] width 6 height 6
click at [263, 233] on div "Add Slide" at bounding box center [263, 235] width 16 height 4
click at [11, 124] on div at bounding box center [12, 121] width 6 height 6
click at [111, 229] on div "Shapes L" at bounding box center [114, 230] width 22 height 18
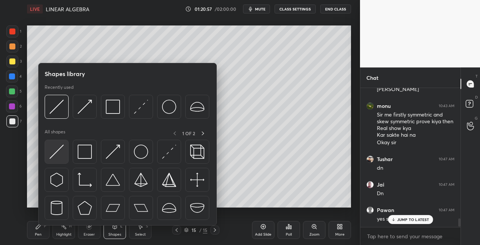
click at [51, 152] on img at bounding box center [56, 152] width 14 height 14
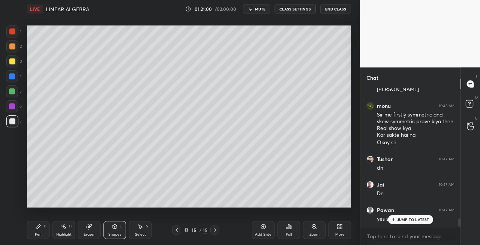
scroll to position [2135, 0]
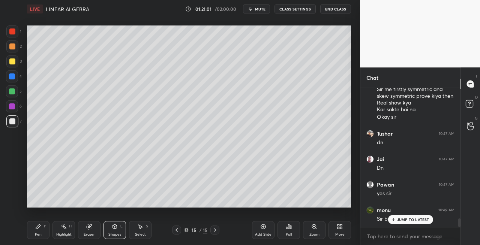
click at [260, 10] on span "mute" at bounding box center [260, 8] width 10 height 5
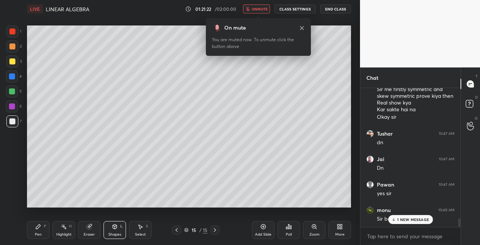
scroll to position [2160, 0]
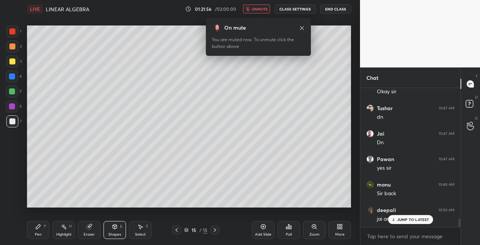
click at [257, 9] on span "unmute" at bounding box center [259, 8] width 16 height 5
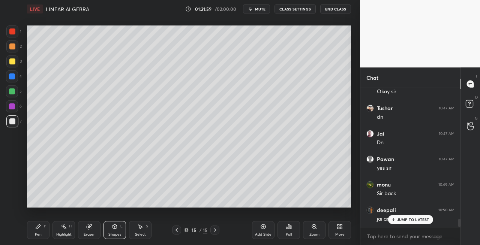
click at [397, 221] on p "JUMP TO LATEST" at bounding box center [413, 219] width 32 height 4
click at [40, 233] on div "Pen" at bounding box center [38, 235] width 7 height 4
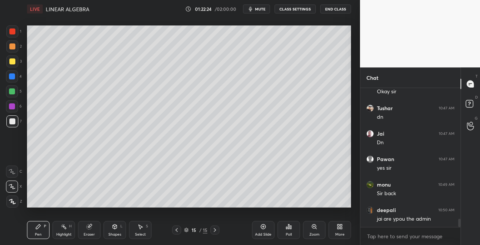
scroll to position [2186, 0]
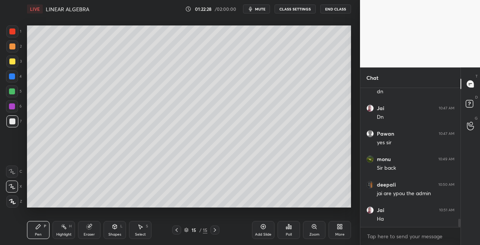
click at [178, 229] on icon at bounding box center [177, 230] width 6 height 6
click at [214, 230] on icon at bounding box center [215, 230] width 6 height 6
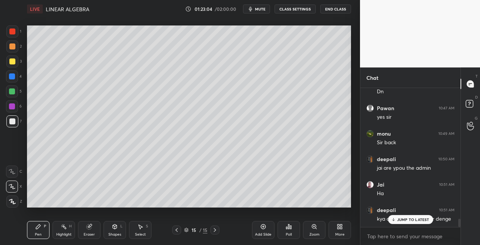
click at [121, 226] on div "L" at bounding box center [121, 227] width 2 height 4
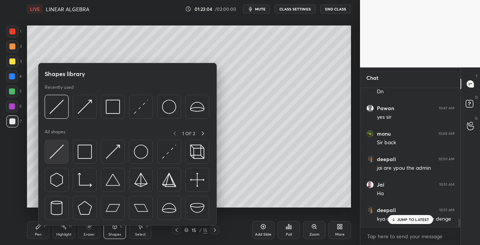
click at [55, 153] on img at bounding box center [56, 152] width 14 height 14
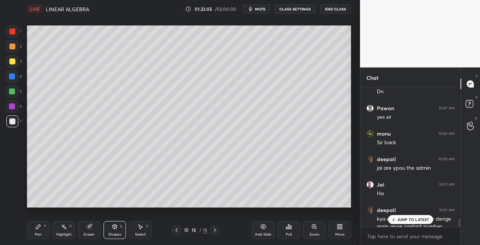
scroll to position [2226, 0]
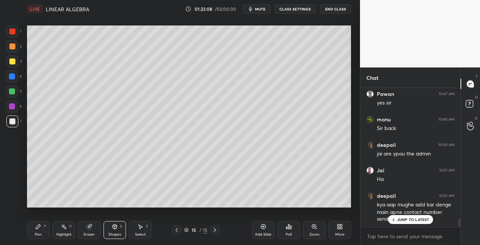
click at [39, 228] on icon at bounding box center [38, 227] width 6 height 6
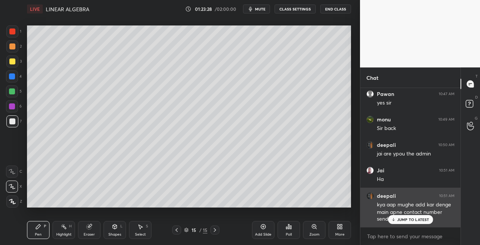
click at [407, 217] on p "JUMP TO LATEST" at bounding box center [413, 219] width 32 height 4
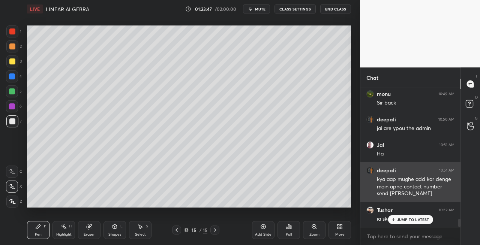
scroll to position [2276, 0]
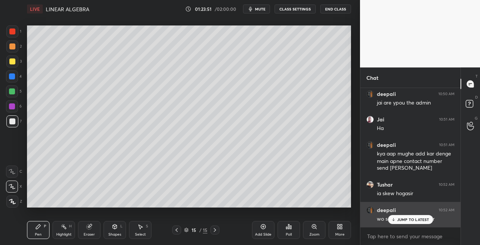
click at [399, 220] on p "JUMP TO LATEST" at bounding box center [413, 219] width 32 height 4
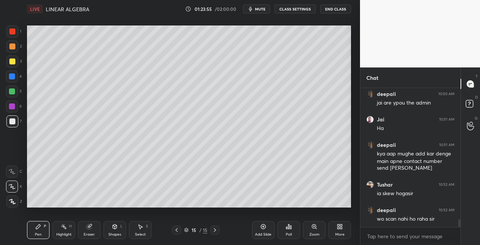
scroll to position [2284, 0]
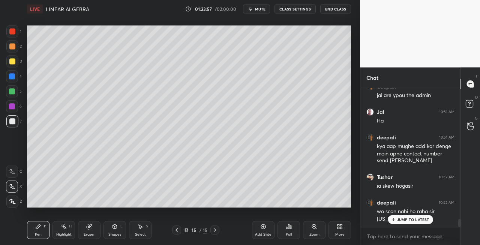
click at [93, 230] on div "Eraser" at bounding box center [89, 230] width 22 height 18
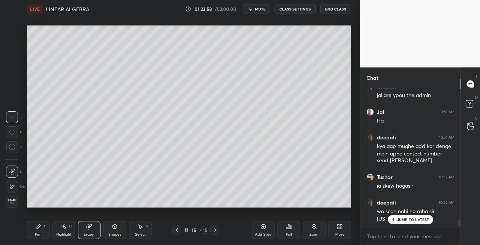
click at [43, 229] on div "Pen P" at bounding box center [38, 230] width 22 height 18
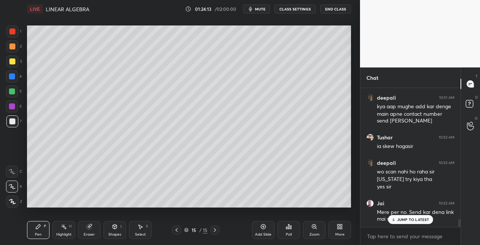
scroll to position [2349, 0]
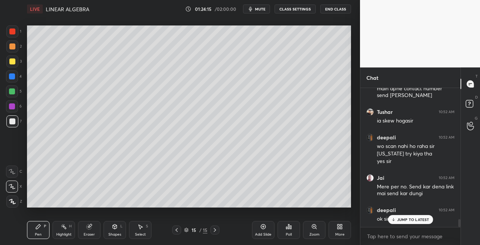
click at [400, 219] on p "JUMP TO LATEST" at bounding box center [413, 219] width 32 height 4
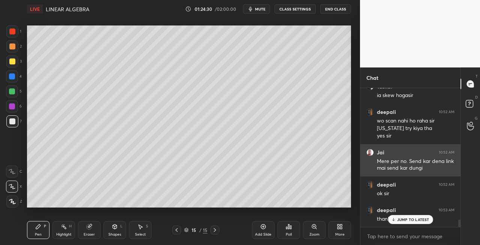
scroll to position [2400, 0]
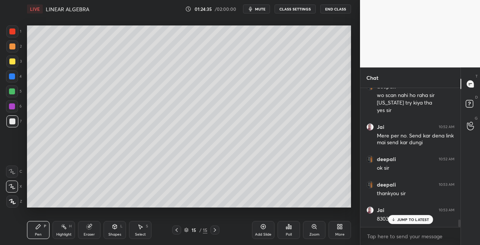
click at [394, 219] on icon at bounding box center [393, 219] width 5 height 4
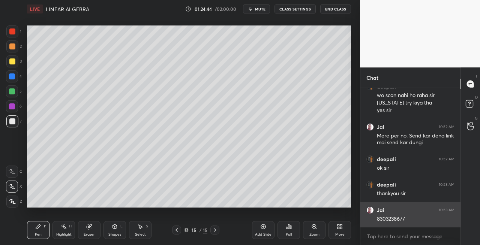
scroll to position [2426, 0]
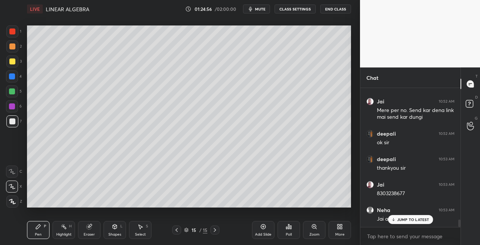
click at [92, 232] on div "Eraser" at bounding box center [89, 230] width 22 height 18
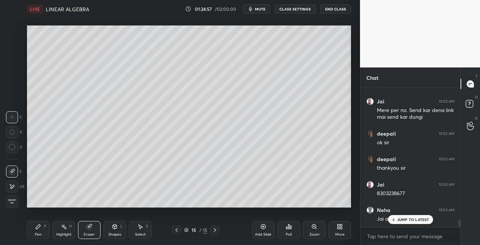
click at [37, 229] on icon at bounding box center [38, 227] width 6 height 6
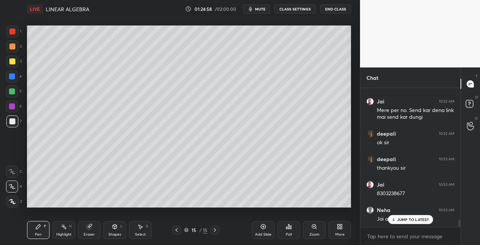
scroll to position [2451, 0]
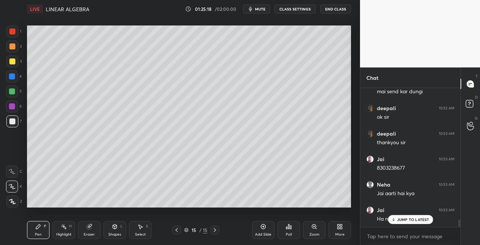
click at [115, 226] on icon at bounding box center [115, 227] width 4 height 4
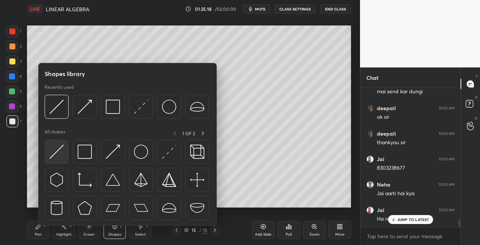
click at [52, 154] on img at bounding box center [56, 152] width 14 height 14
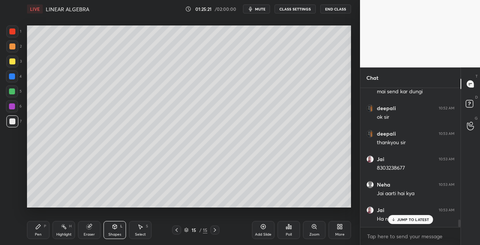
click at [78, 235] on div "Eraser" at bounding box center [89, 230] width 22 height 18
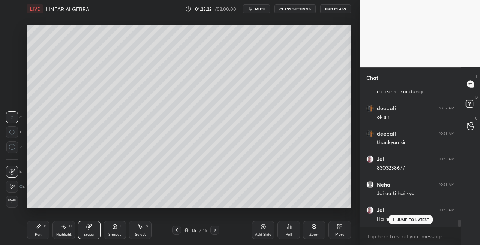
click at [34, 229] on div "Pen P" at bounding box center [38, 230] width 22 height 18
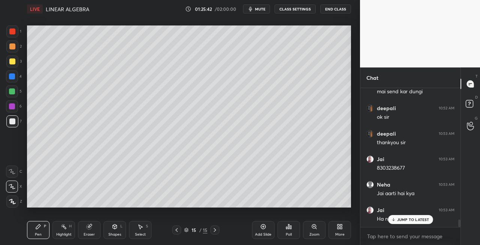
scroll to position [2483, 0]
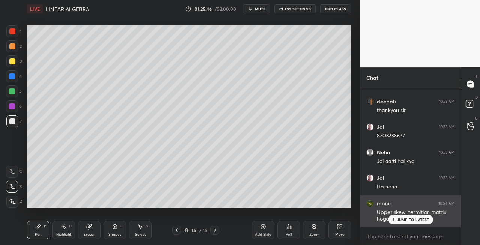
click at [400, 220] on p "JUMP TO LATEST" at bounding box center [413, 219] width 32 height 4
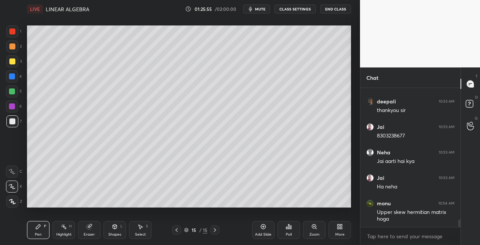
click at [93, 227] on div "Eraser" at bounding box center [89, 230] width 22 height 18
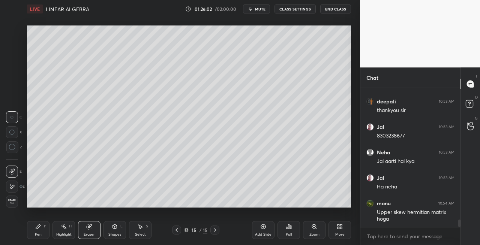
click at [49, 231] on div "Pen P" at bounding box center [38, 230] width 22 height 18
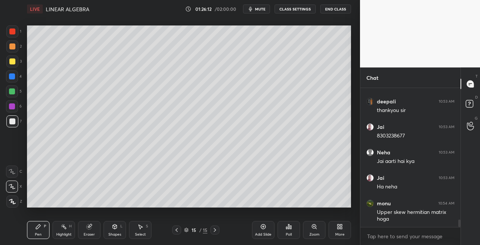
scroll to position [2510, 0]
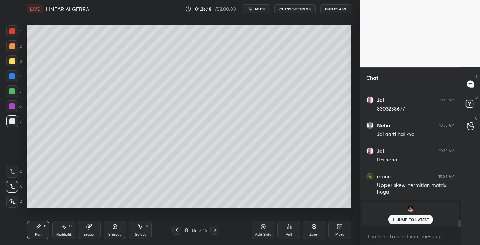
click at [14, 61] on div at bounding box center [12, 61] width 6 height 6
click at [177, 229] on icon at bounding box center [177, 230] width 6 height 6
click at [178, 230] on icon at bounding box center [177, 230] width 6 height 6
click at [215, 230] on icon at bounding box center [215, 230] width 2 height 4
click at [214, 230] on icon at bounding box center [215, 230] width 6 height 6
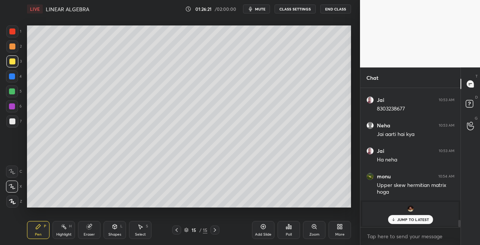
click at [214, 230] on icon at bounding box center [215, 230] width 6 height 6
click at [212, 230] on icon at bounding box center [215, 230] width 6 height 6
click at [212, 231] on icon at bounding box center [215, 230] width 6 height 6
click at [262, 233] on div "Add Slide" at bounding box center [263, 235] width 16 height 4
click at [112, 232] on div "Shapes L" at bounding box center [114, 230] width 22 height 18
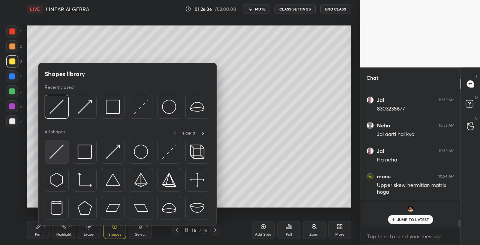
click at [54, 154] on img at bounding box center [56, 152] width 14 height 14
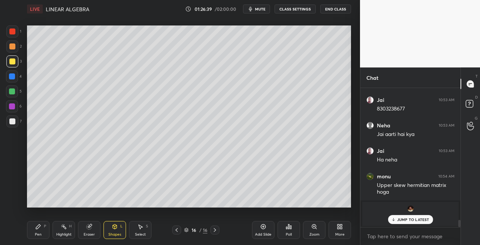
click at [45, 234] on div "Pen P" at bounding box center [38, 230] width 22 height 18
click at [13, 121] on div at bounding box center [12, 121] width 6 height 6
click at [15, 123] on div at bounding box center [12, 121] width 6 height 6
click at [89, 226] on icon at bounding box center [89, 227] width 5 height 5
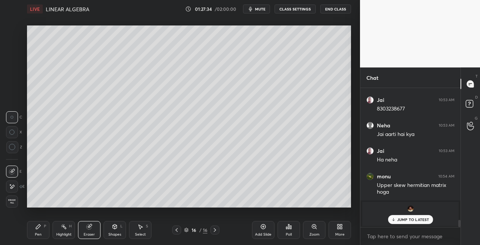
click at [41, 226] on div "Pen P" at bounding box center [38, 230] width 22 height 18
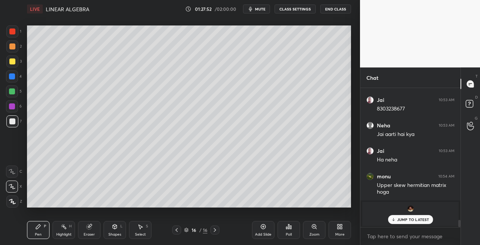
click at [15, 60] on div at bounding box center [12, 61] width 6 height 6
click at [177, 230] on icon at bounding box center [177, 230] width 6 height 6
click at [179, 230] on icon at bounding box center [177, 230] width 6 height 6
click at [178, 231] on icon at bounding box center [177, 230] width 6 height 6
click at [177, 231] on icon at bounding box center [176, 230] width 2 height 4
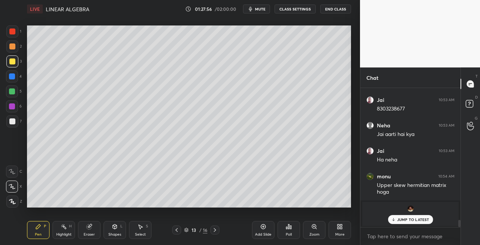
click at [177, 231] on icon at bounding box center [176, 230] width 2 height 4
click at [177, 230] on icon at bounding box center [177, 230] width 6 height 6
click at [176, 231] on icon at bounding box center [176, 230] width 2 height 4
click at [177, 230] on icon at bounding box center [177, 230] width 6 height 6
click at [176, 231] on icon at bounding box center [176, 230] width 2 height 4
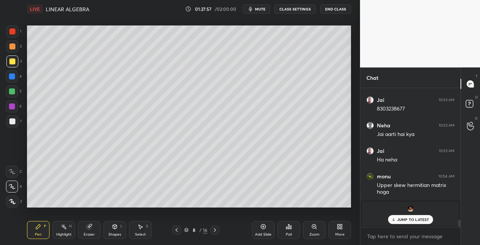
click at [177, 231] on icon at bounding box center [177, 230] width 6 height 6
click at [177, 230] on icon at bounding box center [177, 230] width 6 height 6
click at [178, 230] on icon at bounding box center [177, 230] width 6 height 6
click at [177, 230] on icon at bounding box center [177, 230] width 6 height 6
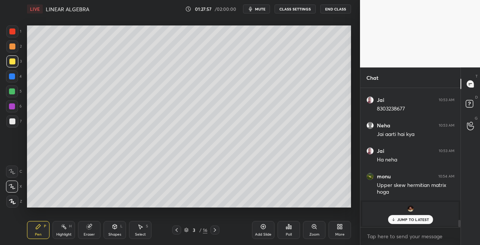
click at [177, 230] on icon at bounding box center [177, 230] width 6 height 6
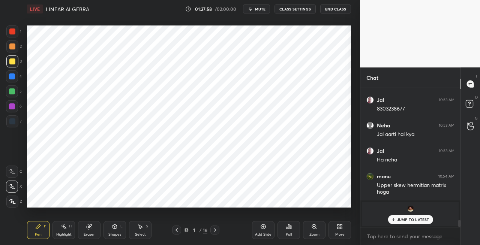
click at [176, 231] on icon at bounding box center [177, 230] width 6 height 6
click at [216, 232] on icon at bounding box center [215, 230] width 6 height 6
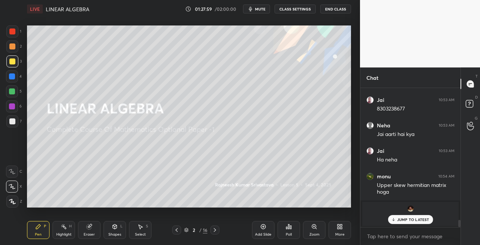
click at [216, 232] on icon at bounding box center [215, 230] width 6 height 6
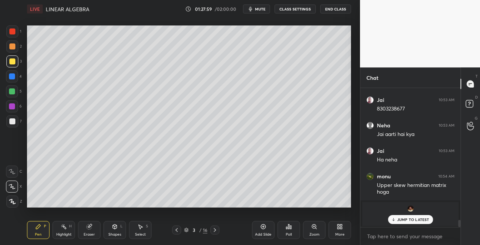
click at [215, 232] on icon at bounding box center [215, 230] width 6 height 6
click at [214, 231] on icon at bounding box center [215, 230] width 6 height 6
click at [214, 232] on icon at bounding box center [215, 230] width 2 height 4
click at [213, 232] on icon at bounding box center [215, 230] width 6 height 6
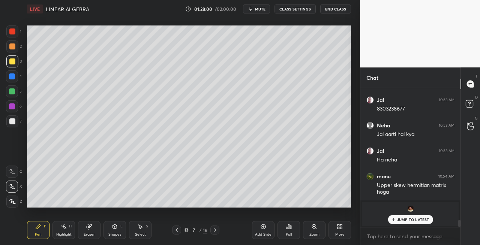
click at [213, 232] on icon at bounding box center [215, 230] width 6 height 6
click at [214, 231] on icon at bounding box center [215, 230] width 6 height 6
click at [215, 231] on icon at bounding box center [215, 230] width 6 height 6
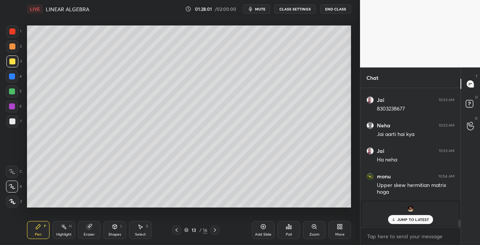
click at [216, 231] on icon at bounding box center [215, 230] width 6 height 6
click at [216, 230] on icon at bounding box center [215, 230] width 2 height 4
click at [216, 231] on icon at bounding box center [215, 230] width 6 height 6
click at [216, 230] on icon at bounding box center [215, 230] width 6 height 6
click at [215, 231] on icon at bounding box center [215, 230] width 2 height 4
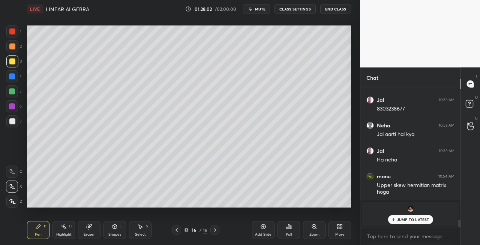
click at [217, 230] on icon at bounding box center [215, 230] width 6 height 6
click at [215, 230] on icon at bounding box center [215, 230] width 2 height 4
click at [214, 231] on icon at bounding box center [215, 230] width 6 height 6
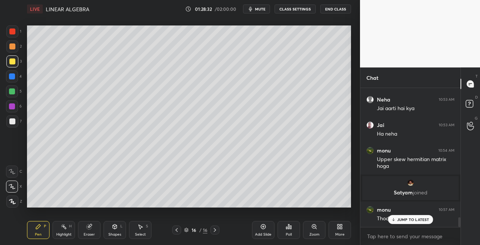
scroll to position [1875, 0]
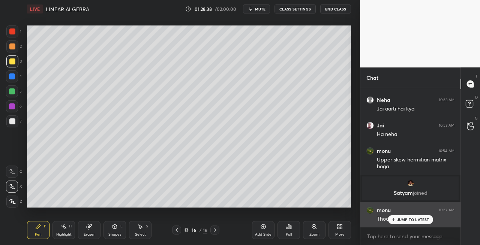
click at [403, 217] on p "JUMP TO LATEST" at bounding box center [413, 219] width 32 height 4
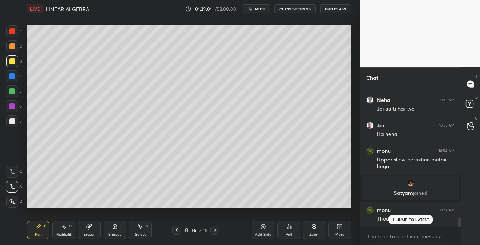
scroll to position [1900, 0]
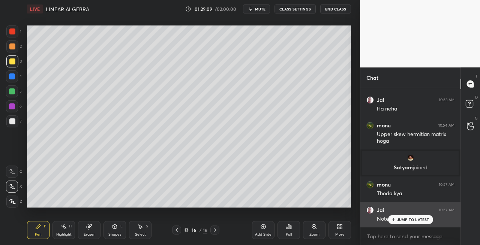
click at [397, 225] on div "Jai 10:57 AM Note me" at bounding box center [410, 214] width 100 height 25
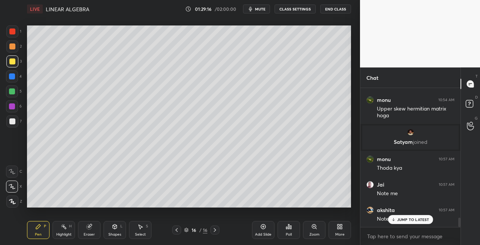
click at [112, 231] on div "Shapes L" at bounding box center [114, 230] width 22 height 18
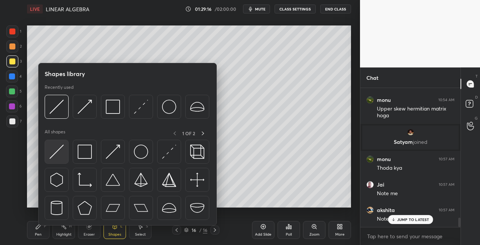
click at [57, 157] on img at bounding box center [56, 152] width 14 height 14
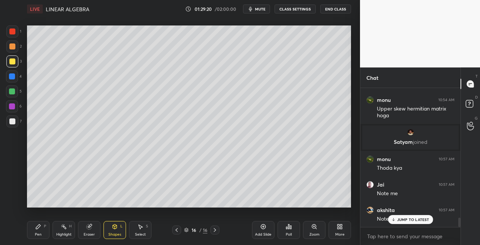
click at [44, 228] on div "P" at bounding box center [45, 227] width 2 height 4
click at [9, 122] on div at bounding box center [12, 121] width 6 height 6
click at [90, 229] on icon at bounding box center [89, 227] width 6 height 6
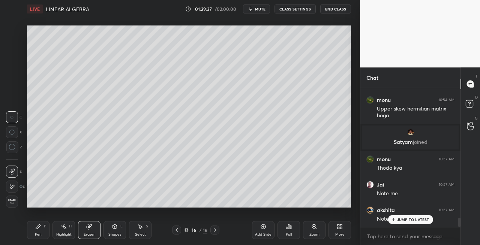
click at [35, 229] on div "Pen P" at bounding box center [38, 230] width 22 height 18
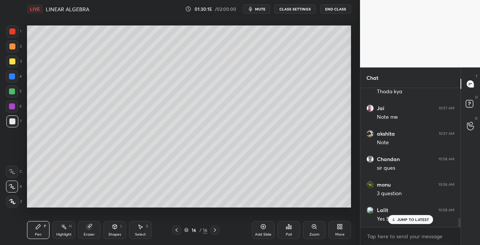
scroll to position [2028, 0]
click at [94, 234] on div "Eraser" at bounding box center [89, 235] width 11 height 4
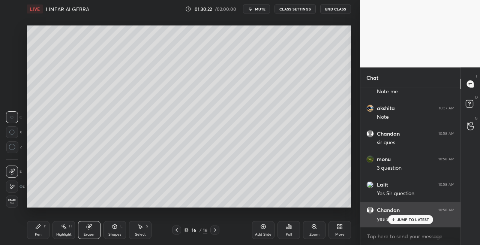
click at [395, 219] on icon at bounding box center [393, 219] width 5 height 4
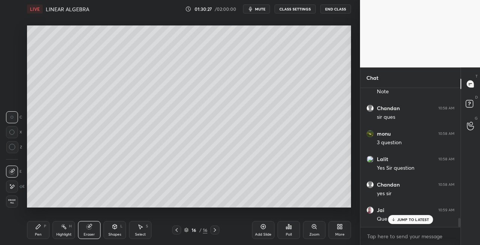
click at [175, 232] on icon at bounding box center [177, 230] width 6 height 6
click at [177, 231] on icon at bounding box center [177, 230] width 6 height 6
click at [217, 232] on icon at bounding box center [215, 230] width 6 height 6
click at [37, 230] on div "Pen P" at bounding box center [38, 230] width 22 height 18
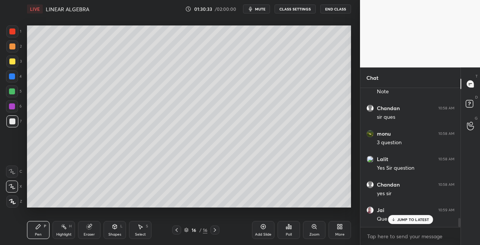
click at [13, 63] on div at bounding box center [12, 61] width 6 height 6
click at [117, 233] on div "Shapes" at bounding box center [114, 235] width 13 height 4
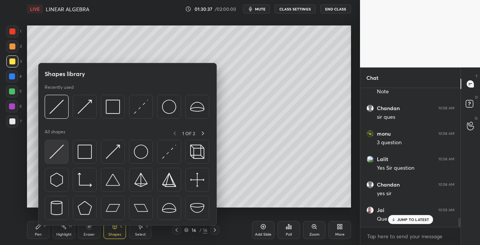
click at [54, 153] on img at bounding box center [56, 152] width 14 height 14
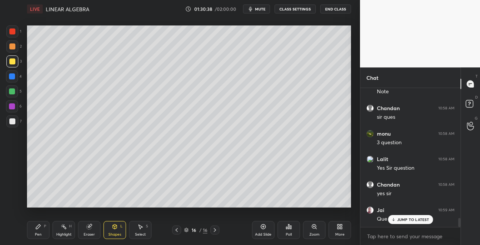
click at [45, 239] on div "Pen P" at bounding box center [38, 230] width 22 height 18
click at [12, 118] on div at bounding box center [12, 121] width 6 height 6
click at [90, 229] on icon at bounding box center [89, 227] width 5 height 5
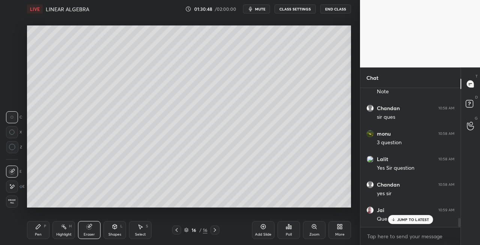
click at [40, 228] on icon at bounding box center [38, 227] width 6 height 6
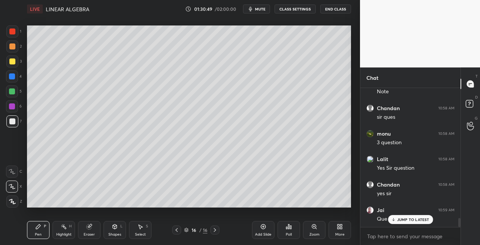
click at [11, 61] on div at bounding box center [12, 61] width 6 height 6
click at [112, 228] on icon at bounding box center [115, 227] width 6 height 6
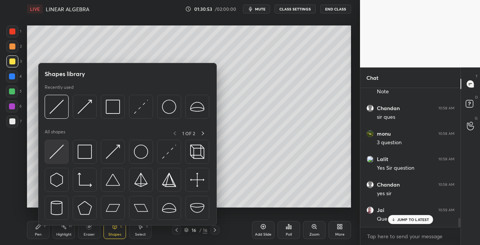
click at [58, 157] on img at bounding box center [56, 152] width 14 height 14
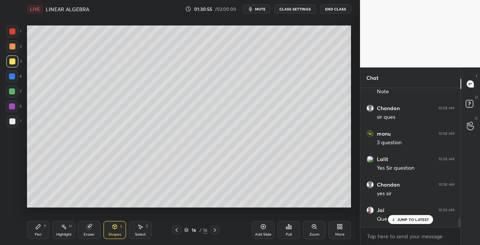
click at [39, 234] on div "Pen" at bounding box center [38, 235] width 7 height 4
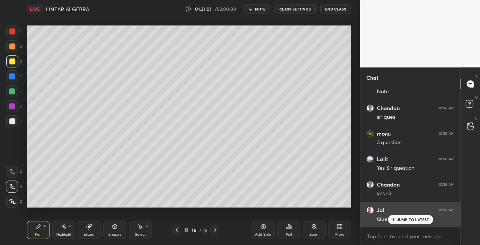
click at [400, 218] on p "JUMP TO LATEST" at bounding box center [413, 219] width 32 height 4
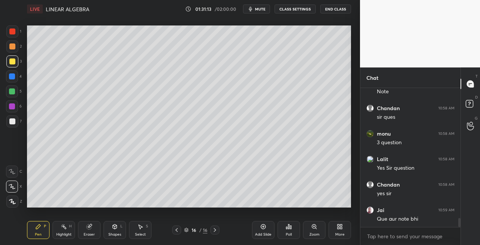
scroll to position [2079, 0]
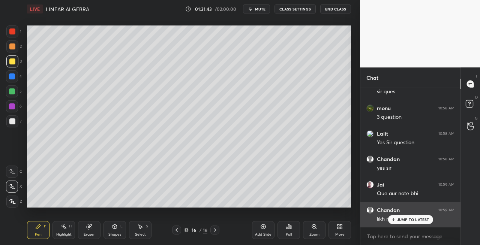
click at [400, 220] on p "JUMP TO LATEST" at bounding box center [413, 219] width 32 height 4
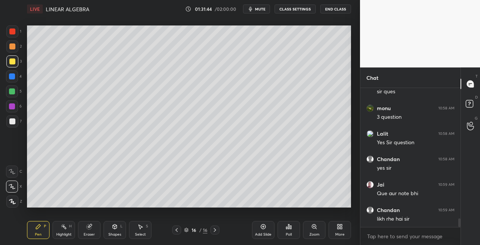
scroll to position [2104, 0]
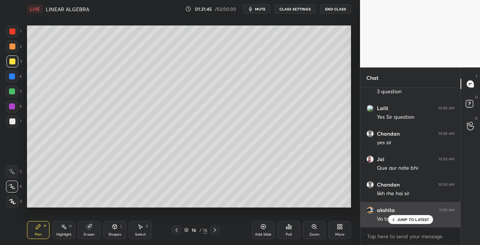
click at [400, 219] on p "JUMP TO LATEST" at bounding box center [413, 219] width 32 height 4
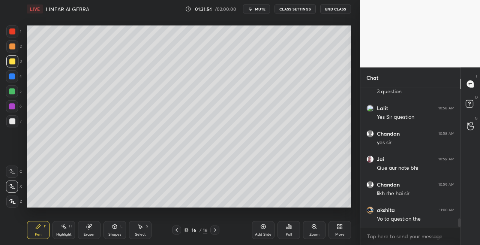
click at [10, 121] on div at bounding box center [12, 121] width 6 height 6
click at [108, 231] on div "Shapes L" at bounding box center [114, 230] width 22 height 18
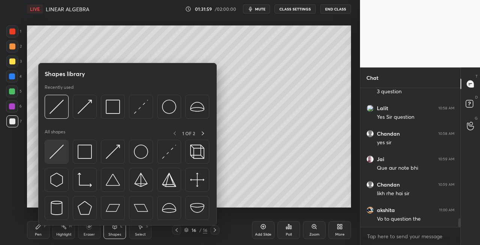
click at [55, 157] on img at bounding box center [56, 152] width 14 height 14
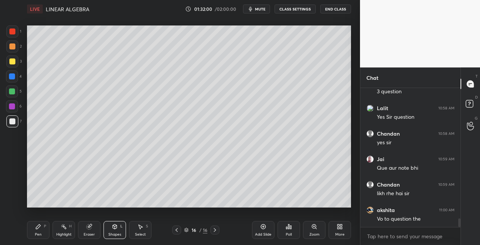
click at [91, 227] on icon at bounding box center [89, 227] width 5 height 5
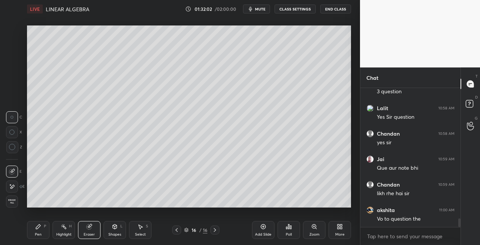
click at [39, 233] on div "Pen" at bounding box center [38, 235] width 7 height 4
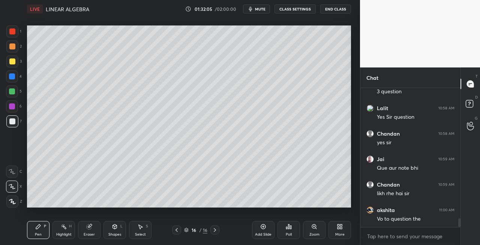
click at [115, 228] on icon at bounding box center [115, 227] width 4 height 4
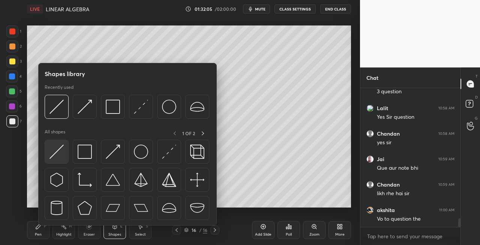
click at [57, 155] on img at bounding box center [56, 152] width 14 height 14
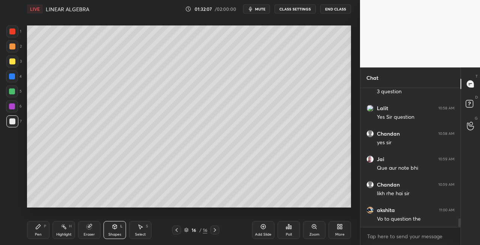
click at [38, 233] on div "Pen" at bounding box center [38, 235] width 7 height 4
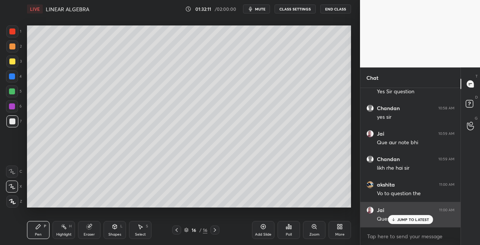
click at [401, 219] on p "JUMP TO LATEST" at bounding box center [413, 219] width 32 height 4
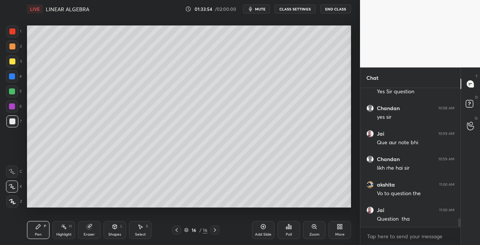
click at [214, 232] on icon at bounding box center [215, 230] width 2 height 4
click at [255, 233] on div "Add Slide" at bounding box center [263, 235] width 16 height 4
click at [177, 231] on icon at bounding box center [176, 230] width 2 height 4
click at [214, 232] on icon at bounding box center [215, 230] width 6 height 6
click at [115, 227] on icon at bounding box center [115, 227] width 4 height 4
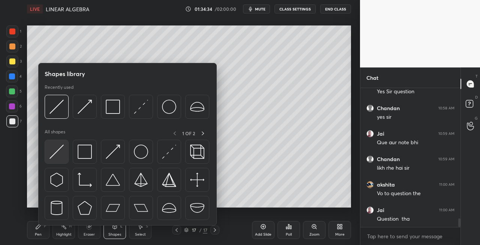
click at [58, 157] on img at bounding box center [56, 152] width 14 height 14
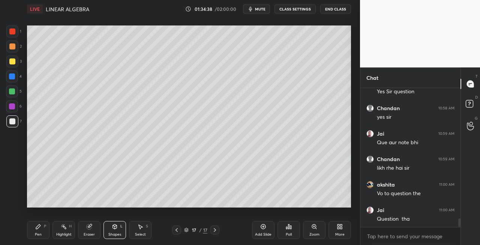
click at [41, 228] on div "Pen P" at bounding box center [38, 230] width 22 height 18
click at [89, 231] on div "Eraser" at bounding box center [89, 230] width 22 height 18
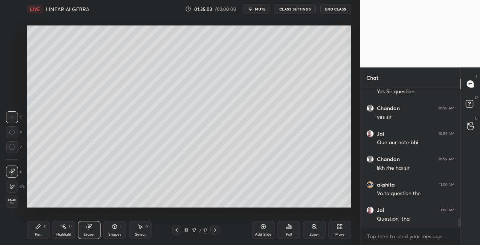
click at [43, 233] on div "Pen P" at bounding box center [38, 230] width 22 height 18
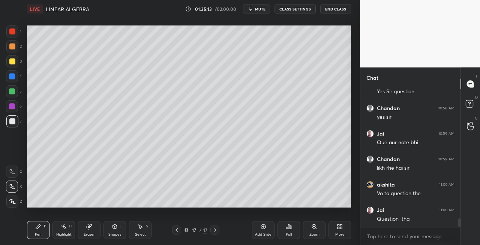
click at [112, 231] on div "Shapes L" at bounding box center [114, 230] width 22 height 18
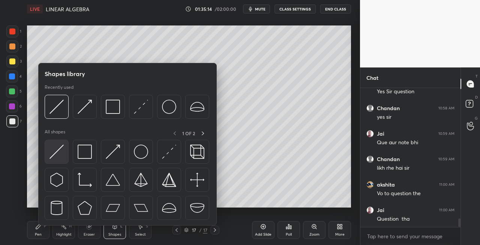
click at [54, 156] on img at bounding box center [56, 152] width 14 height 14
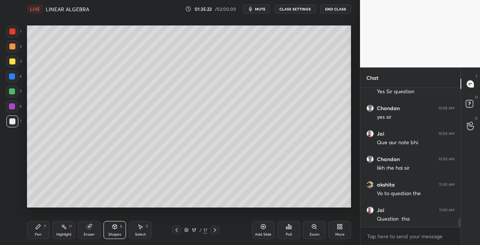
scroll to position [2155, 0]
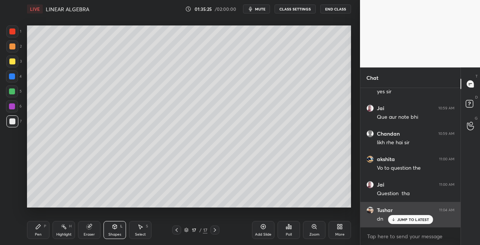
click at [395, 221] on icon at bounding box center [393, 219] width 5 height 4
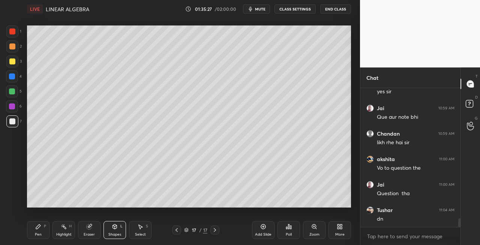
click at [16, 63] on div at bounding box center [12, 61] width 12 height 12
click at [175, 232] on icon at bounding box center [177, 230] width 6 height 6
click at [178, 232] on icon at bounding box center [177, 230] width 6 height 6
click at [214, 231] on icon at bounding box center [215, 230] width 6 height 6
click at [112, 229] on icon at bounding box center [115, 227] width 6 height 6
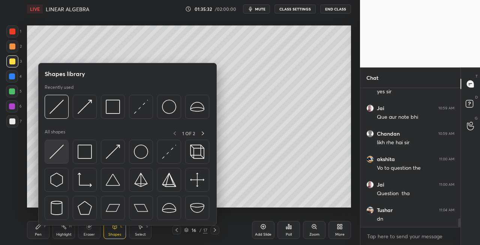
click at [55, 152] on img at bounding box center [56, 152] width 14 height 14
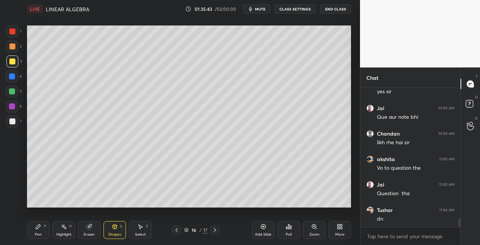
click at [216, 232] on icon at bounding box center [215, 230] width 6 height 6
click at [37, 232] on div "Pen P" at bounding box center [38, 230] width 22 height 18
click at [118, 232] on div "Shapes L" at bounding box center [114, 230] width 22 height 18
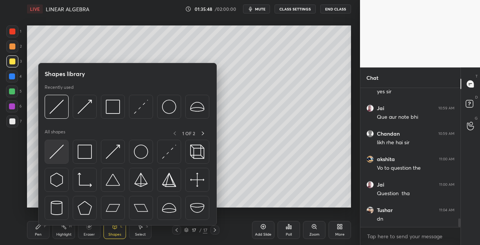
click at [57, 154] on img at bounding box center [56, 152] width 14 height 14
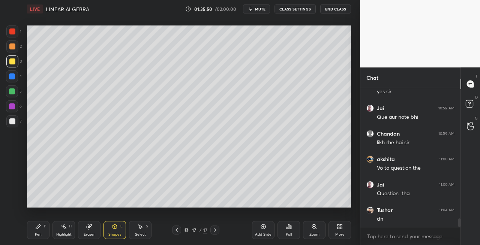
click at [36, 230] on div "Pen P" at bounding box center [38, 230] width 22 height 18
click at [14, 123] on div at bounding box center [12, 121] width 6 height 6
click at [115, 228] on icon at bounding box center [115, 227] width 4 height 4
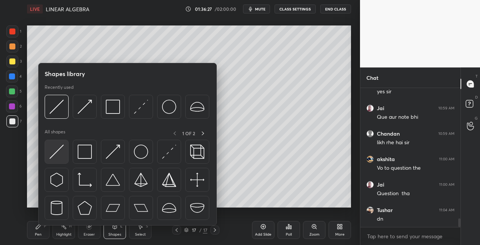
click at [56, 153] on img at bounding box center [56, 152] width 14 height 14
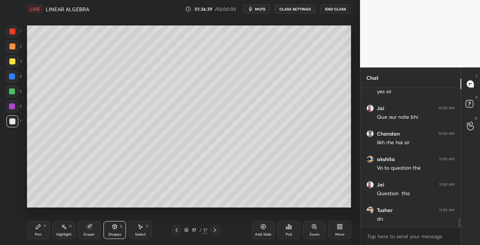
click at [37, 227] on icon at bounding box center [38, 227] width 4 height 4
click at [91, 226] on icon at bounding box center [90, 226] width 4 height 4
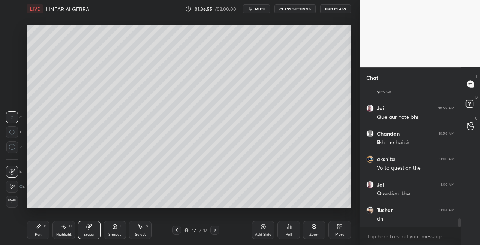
click at [38, 228] on icon at bounding box center [38, 227] width 4 height 4
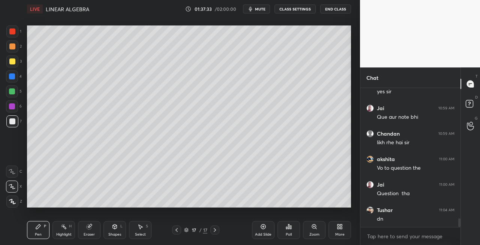
click at [94, 233] on div "Eraser" at bounding box center [89, 235] width 11 height 4
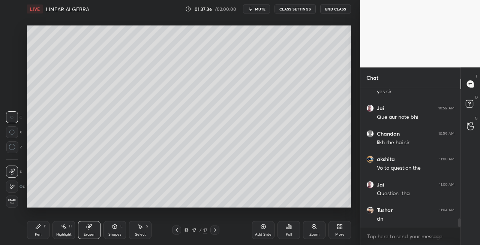
click at [32, 229] on div "Pen P" at bounding box center [38, 230] width 22 height 18
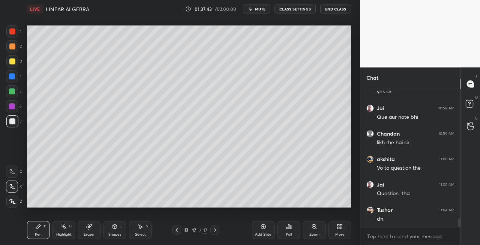
click at [114, 229] on icon at bounding box center [115, 227] width 4 height 4
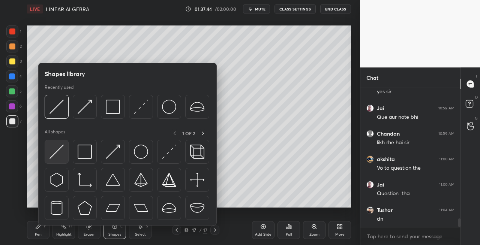
click at [55, 157] on img at bounding box center [56, 152] width 14 height 14
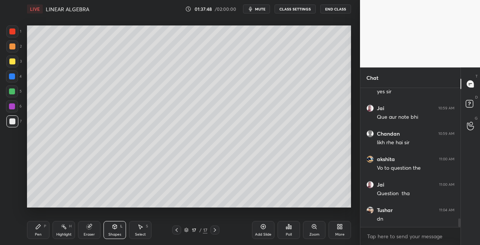
click at [74, 233] on div "Highlight H" at bounding box center [63, 230] width 22 height 18
click at [90, 230] on div "Eraser" at bounding box center [89, 230] width 22 height 18
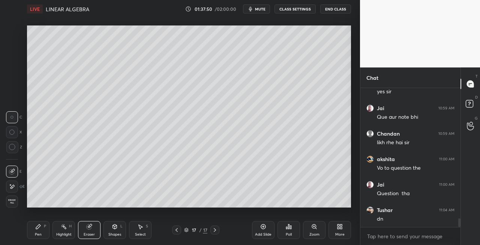
click at [32, 228] on div "Pen P" at bounding box center [38, 230] width 22 height 18
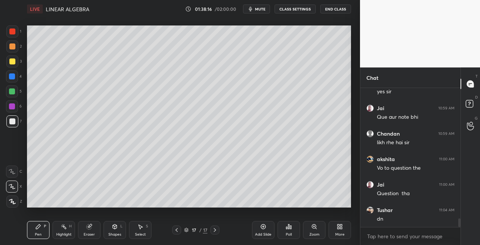
click at [214, 230] on icon at bounding box center [215, 230] width 6 height 6
click at [262, 232] on div "Add Slide" at bounding box center [263, 230] width 22 height 18
click at [175, 230] on icon at bounding box center [176, 230] width 2 height 4
click at [213, 230] on icon at bounding box center [215, 230] width 6 height 6
click at [91, 225] on icon at bounding box center [90, 226] width 4 height 4
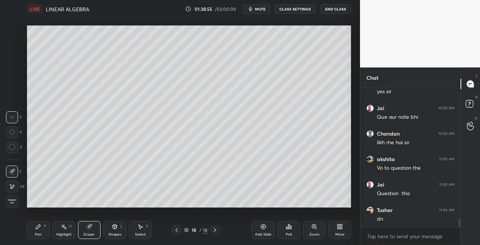
click at [39, 225] on icon at bounding box center [38, 227] width 4 height 4
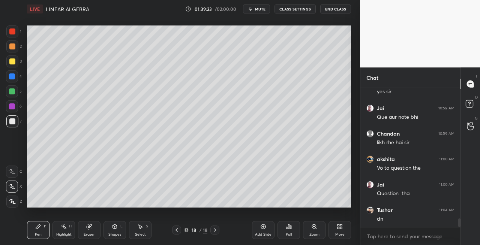
click at [90, 234] on div "Eraser" at bounding box center [89, 235] width 11 height 4
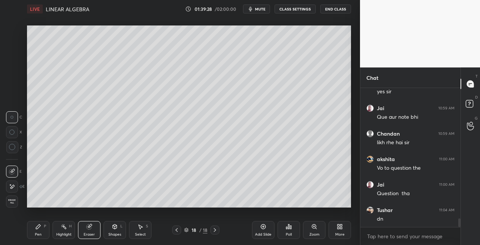
click at [37, 235] on div "Pen" at bounding box center [38, 235] width 7 height 4
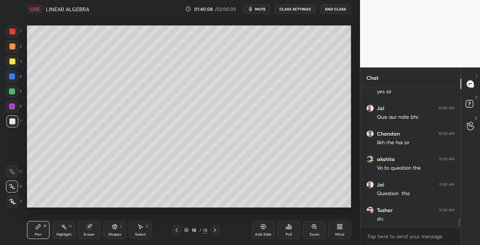
scroll to position [2181, 0]
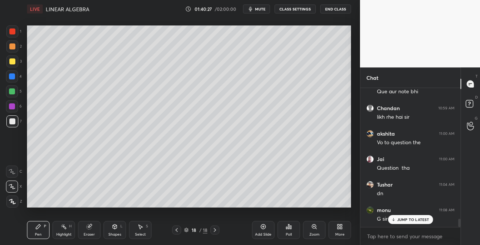
click at [114, 228] on icon at bounding box center [115, 227] width 4 height 4
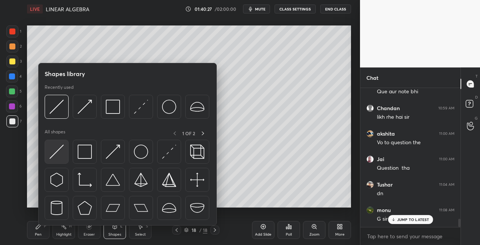
click at [49, 149] on img at bounding box center [56, 152] width 14 height 14
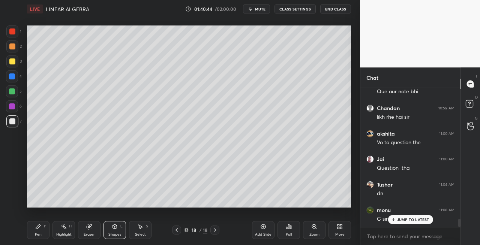
click at [13, 64] on div at bounding box center [12, 61] width 6 height 6
click at [175, 230] on icon at bounding box center [177, 230] width 6 height 6
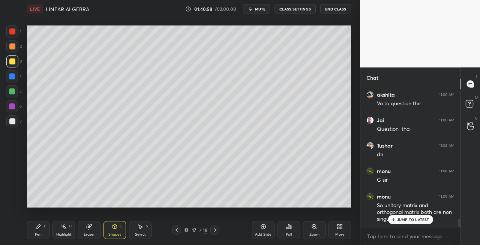
click at [214, 232] on icon at bounding box center [215, 230] width 6 height 6
click at [176, 231] on icon at bounding box center [177, 230] width 6 height 6
click at [215, 231] on icon at bounding box center [215, 230] width 2 height 4
click at [40, 230] on div "Pen P" at bounding box center [38, 230] width 22 height 18
click at [113, 233] on div "Shapes" at bounding box center [114, 235] width 13 height 4
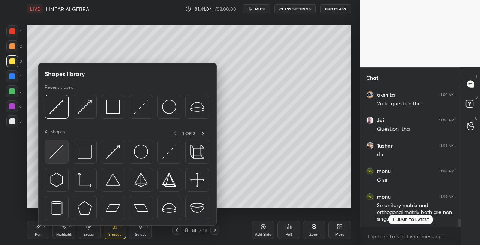
click at [50, 155] on img at bounding box center [56, 152] width 14 height 14
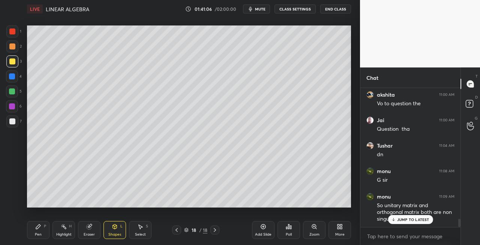
click at [39, 229] on icon at bounding box center [38, 227] width 6 height 6
click at [15, 127] on div at bounding box center [12, 121] width 12 height 12
click at [114, 230] on div "Shapes L" at bounding box center [114, 230] width 22 height 18
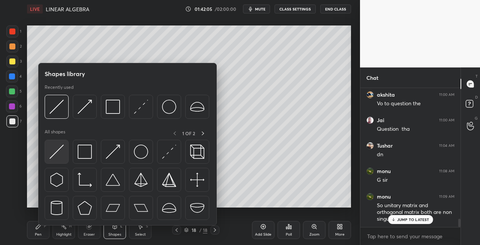
click at [52, 154] on img at bounding box center [56, 152] width 14 height 14
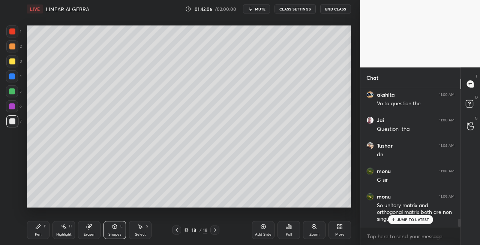
click at [42, 227] on div "Pen P" at bounding box center [38, 230] width 22 height 18
click at [116, 220] on div "Pen P Highlight H Eraser Shapes L Select S 18 / 18 Add Slide Poll Zoom More" at bounding box center [189, 230] width 324 height 30
click at [93, 230] on div "Eraser" at bounding box center [89, 230] width 22 height 18
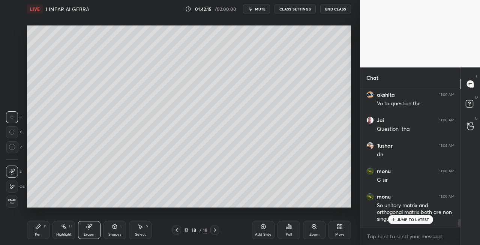
click at [112, 233] on div "Shapes" at bounding box center [114, 235] width 13 height 4
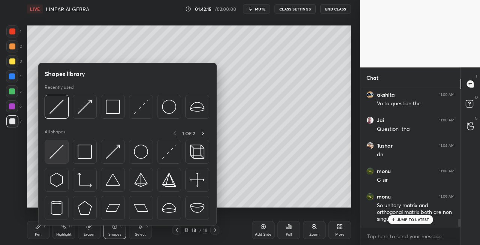
click at [45, 153] on div at bounding box center [57, 152] width 24 height 24
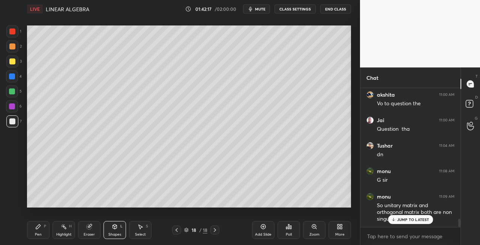
click at [39, 233] on div "Pen" at bounding box center [38, 235] width 7 height 4
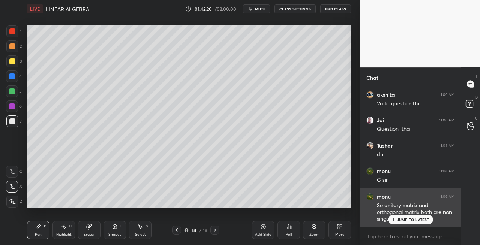
click at [402, 217] on p "JUMP TO LATEST" at bounding box center [413, 219] width 32 height 4
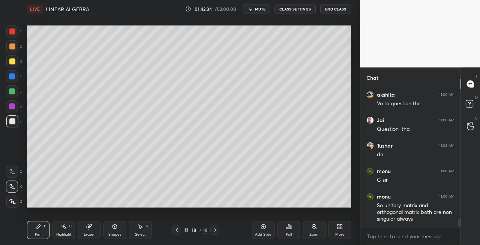
click at [262, 11] on span "mute" at bounding box center [260, 8] width 10 height 5
click at [264, 8] on span "unmute" at bounding box center [259, 8] width 16 height 5
click at [262, 9] on span "mute" at bounding box center [260, 8] width 10 height 5
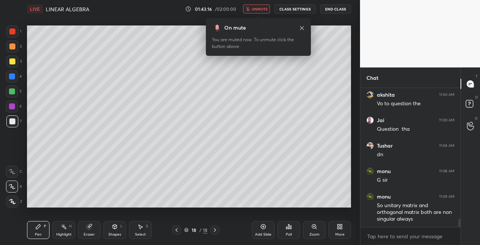
click at [259, 10] on span "unmute" at bounding box center [259, 8] width 16 height 5
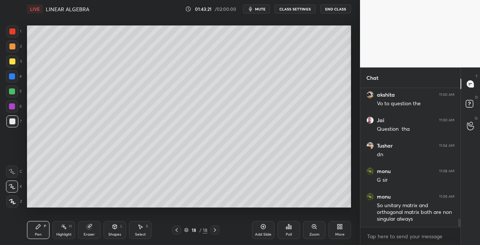
click at [15, 65] on div at bounding box center [12, 61] width 12 height 12
click at [86, 228] on icon at bounding box center [89, 227] width 6 height 6
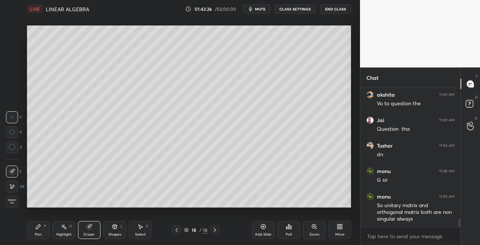
click at [109, 225] on div "Shapes L" at bounding box center [114, 230] width 22 height 18
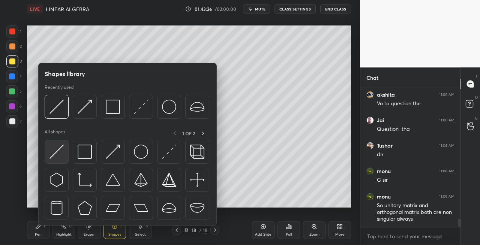
click at [57, 151] on img at bounding box center [56, 152] width 14 height 14
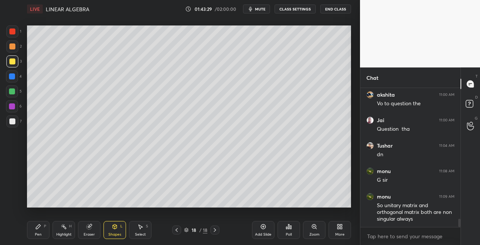
click at [13, 124] on div at bounding box center [12, 121] width 12 height 12
click at [40, 231] on div "Pen P" at bounding box center [38, 230] width 22 height 18
click at [14, 64] on div at bounding box center [12, 61] width 6 height 6
click at [111, 225] on div "Shapes L" at bounding box center [114, 230] width 22 height 18
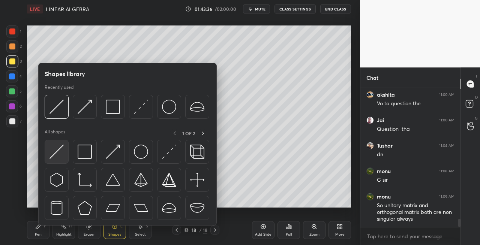
click at [52, 156] on img at bounding box center [56, 152] width 14 height 14
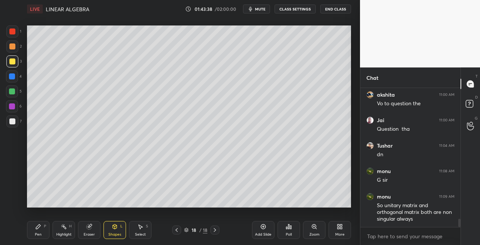
click at [37, 231] on div "Pen P" at bounding box center [38, 230] width 22 height 18
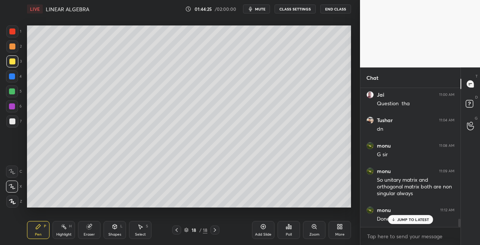
click at [15, 127] on div at bounding box center [12, 121] width 12 height 12
click at [262, 7] on span "mute" at bounding box center [260, 8] width 10 height 5
click at [256, 10] on span "unmute" at bounding box center [259, 8] width 16 height 5
click at [214, 230] on icon at bounding box center [215, 230] width 6 height 6
click at [215, 232] on icon at bounding box center [215, 230] width 6 height 6
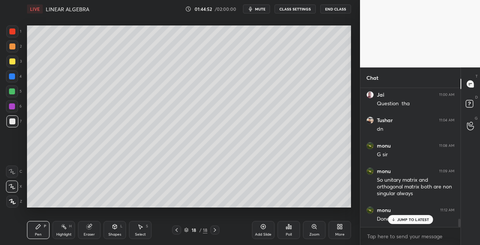
click at [259, 234] on div "Add Slide" at bounding box center [263, 235] width 16 height 4
click at [115, 233] on div "Shapes" at bounding box center [114, 235] width 13 height 4
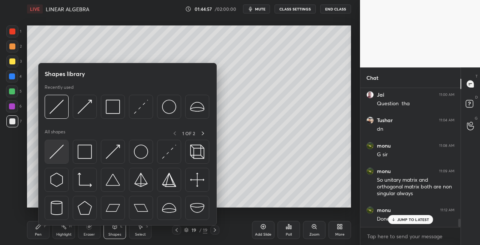
click at [55, 150] on img at bounding box center [56, 152] width 14 height 14
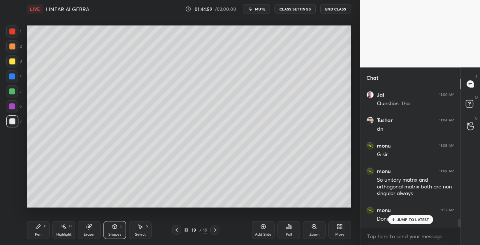
click at [44, 235] on div "Pen P" at bounding box center [38, 230] width 22 height 18
click at [175, 230] on icon at bounding box center [177, 230] width 6 height 6
click at [217, 232] on icon at bounding box center [215, 230] width 6 height 6
click at [256, 11] on button "mute" at bounding box center [256, 8] width 27 height 9
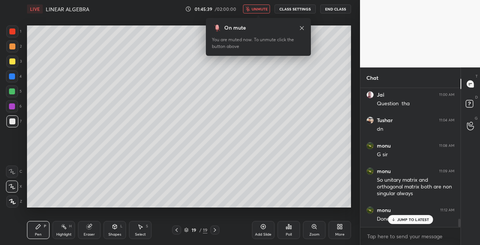
click at [268, 11] on span "unmute" at bounding box center [259, 8] width 16 height 5
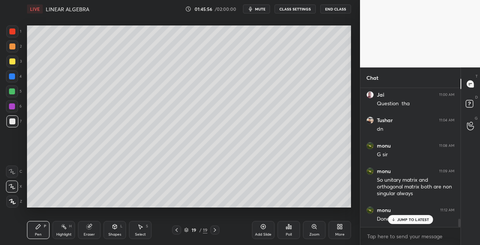
click at [91, 225] on icon at bounding box center [90, 226] width 4 height 4
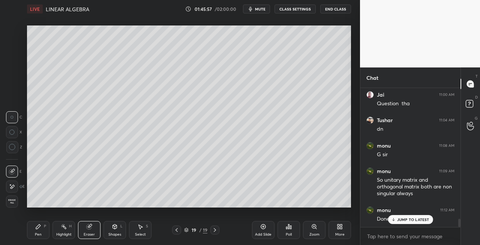
click at [45, 221] on div "Pen P" at bounding box center [38, 230] width 22 height 18
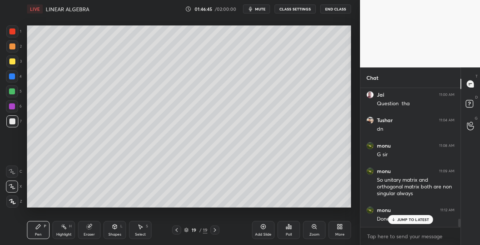
click at [93, 225] on div "Eraser" at bounding box center [89, 230] width 22 height 18
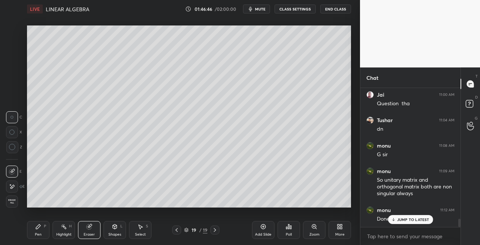
click at [36, 229] on icon at bounding box center [38, 227] width 6 height 6
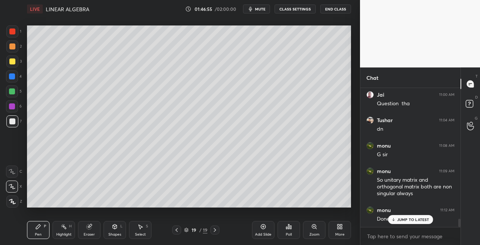
scroll to position [2284, 0]
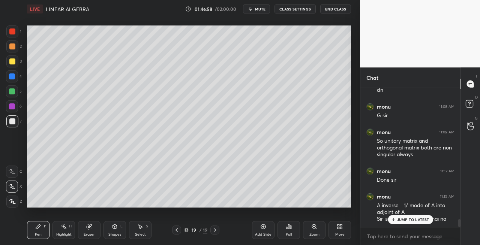
click at [97, 233] on div "Eraser" at bounding box center [89, 230] width 22 height 18
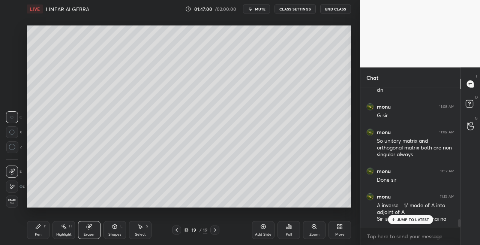
click at [42, 232] on div "Pen P" at bounding box center [38, 230] width 22 height 18
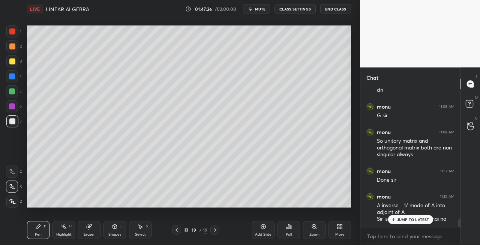
click at [92, 223] on div "Eraser" at bounding box center [89, 230] width 22 height 18
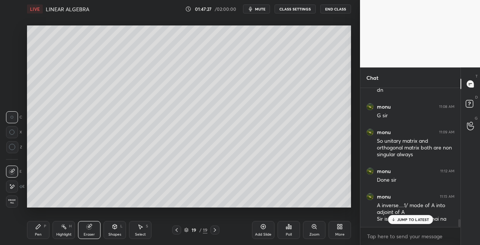
click at [33, 229] on div "Pen P" at bounding box center [38, 230] width 22 height 18
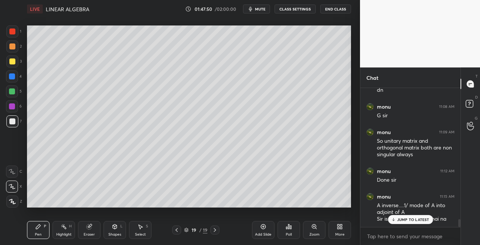
click at [115, 228] on icon at bounding box center [115, 227] width 4 height 4
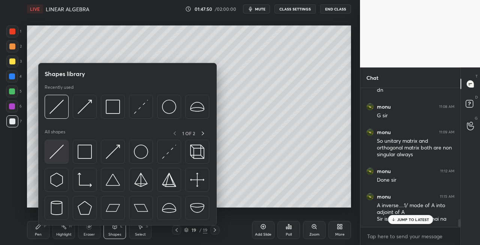
click at [53, 155] on img at bounding box center [56, 152] width 14 height 14
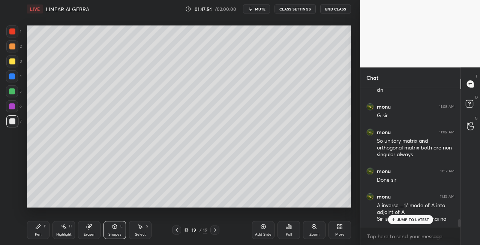
click at [41, 228] on div "Pen P" at bounding box center [38, 230] width 22 height 18
click at [118, 226] on div "Shapes L" at bounding box center [114, 230] width 22 height 18
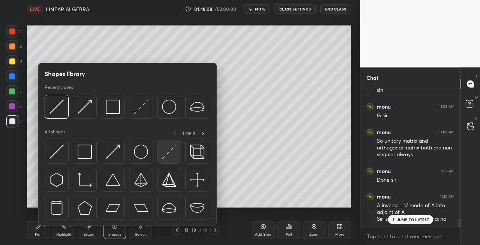
click at [169, 154] on img at bounding box center [169, 152] width 14 height 14
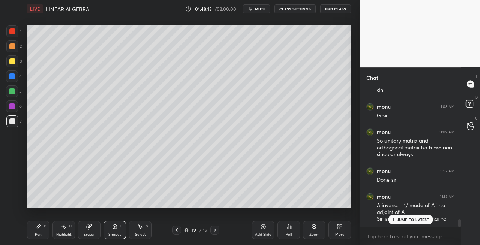
click at [33, 228] on div "Pen P" at bounding box center [38, 230] width 22 height 18
click at [117, 226] on icon at bounding box center [115, 227] width 6 height 6
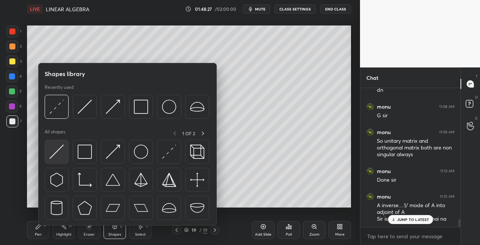
click at [54, 158] on img at bounding box center [56, 152] width 14 height 14
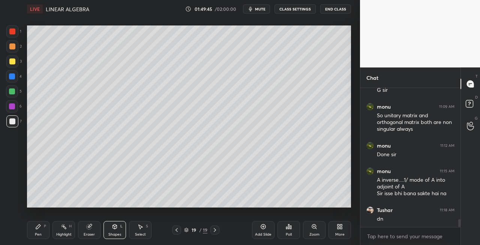
scroll to position [2336, 0]
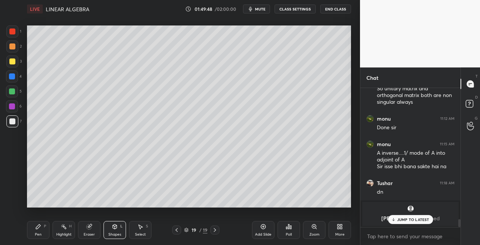
click at [405, 222] on p "JUMP TO LATEST" at bounding box center [413, 219] width 32 height 4
click at [12, 61] on div at bounding box center [12, 61] width 6 height 6
click at [175, 230] on icon at bounding box center [177, 230] width 6 height 6
click at [214, 231] on icon at bounding box center [215, 230] width 6 height 6
click at [215, 231] on icon at bounding box center [215, 230] width 2 height 4
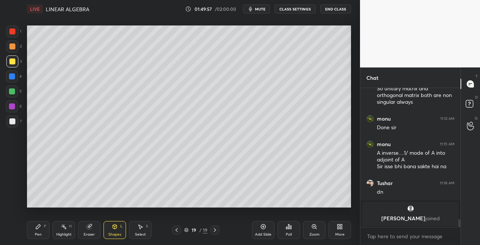
click at [216, 231] on icon at bounding box center [215, 230] width 6 height 6
click at [262, 233] on div "Add Slide" at bounding box center [263, 235] width 16 height 4
click at [45, 231] on div "Pen P" at bounding box center [38, 230] width 22 height 18
click at [12, 62] on div at bounding box center [12, 61] width 6 height 6
click at [108, 232] on div "Shapes L" at bounding box center [114, 230] width 22 height 18
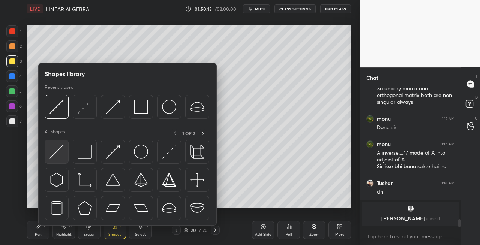
click at [51, 152] on img at bounding box center [56, 152] width 14 height 14
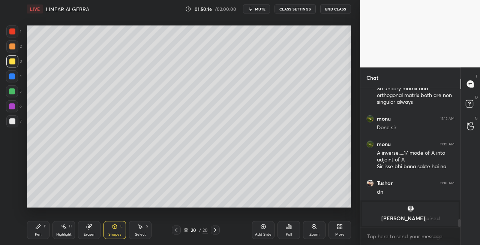
click at [38, 232] on div "Pen P" at bounding box center [38, 230] width 22 height 18
click at [263, 8] on span "mute" at bounding box center [260, 8] width 10 height 5
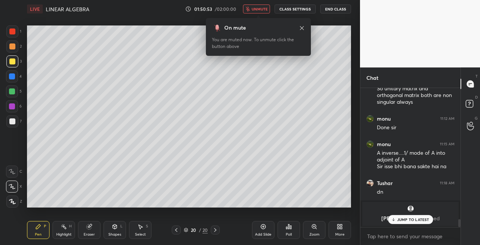
scroll to position [2362, 0]
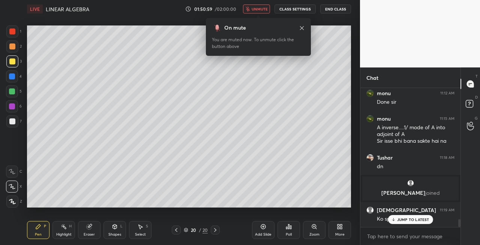
click at [260, 9] on span "unmute" at bounding box center [259, 8] width 16 height 5
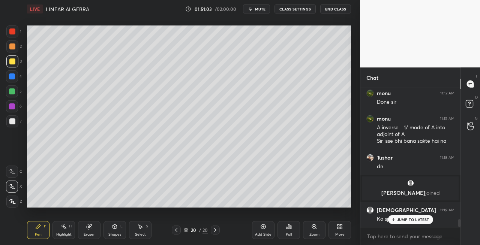
click at [14, 120] on div at bounding box center [12, 121] width 6 height 6
click at [93, 231] on div "Eraser" at bounding box center [89, 230] width 22 height 18
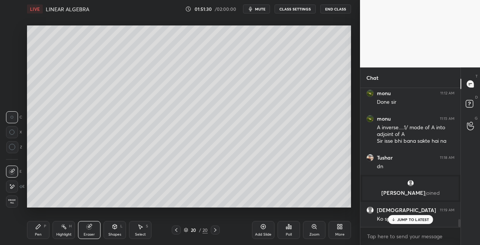
click at [38, 229] on icon at bounding box center [38, 227] width 6 height 6
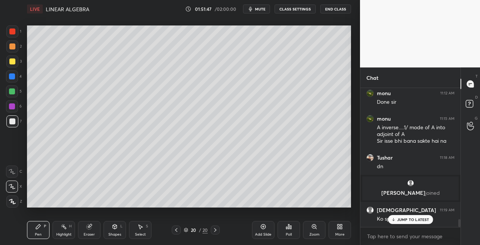
click at [115, 230] on div "Shapes L" at bounding box center [114, 230] width 22 height 18
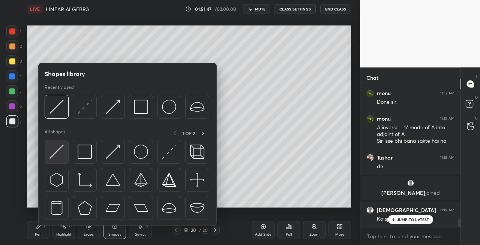
click at [56, 151] on img at bounding box center [56, 152] width 14 height 14
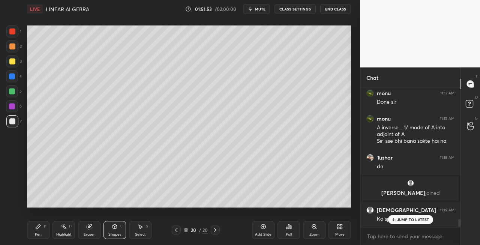
click at [35, 235] on div "Pen" at bounding box center [38, 235] width 7 height 4
click at [16, 64] on div at bounding box center [12, 61] width 12 height 12
click at [115, 233] on div "Shapes" at bounding box center [114, 235] width 13 height 4
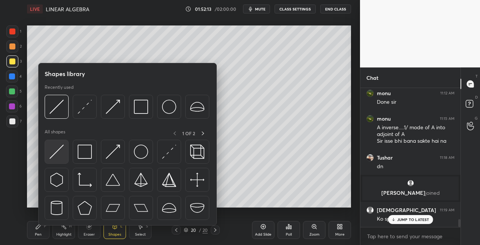
click at [55, 150] on img at bounding box center [56, 152] width 14 height 14
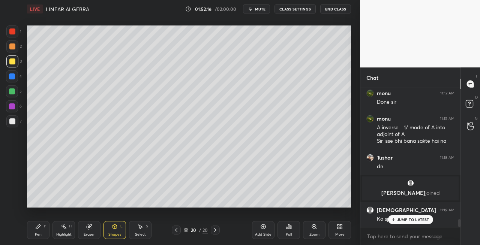
click at [42, 232] on div "Pen P" at bounding box center [38, 230] width 22 height 18
click at [13, 121] on div at bounding box center [12, 121] width 6 height 6
click at [112, 223] on div "Shapes L" at bounding box center [114, 230] width 22 height 18
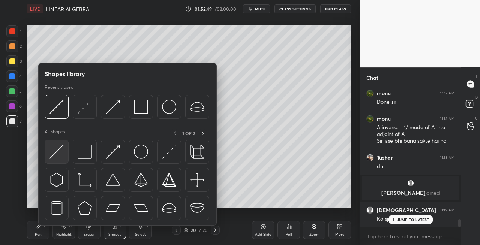
click at [55, 154] on img at bounding box center [56, 152] width 14 height 14
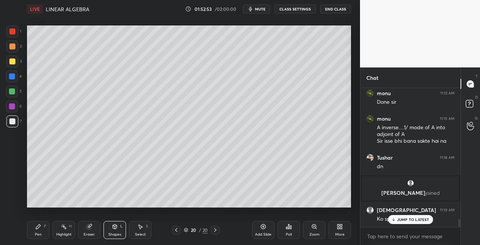
click at [43, 232] on div "Pen P" at bounding box center [38, 230] width 22 height 18
click at [14, 64] on div at bounding box center [12, 61] width 12 height 12
click at [115, 230] on div "Shapes L" at bounding box center [114, 230] width 22 height 18
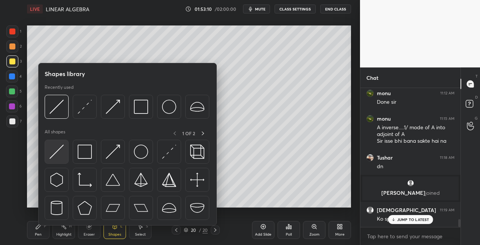
click at [52, 154] on img at bounding box center [56, 152] width 14 height 14
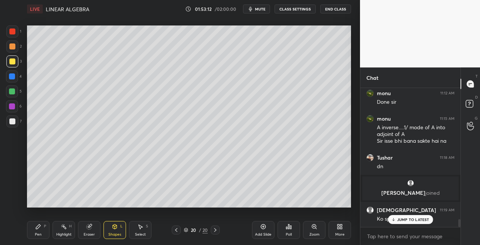
click at [40, 228] on icon at bounding box center [38, 227] width 6 height 6
click at [14, 125] on div at bounding box center [12, 121] width 12 height 12
click at [10, 124] on div at bounding box center [12, 121] width 6 height 6
click at [115, 230] on div "Shapes L" at bounding box center [114, 230] width 22 height 18
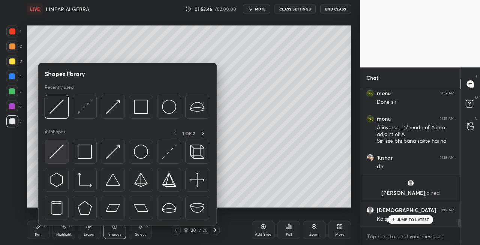
click at [47, 157] on div at bounding box center [57, 152] width 24 height 24
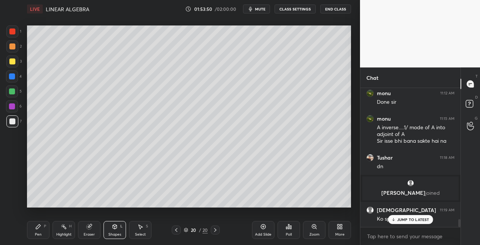
click at [42, 232] on div "Pen P" at bounding box center [38, 230] width 22 height 18
click at [112, 230] on div "Shapes L" at bounding box center [114, 230] width 22 height 18
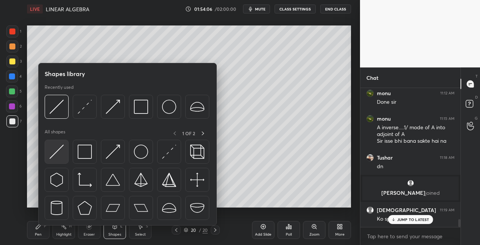
click at [47, 158] on div at bounding box center [57, 152] width 24 height 24
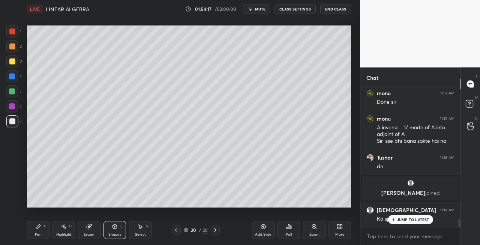
click at [263, 6] on button "mute" at bounding box center [256, 8] width 27 height 9
click at [265, 7] on span "unmute" at bounding box center [259, 8] width 16 height 5
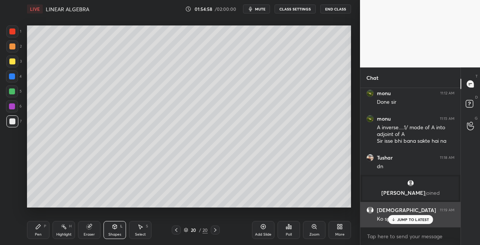
click at [401, 220] on p "JUMP TO LATEST" at bounding box center [413, 219] width 32 height 4
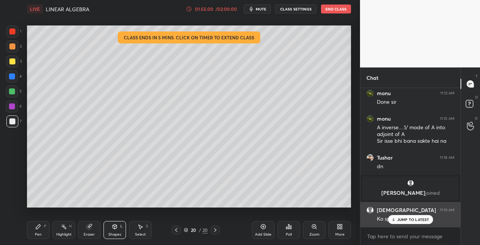
scroll to position [2387, 0]
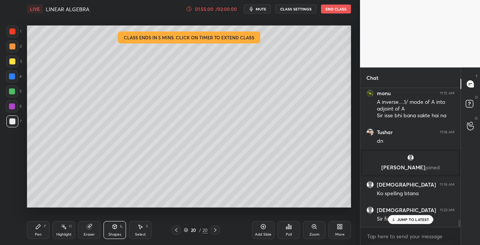
click at [262, 10] on span "mute" at bounding box center [261, 8] width 10 height 5
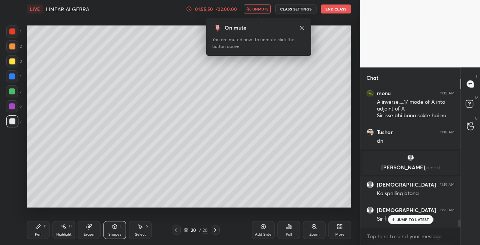
scroll to position [2413, 0]
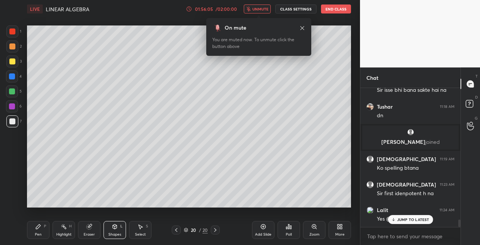
click at [260, 9] on span "unmute" at bounding box center [260, 8] width 16 height 5
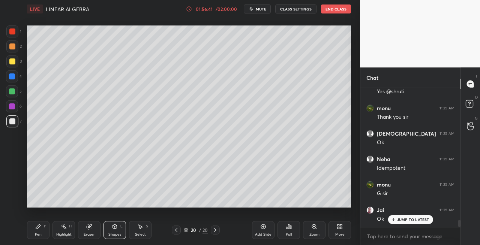
scroll to position [2566, 0]
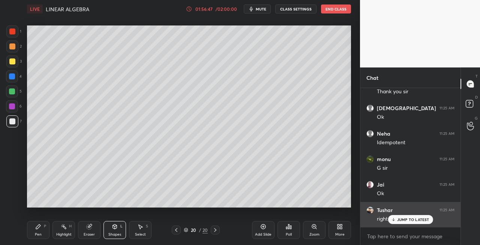
click at [399, 218] on p "JUMP TO LATEST" at bounding box center [413, 219] width 32 height 4
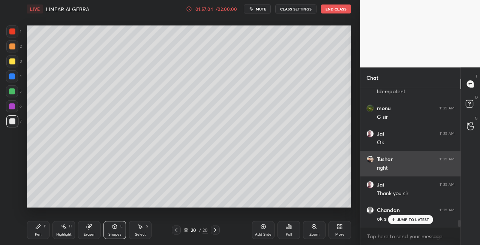
scroll to position [2642, 0]
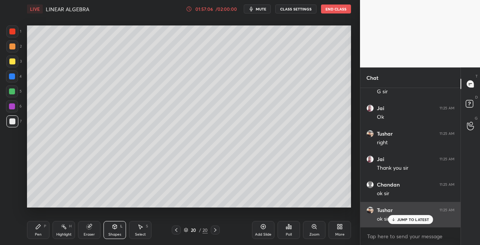
click at [405, 220] on p "JUMP TO LATEST" at bounding box center [413, 219] width 32 height 4
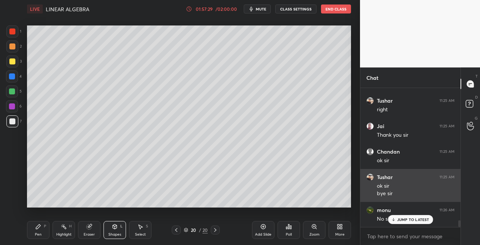
scroll to position [2701, 0]
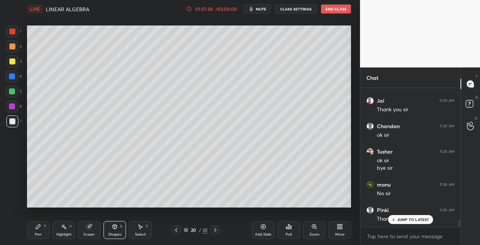
click at [175, 230] on icon at bounding box center [176, 230] width 6 height 6
click at [176, 230] on icon at bounding box center [176, 230] width 2 height 4
click at [176, 231] on icon at bounding box center [176, 230] width 2 height 4
click at [177, 231] on icon at bounding box center [176, 230] width 6 height 6
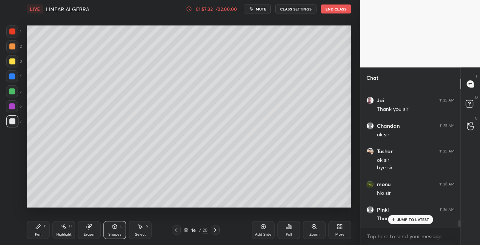
click at [177, 231] on icon at bounding box center [176, 230] width 6 height 6
click at [176, 232] on icon at bounding box center [176, 230] width 6 height 6
click at [175, 232] on icon at bounding box center [176, 230] width 6 height 6
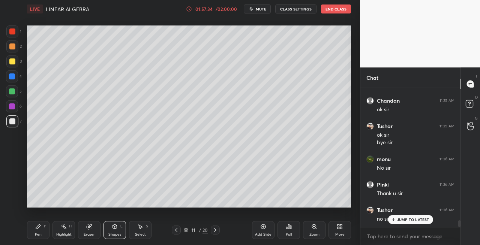
click at [178, 231] on icon at bounding box center [176, 230] width 6 height 6
click at [177, 231] on icon at bounding box center [176, 230] width 2 height 4
click at [176, 231] on icon at bounding box center [176, 230] width 2 height 4
click at [175, 231] on icon at bounding box center [176, 230] width 6 height 6
click at [176, 232] on icon at bounding box center [176, 230] width 6 height 6
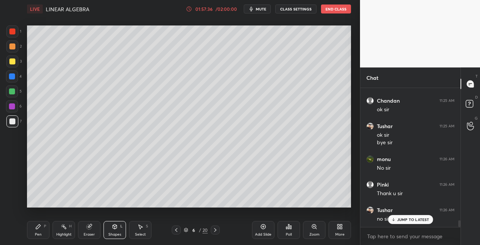
click at [176, 232] on icon at bounding box center [176, 230] width 6 height 6
click at [175, 232] on icon at bounding box center [176, 230] width 6 height 6
click at [177, 230] on icon at bounding box center [176, 230] width 6 height 6
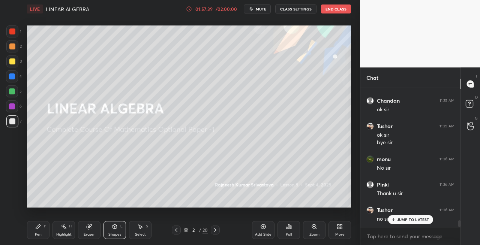
click at [176, 230] on icon at bounding box center [176, 230] width 6 height 6
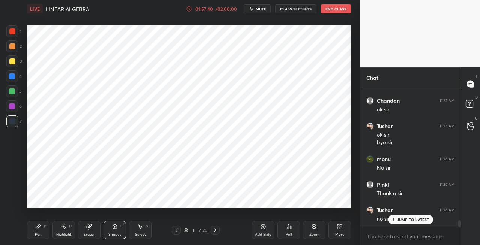
click at [215, 231] on icon at bounding box center [215, 230] width 2 height 4
click at [214, 232] on icon at bounding box center [215, 230] width 6 height 6
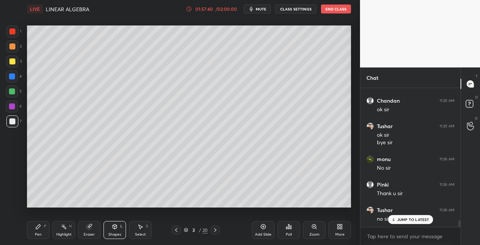
click at [214, 231] on icon at bounding box center [215, 230] width 2 height 4
click at [215, 232] on icon at bounding box center [215, 230] width 6 height 6
click at [214, 231] on icon at bounding box center [215, 230] width 2 height 4
click at [214, 232] on icon at bounding box center [215, 230] width 2 height 4
click at [215, 231] on icon at bounding box center [215, 230] width 2 height 4
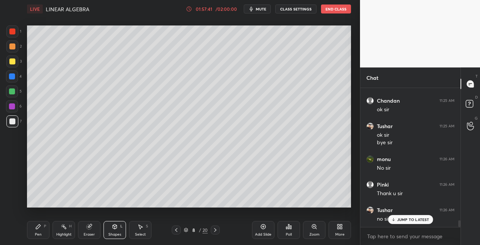
click at [215, 231] on icon at bounding box center [215, 230] width 6 height 6
click at [216, 231] on icon at bounding box center [215, 230] width 6 height 6
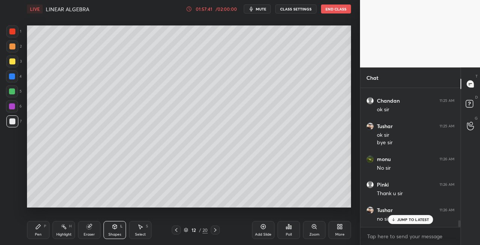
click at [216, 231] on icon at bounding box center [215, 230] width 6 height 6
click at [215, 231] on icon at bounding box center [215, 230] width 2 height 4
click at [215, 232] on icon at bounding box center [215, 230] width 6 height 6
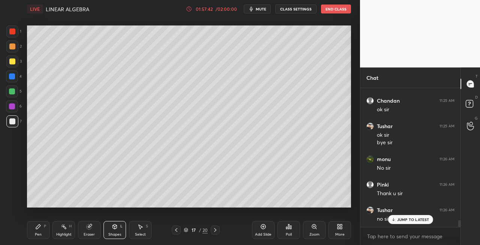
click at [215, 231] on icon at bounding box center [215, 230] width 6 height 6
click at [215, 232] on icon at bounding box center [215, 230] width 6 height 6
click at [216, 232] on icon at bounding box center [215, 230] width 6 height 6
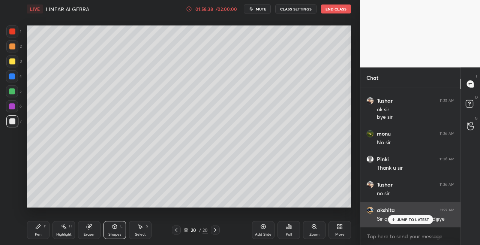
click at [401, 221] on p "JUMP TO LATEST" at bounding box center [413, 219] width 32 height 4
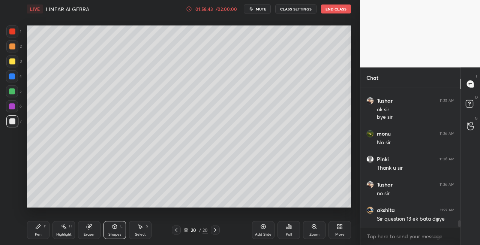
click at [175, 232] on icon at bounding box center [176, 230] width 6 height 6
click at [178, 230] on icon at bounding box center [176, 230] width 6 height 6
click at [180, 232] on div at bounding box center [176, 230] width 9 height 9
click at [177, 232] on icon at bounding box center [176, 230] width 6 height 6
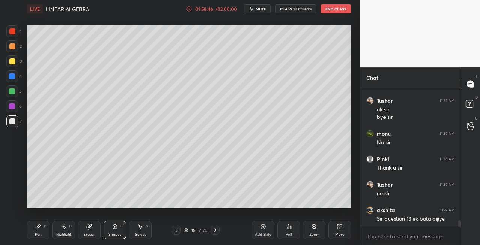
click at [178, 232] on icon at bounding box center [176, 230] width 6 height 6
click at [175, 232] on icon at bounding box center [176, 230] width 6 height 6
click at [177, 230] on icon at bounding box center [176, 230] width 6 height 6
click at [217, 229] on icon at bounding box center [215, 230] width 6 height 6
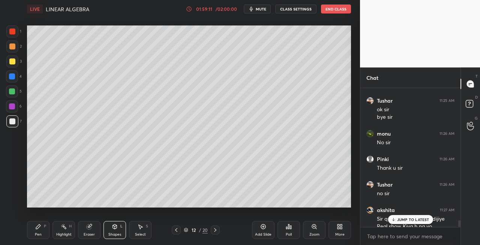
scroll to position [2759, 0]
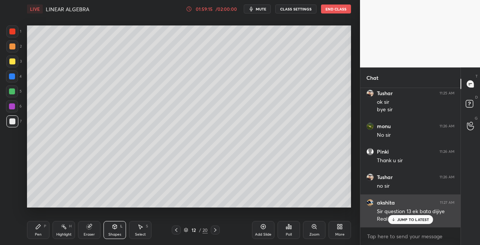
click at [402, 218] on p "JUMP TO LATEST" at bounding box center [413, 219] width 32 height 4
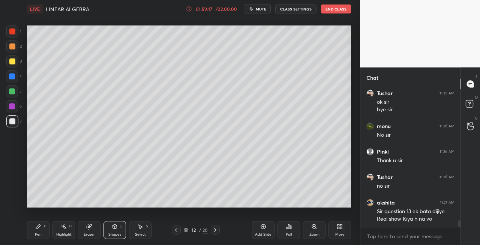
click at [176, 231] on icon at bounding box center [176, 230] width 2 height 4
click at [216, 230] on icon at bounding box center [215, 230] width 6 height 6
click at [178, 231] on icon at bounding box center [176, 230] width 6 height 6
click at [214, 229] on icon at bounding box center [215, 230] width 6 height 6
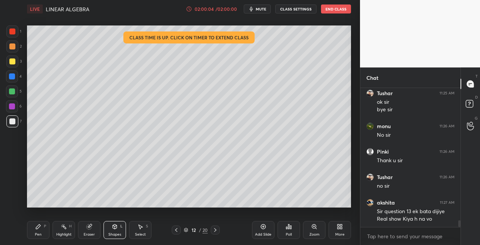
click at [215, 231] on icon at bounding box center [215, 230] width 6 height 6
click at [179, 232] on icon at bounding box center [176, 230] width 6 height 6
click at [175, 231] on icon at bounding box center [176, 230] width 6 height 6
click at [35, 234] on div "Pen" at bounding box center [38, 235] width 7 height 4
click at [95, 236] on div "Eraser" at bounding box center [89, 230] width 22 height 18
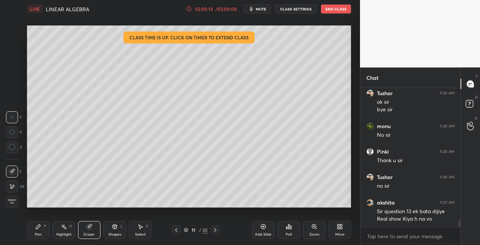
click at [38, 228] on icon at bounding box center [38, 227] width 6 height 6
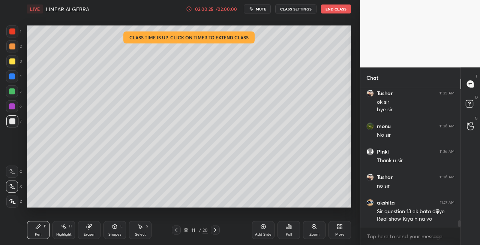
click at [283, 208] on div "Setting up your live class Class time is up. Click on timer to extend class Pol…" at bounding box center [189, 116] width 330 height 197
click at [292, 208] on div "Setting up your live class Class time is up. Click on timer to extend class Pol…" at bounding box center [189, 116] width 330 height 197
click at [298, 209] on div "Poll" at bounding box center [288, 230] width 22 height 42
click at [301, 208] on div "Setting up your live class Class time is up. Click on timer to extend class Pol…" at bounding box center [189, 116] width 330 height 197
click at [91, 233] on div "Eraser" at bounding box center [89, 235] width 11 height 4
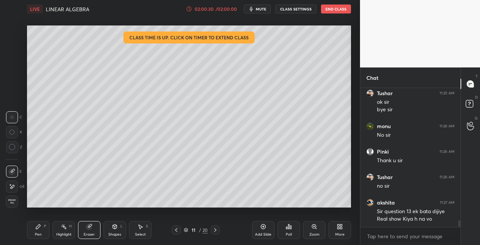
click at [111, 235] on div "Shapes" at bounding box center [114, 235] width 13 height 4
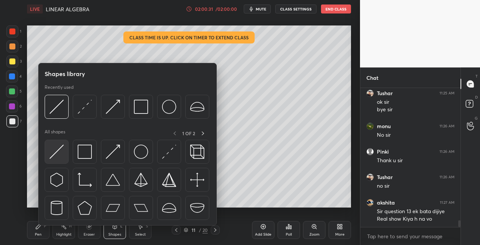
click at [55, 155] on img at bounding box center [56, 152] width 14 height 14
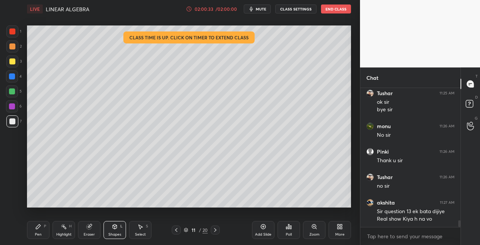
click at [39, 233] on div "Pen" at bounding box center [38, 235] width 7 height 4
click at [217, 232] on icon at bounding box center [215, 230] width 6 height 6
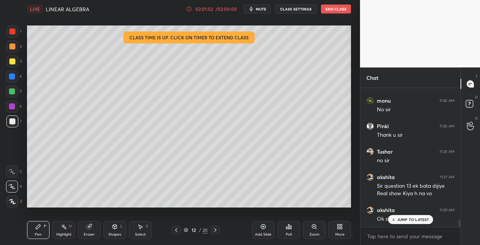
click at [335, 9] on button "End Class" at bounding box center [336, 8] width 30 height 9
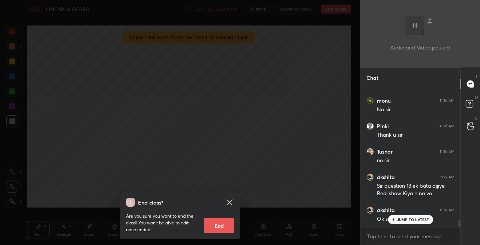
click at [217, 225] on button "End" at bounding box center [219, 225] width 30 height 15
type textarea "x"
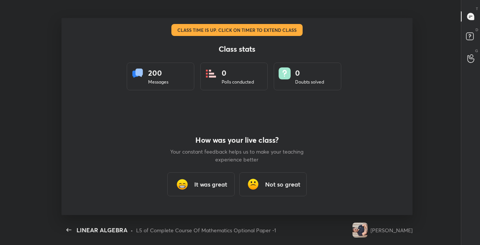
scroll to position [0, 0]
click at [207, 183] on h3 "It was great" at bounding box center [210, 184] width 33 height 9
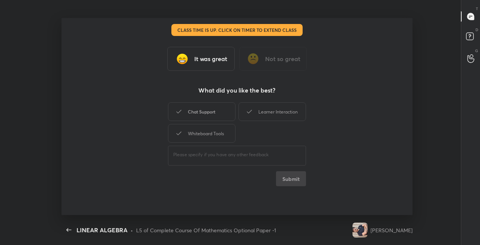
click at [197, 112] on div "Chat Support" at bounding box center [201, 111] width 67 height 19
click at [273, 114] on div "Learner Interaction" at bounding box center [271, 111] width 67 height 19
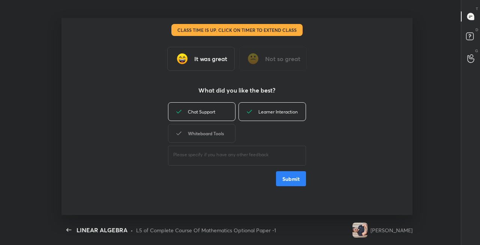
click at [225, 134] on div "Whiteboard Tools" at bounding box center [201, 133] width 67 height 19
click at [287, 178] on button "Submit" at bounding box center [291, 178] width 30 height 15
